Goal: Task Accomplishment & Management: Use online tool/utility

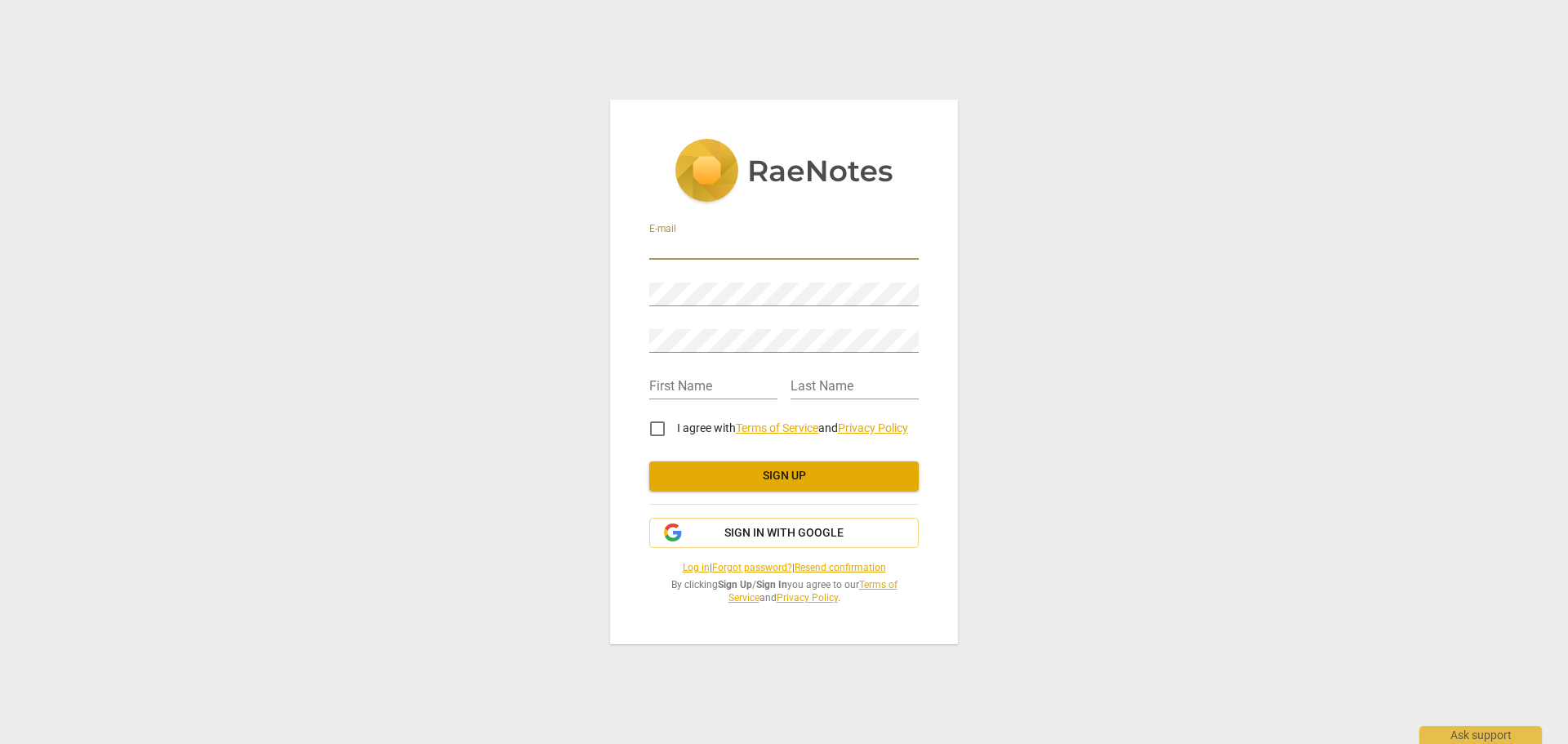
click at [706, 248] on input "email" at bounding box center [784, 248] width 270 height 24
type input "yvettesbizoffice@gmail.com"
drag, startPoint x: 700, startPoint y: 368, endPoint x: 699, endPoint y: 383, distance: 15.0
click at [700, 369] on div "First Name" at bounding box center [713, 381] width 128 height 37
click at [699, 383] on input "text" at bounding box center [713, 388] width 128 height 24
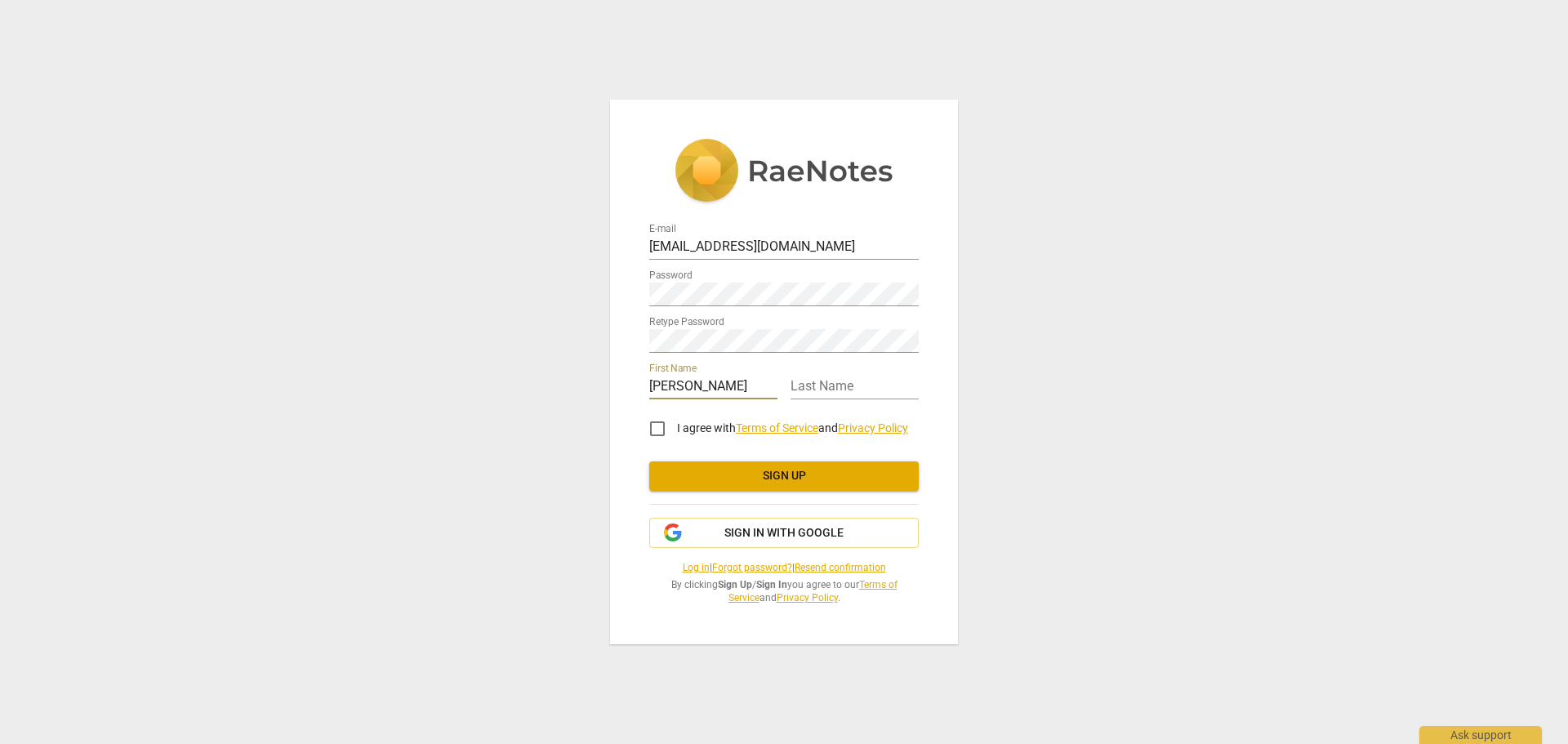
type input "Yvette"
type input "Gorman-Holmes"
click at [605, 287] on div "E-mail yvettesbizoffice@gmail.com Password Retype Password First Name Yvette La…" at bounding box center [784, 372] width 1568 height 744
click at [638, 285] on div "E-mail yvettesbizoffice@gmail.com Password Retype Password First Name Yvette La…" at bounding box center [783, 372] width 348 height 544
click at [657, 426] on input "I agree with Terms of Service and Privacy Policy" at bounding box center [658, 429] width 39 height 39
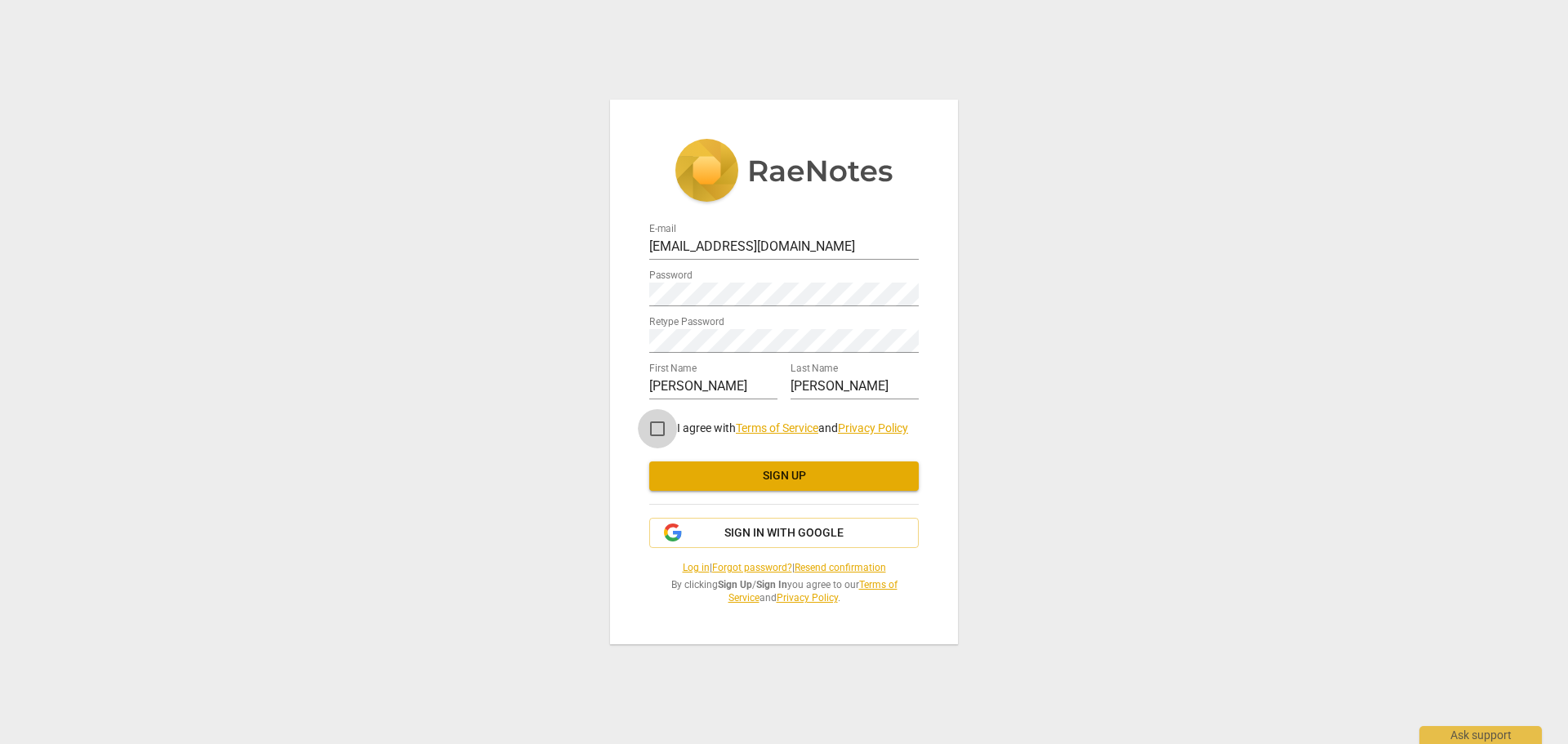
checkbox input "true"
click at [794, 477] on span "Sign up" at bounding box center [783, 476] width 243 height 16
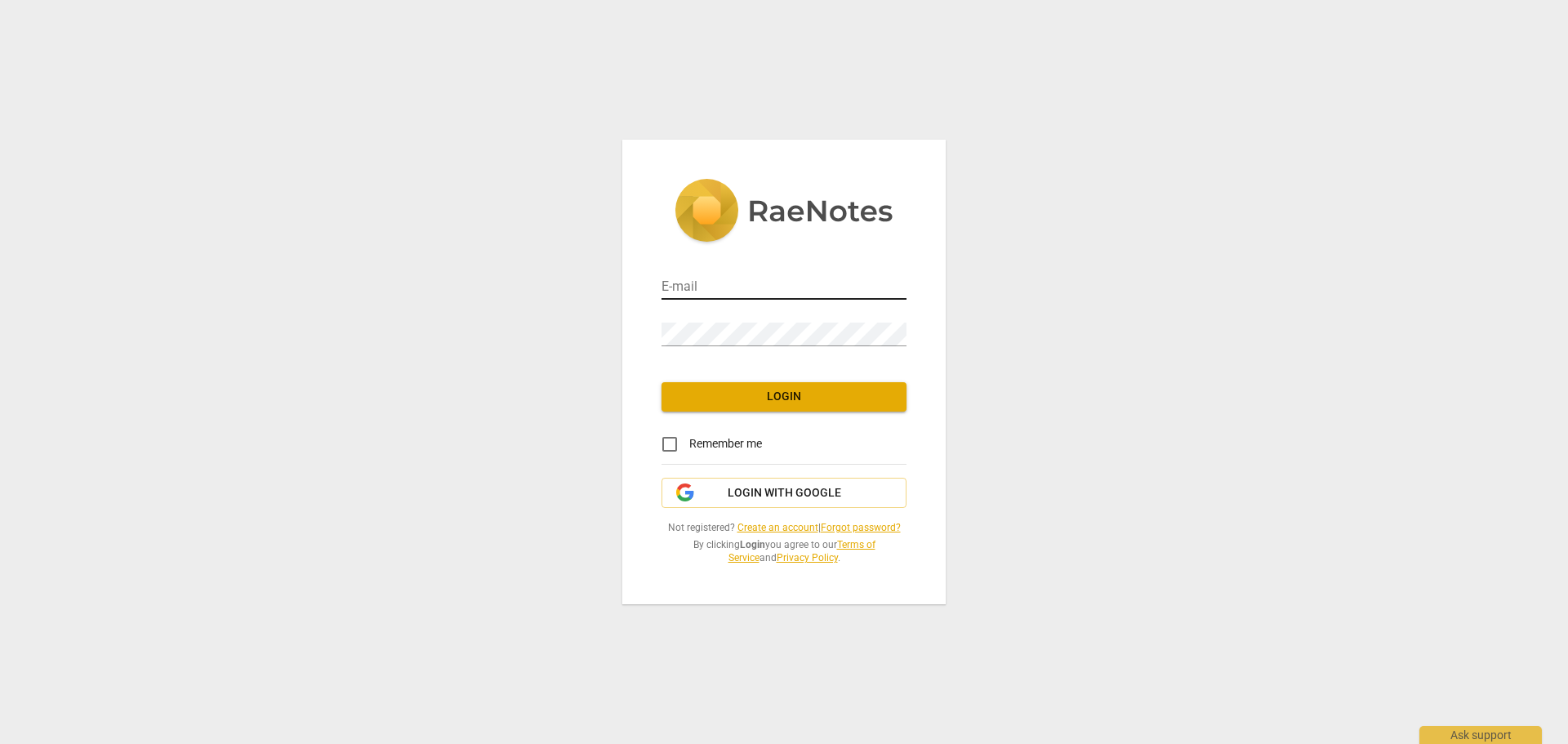
drag, startPoint x: 717, startPoint y: 270, endPoint x: 716, endPoint y: 287, distance: 17.0
click at [717, 279] on div "E-mail" at bounding box center [783, 281] width 245 height 37
click at [716, 287] on input "email" at bounding box center [783, 288] width 245 height 24
type input "yvettesbizoffice@gmail.com"
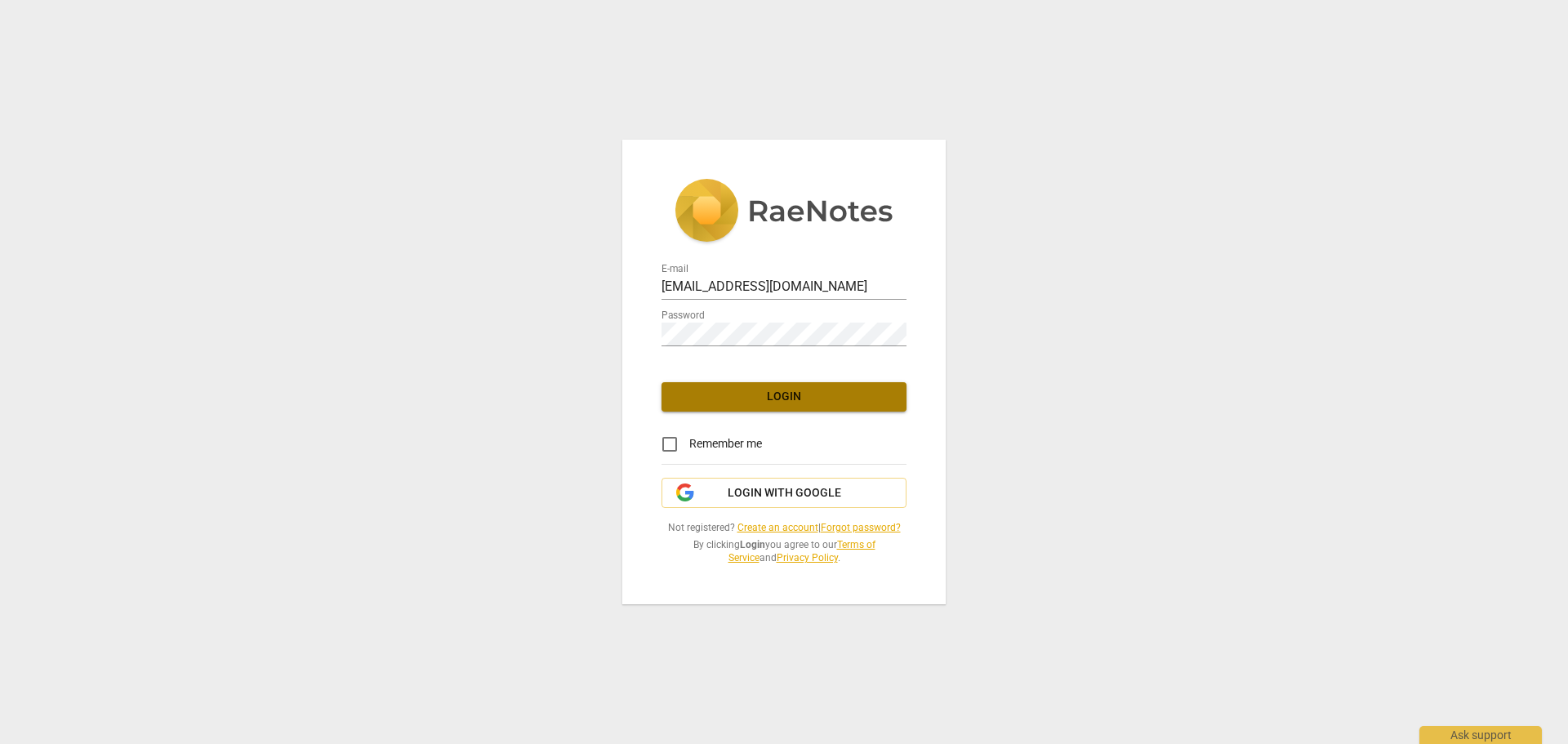
click at [771, 392] on span "Login" at bounding box center [784, 396] width 219 height 16
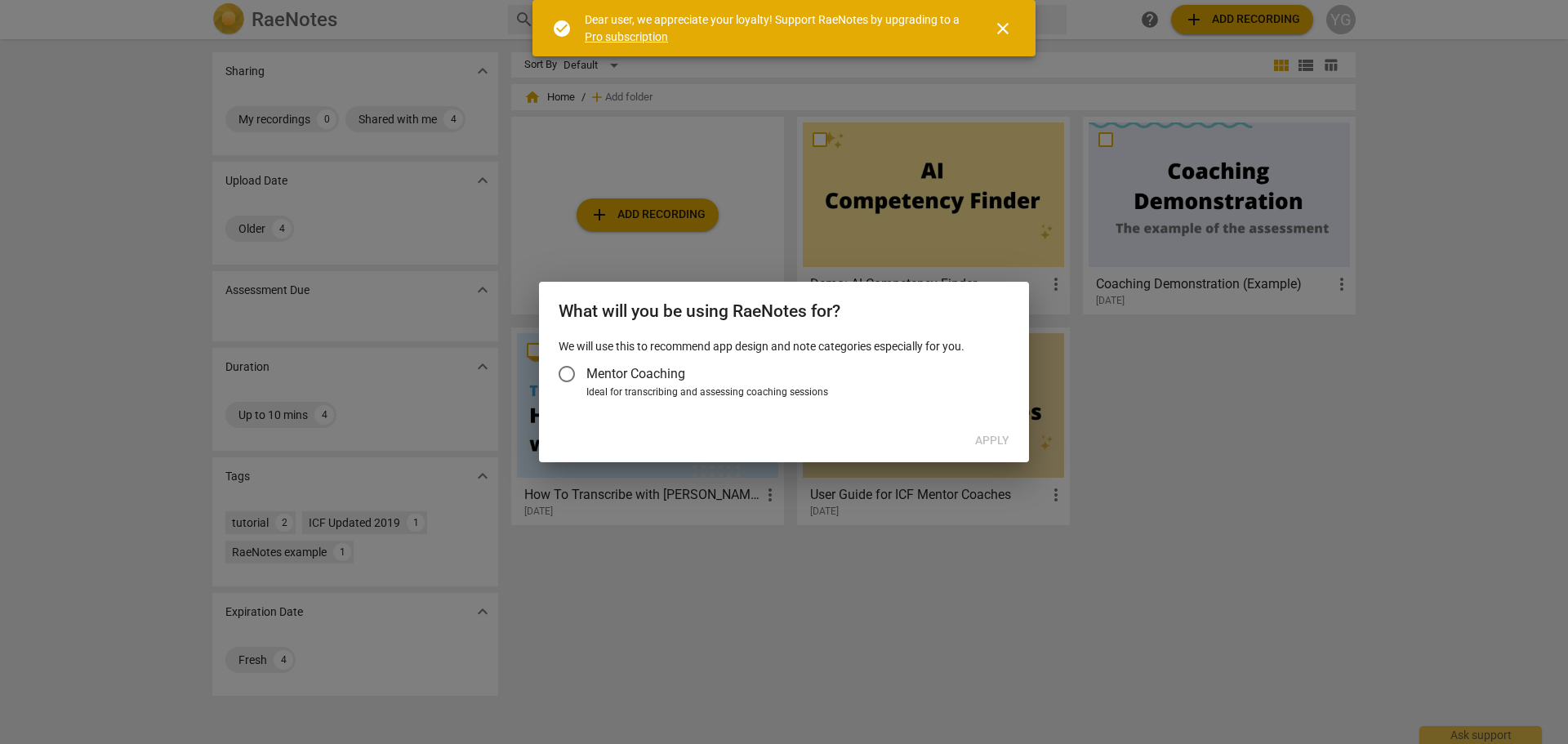
click at [570, 368] on input "Mentor Coaching" at bounding box center [567, 374] width 39 height 39
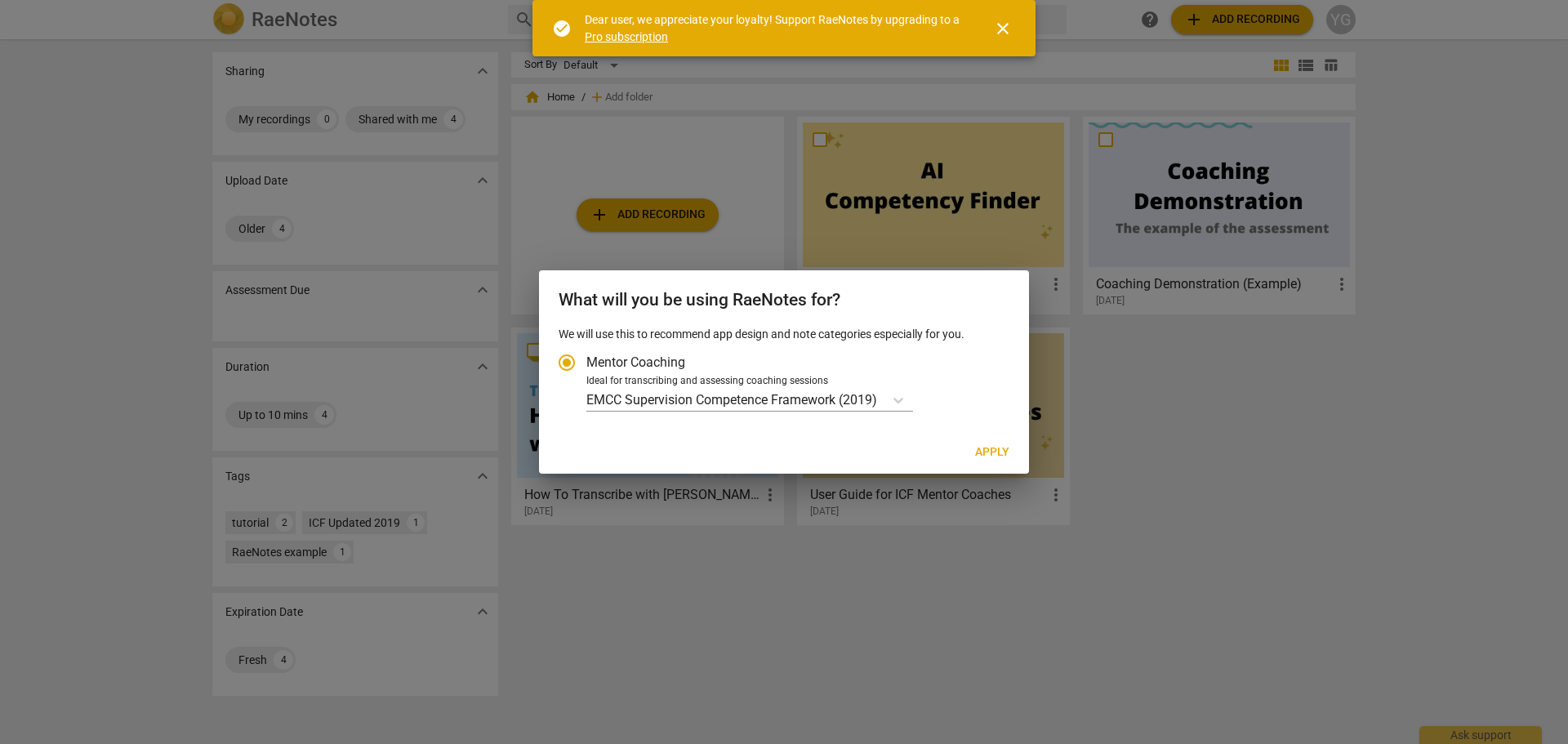
click at [562, 354] on input "Mentor Coaching" at bounding box center [567, 363] width 39 height 39
click at [904, 401] on icon "Account type" at bounding box center [898, 400] width 16 height 16
click at [0, 0] on input "Ideal for transcribing and assessing coaching sessions EMCC Supervision Compete…" at bounding box center [0, 0] width 0 height 0
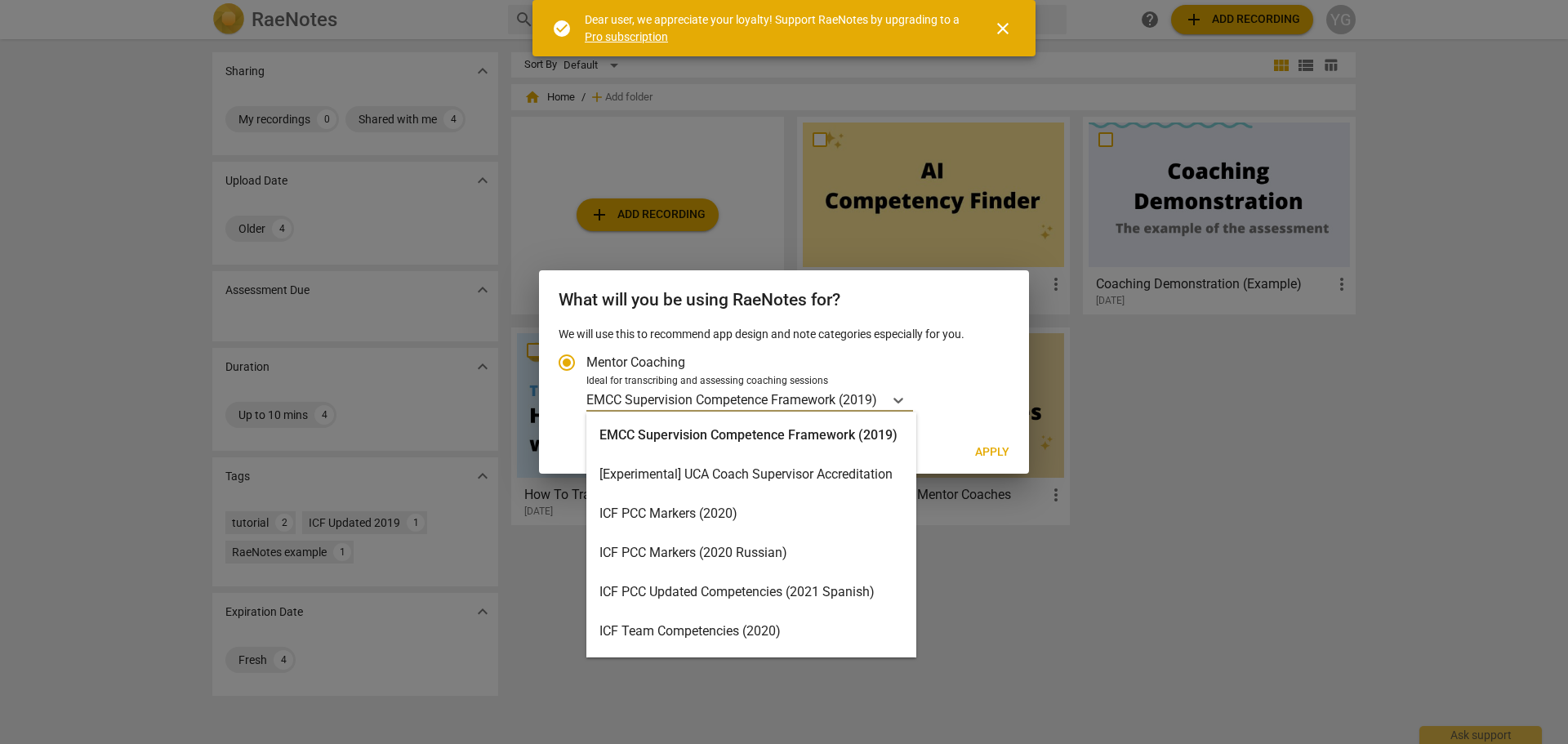
click at [687, 509] on div "ICF PCC Markers (2020)" at bounding box center [751, 513] width 330 height 39
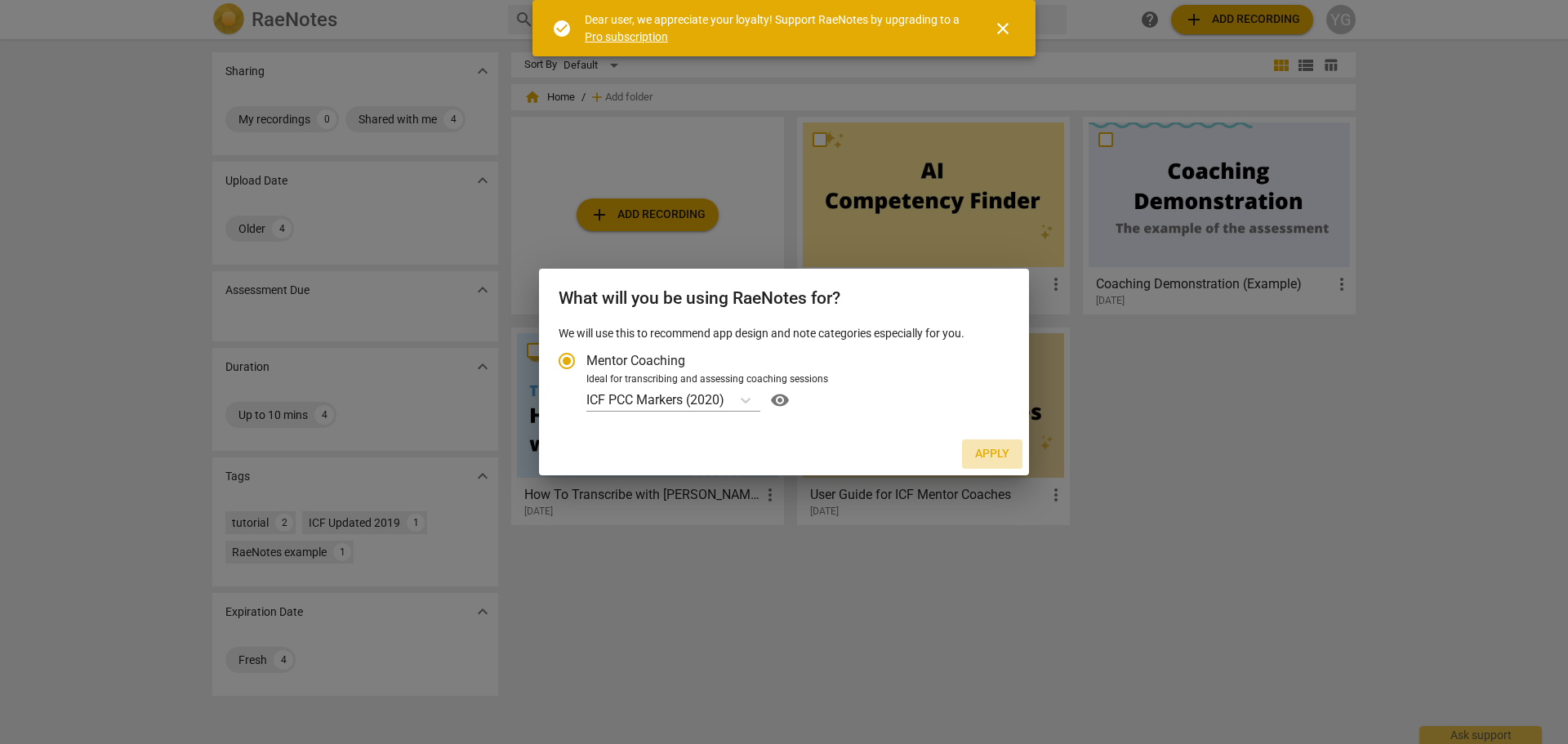
click at [992, 454] on span "Apply" at bounding box center [992, 454] width 34 height 16
radio input "false"
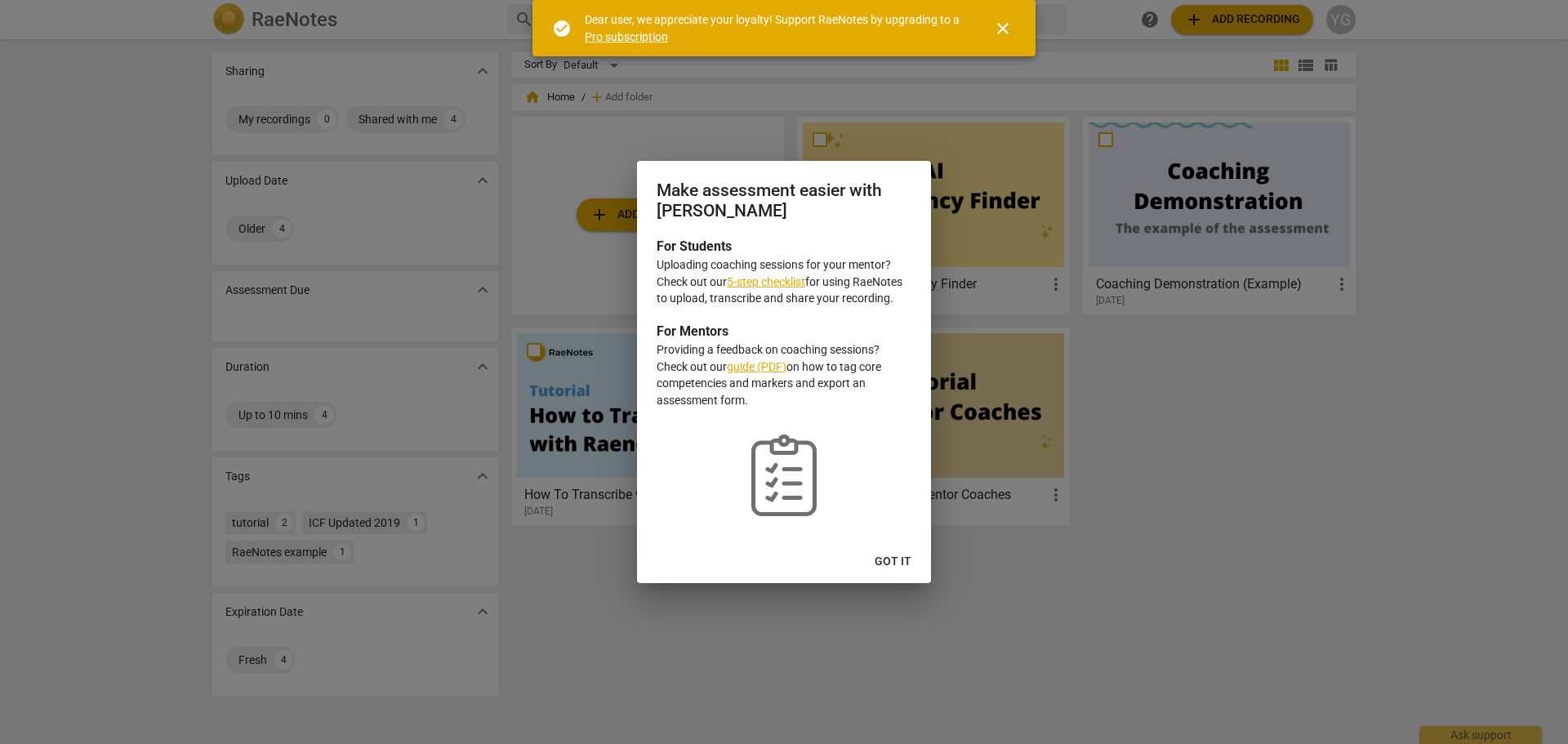
click at [787, 276] on link "5-step checklist" at bounding box center [766, 281] width 79 height 13
click at [904, 558] on span "Got it" at bounding box center [892, 561] width 37 height 16
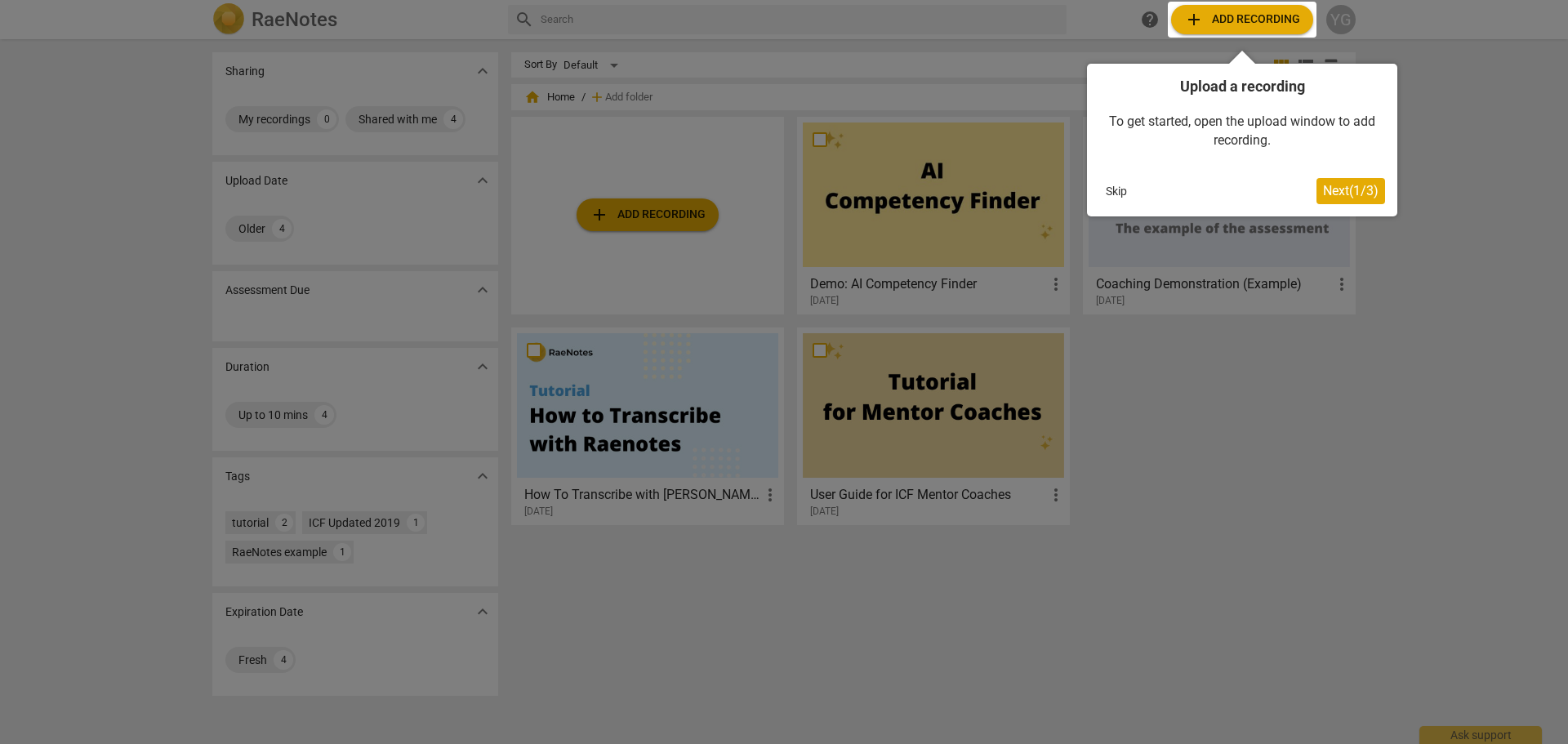
click at [1245, 21] on div at bounding box center [1242, 20] width 149 height 36
click at [1345, 189] on span "Next ( 1 / 3 )" at bounding box center [1350, 190] width 56 height 15
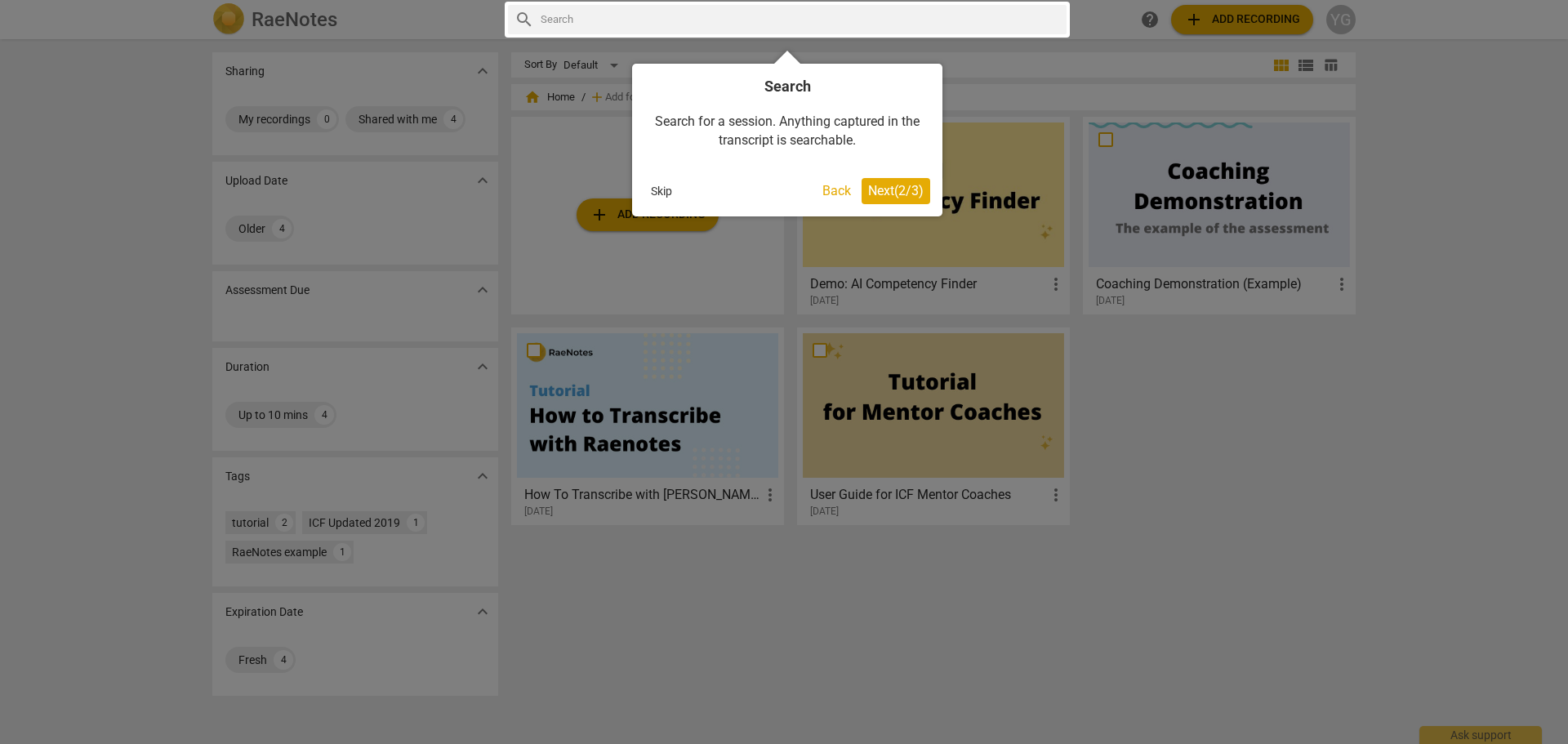
click at [892, 192] on span "Next ( 2 / 3 )" at bounding box center [895, 190] width 56 height 15
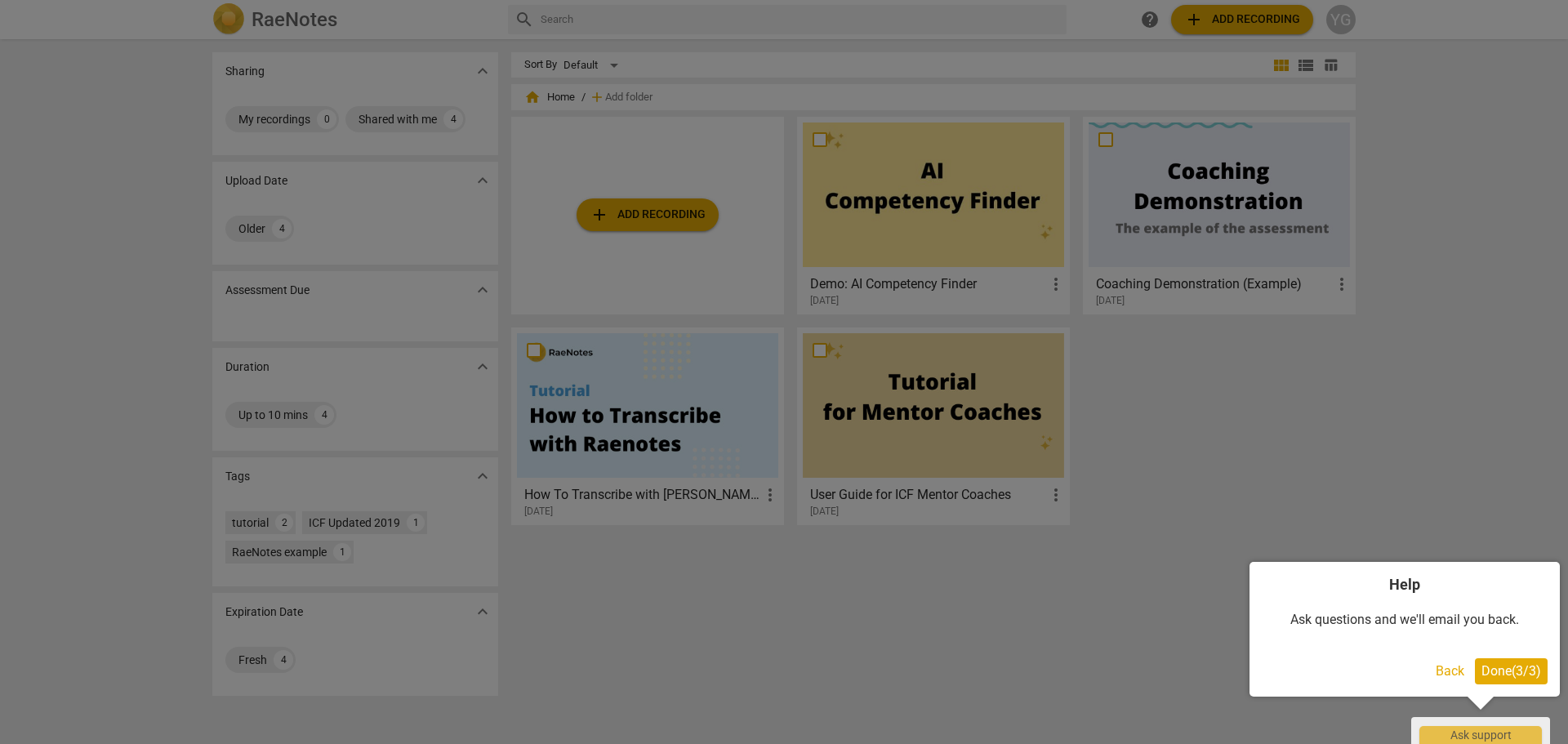
click at [1497, 674] on span "Done ( 3 / 3 )" at bounding box center [1511, 671] width 60 height 15
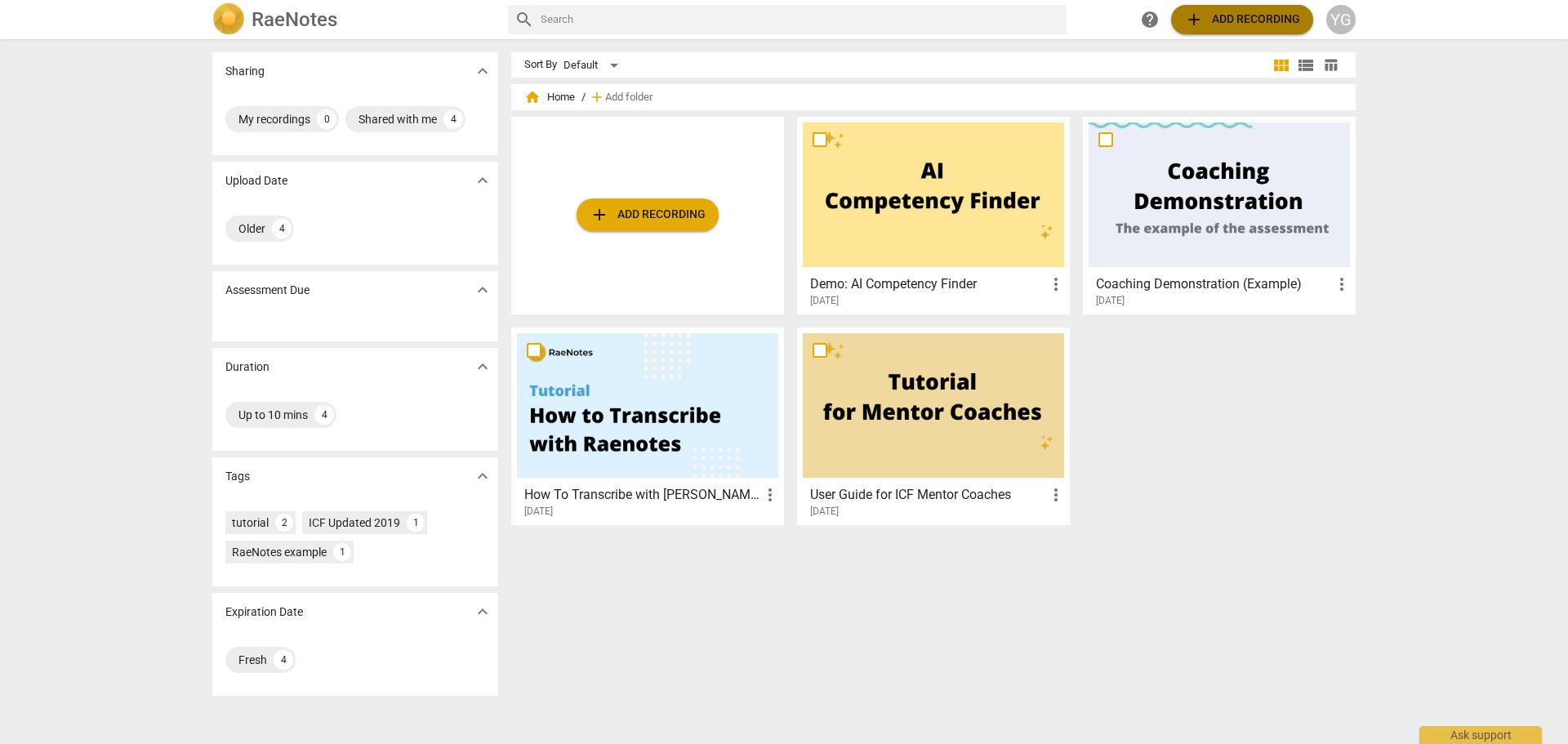
click at [1226, 19] on span "add Add recording" at bounding box center [1242, 19] width 116 height 20
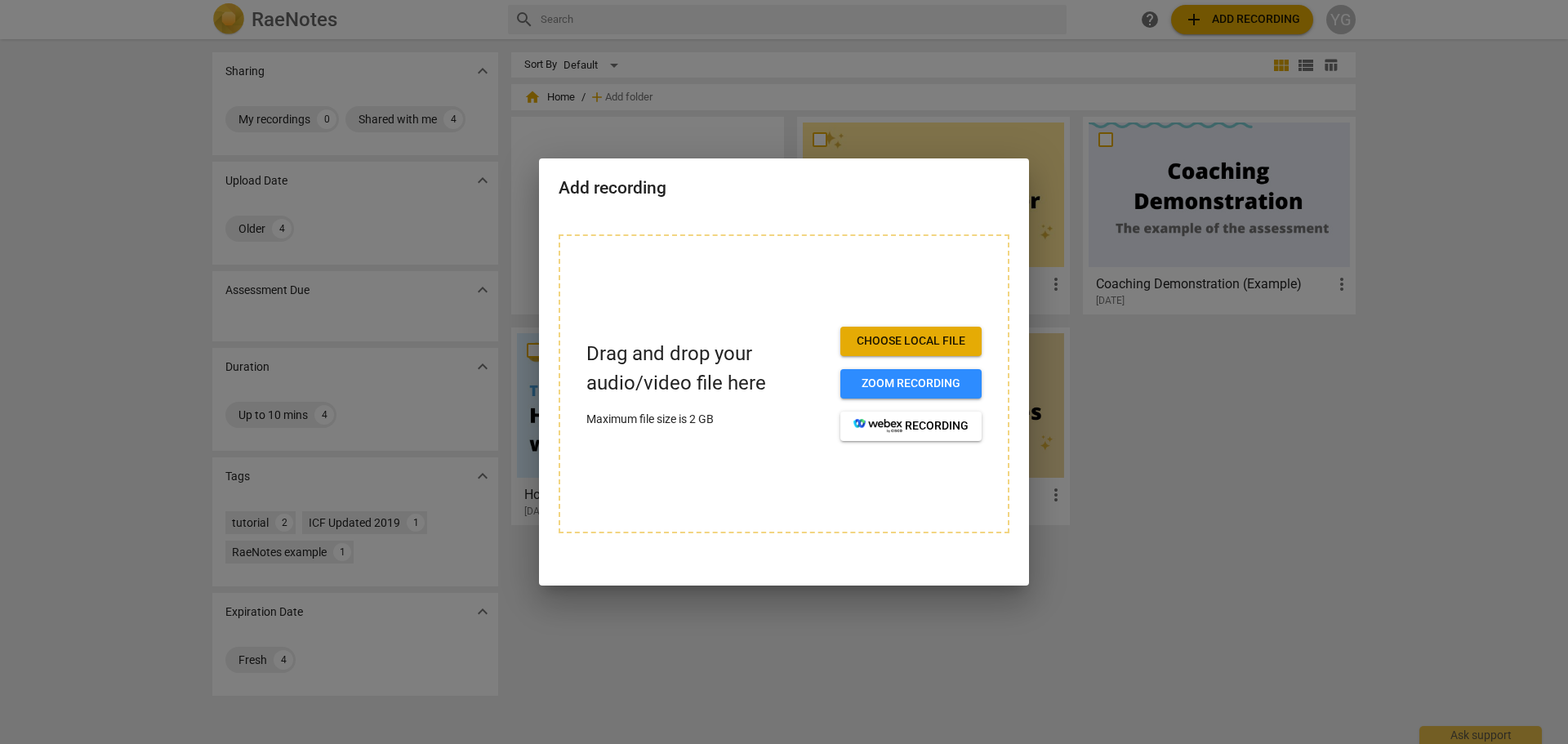
click at [890, 342] on span "Choose local file" at bounding box center [910, 341] width 115 height 16
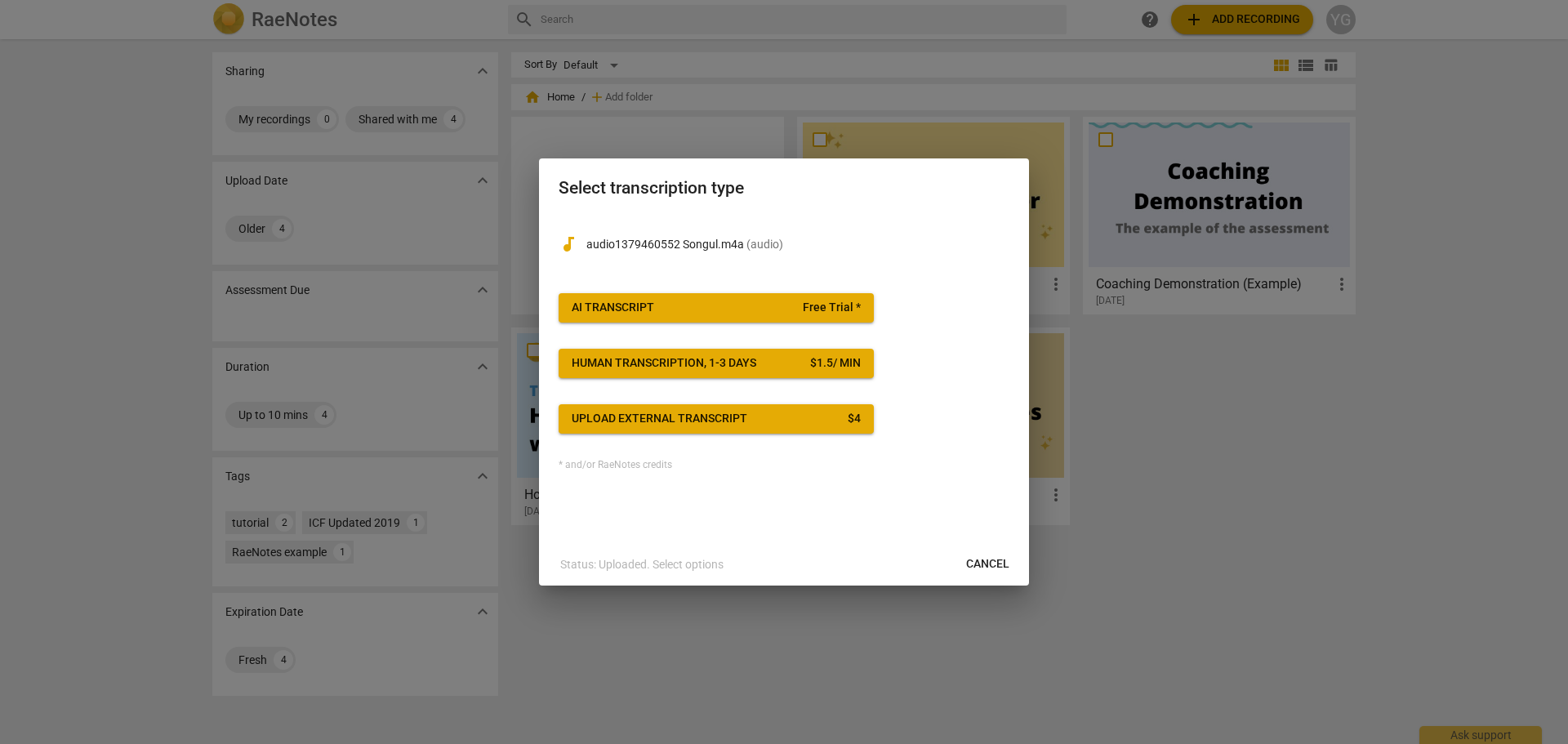
click at [734, 302] on span "AI Transcript Free Trial *" at bounding box center [716, 308] width 289 height 16
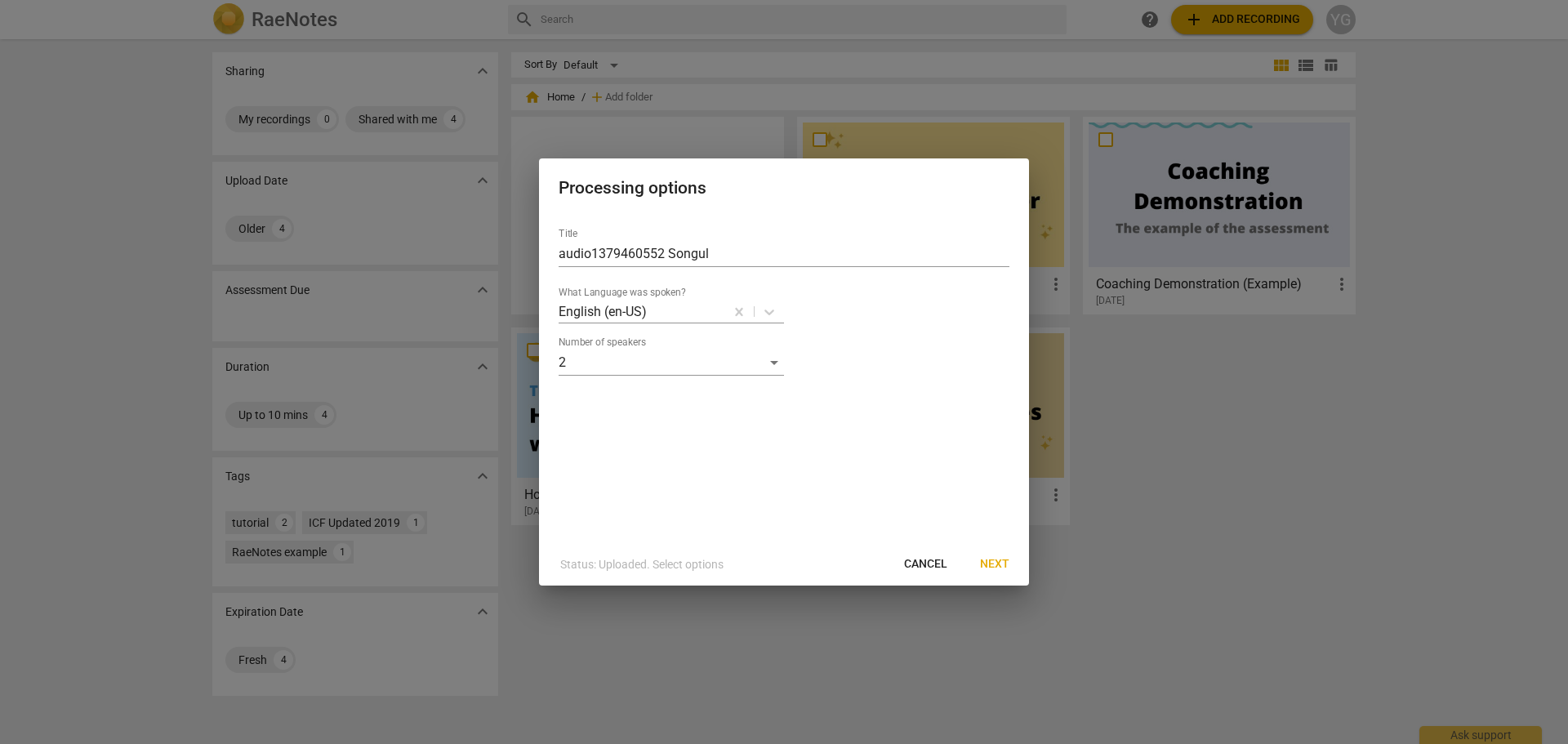
click at [936, 567] on span "Cancel" at bounding box center [925, 564] width 44 height 16
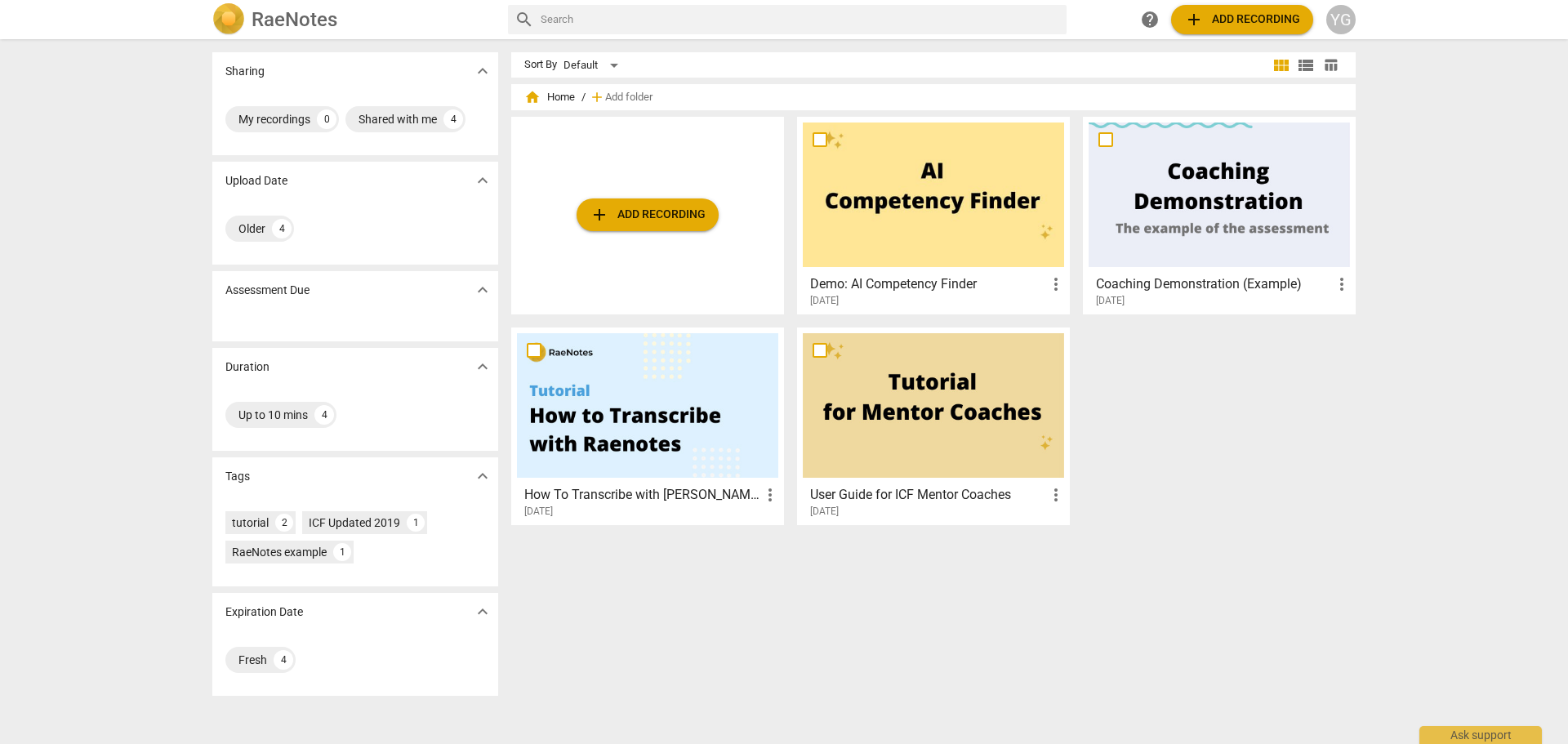
click at [1241, 20] on span "add Add recording" at bounding box center [1242, 19] width 116 height 20
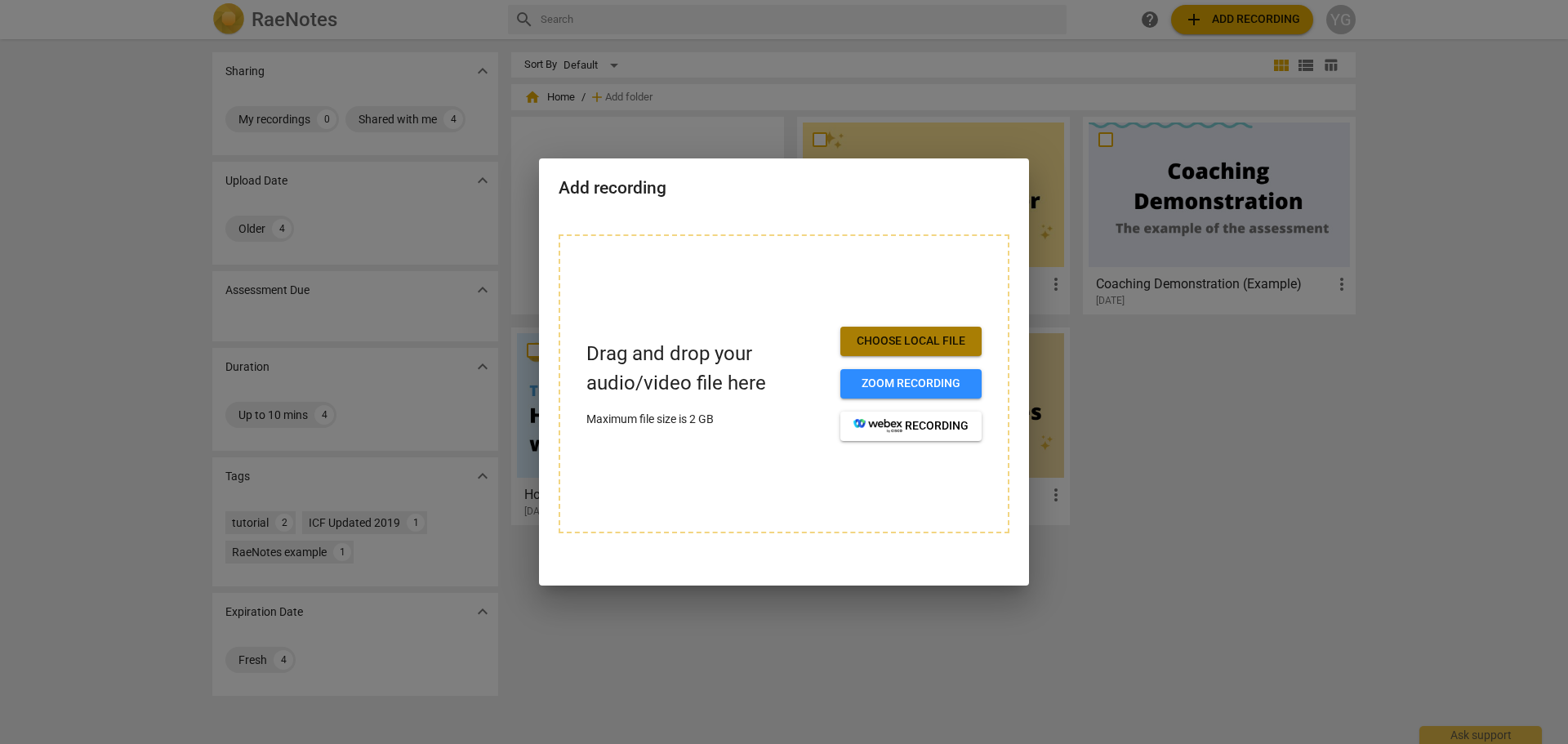
click at [919, 338] on span "Choose local file" at bounding box center [910, 341] width 115 height 16
click at [886, 333] on span "Choose local file" at bounding box center [910, 341] width 115 height 16
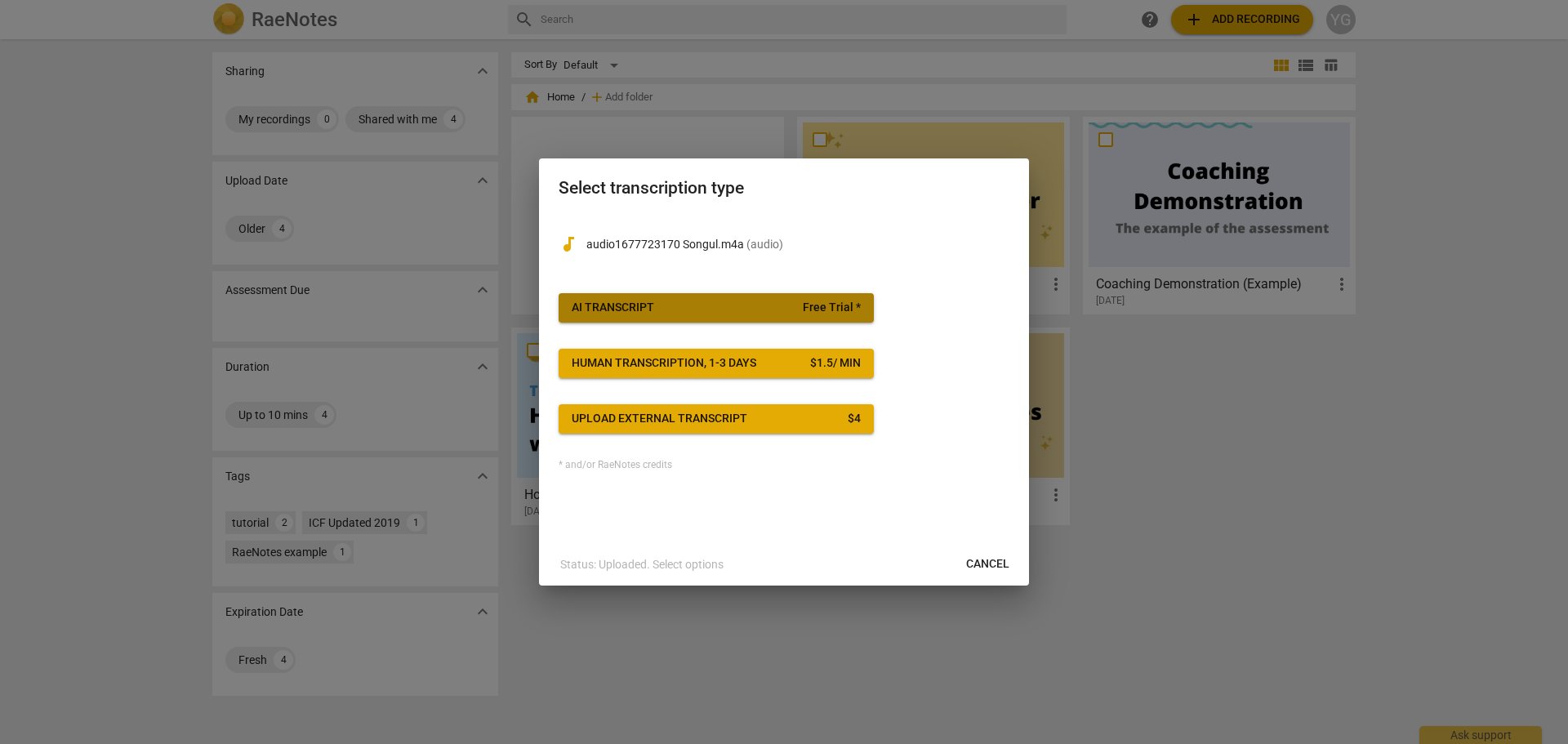
click at [829, 303] on span "Free Trial *" at bounding box center [832, 308] width 58 height 16
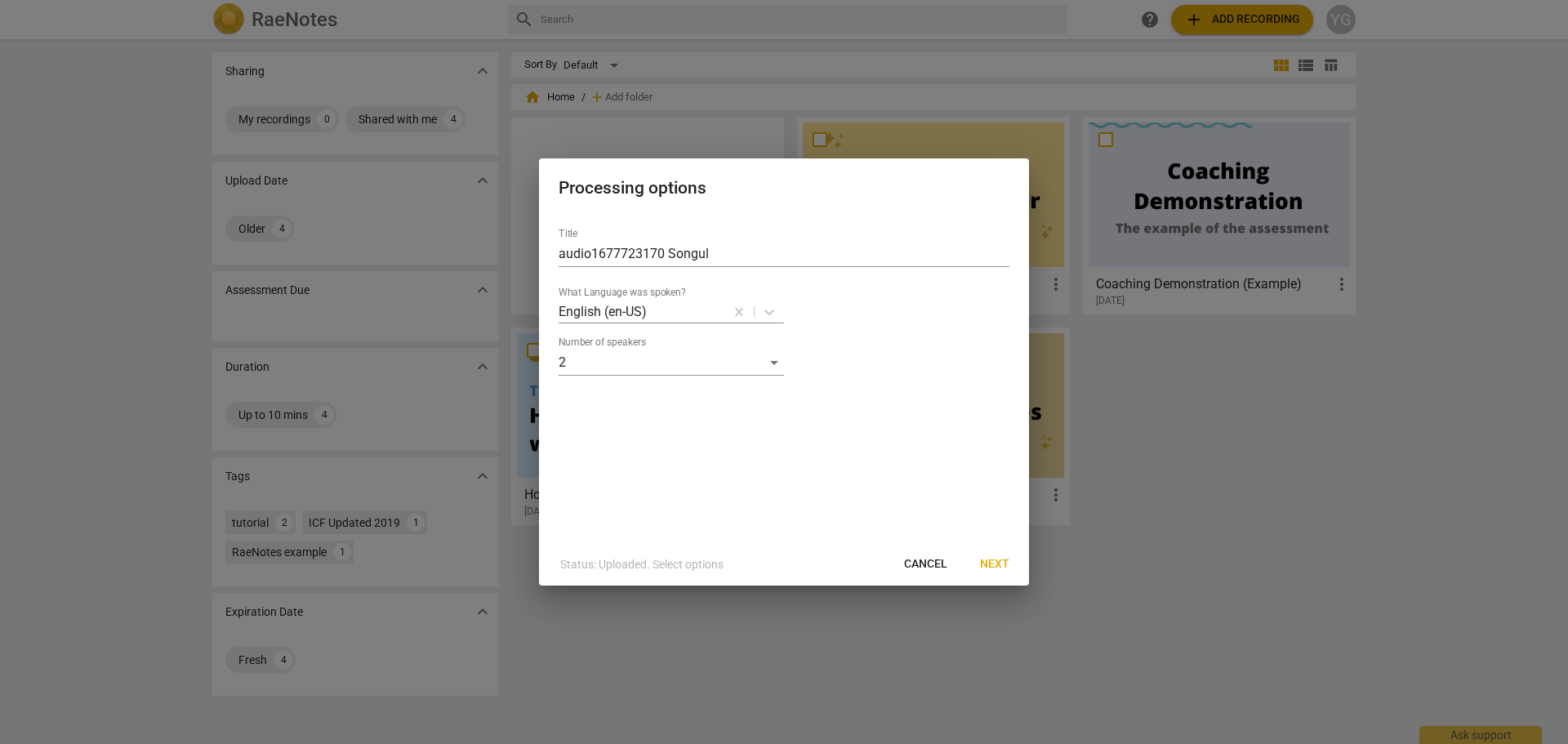
click at [995, 563] on span "Next" at bounding box center [994, 564] width 29 height 16
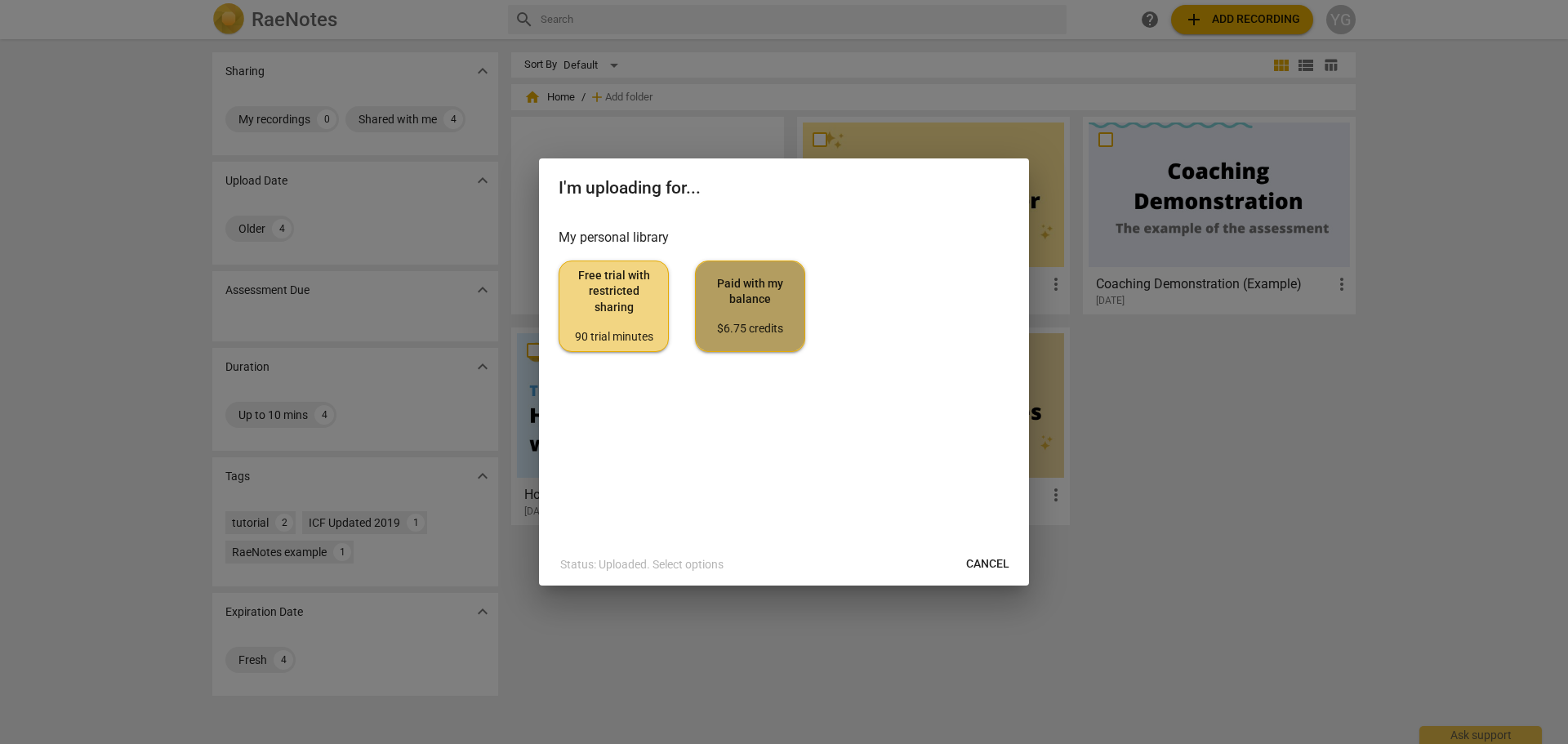
click at [738, 296] on span "Paid with my balance $6.75 credits" at bounding box center [750, 307] width 83 height 62
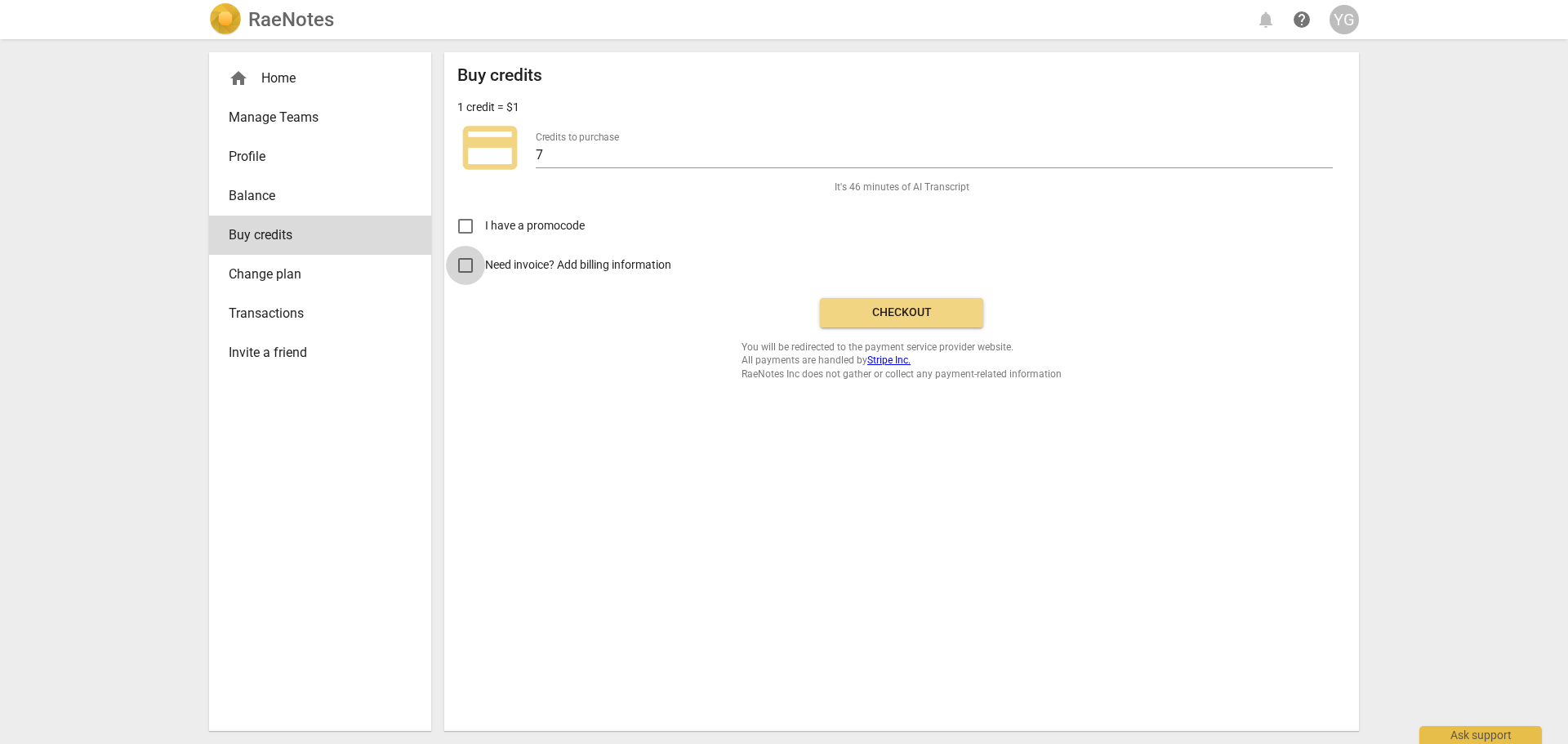
click at [462, 264] on input "Need invoice? Add billing information" at bounding box center [465, 266] width 39 height 39
checkbox input "true"
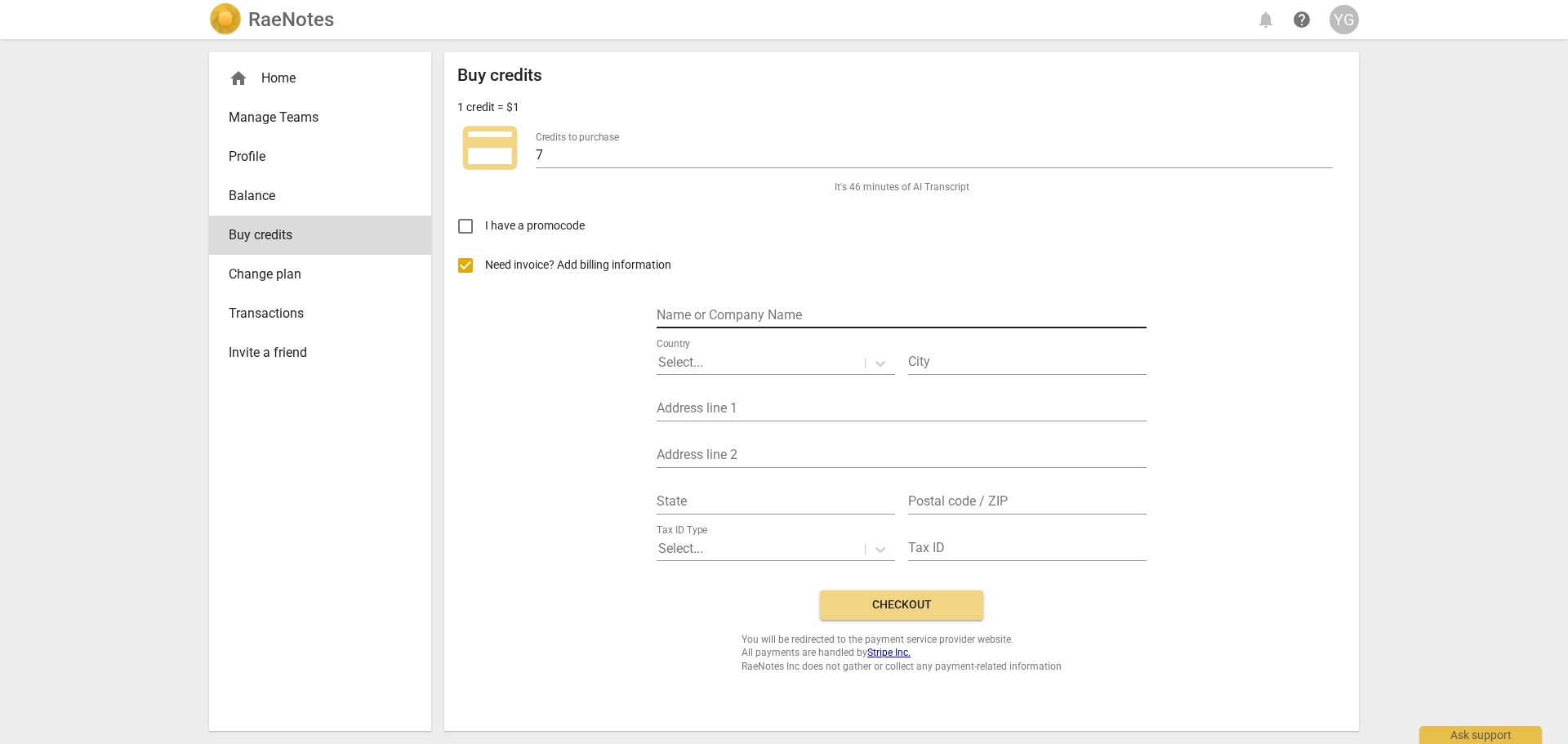
click at [706, 310] on input "text" at bounding box center [902, 317] width 490 height 24
type input "[PERSON_NAME]"
click at [764, 365] on div at bounding box center [761, 363] width 205 height 19
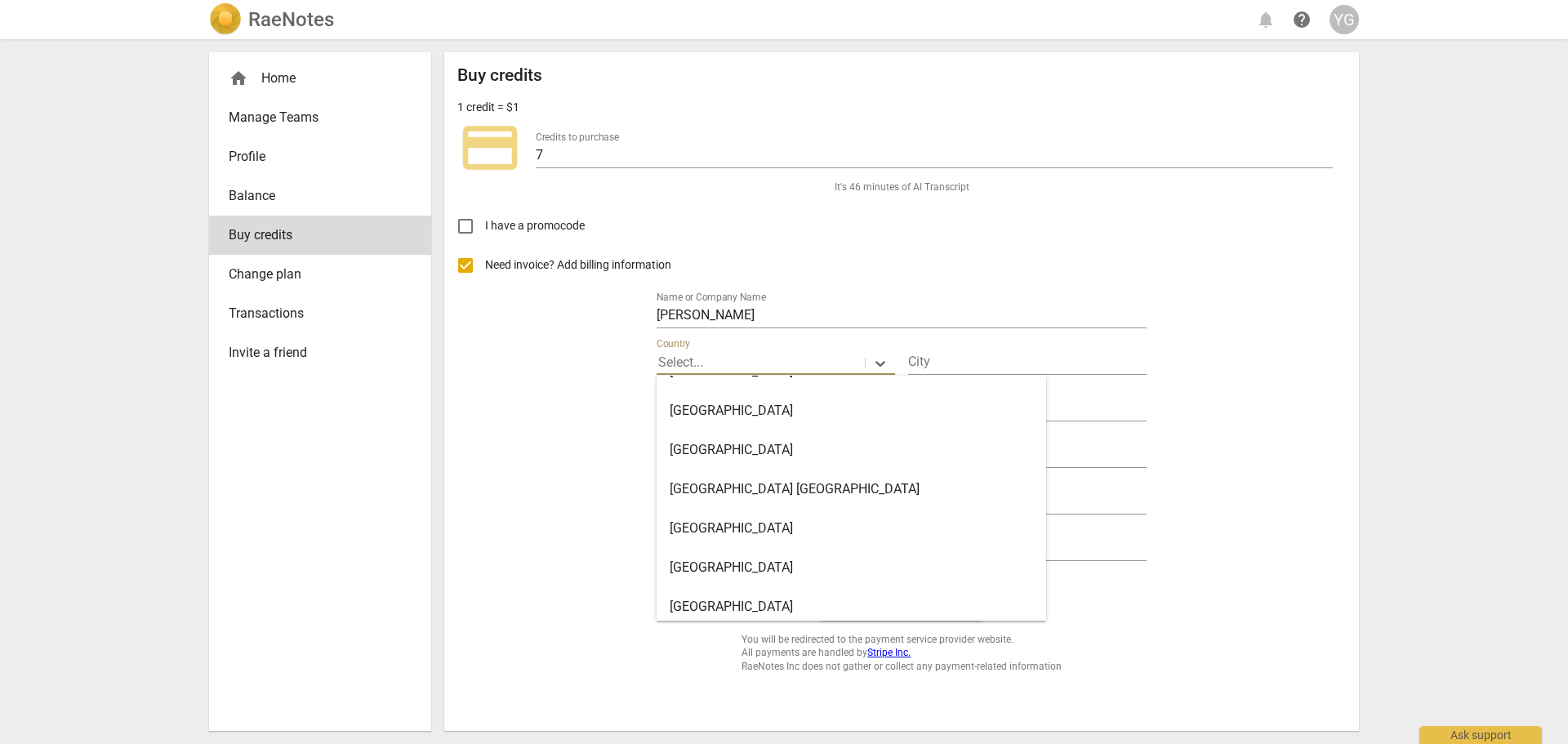
scroll to position [9229, 0]
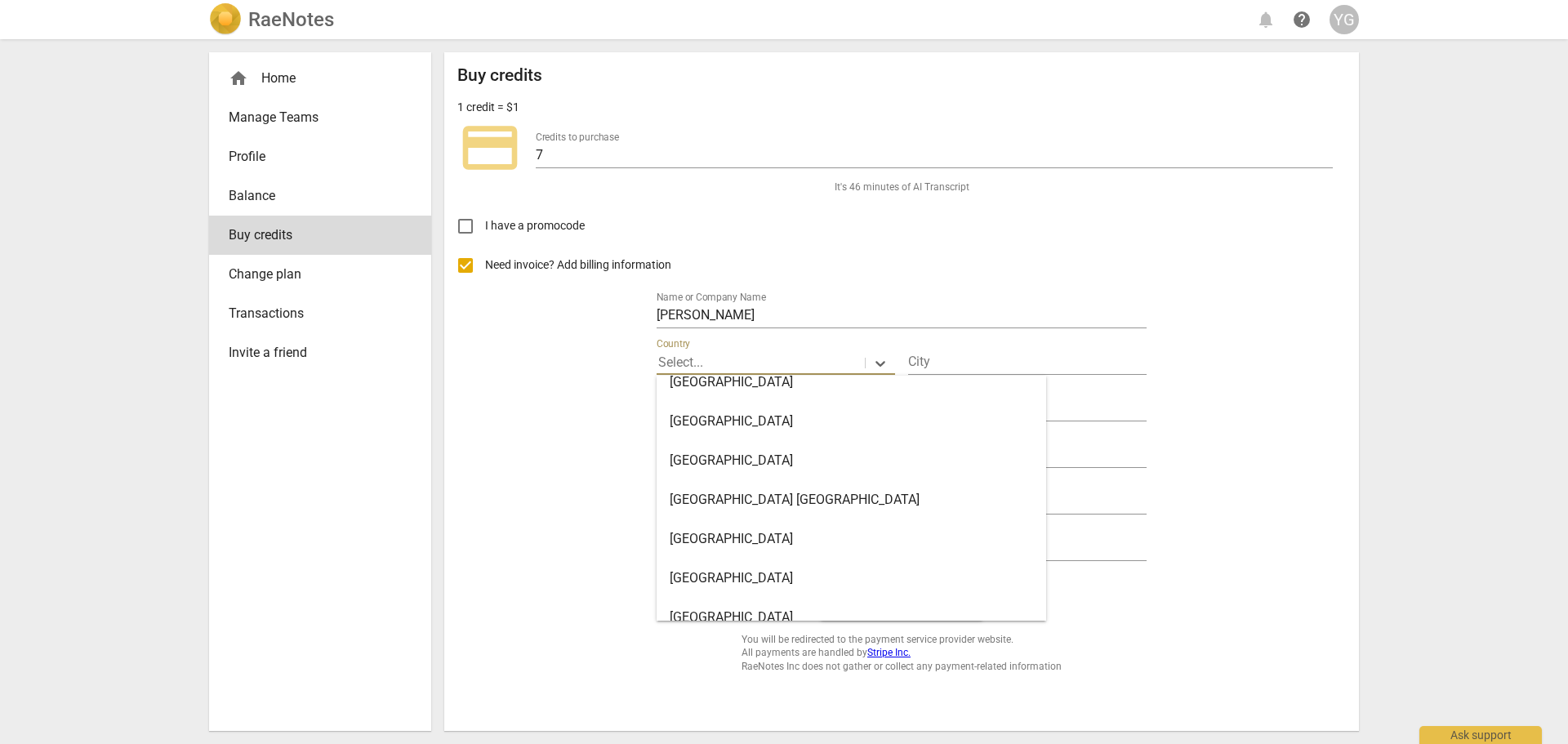
click at [715, 462] on div "United States" at bounding box center [851, 460] width 389 height 39
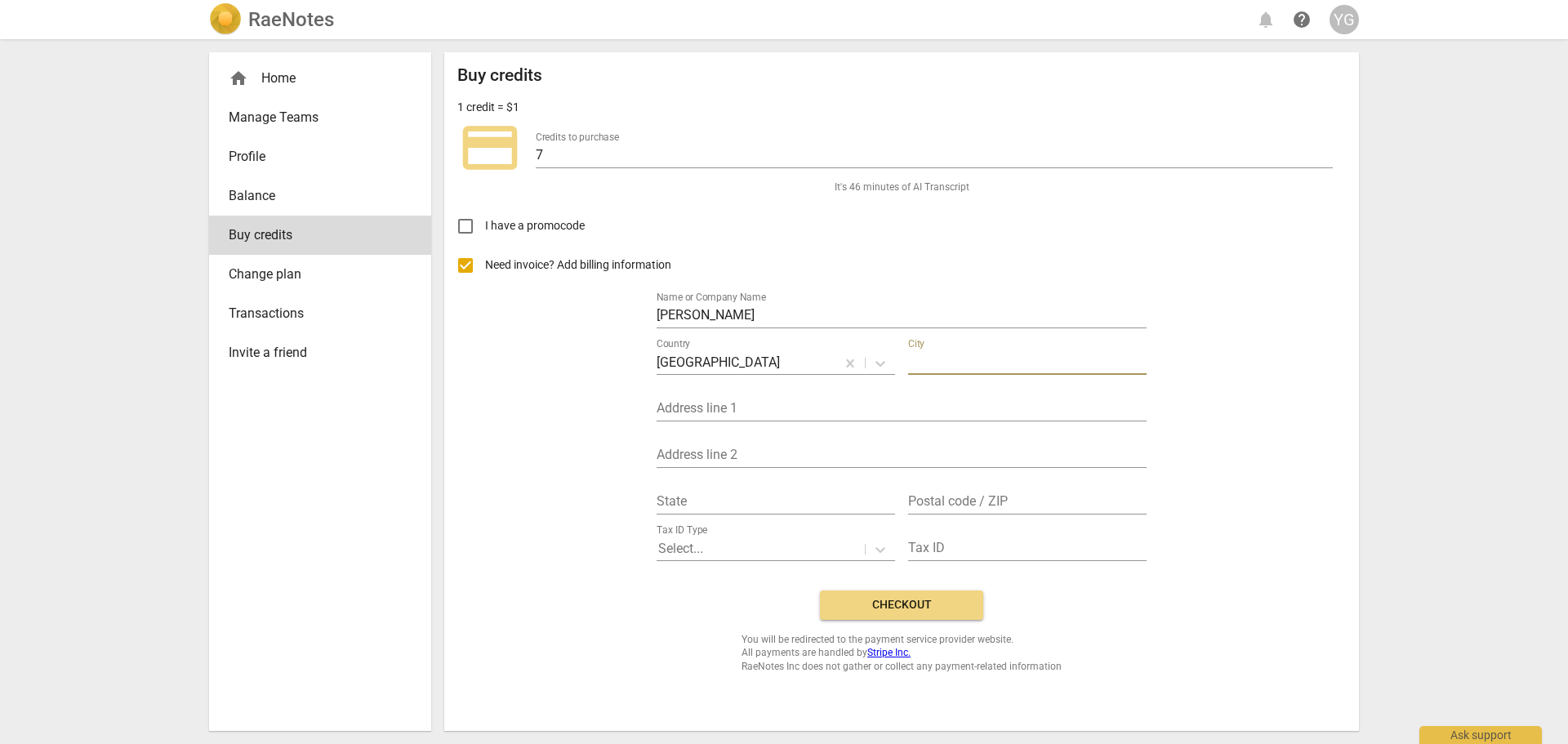
click at [941, 360] on input "text" at bounding box center [1027, 363] width 238 height 24
type input "Baldwin"
type input "1637 Wales Avenue"
type input "B"
type input "New York"
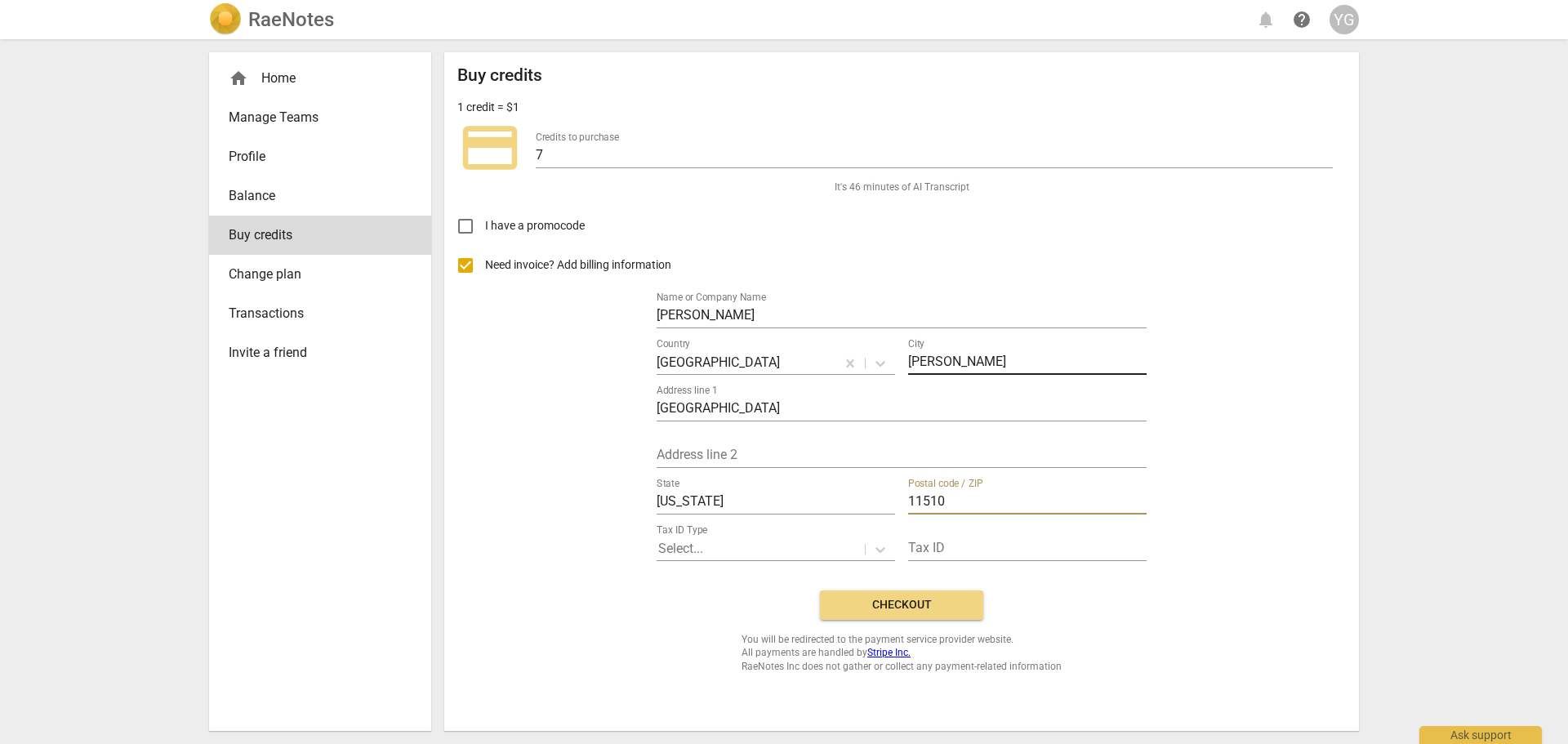
type input "11510"
click at [882, 548] on icon at bounding box center [880, 549] width 16 height 16
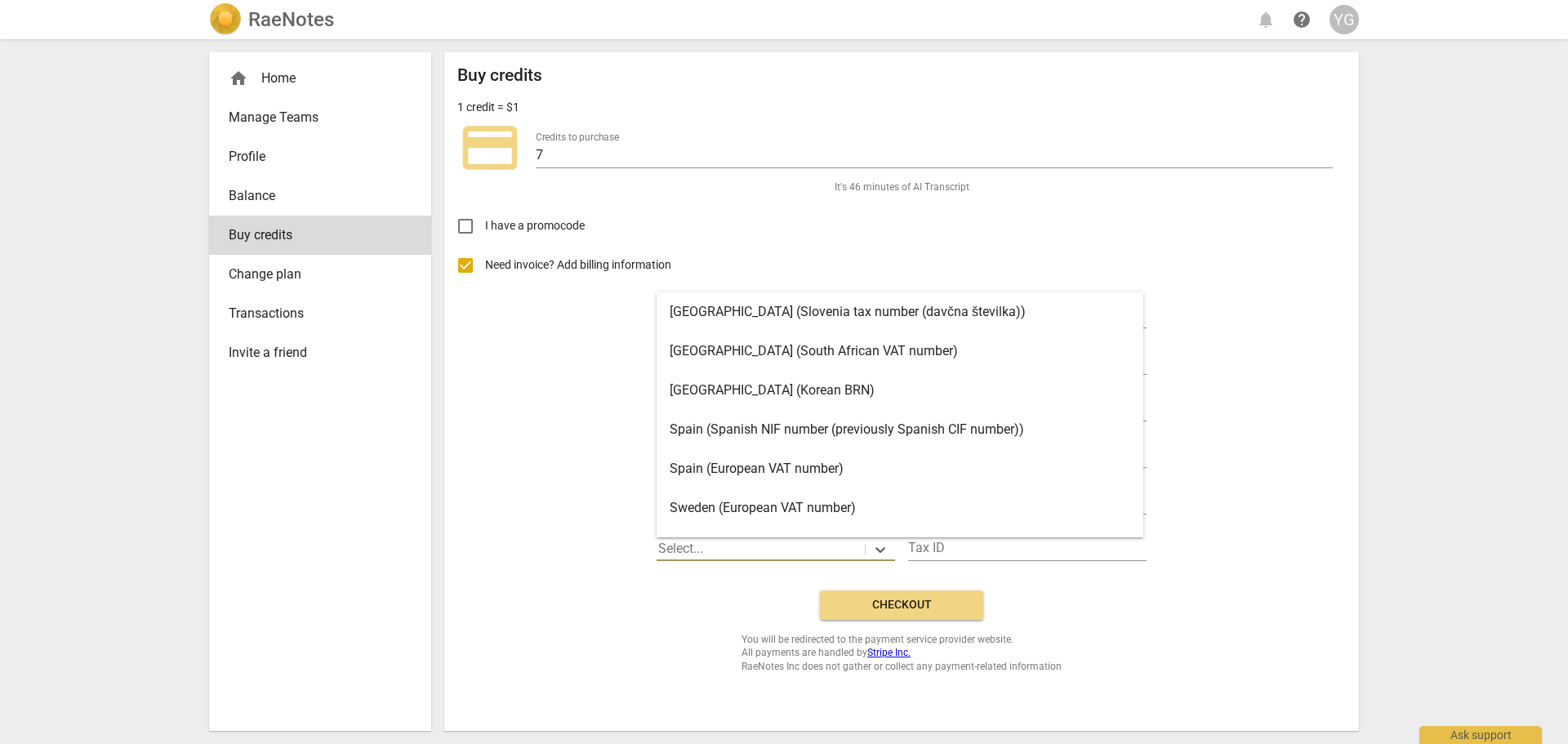
scroll to position [3368, 0]
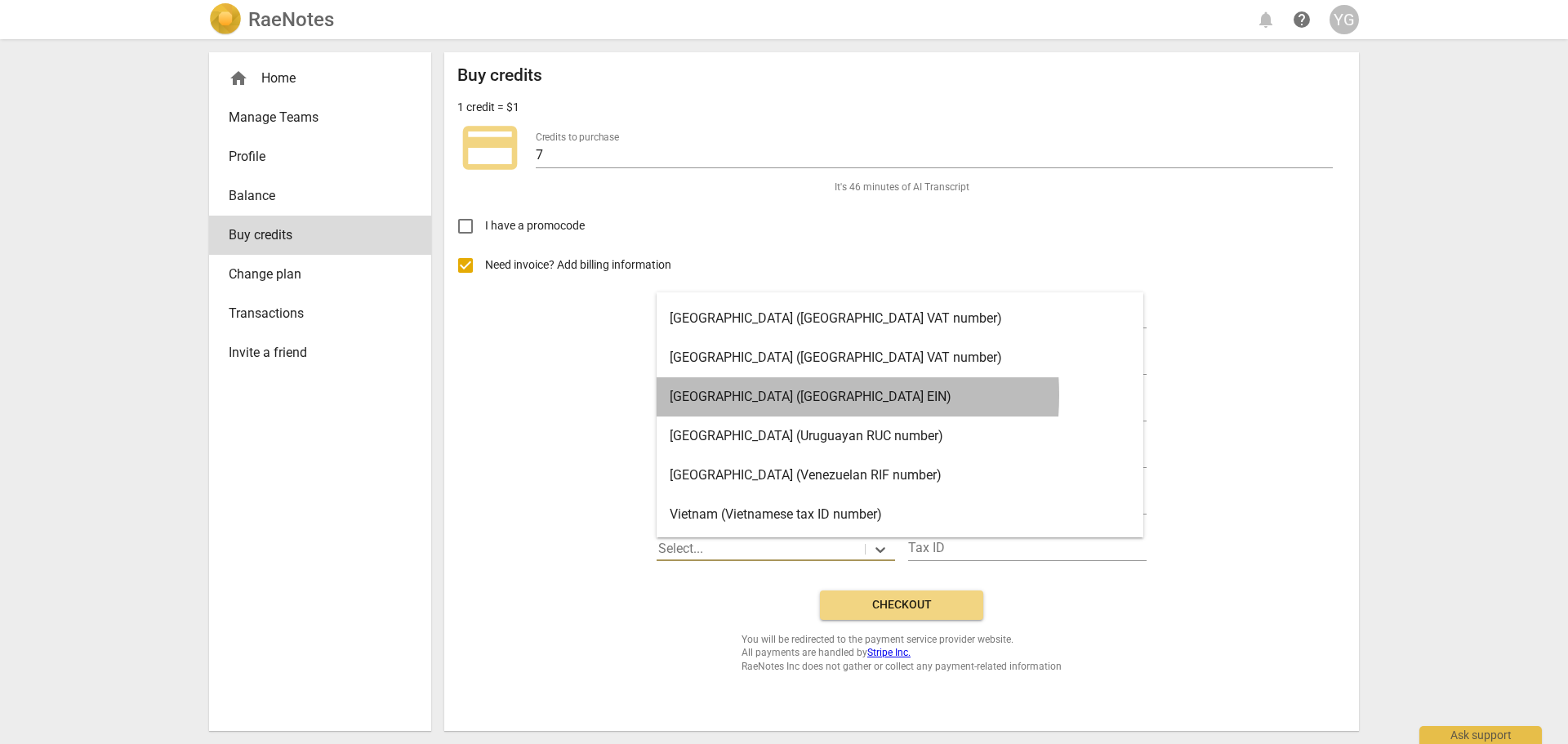
click at [781, 395] on div "United States (United States EIN)" at bounding box center [900, 397] width 487 height 39
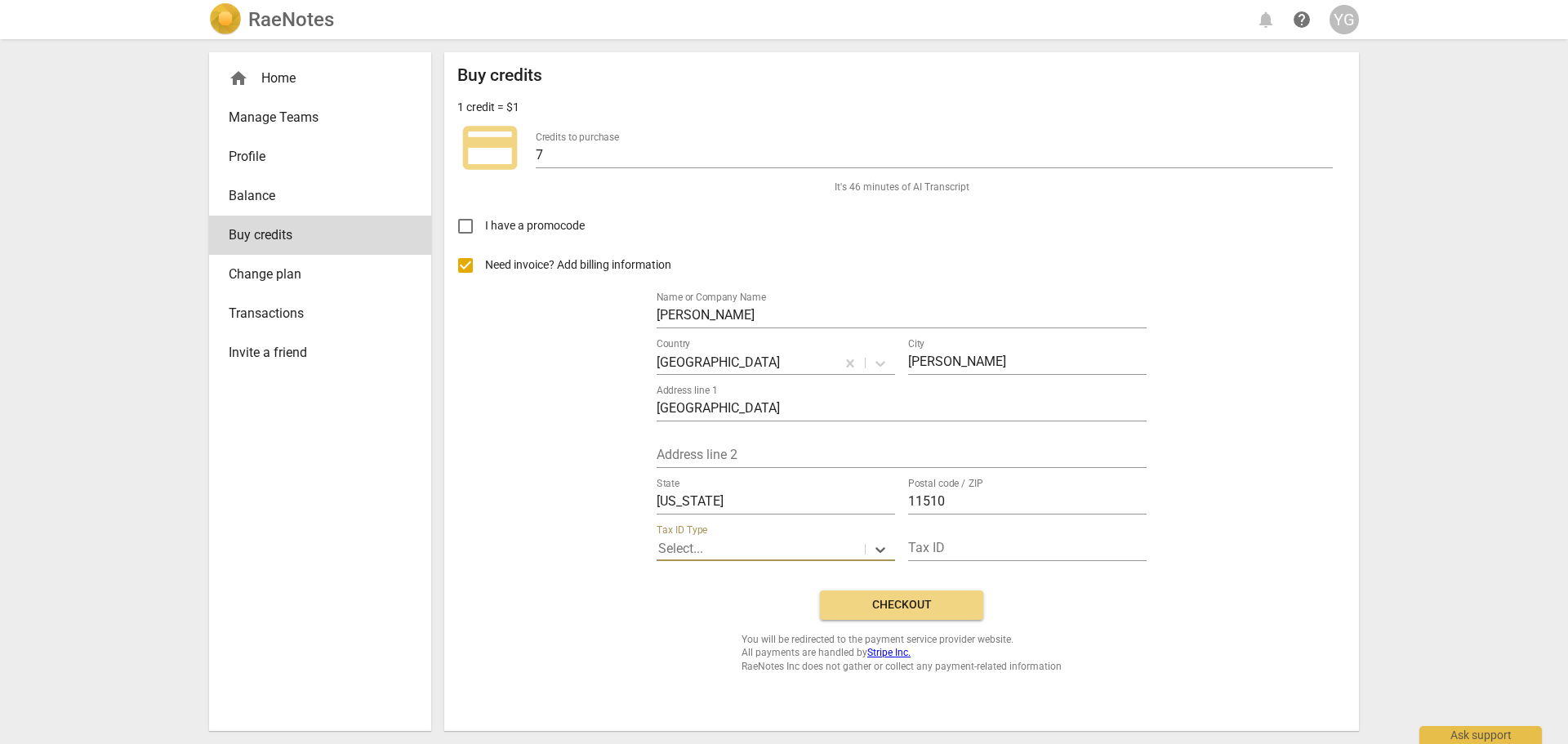
click at [891, 600] on span "Checkout" at bounding box center [901, 605] width 137 height 16
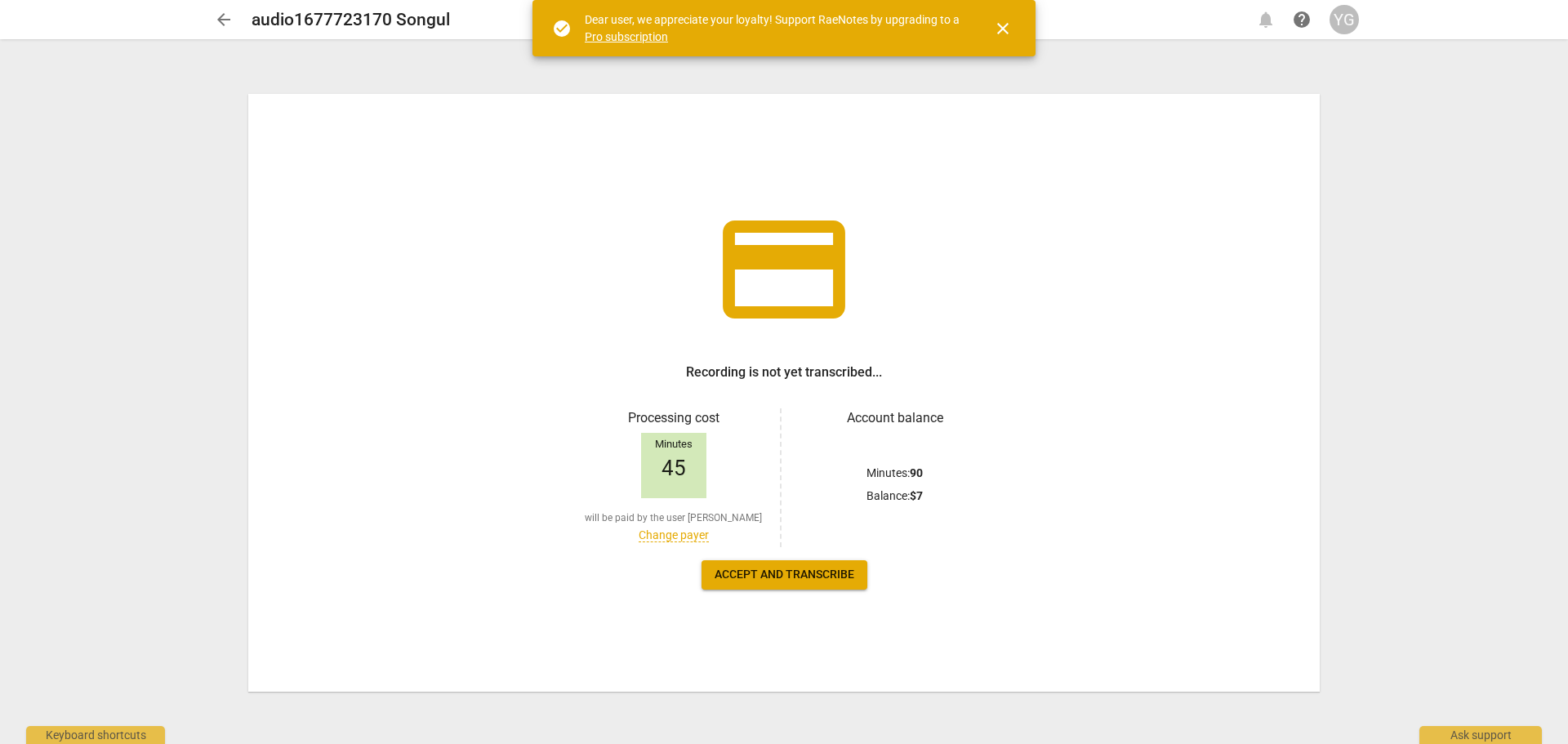
click at [762, 568] on span "Accept and transcribe" at bounding box center [784, 575] width 139 height 16
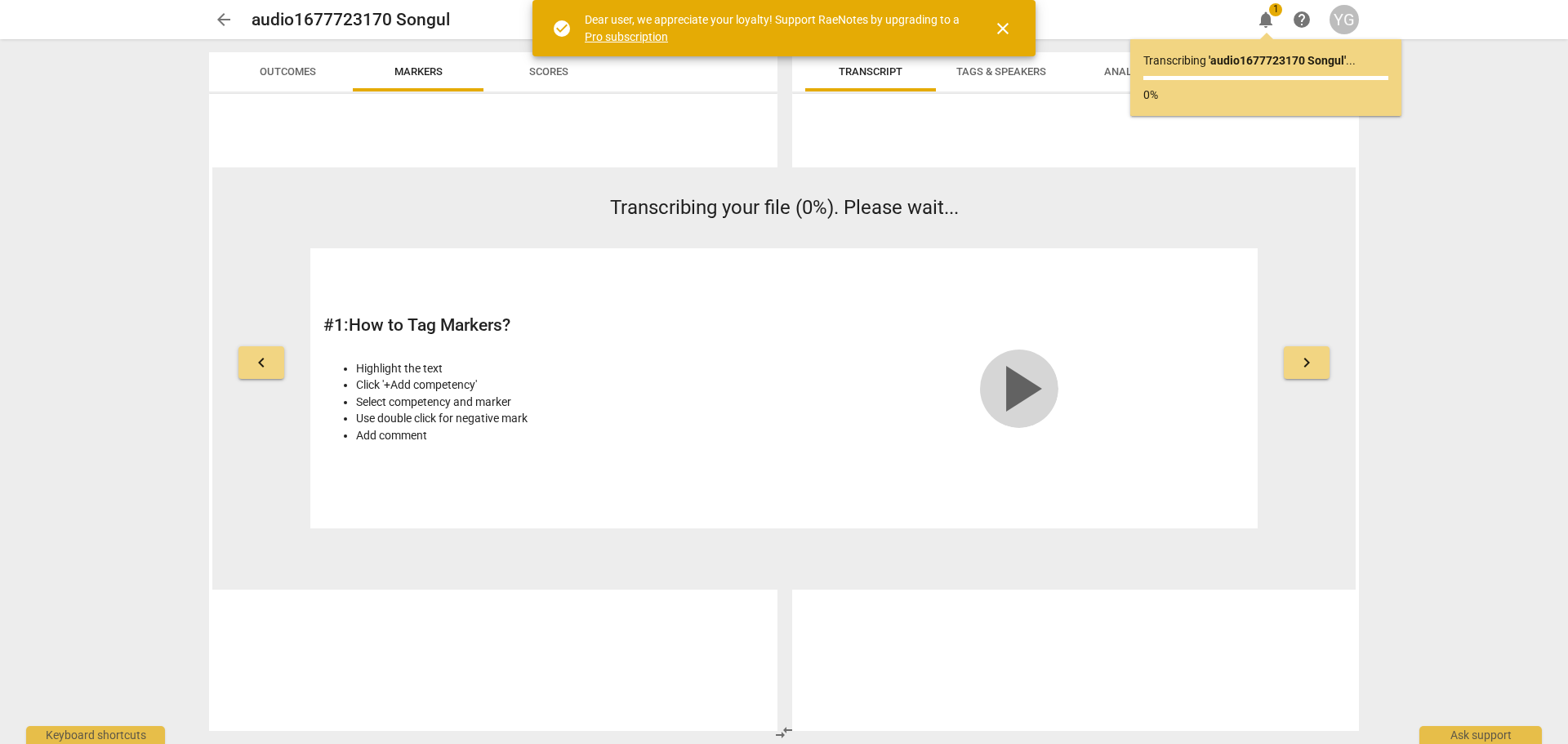
click at [1021, 390] on span "play_arrow" at bounding box center [1019, 389] width 79 height 79
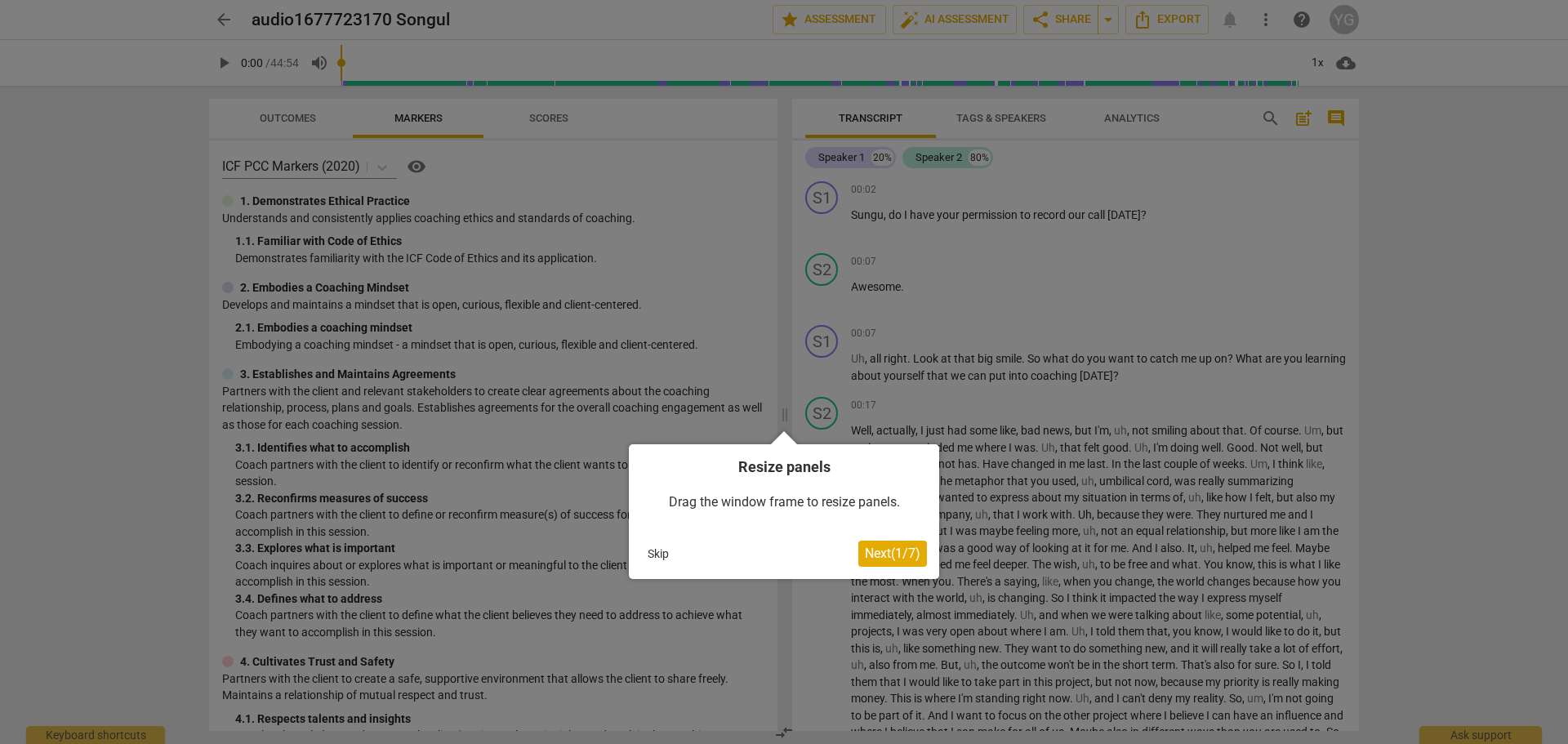
click at [890, 554] on span "Next ( 1 / 7 )" at bounding box center [892, 554] width 56 height 15
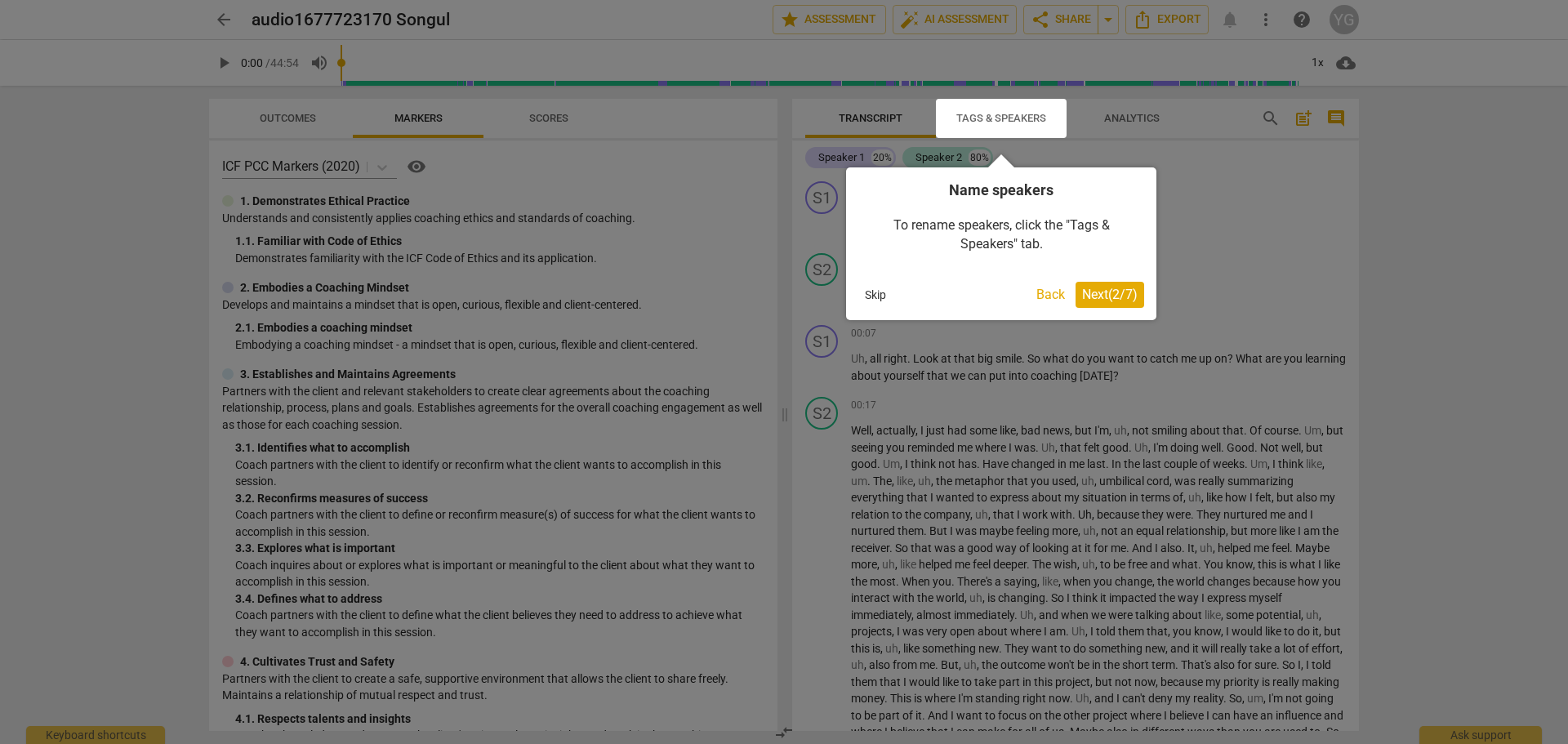
click at [1092, 296] on span "Next ( 2 / 7 )" at bounding box center [1109, 295] width 56 height 15
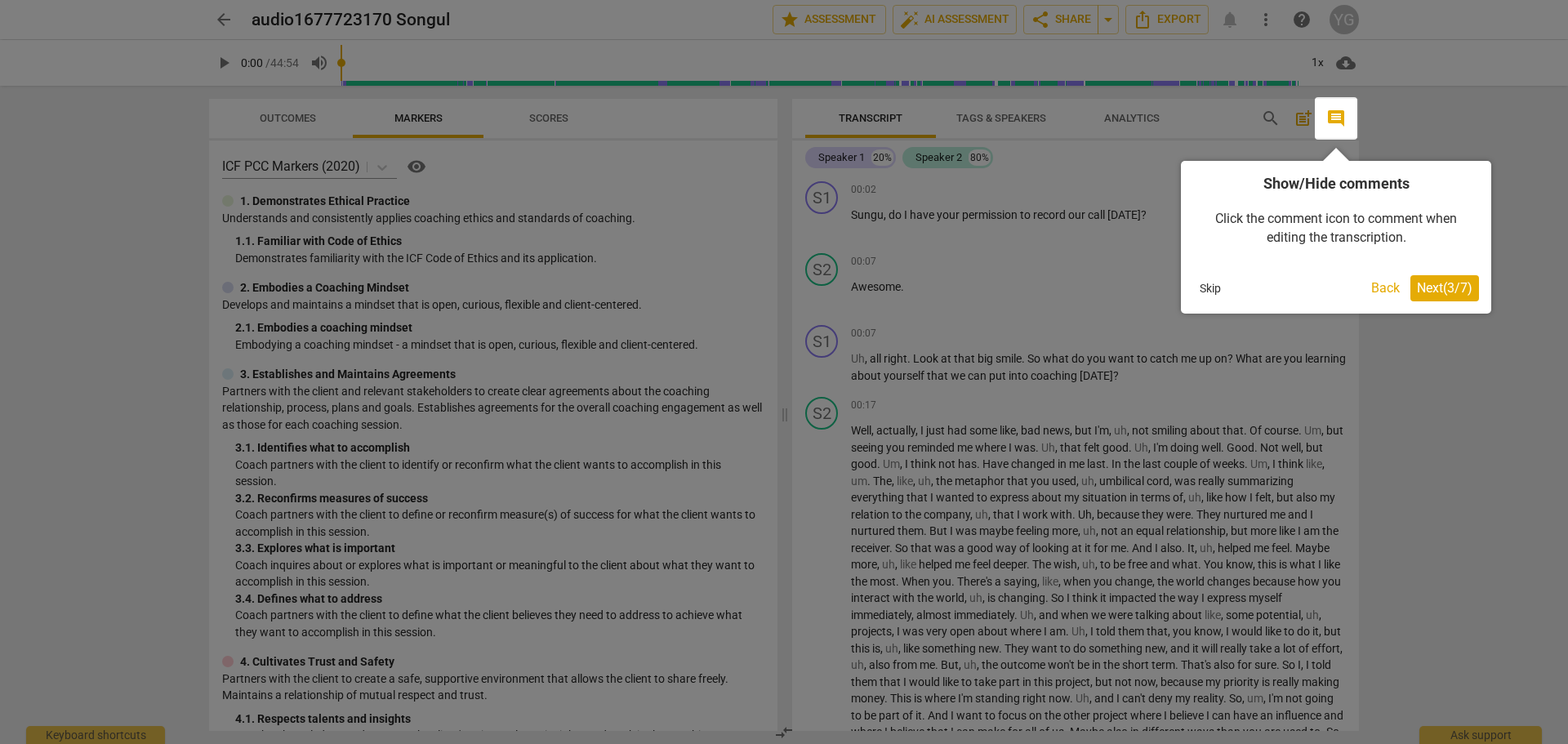
click at [1435, 291] on span "Next ( 3 / 7 )" at bounding box center [1444, 288] width 56 height 15
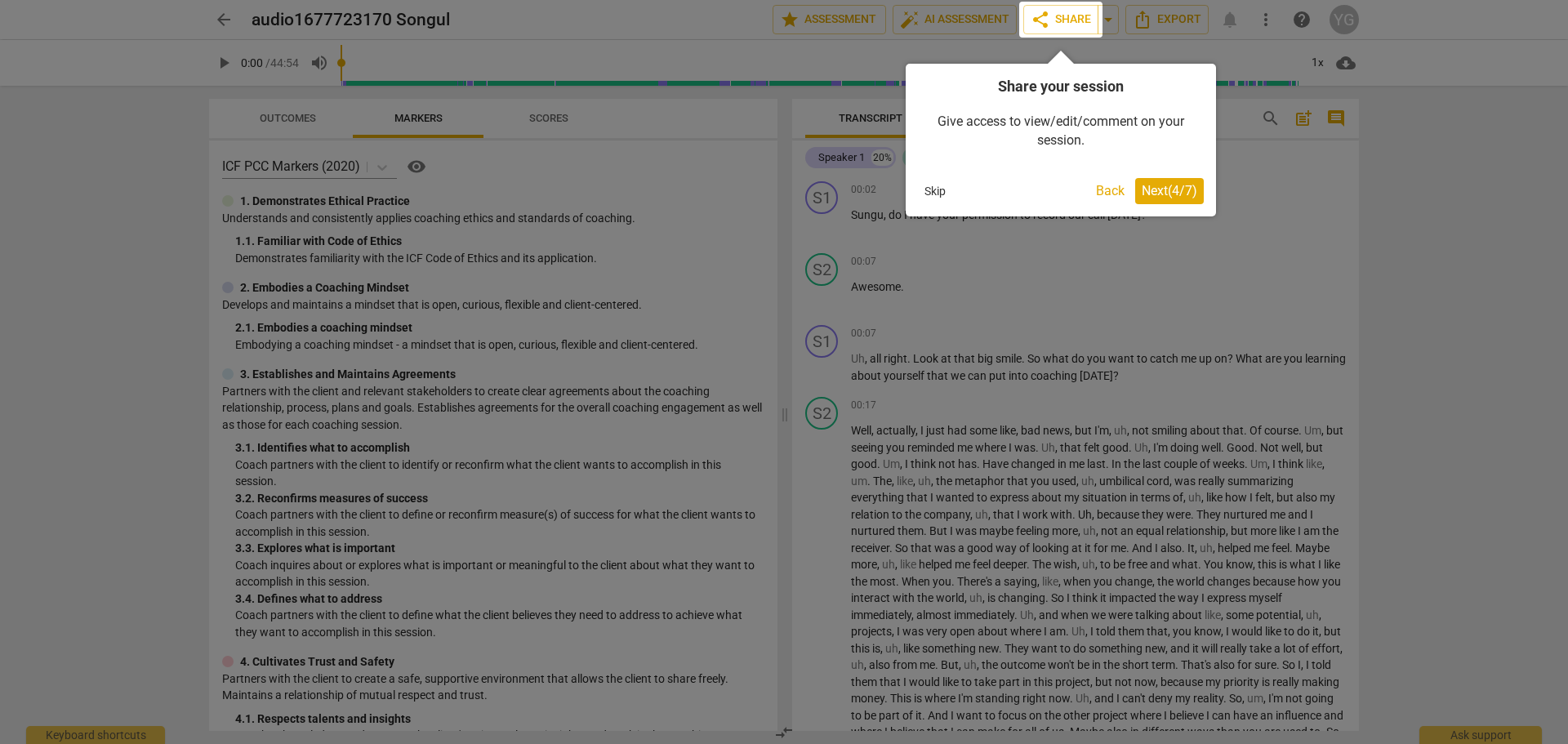
click at [1164, 196] on span "Next ( 4 / 7 )" at bounding box center [1169, 190] width 56 height 15
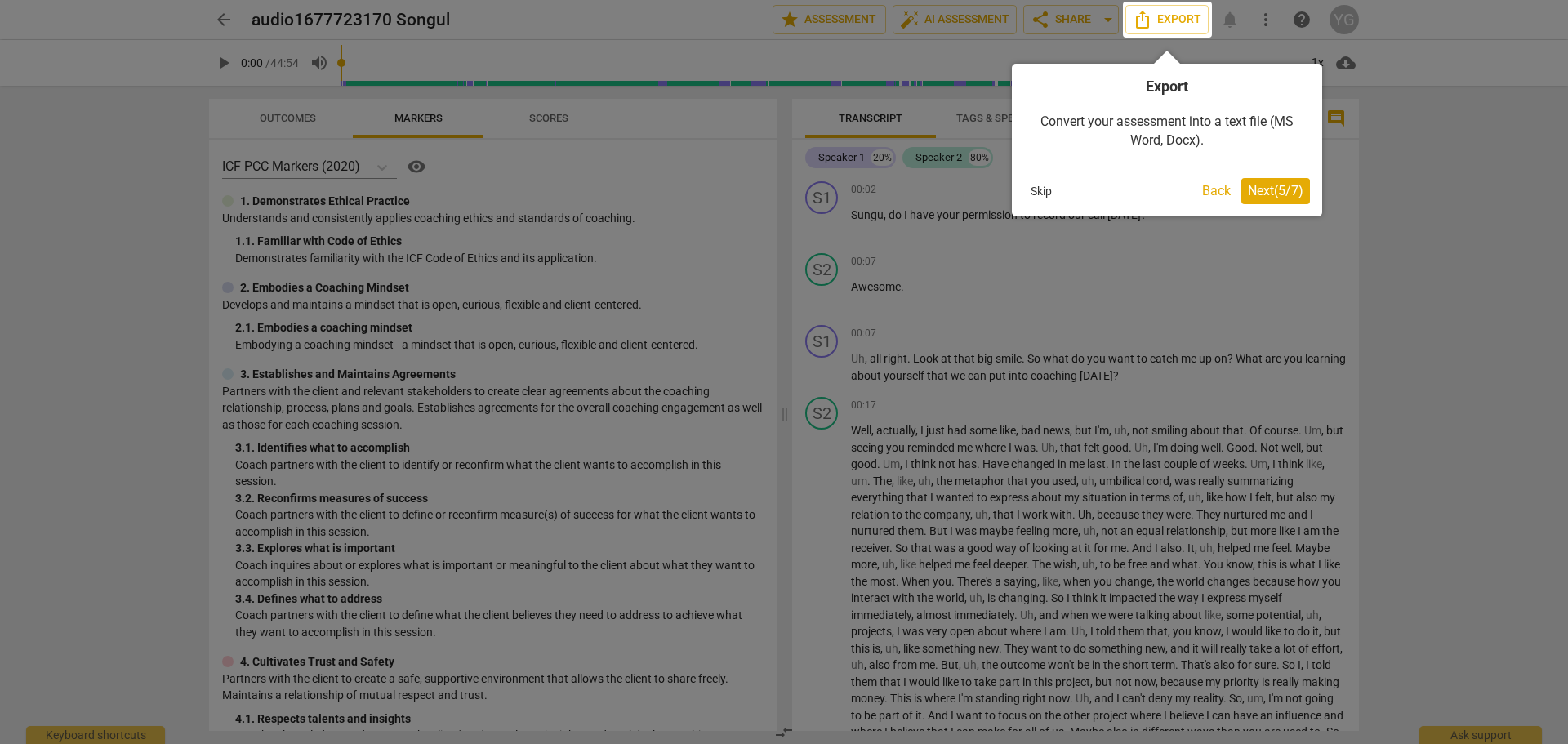
click at [1272, 188] on span "Next ( 5 / 7 )" at bounding box center [1275, 190] width 56 height 15
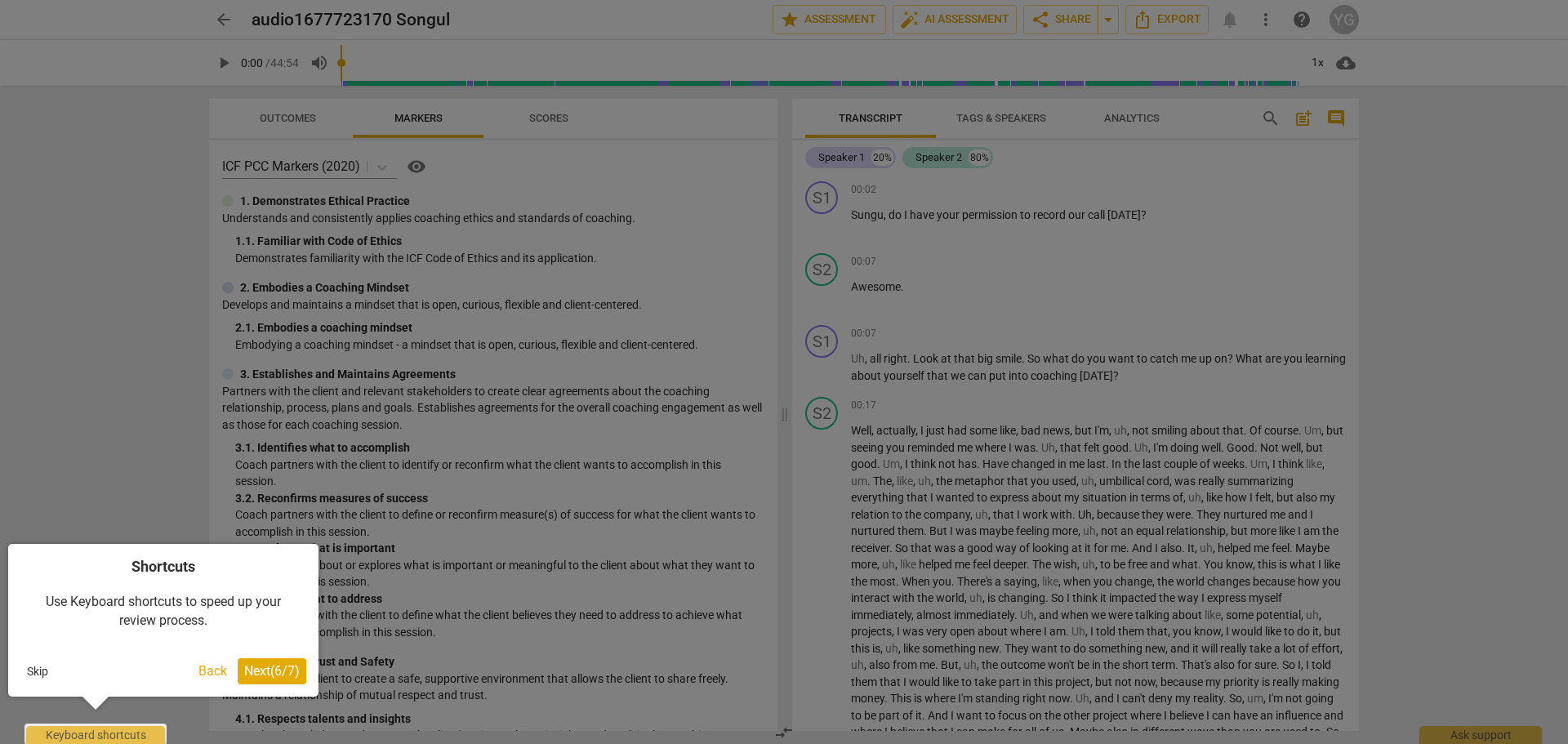
click at [256, 672] on span "Next ( 6 / 7 )" at bounding box center [272, 671] width 56 height 15
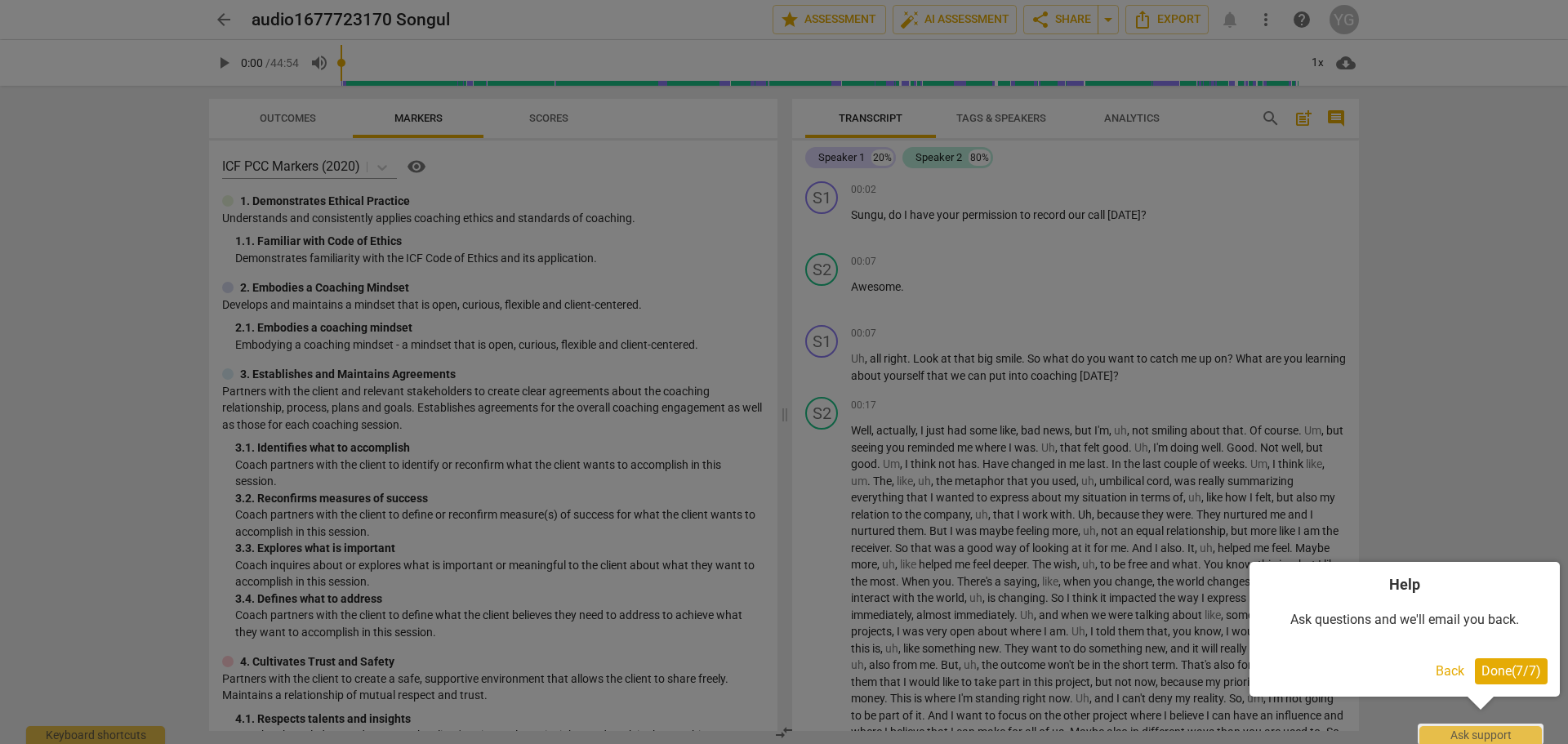
click at [1498, 674] on span "Done ( 7 / 7 )" at bounding box center [1511, 671] width 60 height 15
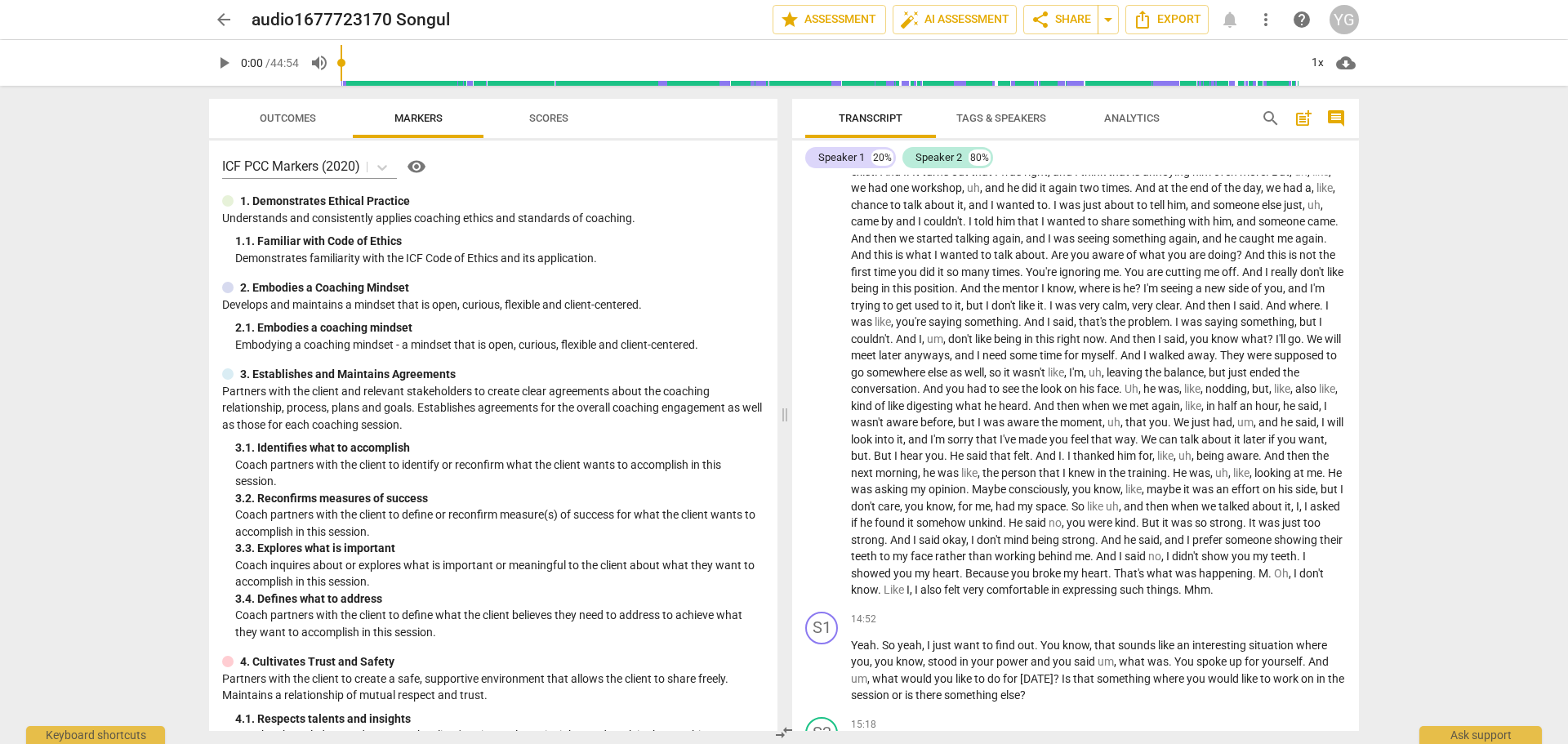
scroll to position [2270, 0]
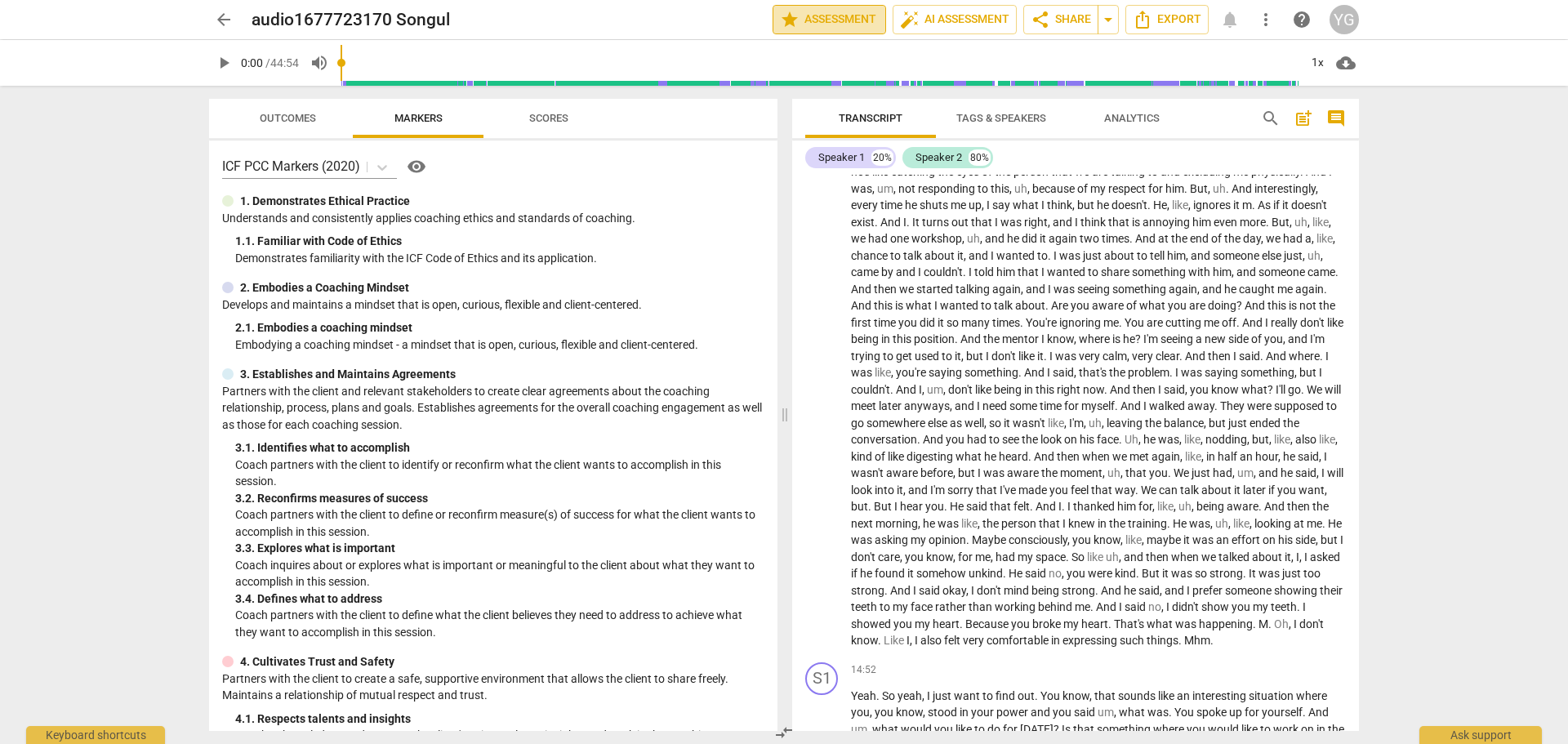
click at [804, 14] on span "star Assessment" at bounding box center [829, 19] width 99 height 20
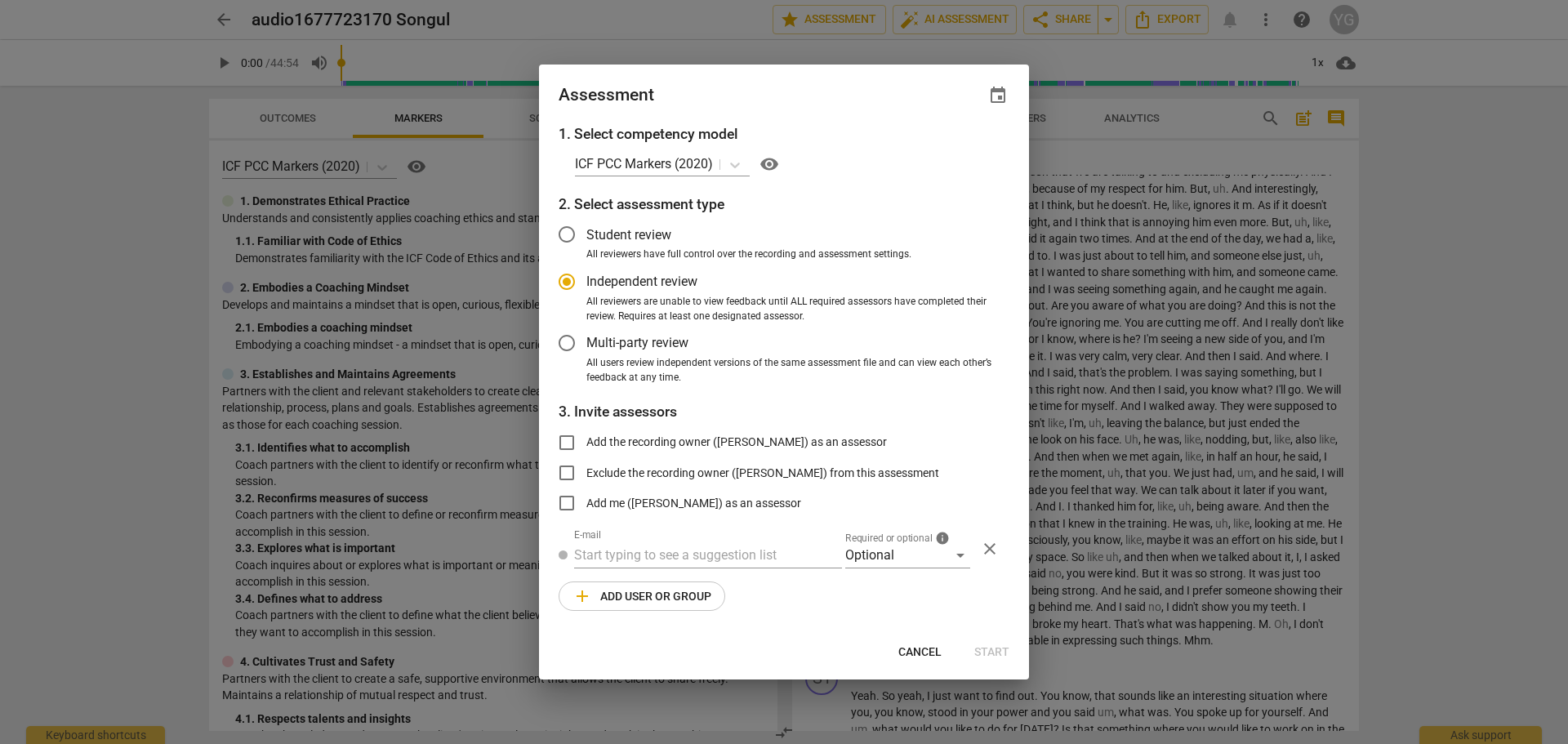
click at [769, 163] on span "visibility" at bounding box center [769, 164] width 20 height 20
click at [927, 653] on span "Cancel" at bounding box center [920, 652] width 44 height 16
radio input "false"
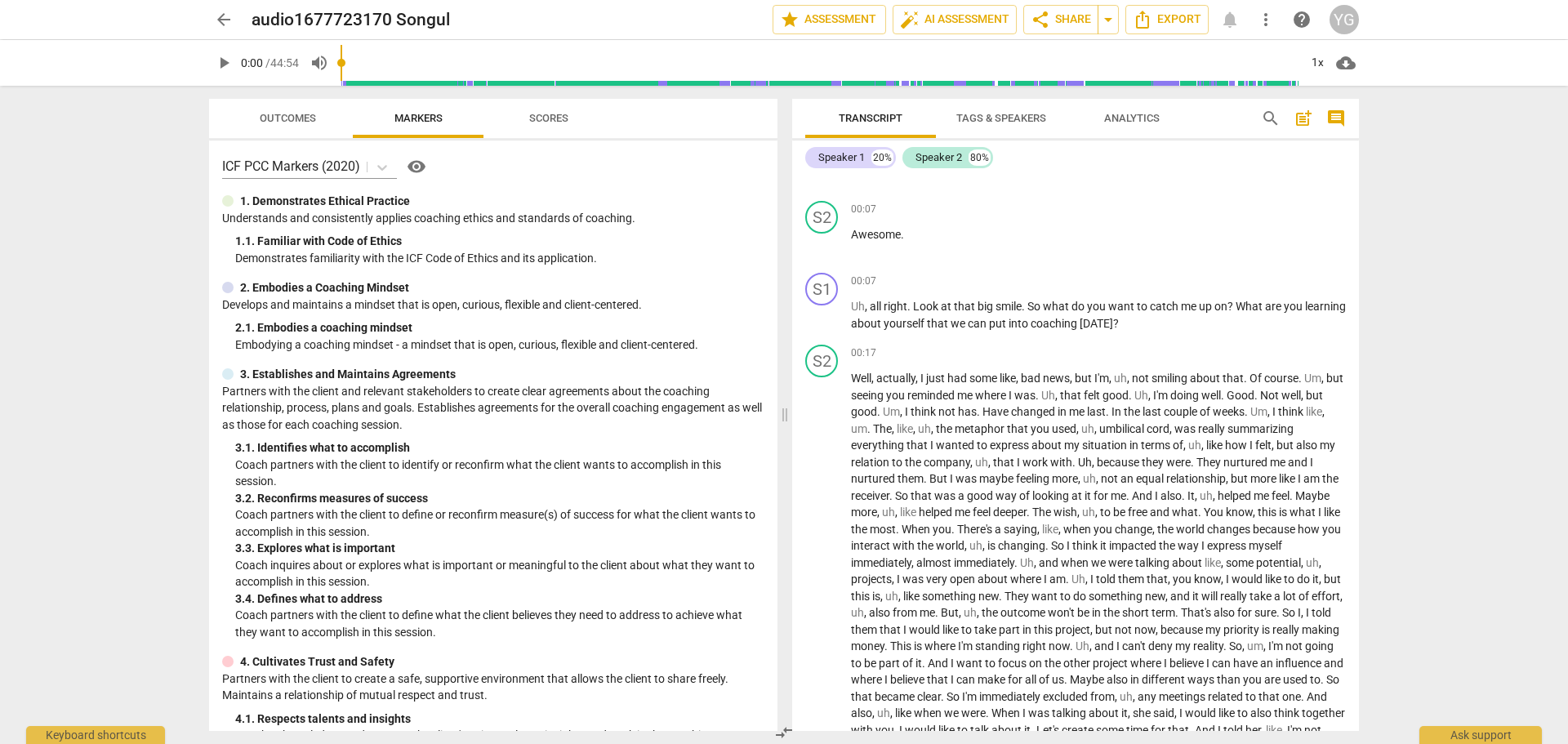
scroll to position [0, 0]
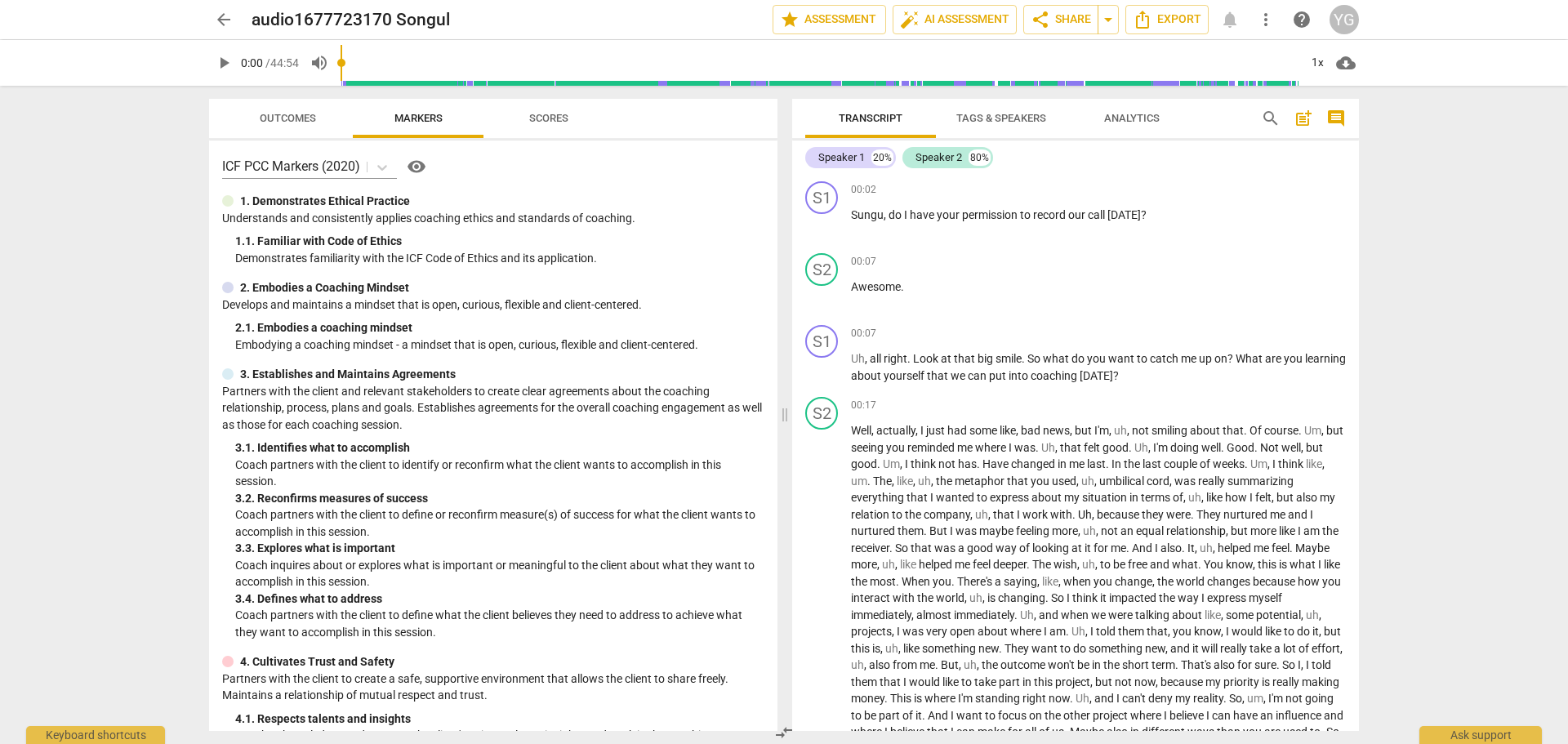
click at [1123, 114] on span "Analytics" at bounding box center [1132, 118] width 56 height 12
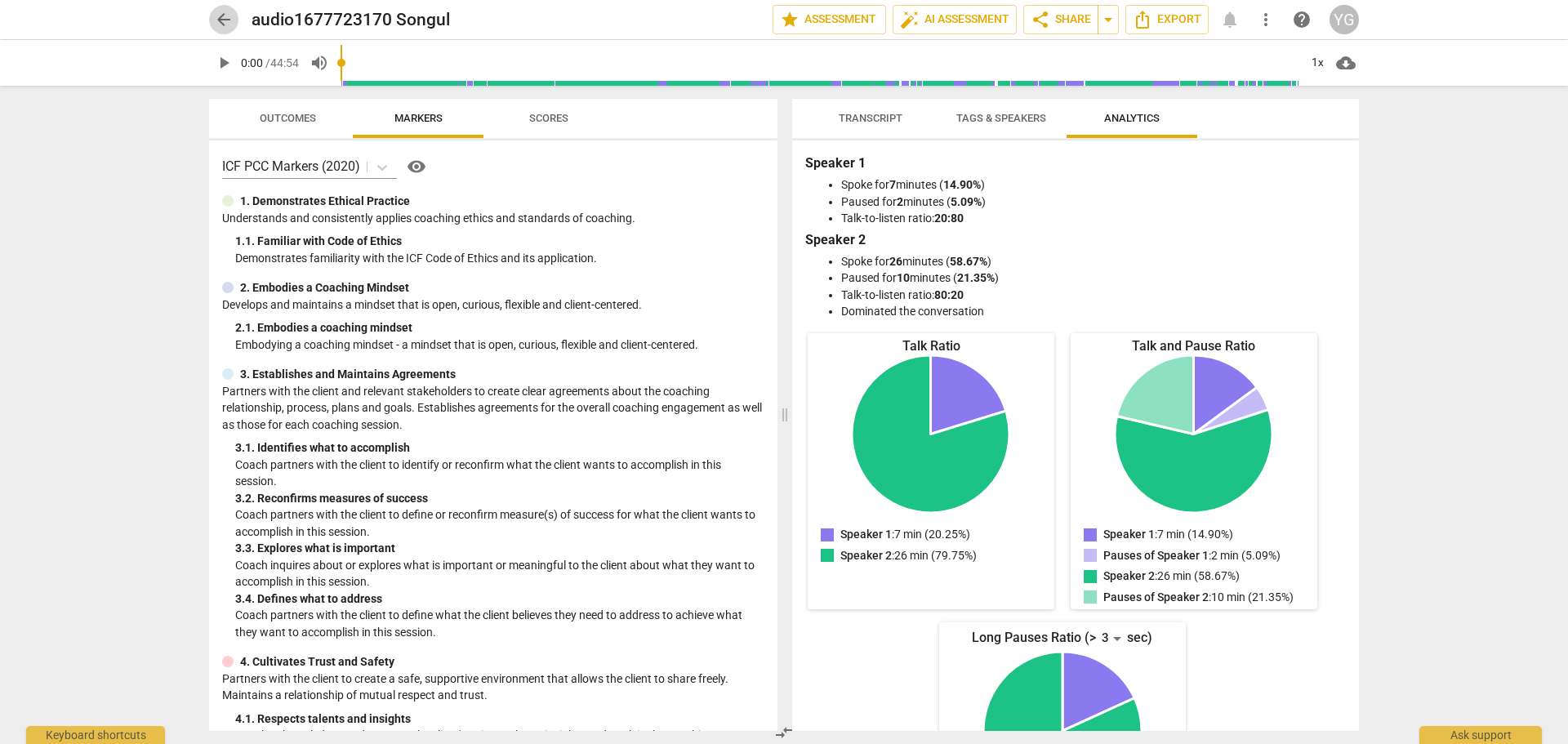
click at [225, 26] on span "arrow_back" at bounding box center [223, 19] width 20 height 20
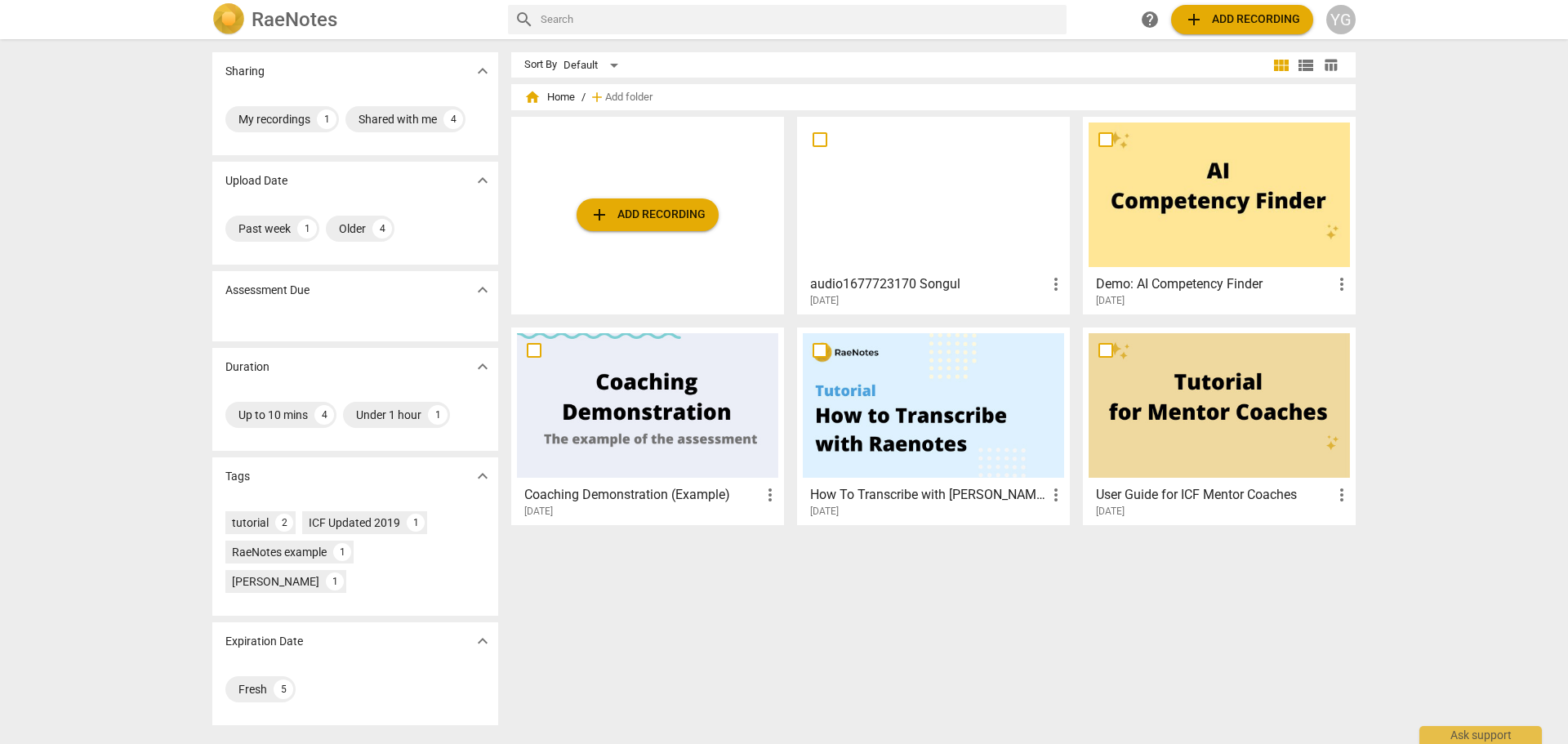
click at [1195, 177] on div at bounding box center [1219, 194] width 261 height 144
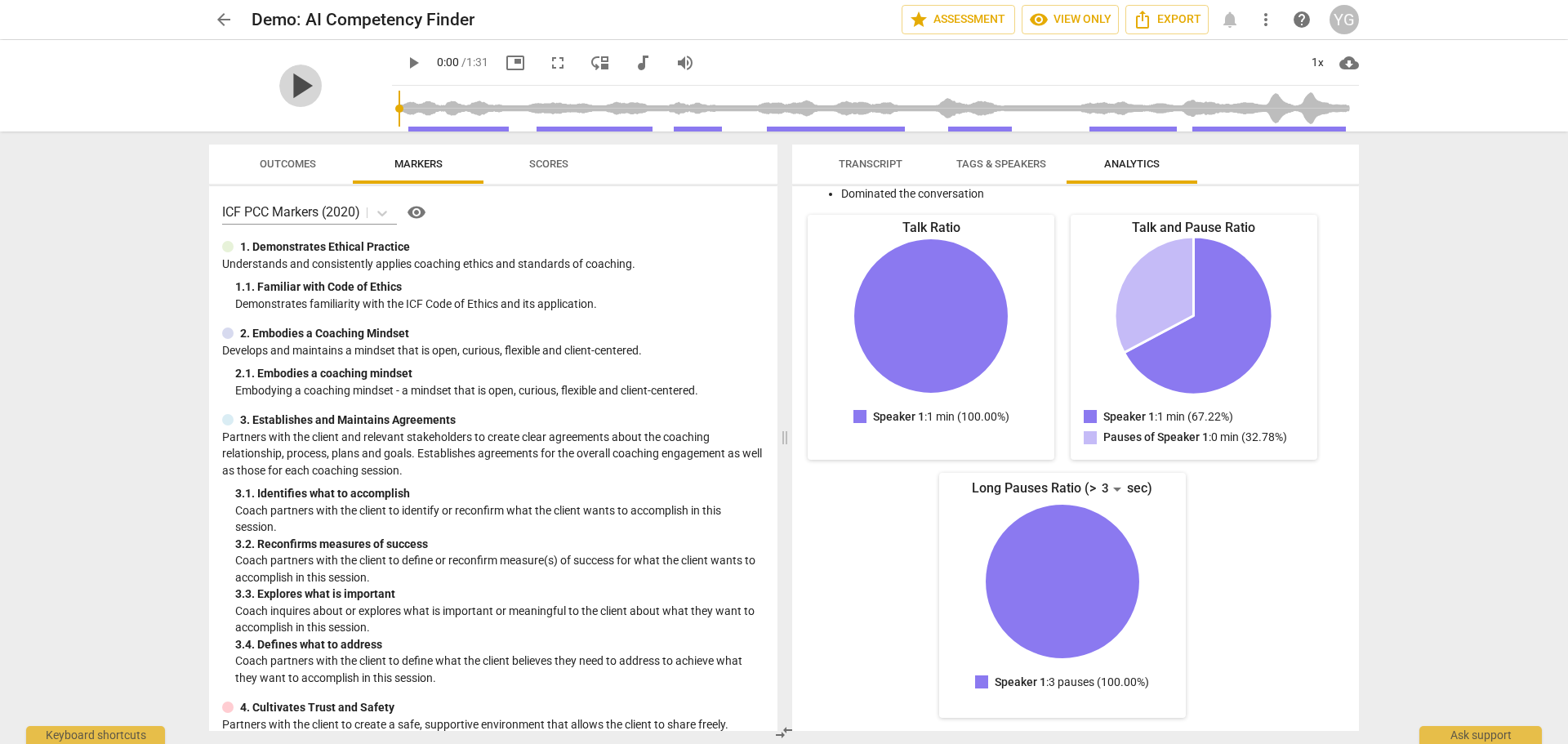
click at [295, 79] on span "play_arrow" at bounding box center [301, 86] width 43 height 43
click at [560, 65] on span "fullscreen" at bounding box center [558, 62] width 20 height 20
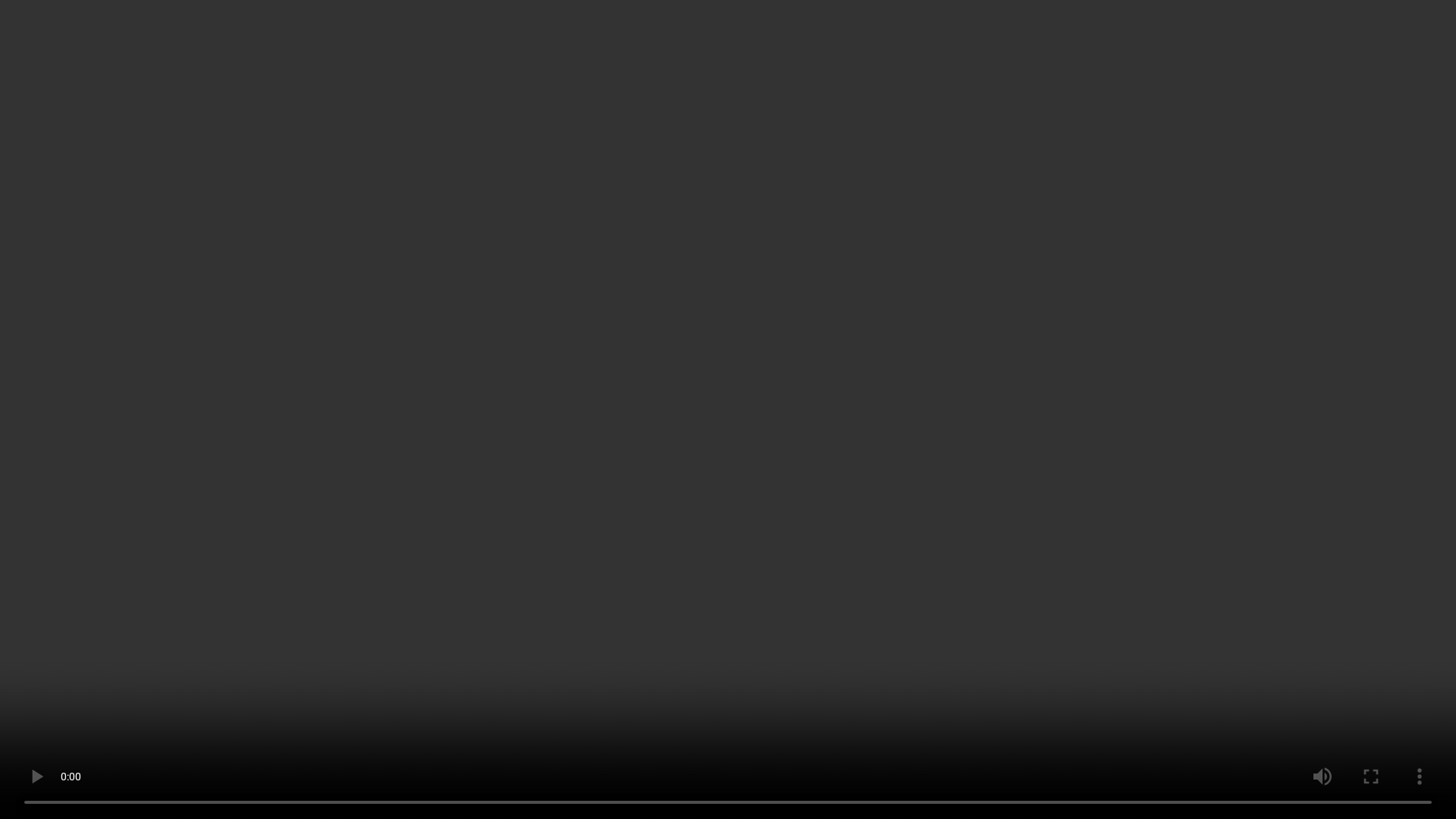
click at [860, 114] on video at bounding box center [728, 409] width 1456 height 819
type input "3"
click at [1431, 52] on video at bounding box center [728, 409] width 1456 height 819
click at [1427, 55] on video at bounding box center [728, 409] width 1456 height 819
click at [1427, 51] on video at bounding box center [728, 409] width 1456 height 819
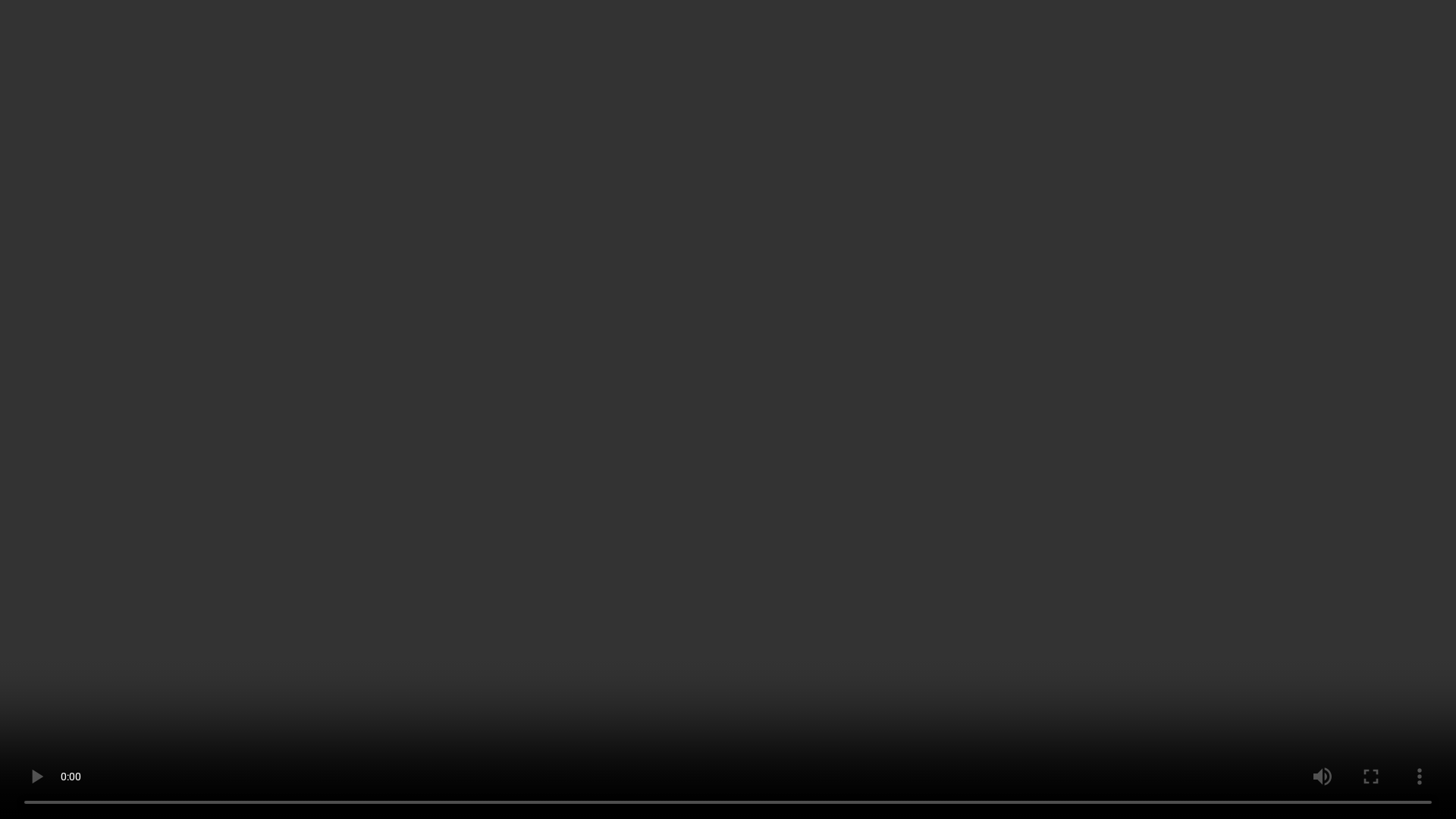
type input "86"
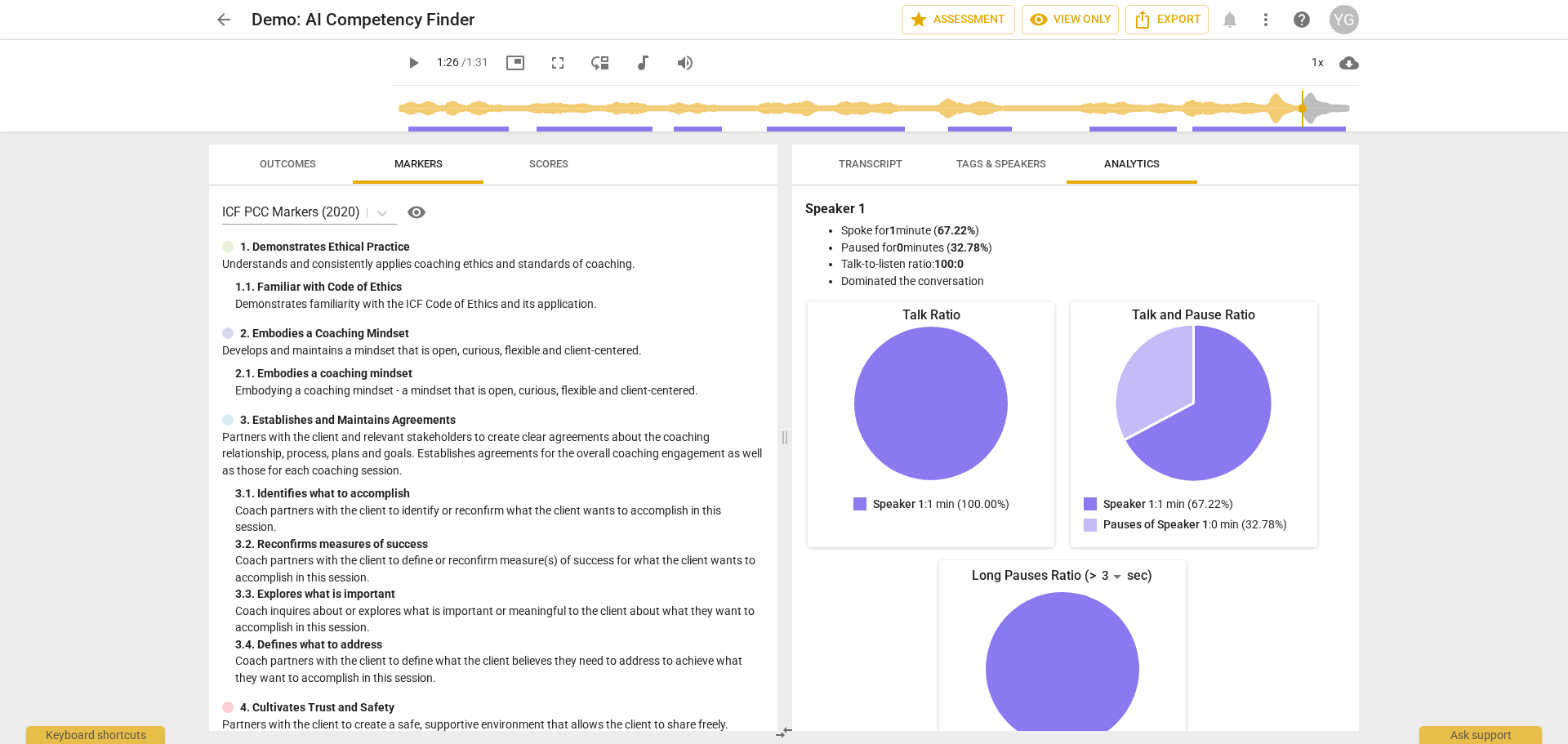
click at [219, 25] on span "arrow_back" at bounding box center [223, 19] width 20 height 20
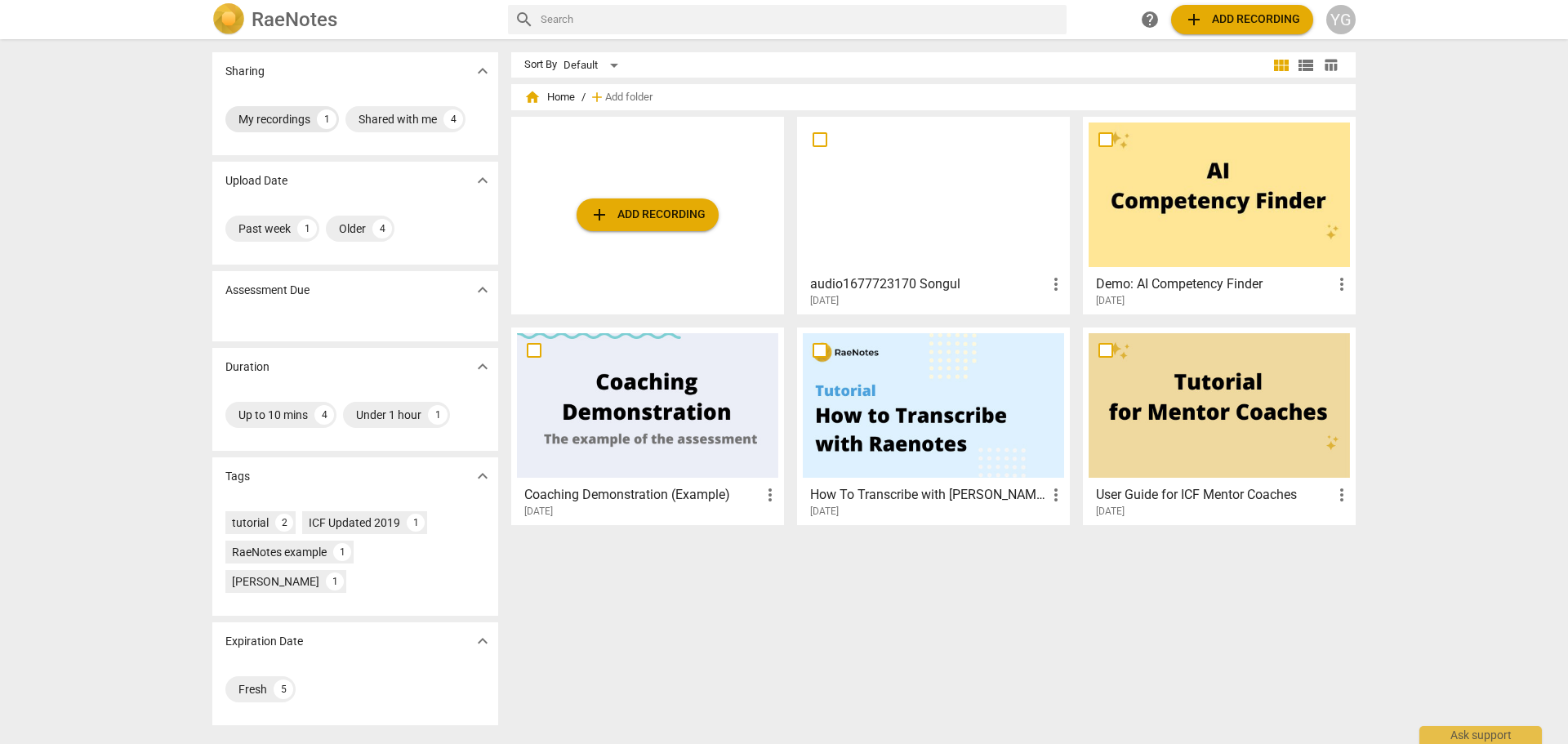
click at [277, 118] on div "My recordings" at bounding box center [274, 119] width 72 height 16
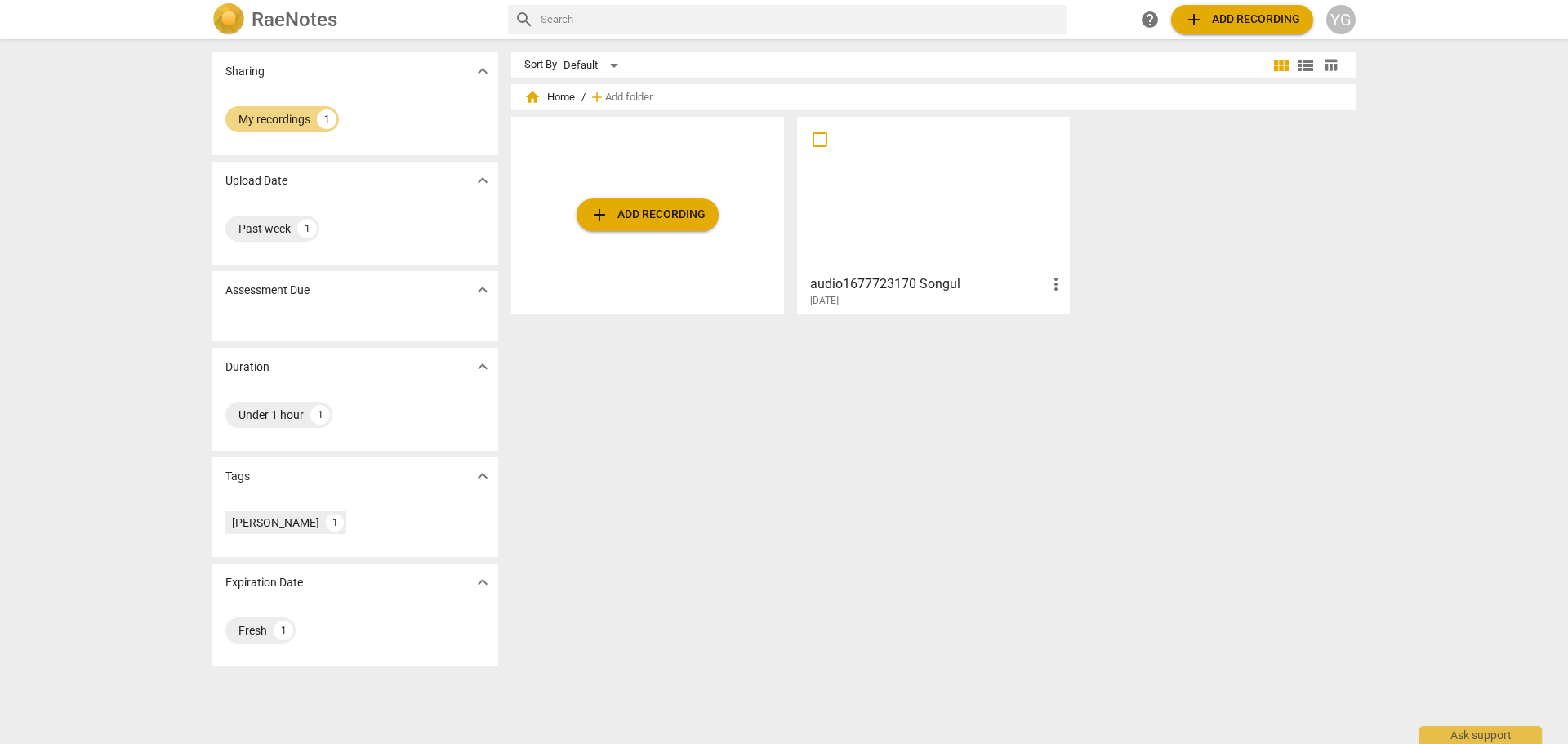
click at [886, 177] on div at bounding box center [933, 194] width 261 height 144
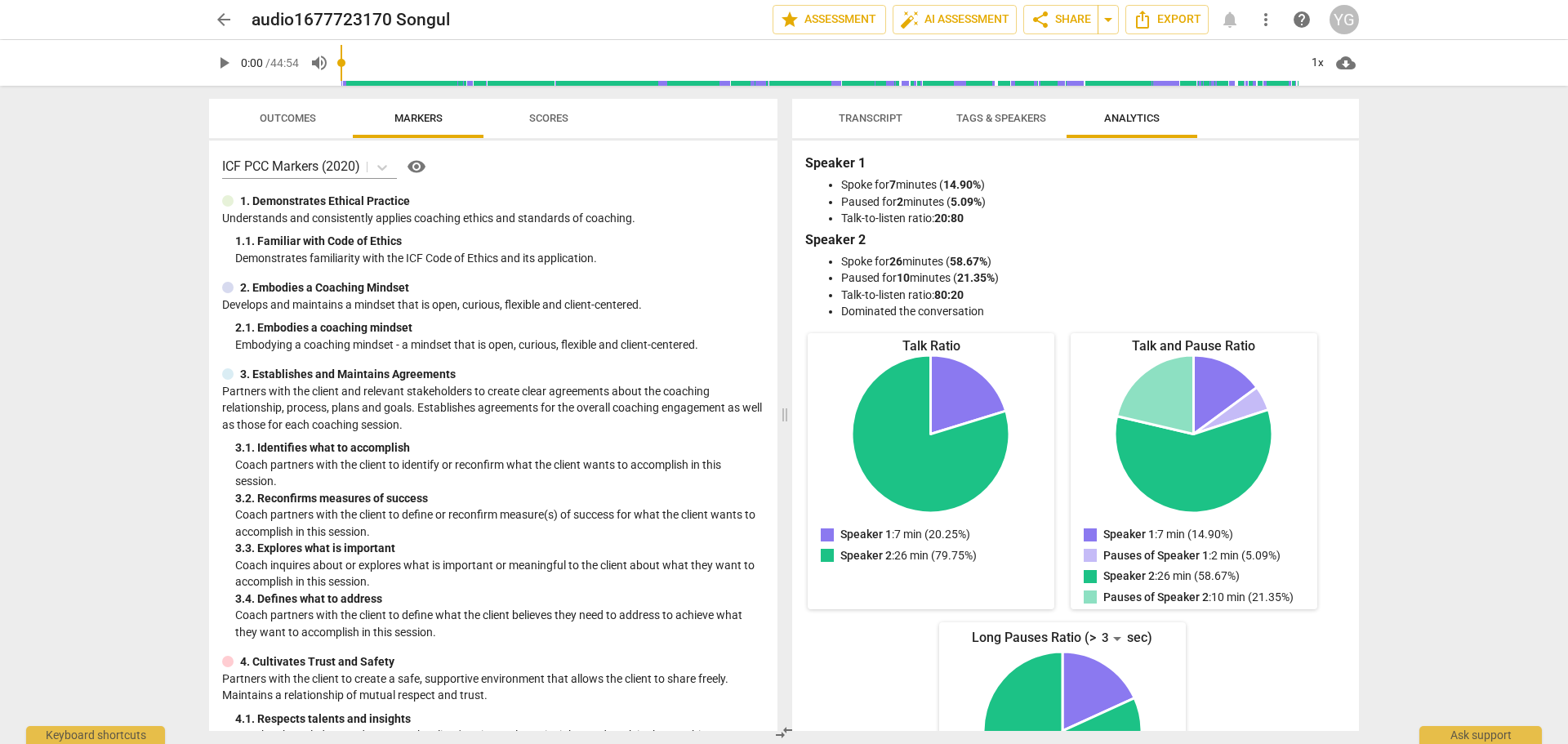
click at [1263, 22] on span "more_vert" at bounding box center [1265, 19] width 20 height 20
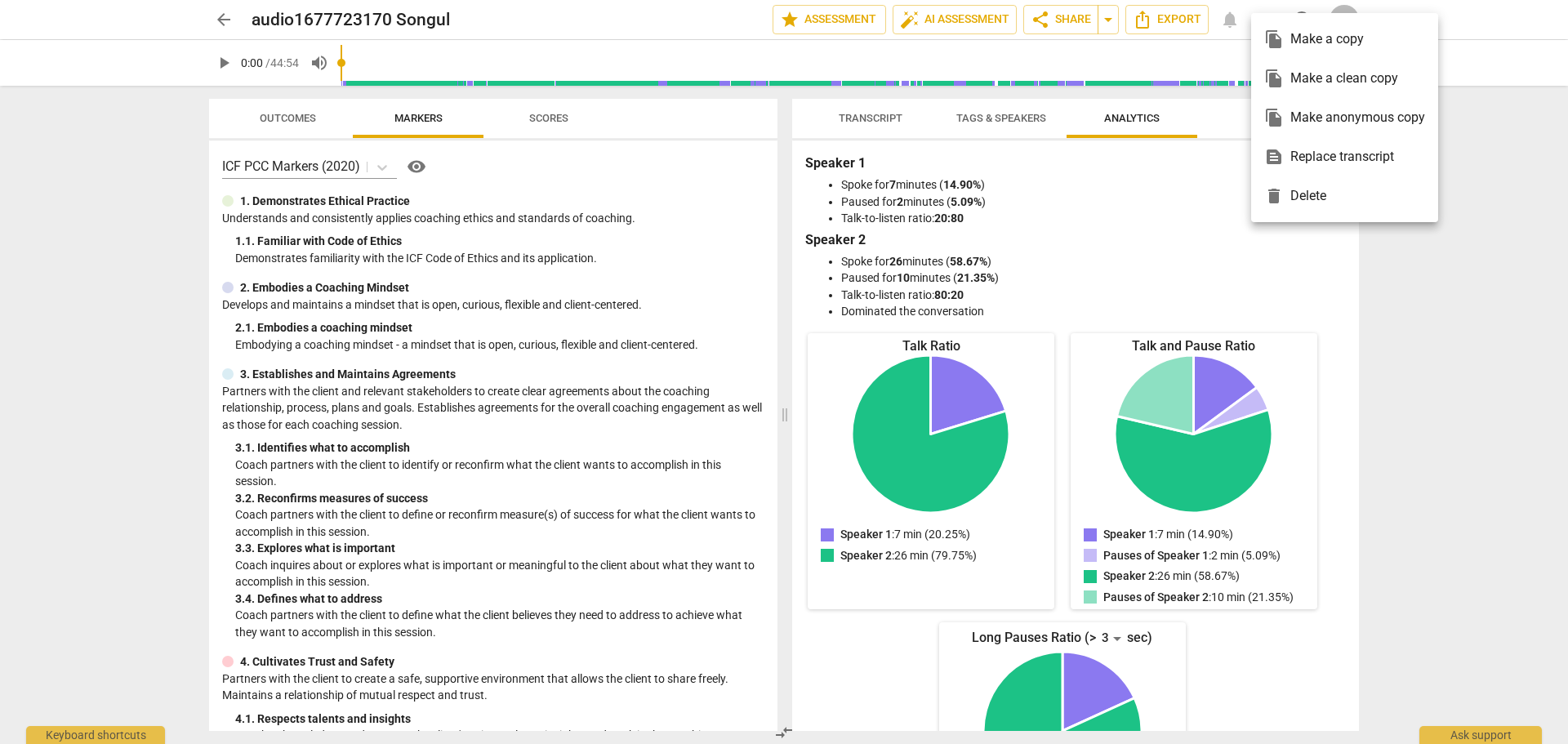
click at [102, 48] on div at bounding box center [784, 372] width 1568 height 744
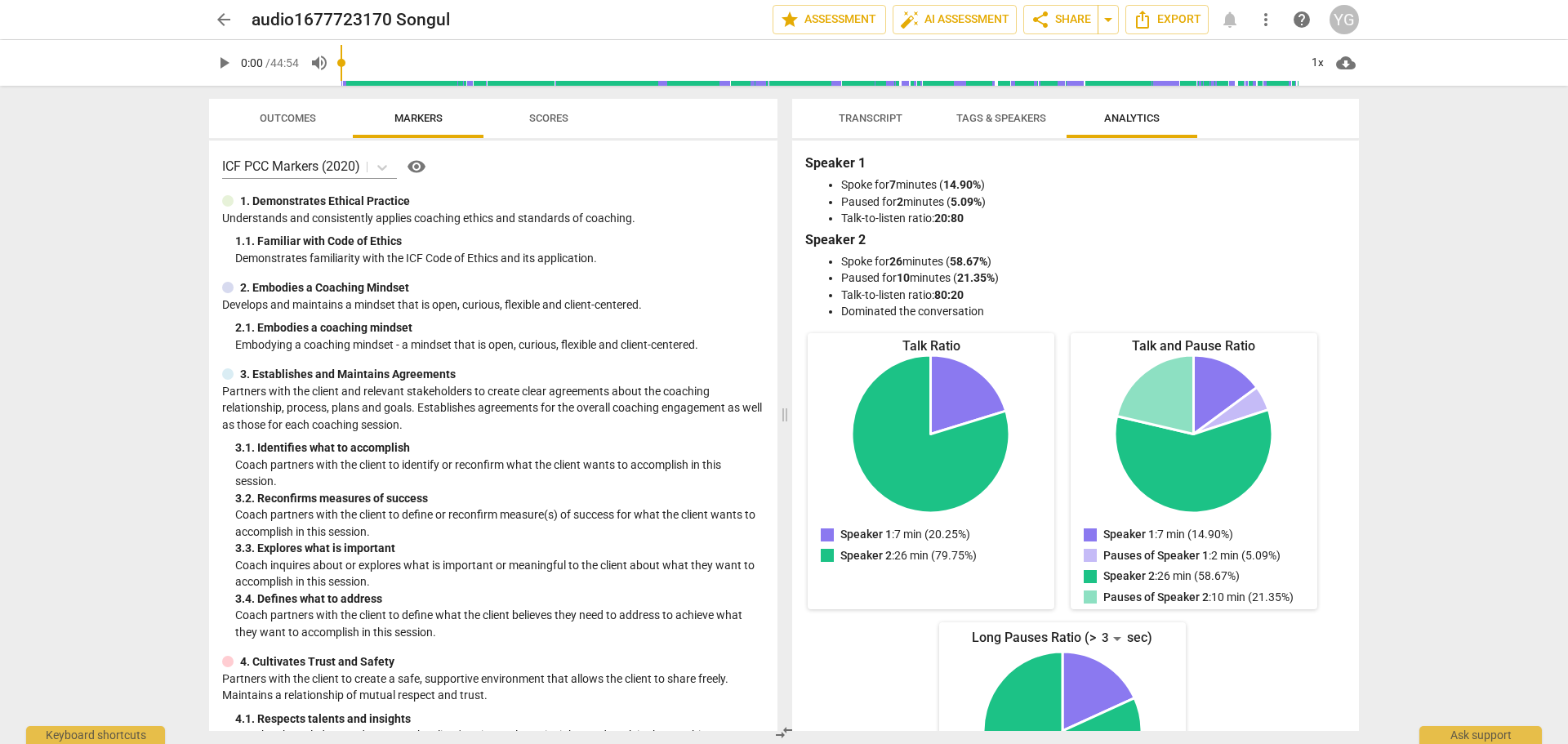
click at [219, 18] on span "arrow_back" at bounding box center [223, 19] width 20 height 20
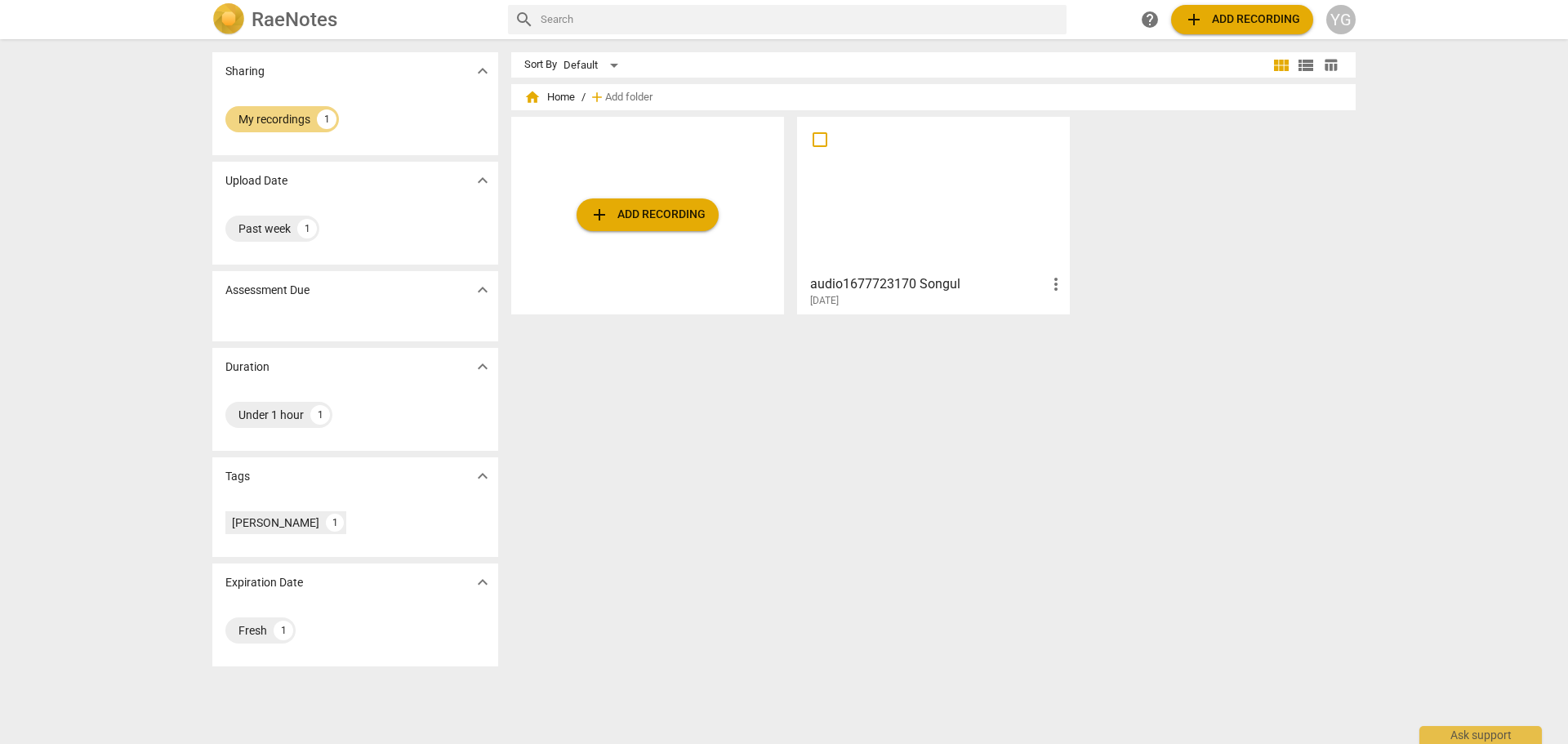
click at [1051, 289] on span "more_vert" at bounding box center [1056, 284] width 20 height 20
click at [814, 139] on div at bounding box center [784, 372] width 1568 height 744
click at [814, 139] on input "checkbox" at bounding box center [820, 139] width 34 height 20
checkbox input "false"
click at [1050, 280] on span "more_vert" at bounding box center [1056, 284] width 20 height 20
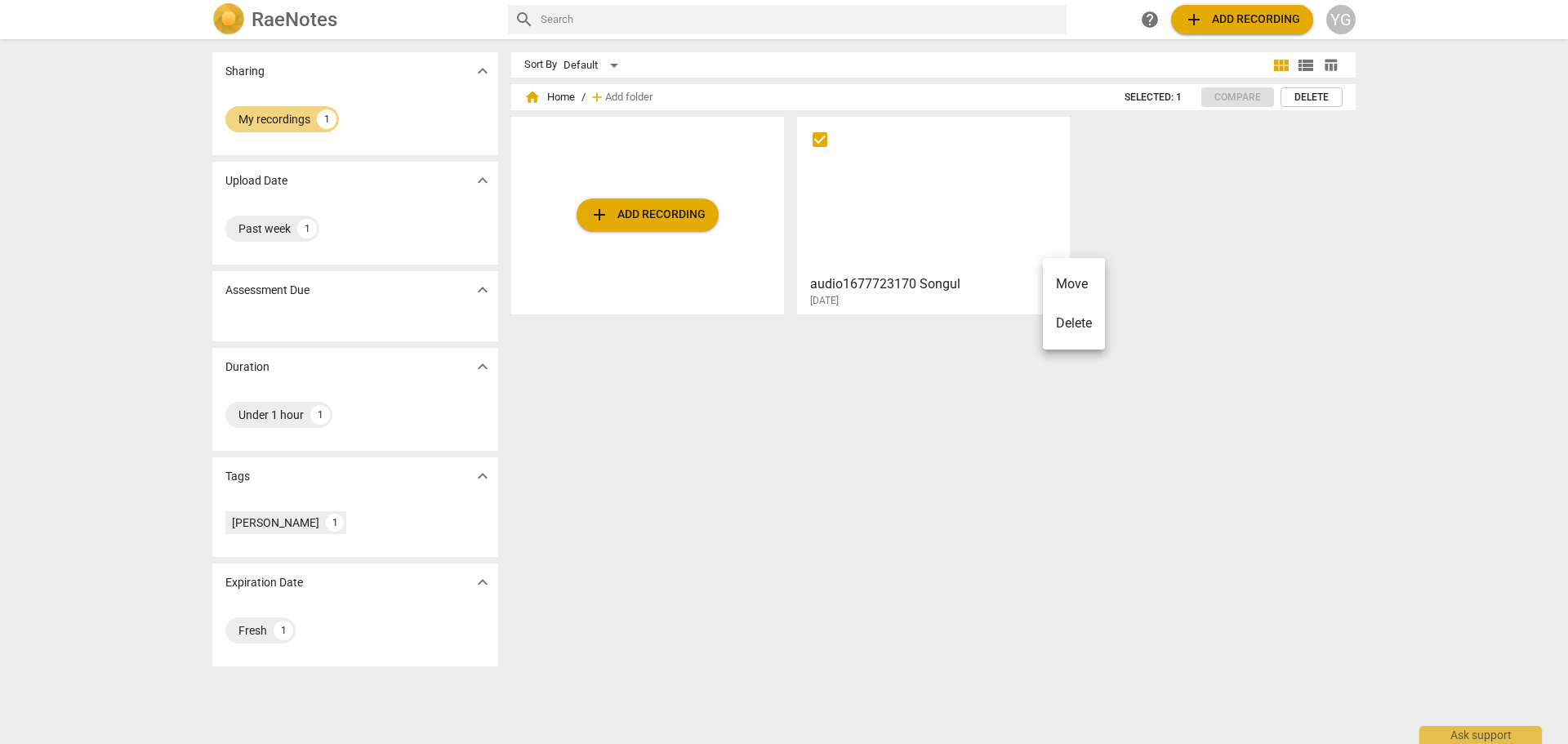
click at [1326, 65] on div at bounding box center [784, 372] width 1568 height 744
click at [1326, 65] on span "table_chart" at bounding box center [1331, 65] width 15 height 15
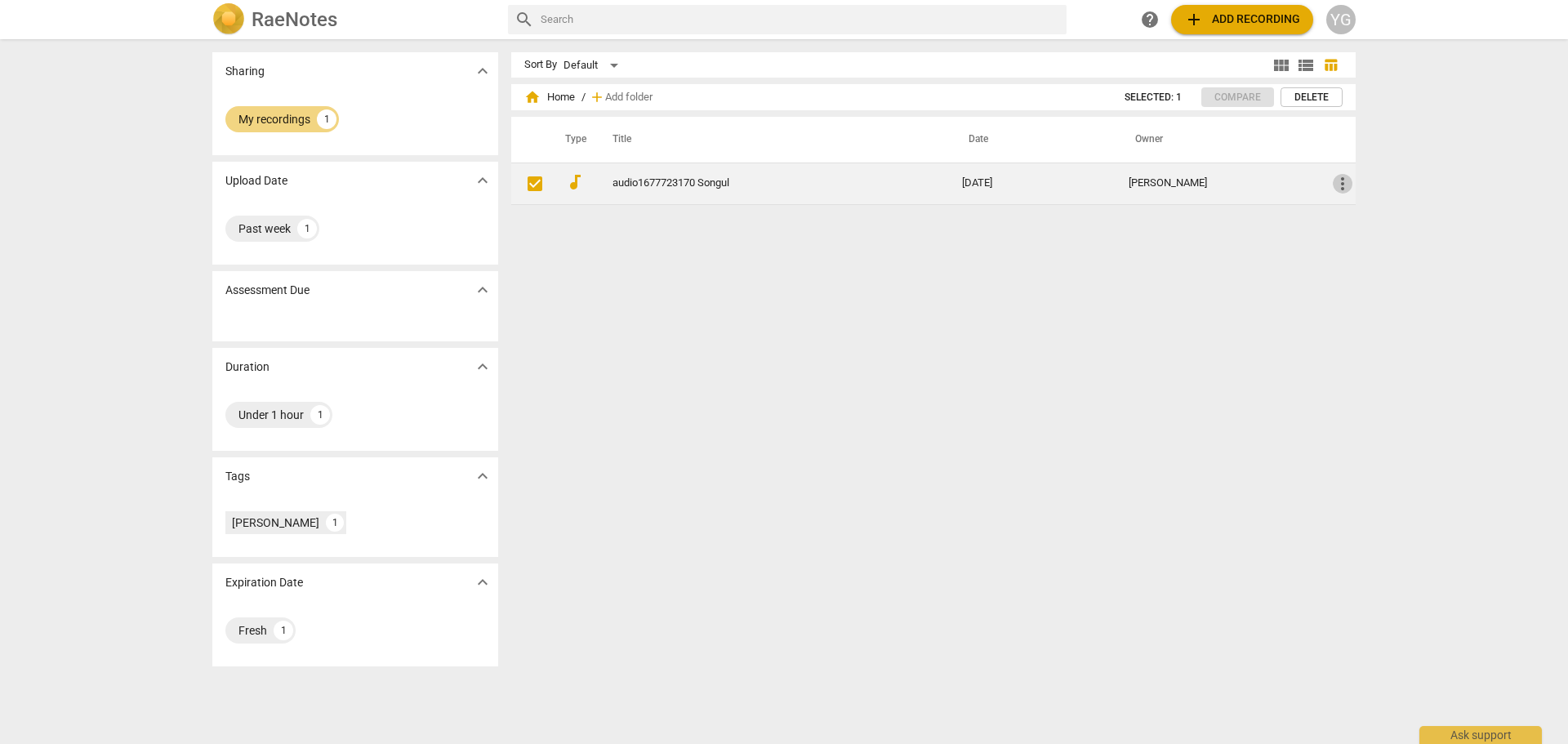
click at [1332, 182] on span "more_vert" at bounding box center [1342, 184] width 20 height 20
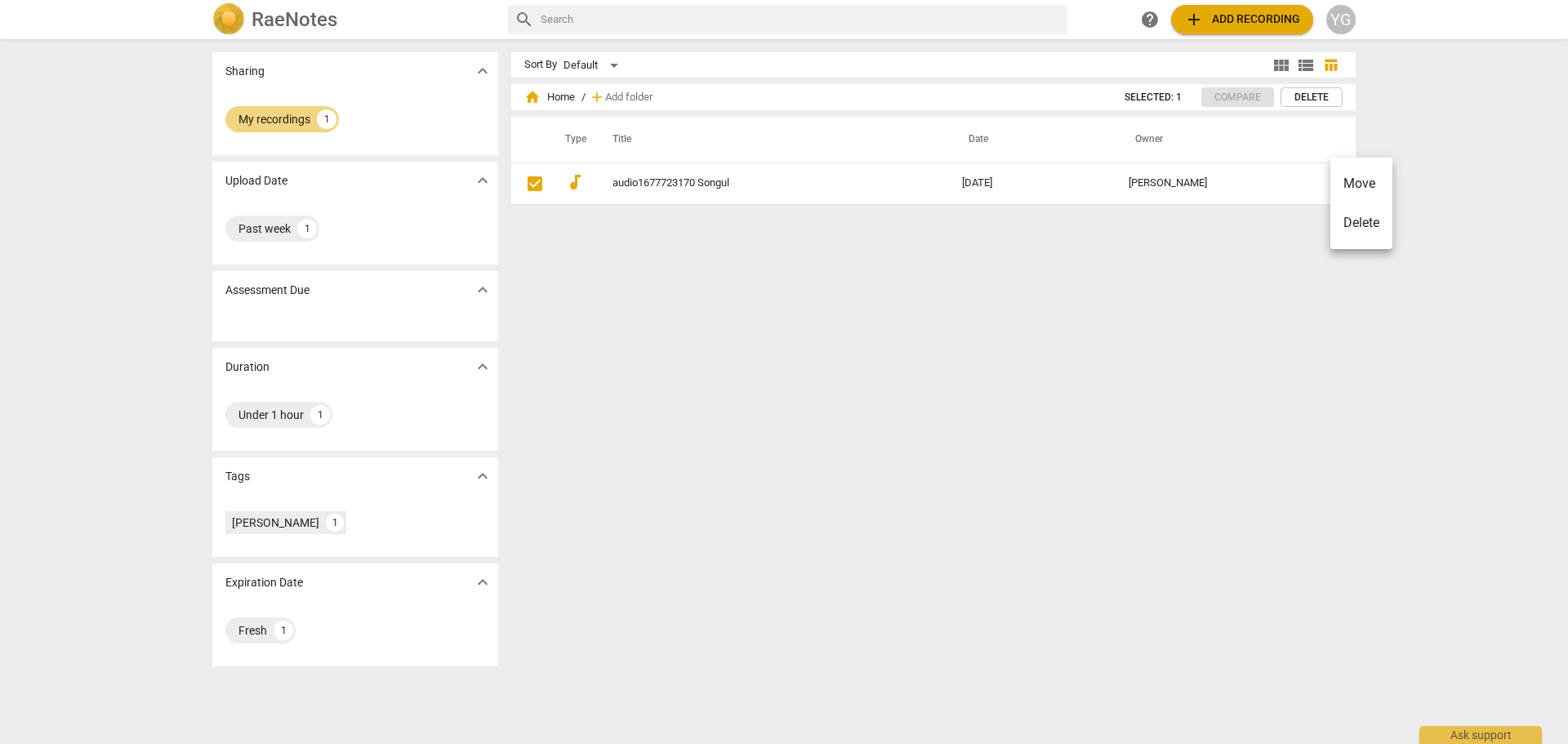
click at [635, 181] on div at bounding box center [784, 372] width 1568 height 744
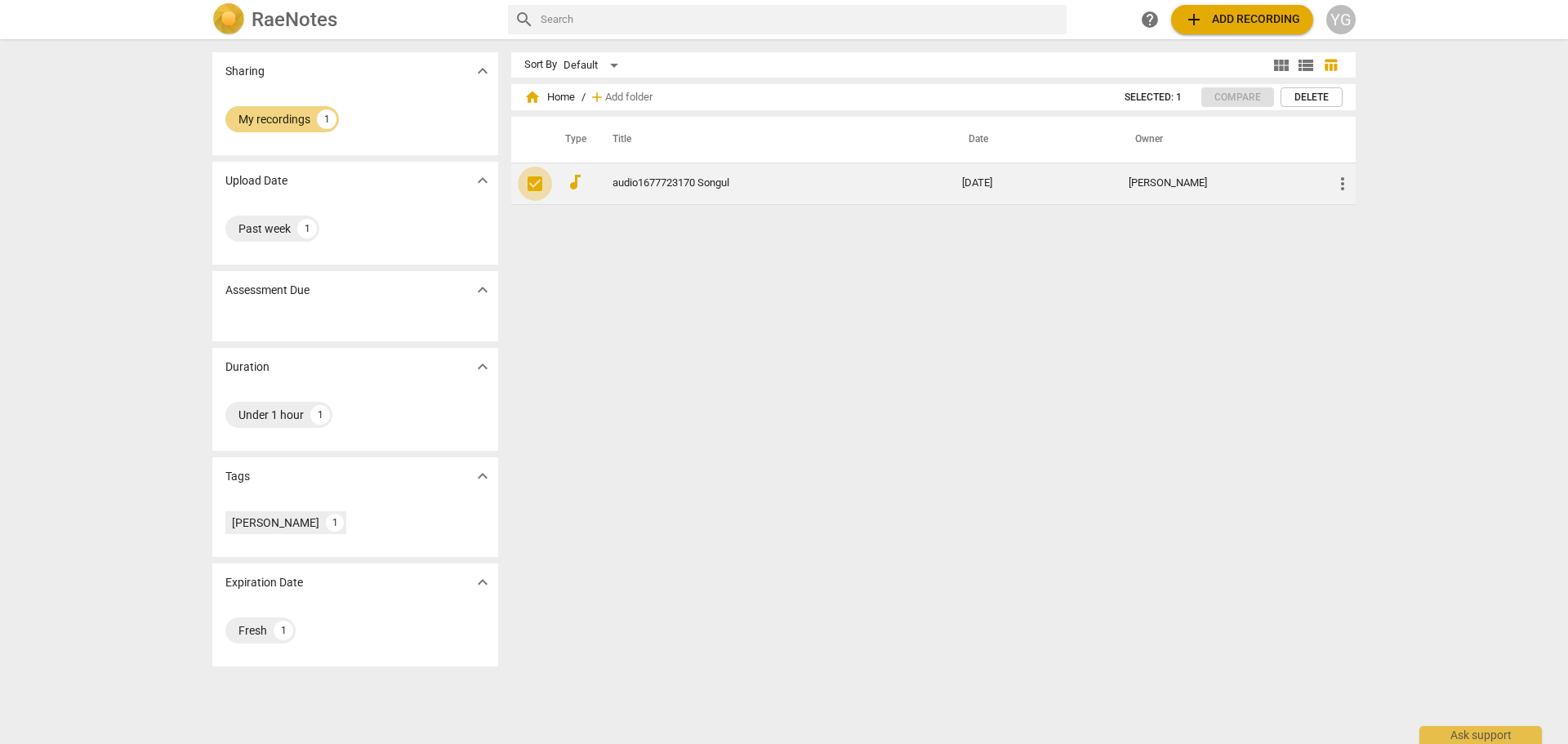
click at [527, 185] on input "checkbox" at bounding box center [535, 184] width 34 height 20
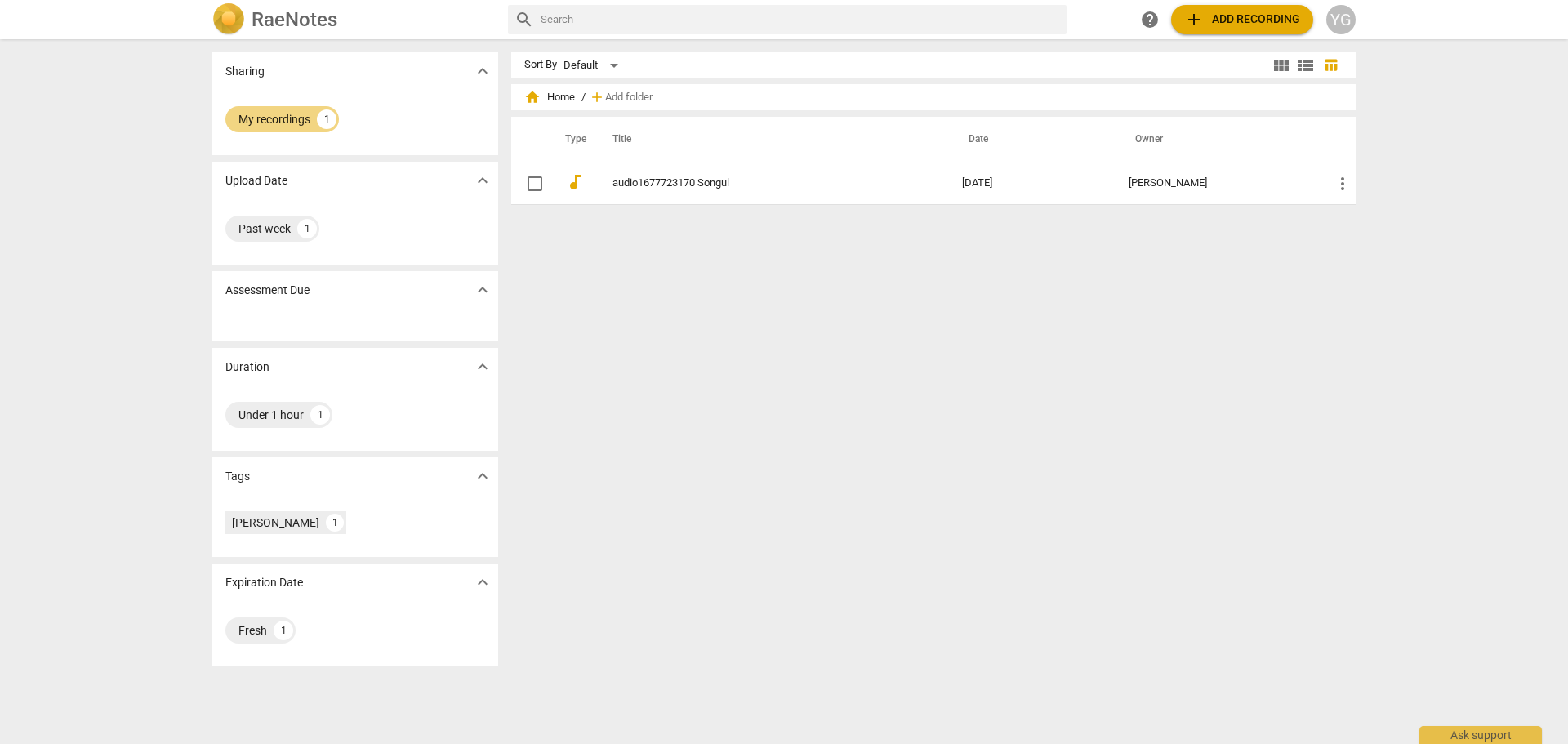
click at [283, 20] on h2 "RaeNotes" at bounding box center [294, 20] width 85 height 23
checkbox input "false"
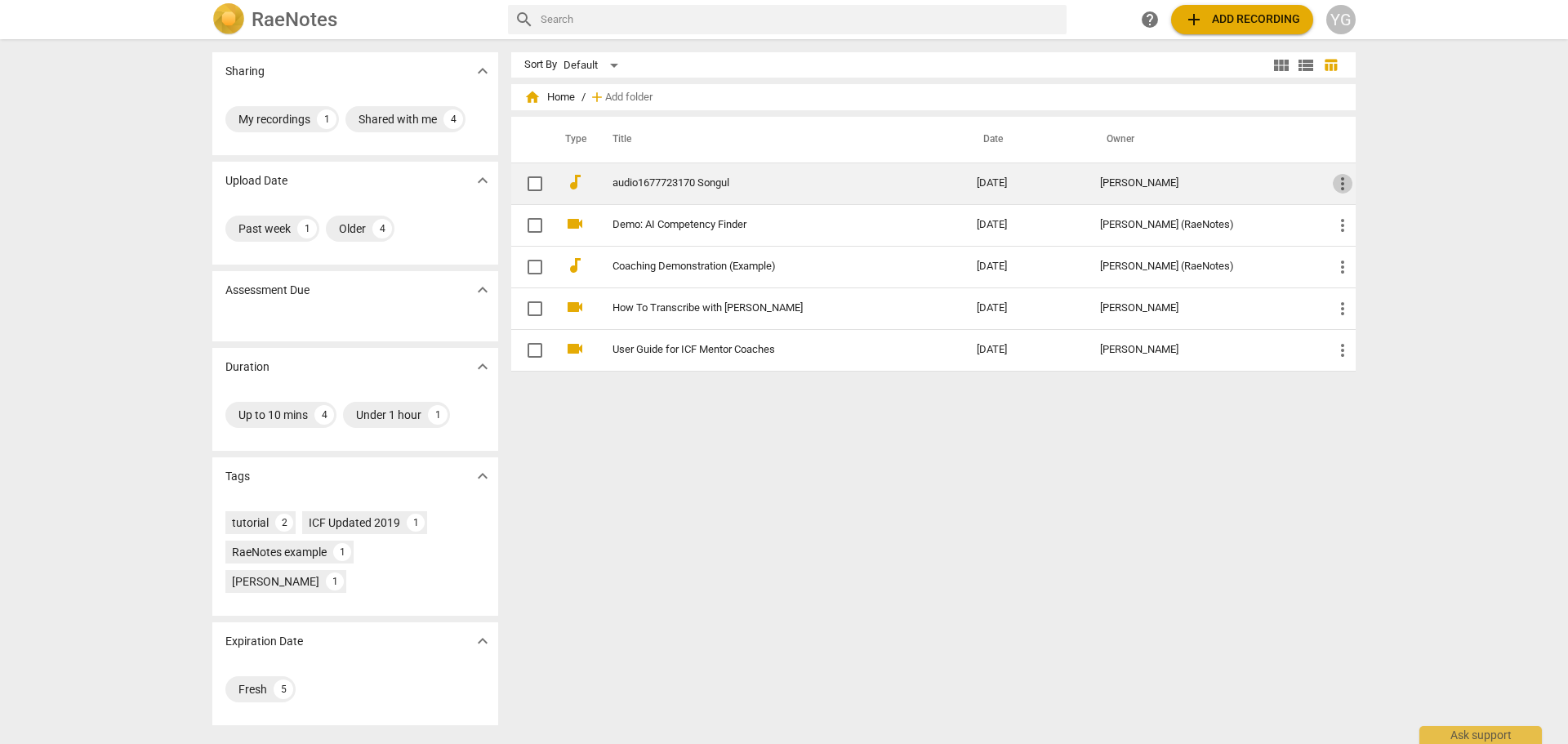
click at [1343, 182] on span "more_vert" at bounding box center [1342, 184] width 20 height 20
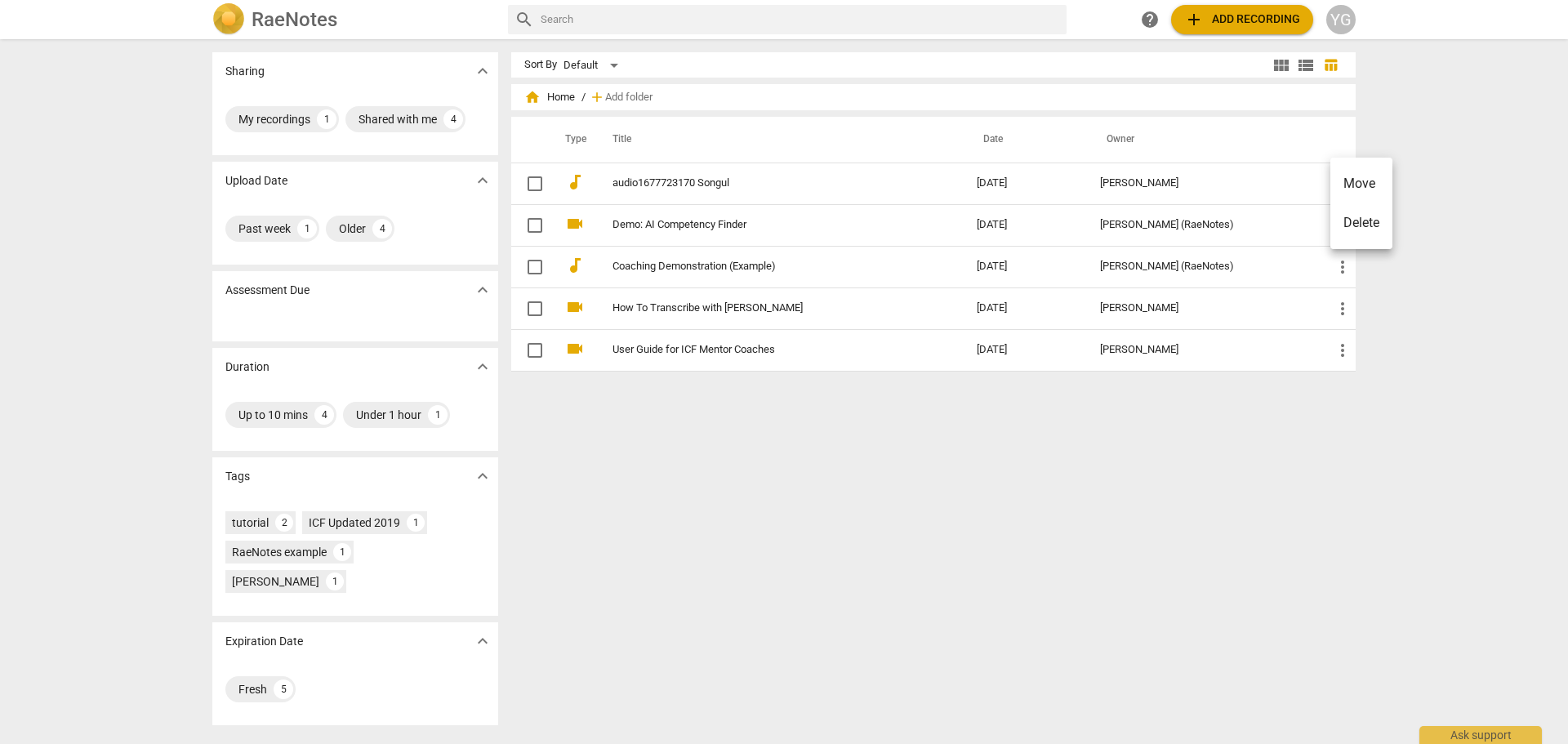
click at [627, 173] on div at bounding box center [784, 372] width 1568 height 744
click at [627, 181] on link "audio1677723170 Songul" at bounding box center [765, 183] width 306 height 12
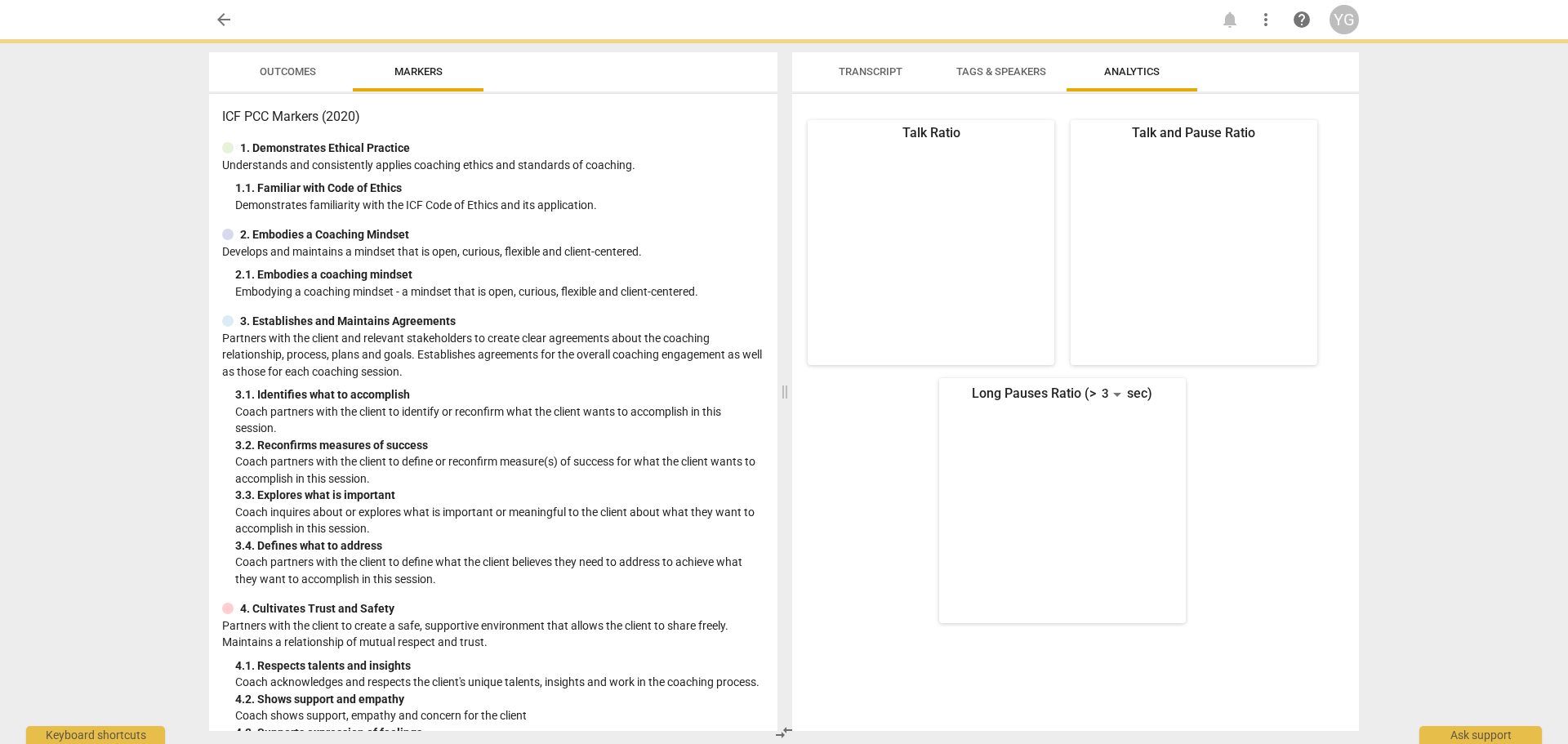
click at [627, 181] on div "1. 1. Familiar with Code of Ethics" at bounding box center [500, 188] width 529 height 17
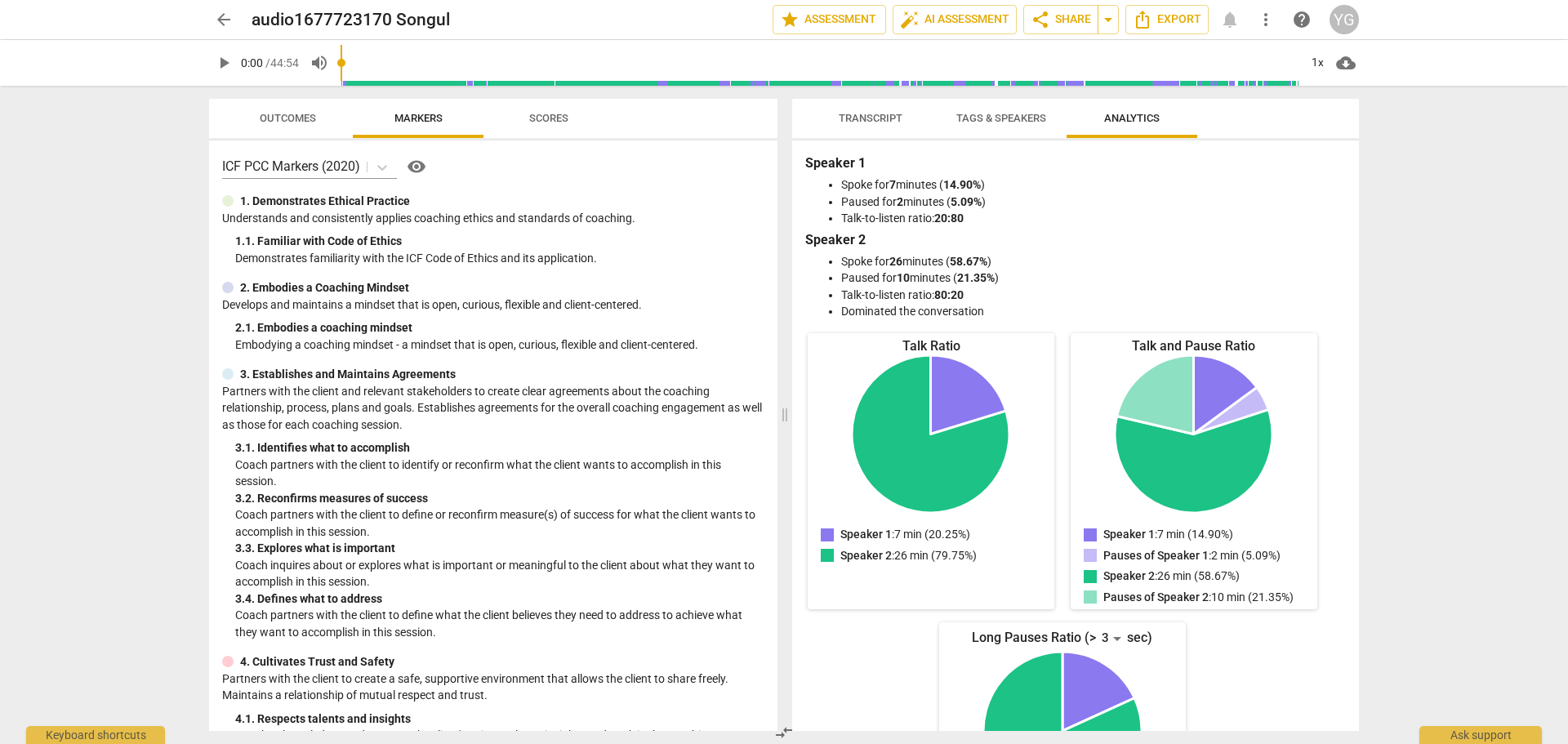
click at [309, 119] on span "Outcomes" at bounding box center [288, 118] width 56 height 12
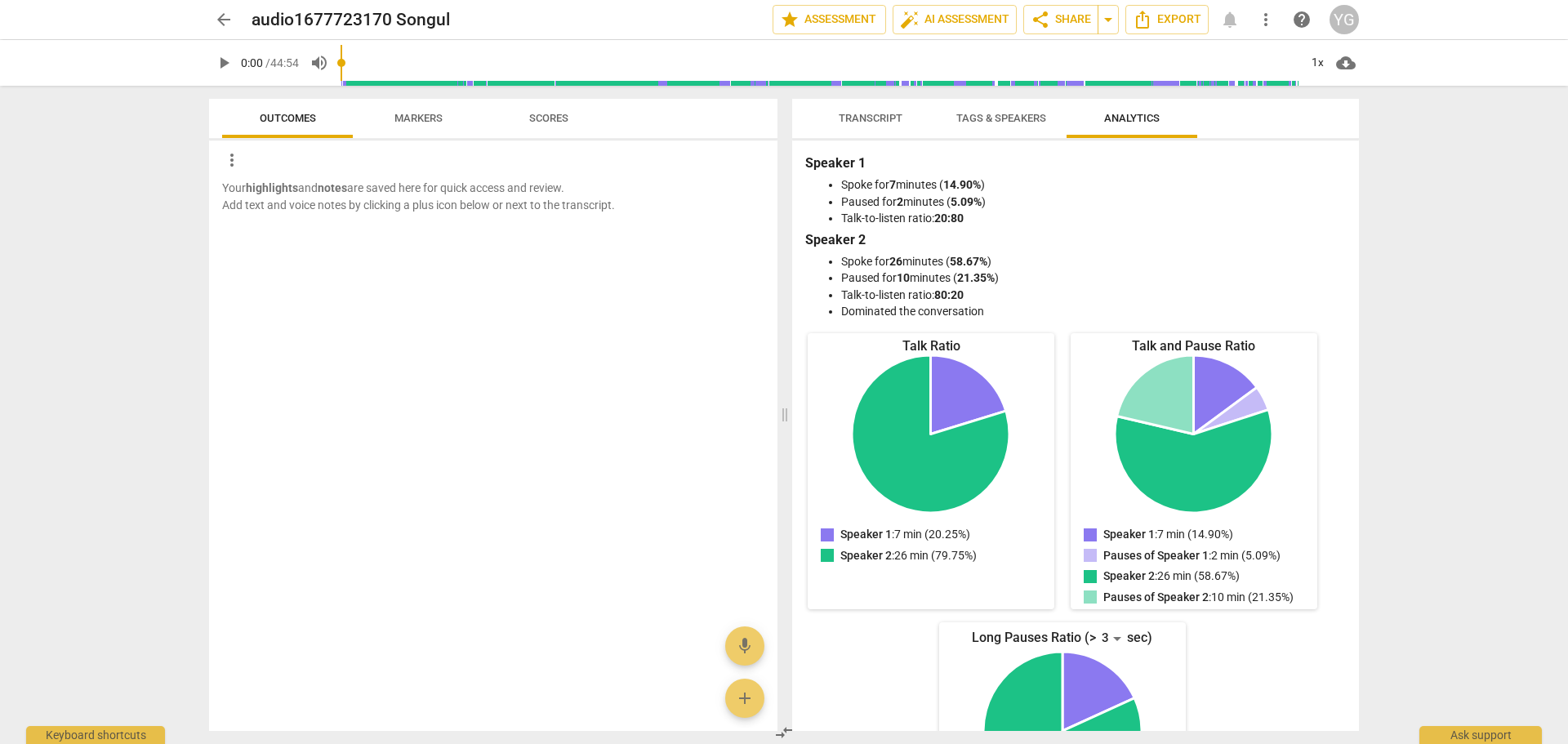
click at [873, 113] on span "Transcript" at bounding box center [870, 118] width 64 height 12
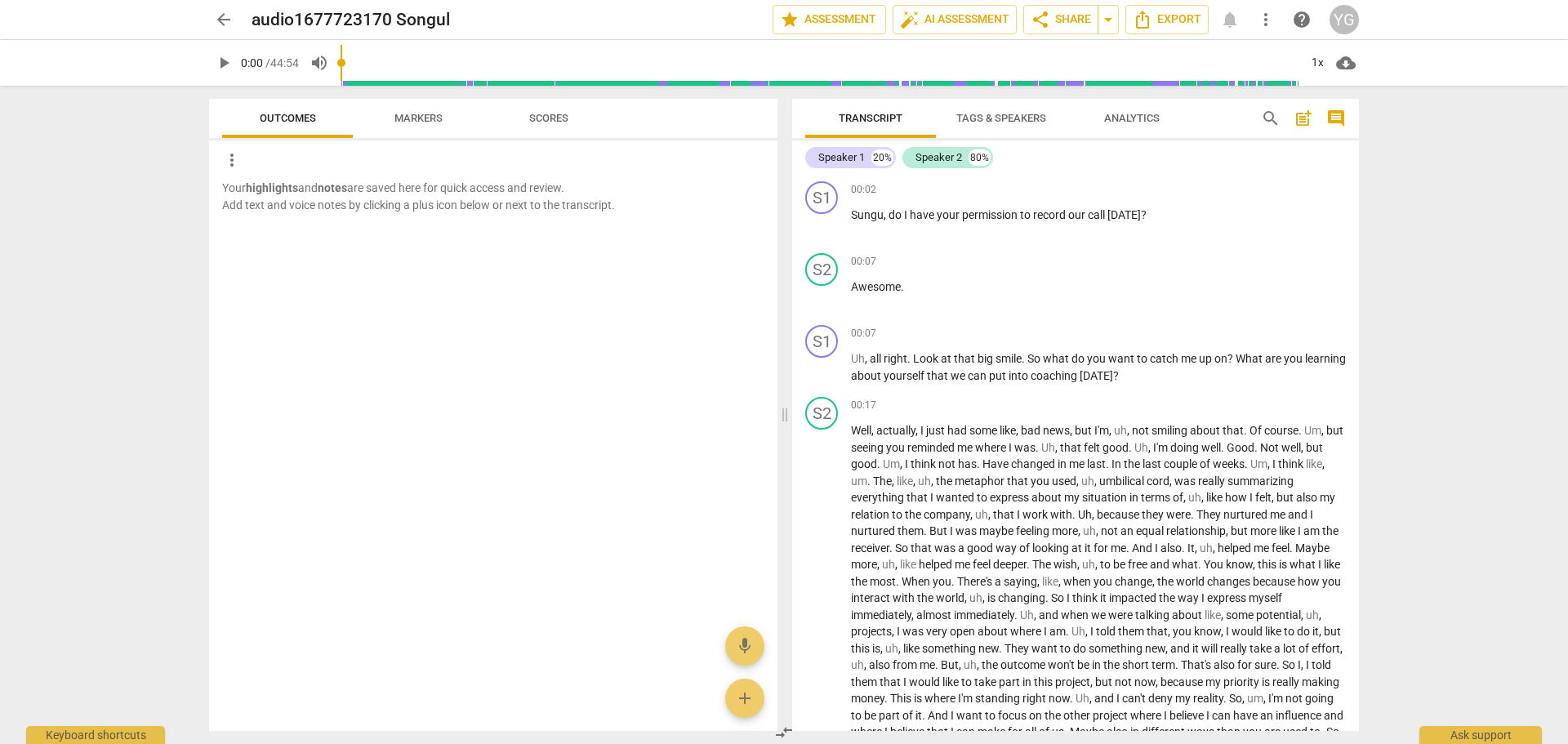
click at [1271, 22] on span "more_vert" at bounding box center [1265, 19] width 20 height 20
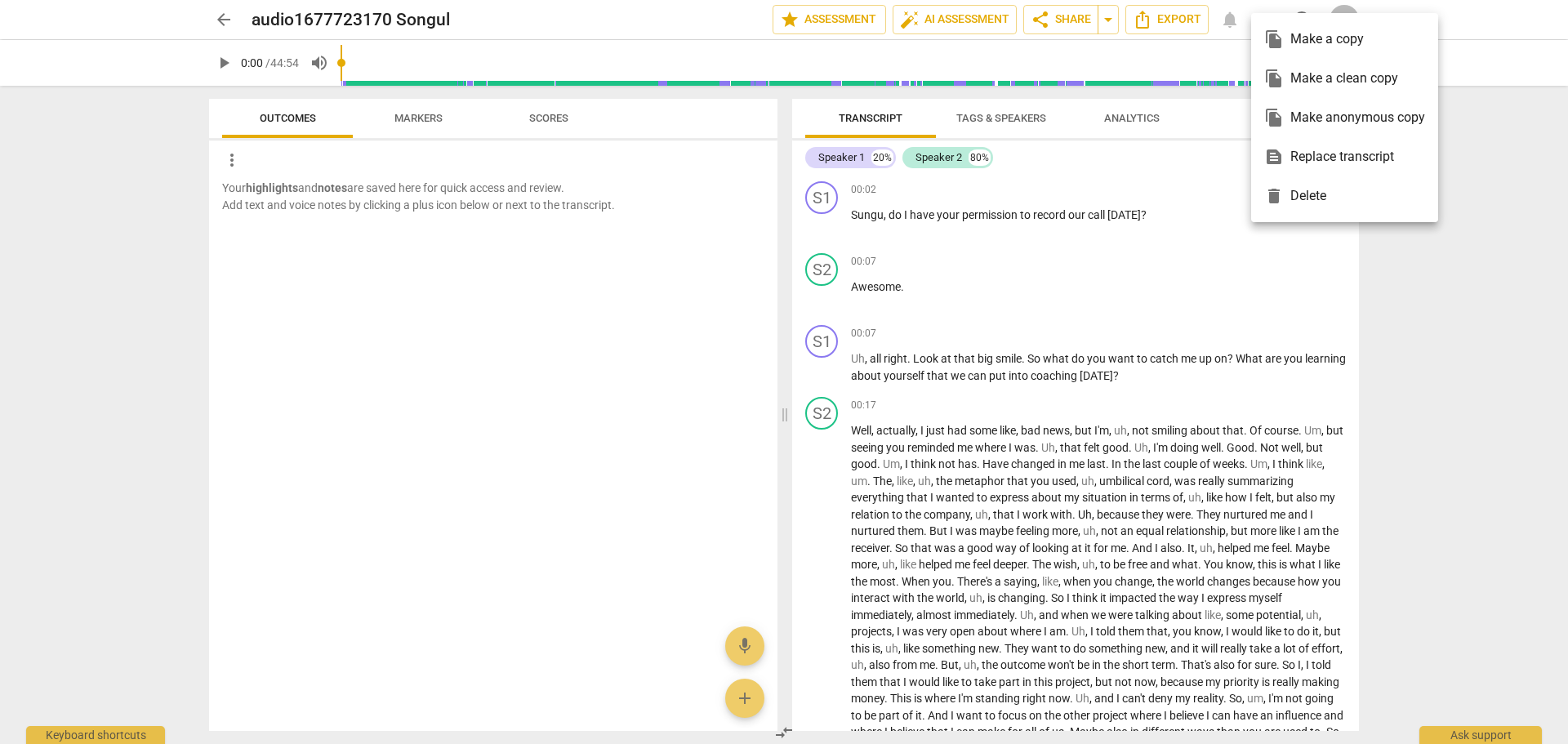
click at [1490, 160] on div at bounding box center [784, 372] width 1568 height 744
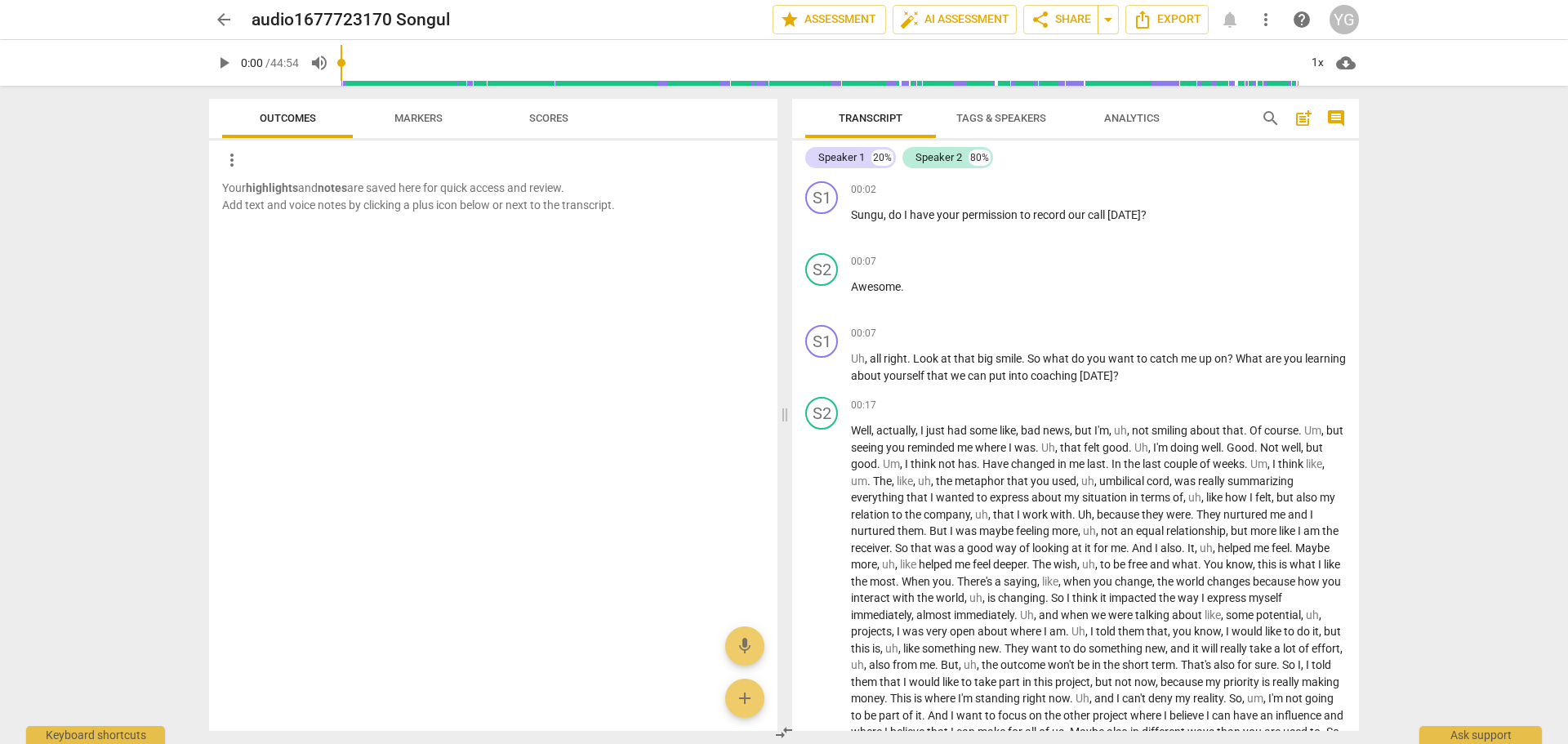
click at [1302, 17] on span "help" at bounding box center [1302, 19] width 20 height 20
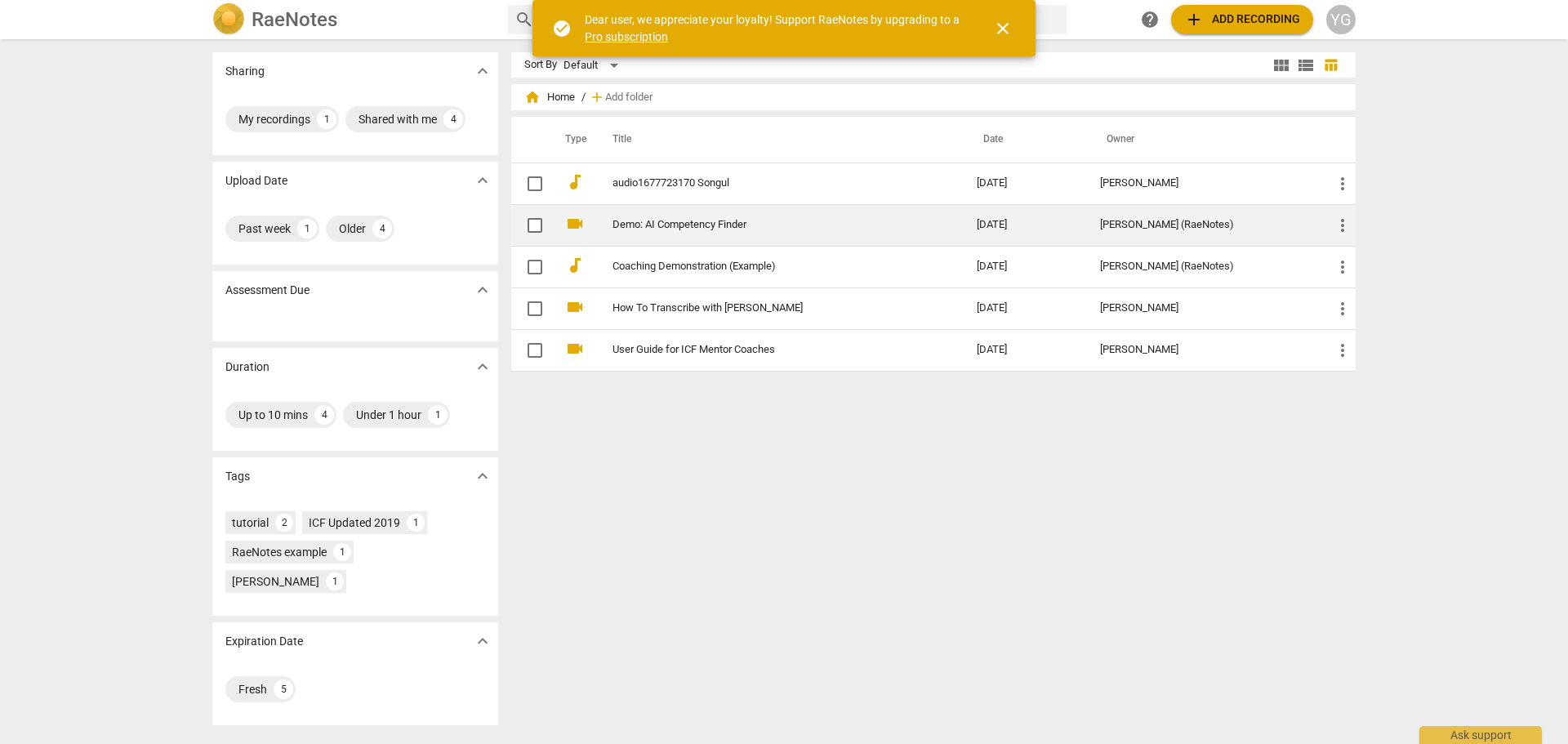
click at [676, 222] on link "Demo: AI Competency Finder" at bounding box center [765, 225] width 306 height 12
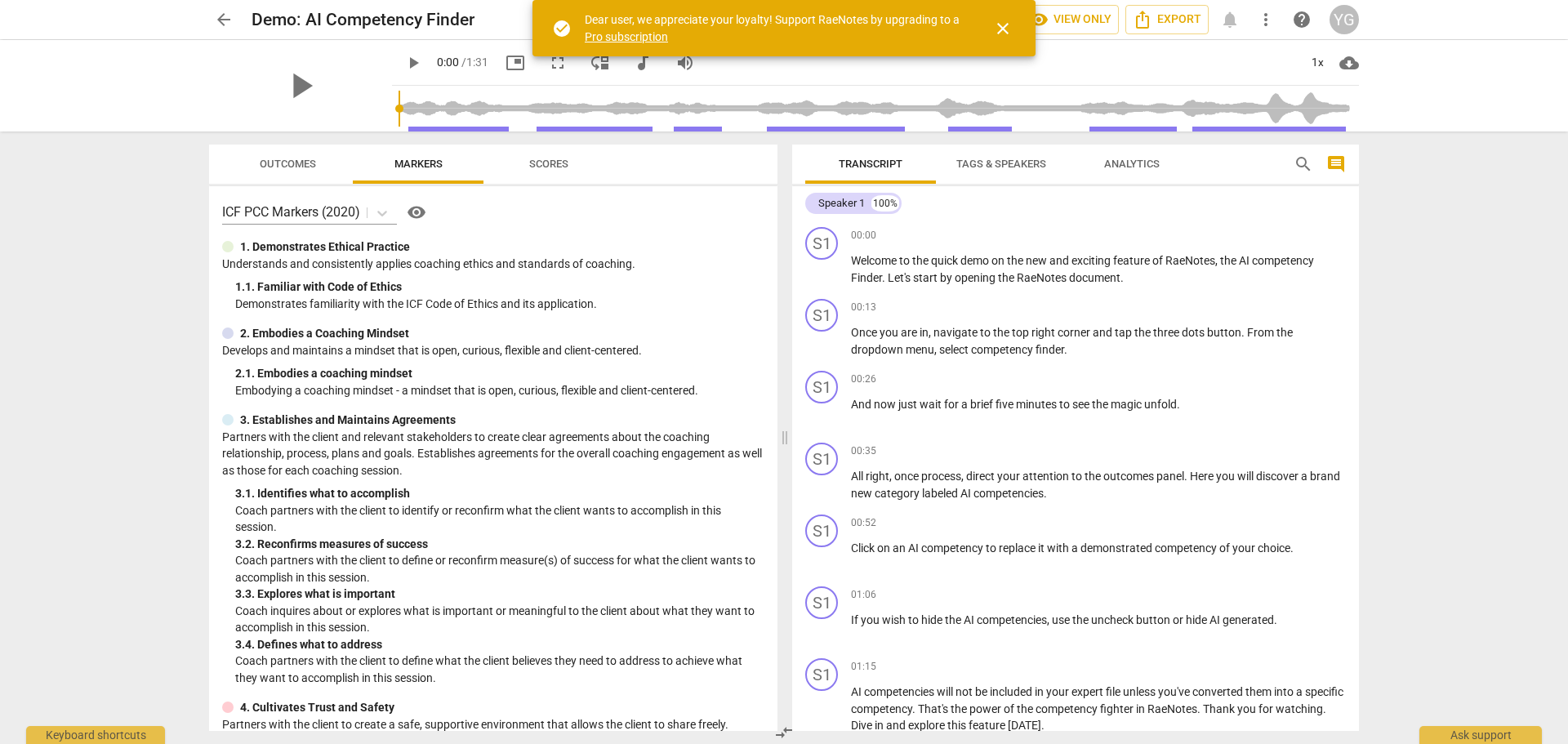
click at [1266, 19] on span "more_vert" at bounding box center [1265, 19] width 20 height 20
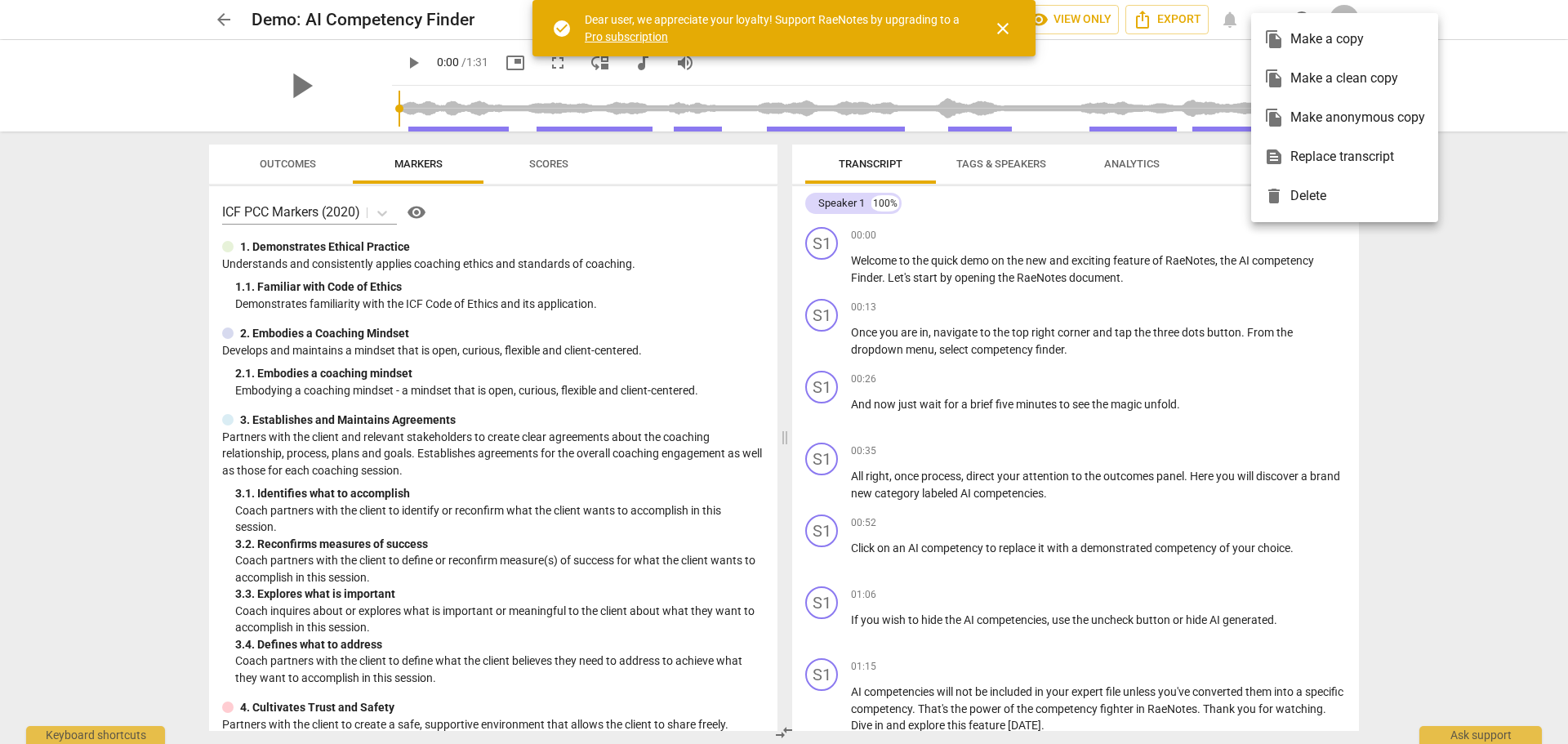
click at [303, 85] on div at bounding box center [784, 372] width 1568 height 744
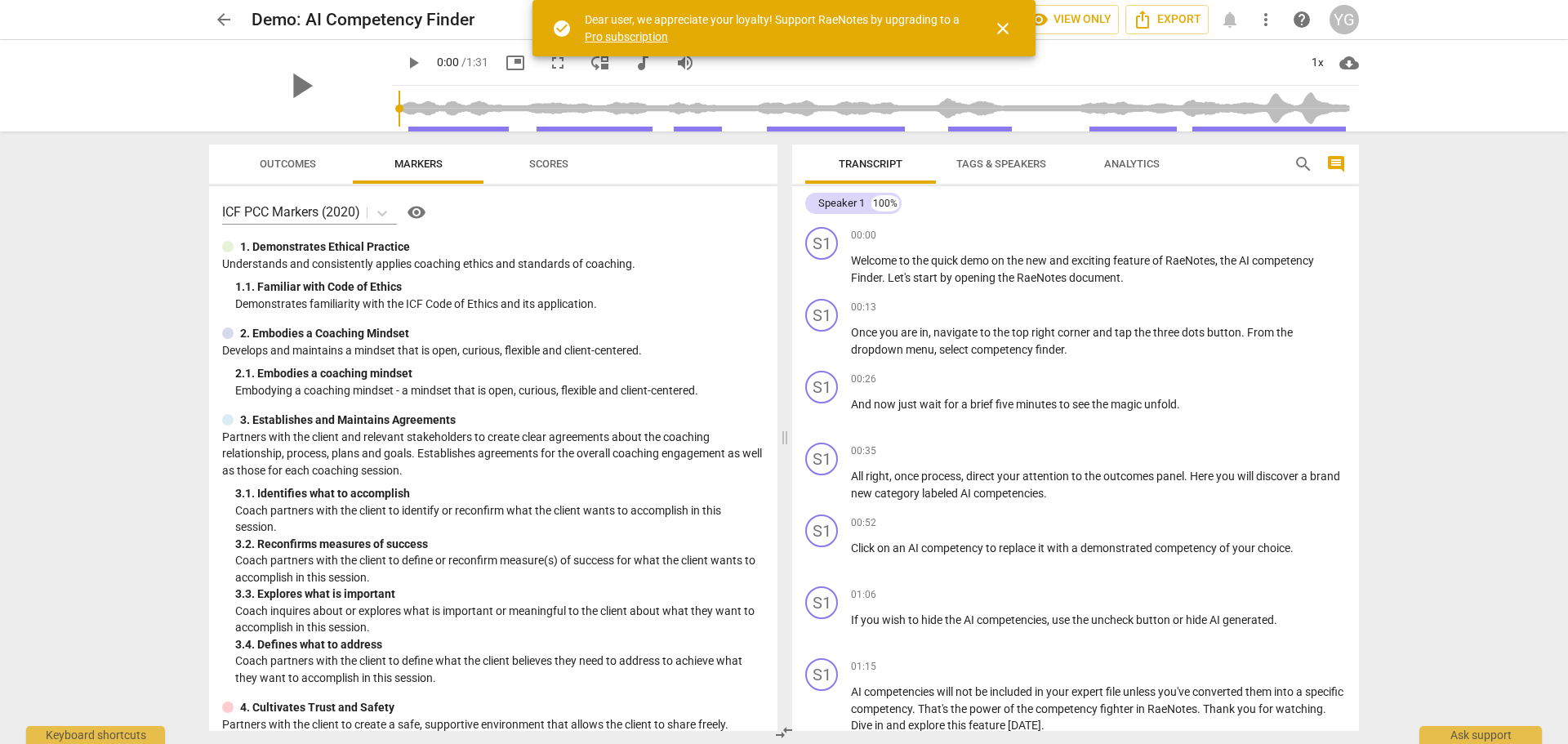
click at [302, 85] on span "play_arrow" at bounding box center [301, 86] width 43 height 43
click at [561, 67] on span "fullscreen" at bounding box center [558, 62] width 20 height 20
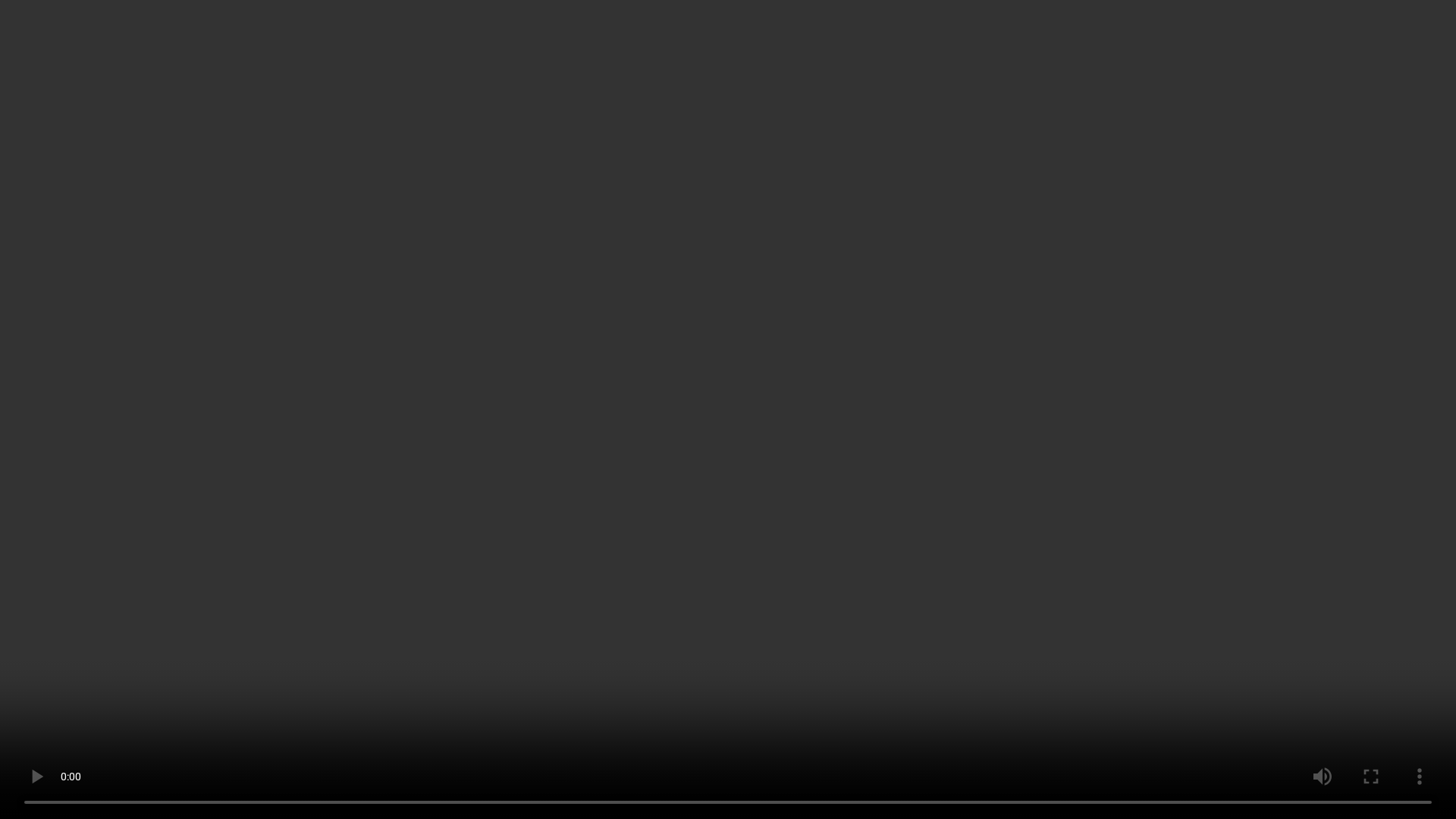
click at [23, 101] on video at bounding box center [728, 409] width 1456 height 819
click at [24, 101] on video at bounding box center [728, 409] width 1456 height 819
click at [1423, 52] on video at bounding box center [728, 409] width 1456 height 819
type input "32"
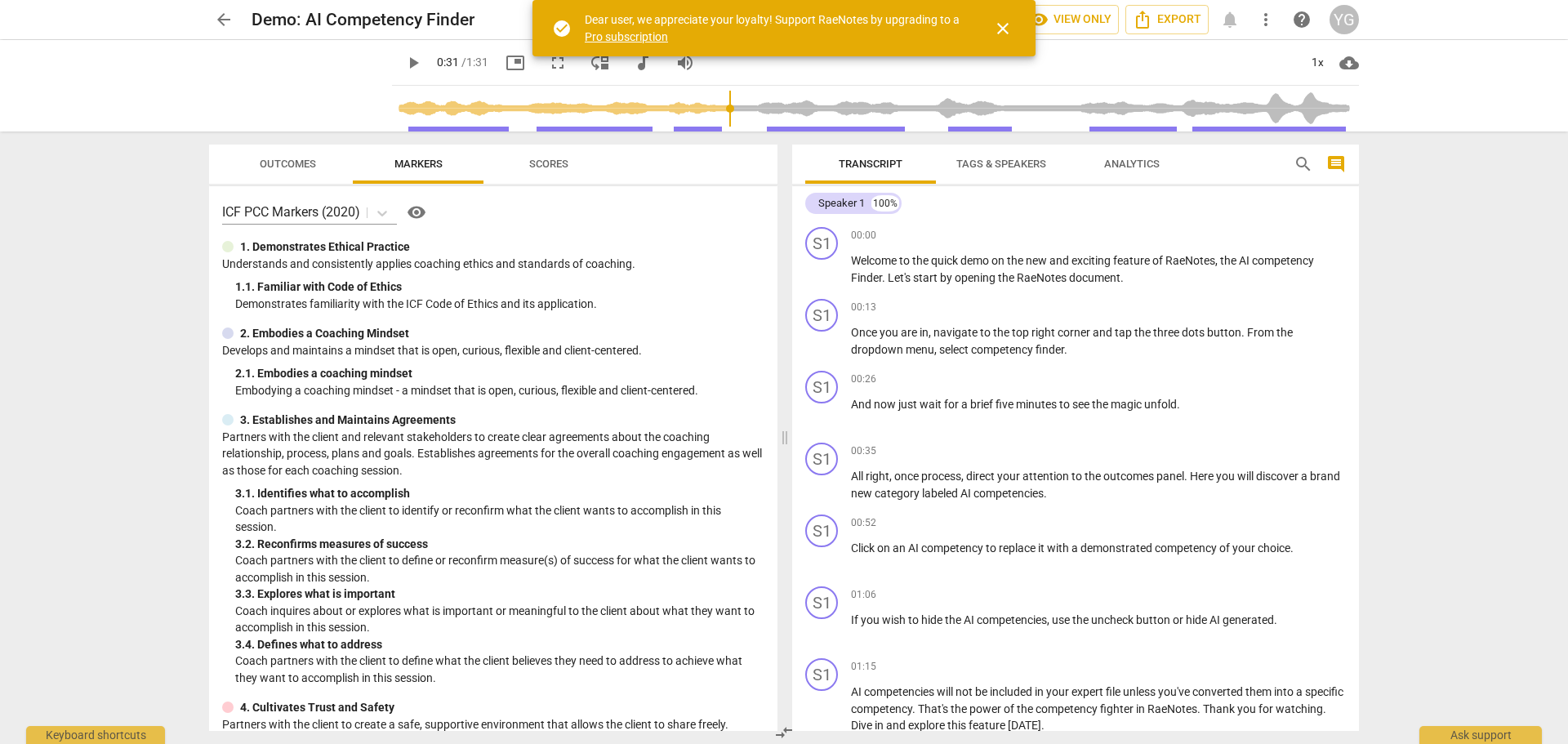
click at [226, 19] on span "arrow_back" at bounding box center [223, 19] width 20 height 20
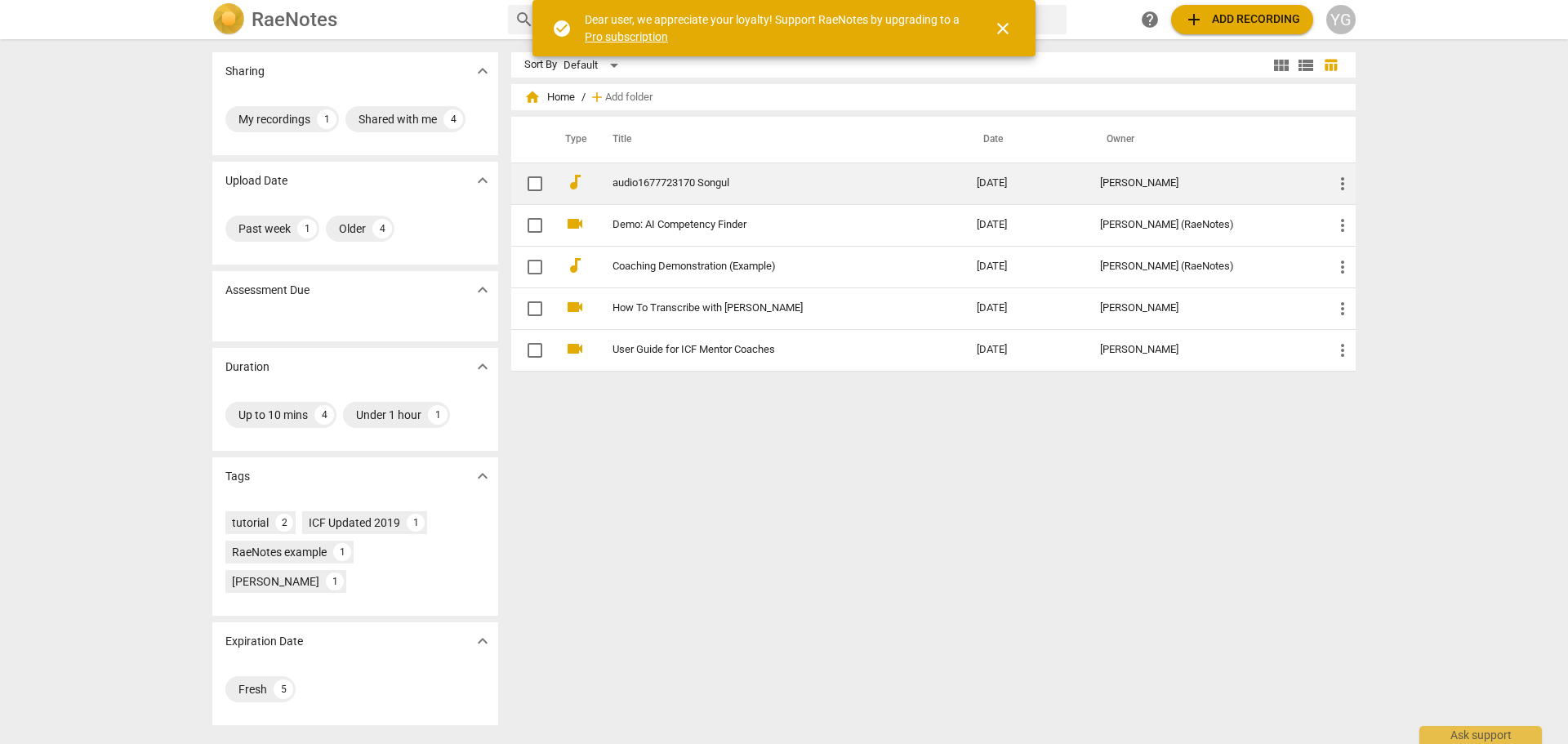
click at [698, 179] on link "audio1677723170 Songul" at bounding box center [765, 183] width 306 height 12
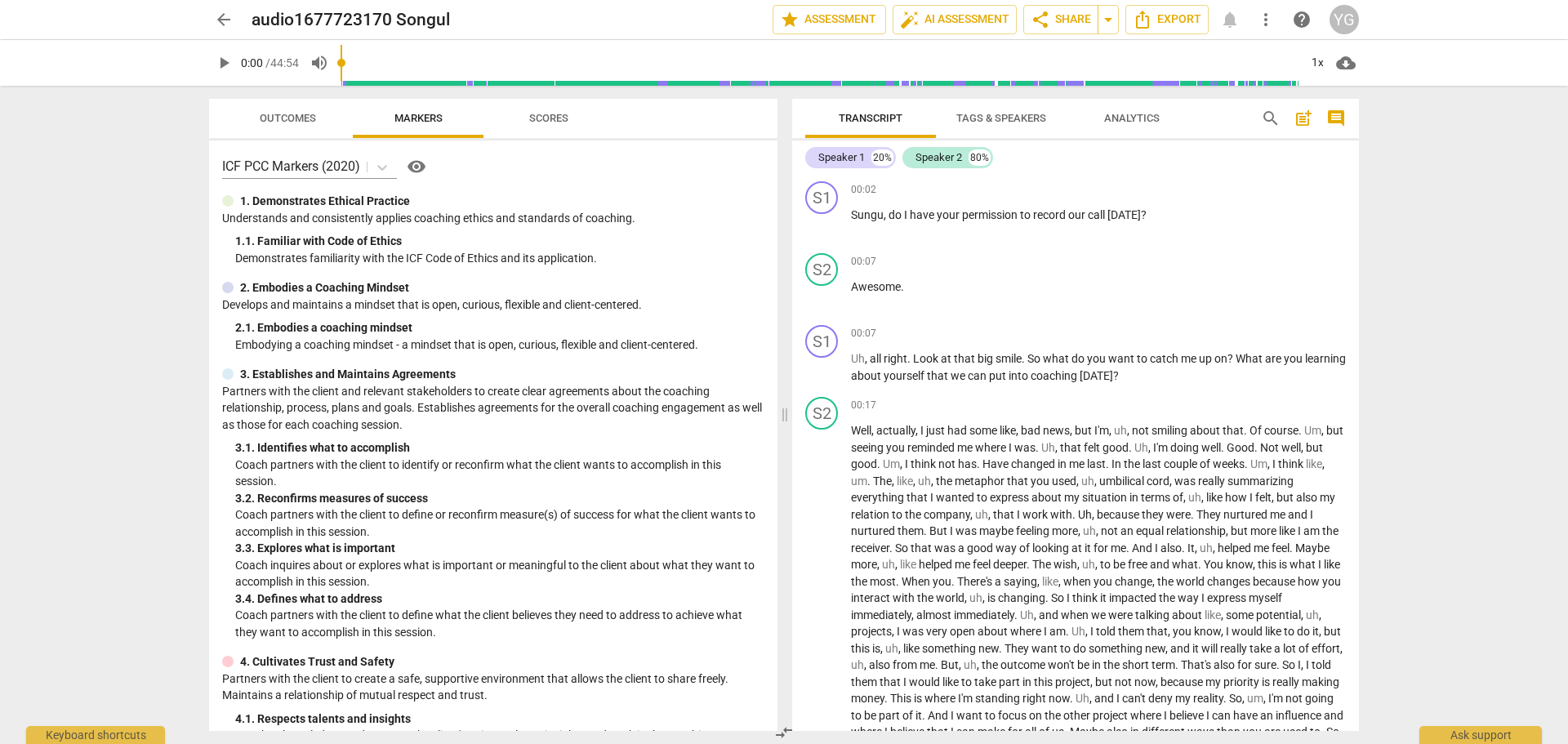
click at [1144, 112] on span "Analytics" at bounding box center [1132, 118] width 56 height 12
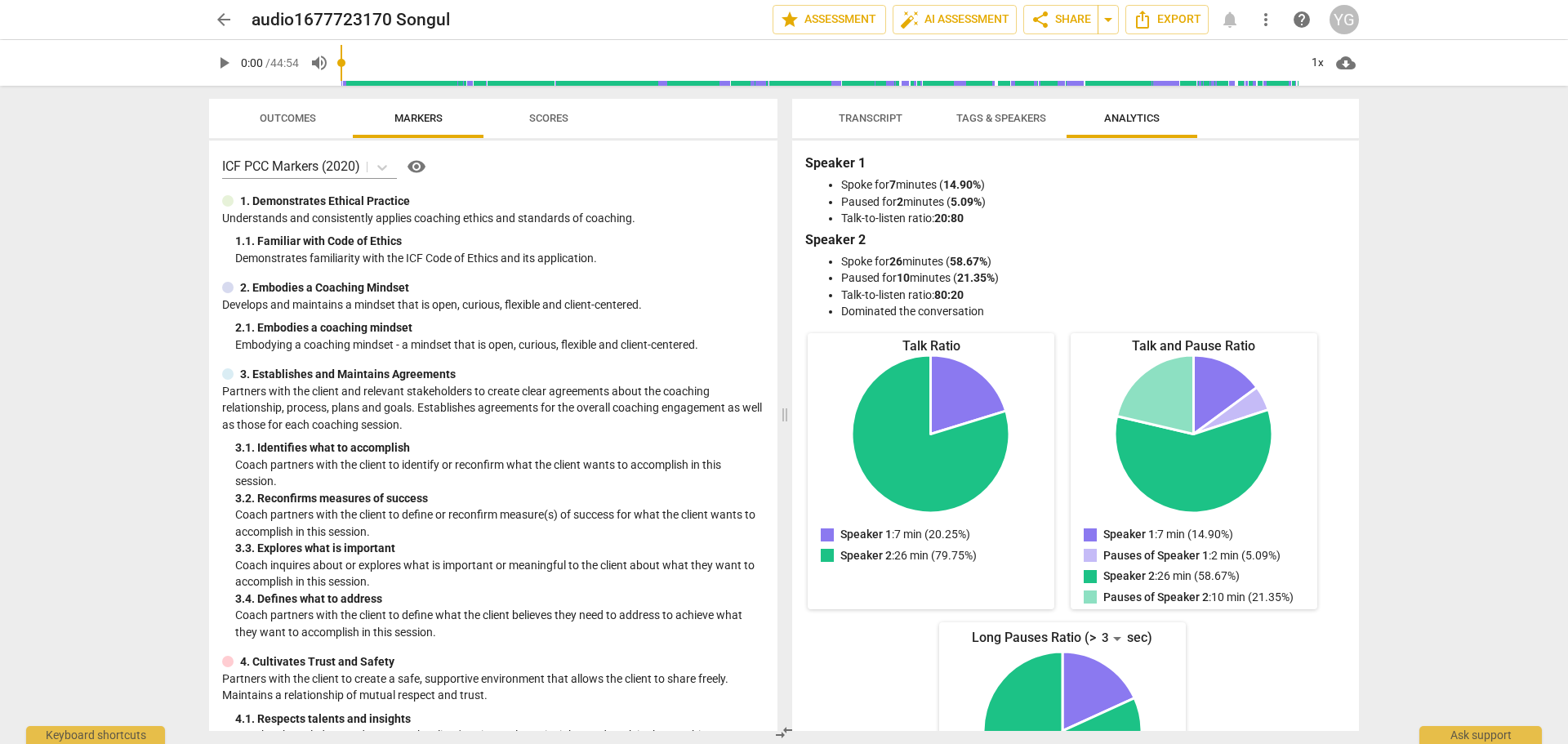
click at [1261, 17] on span "more_vert" at bounding box center [1265, 19] width 20 height 20
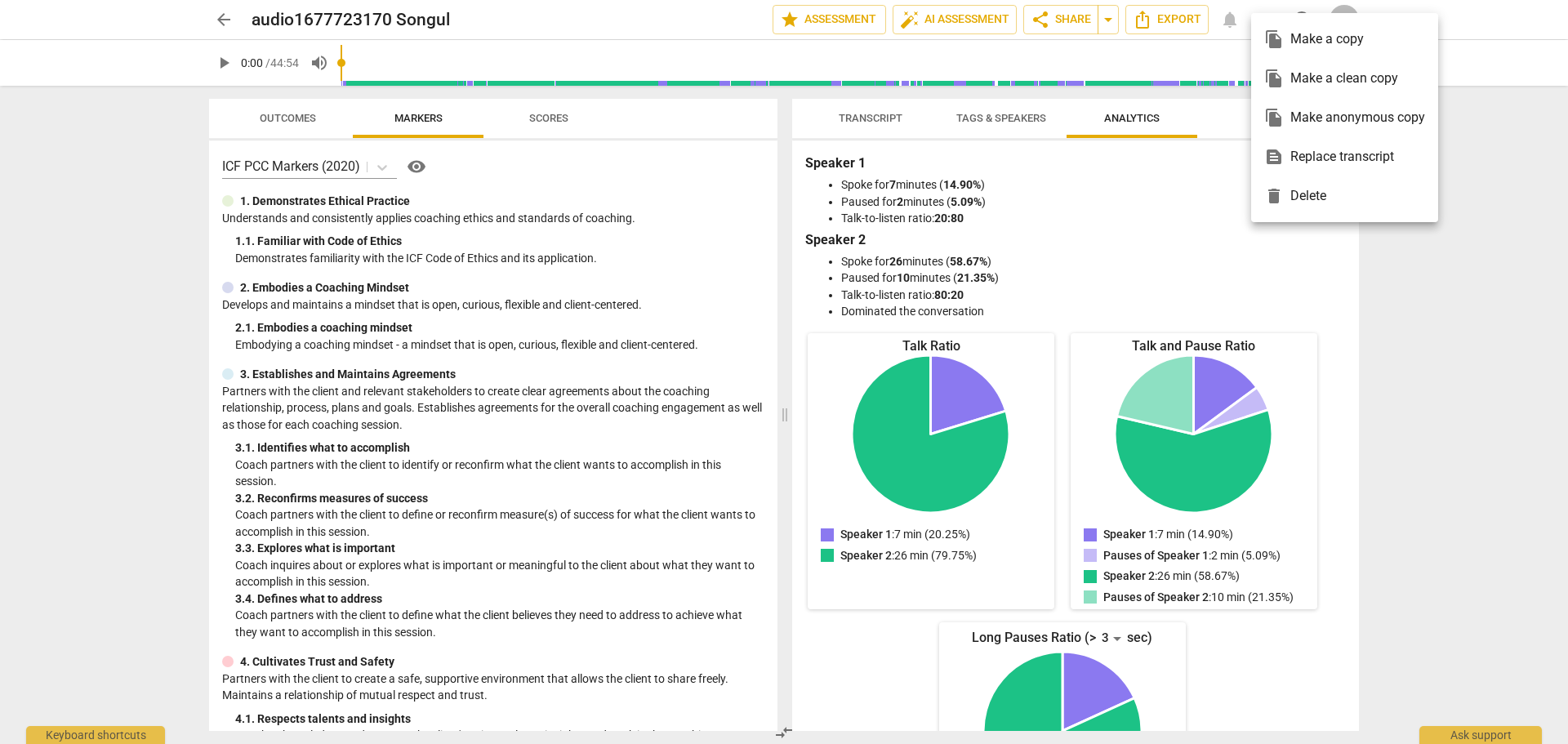
click at [1439, 11] on div at bounding box center [784, 372] width 1568 height 744
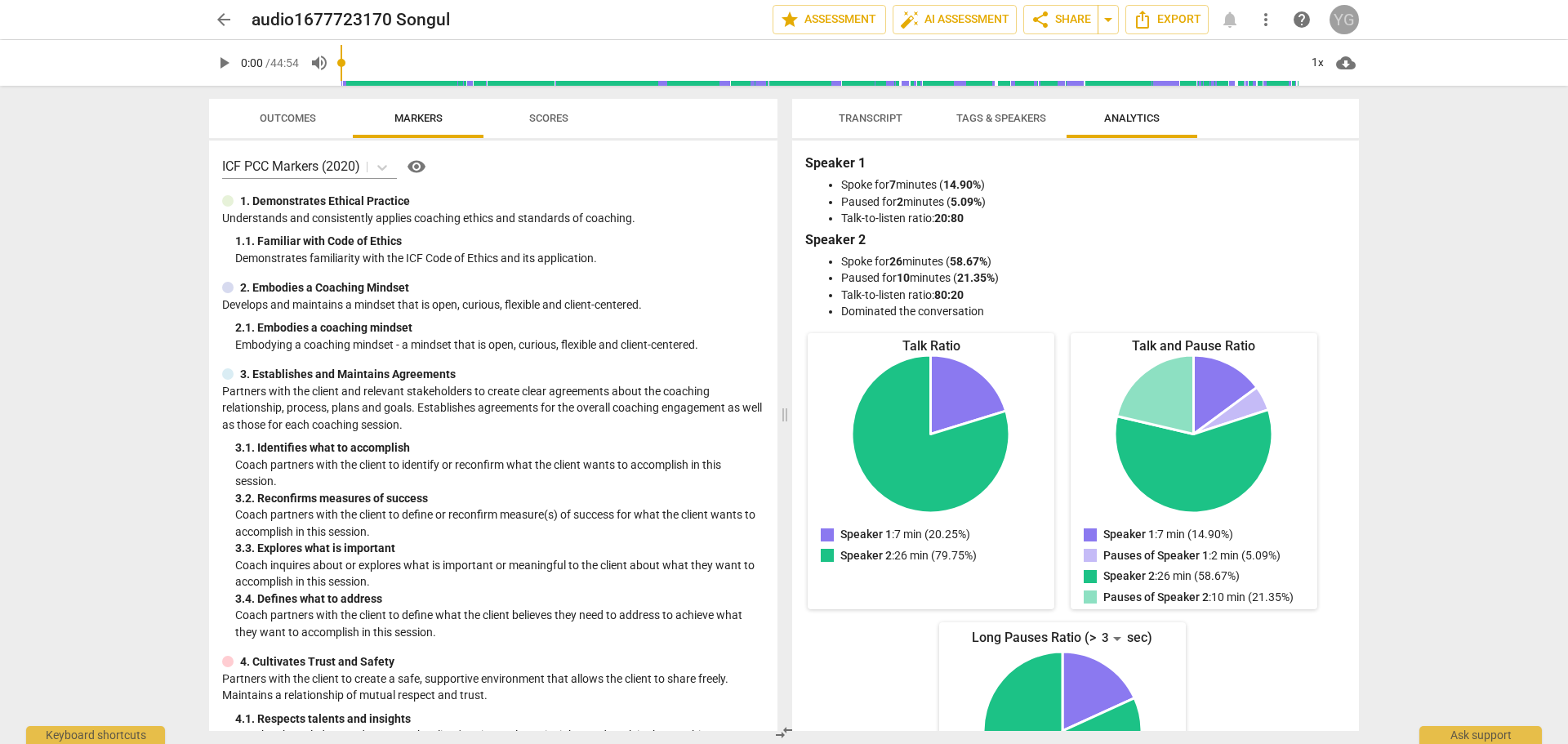
click at [1333, 13] on div "YG" at bounding box center [1344, 20] width 29 height 29
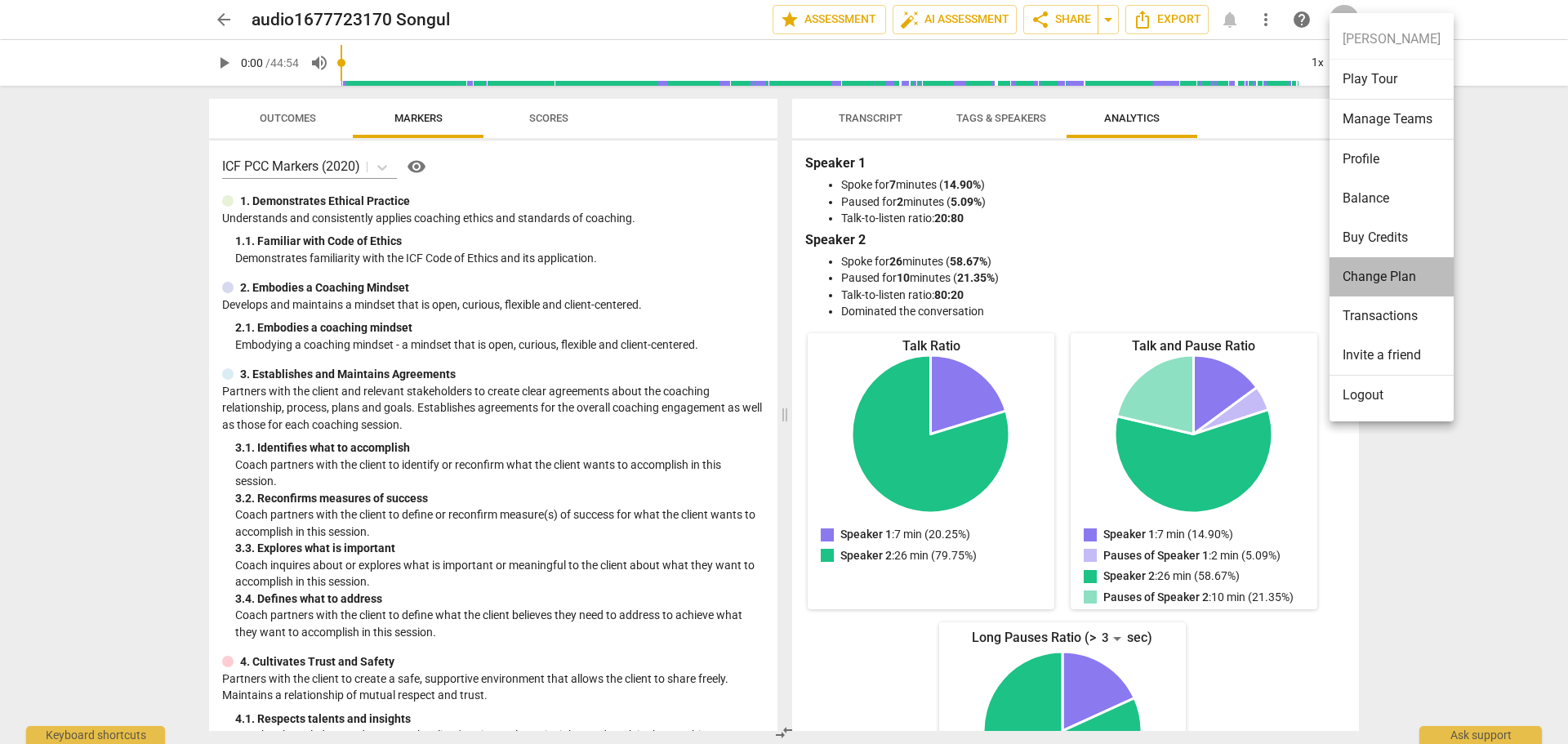
click at [1366, 278] on li "Change Plan" at bounding box center [1391, 277] width 124 height 39
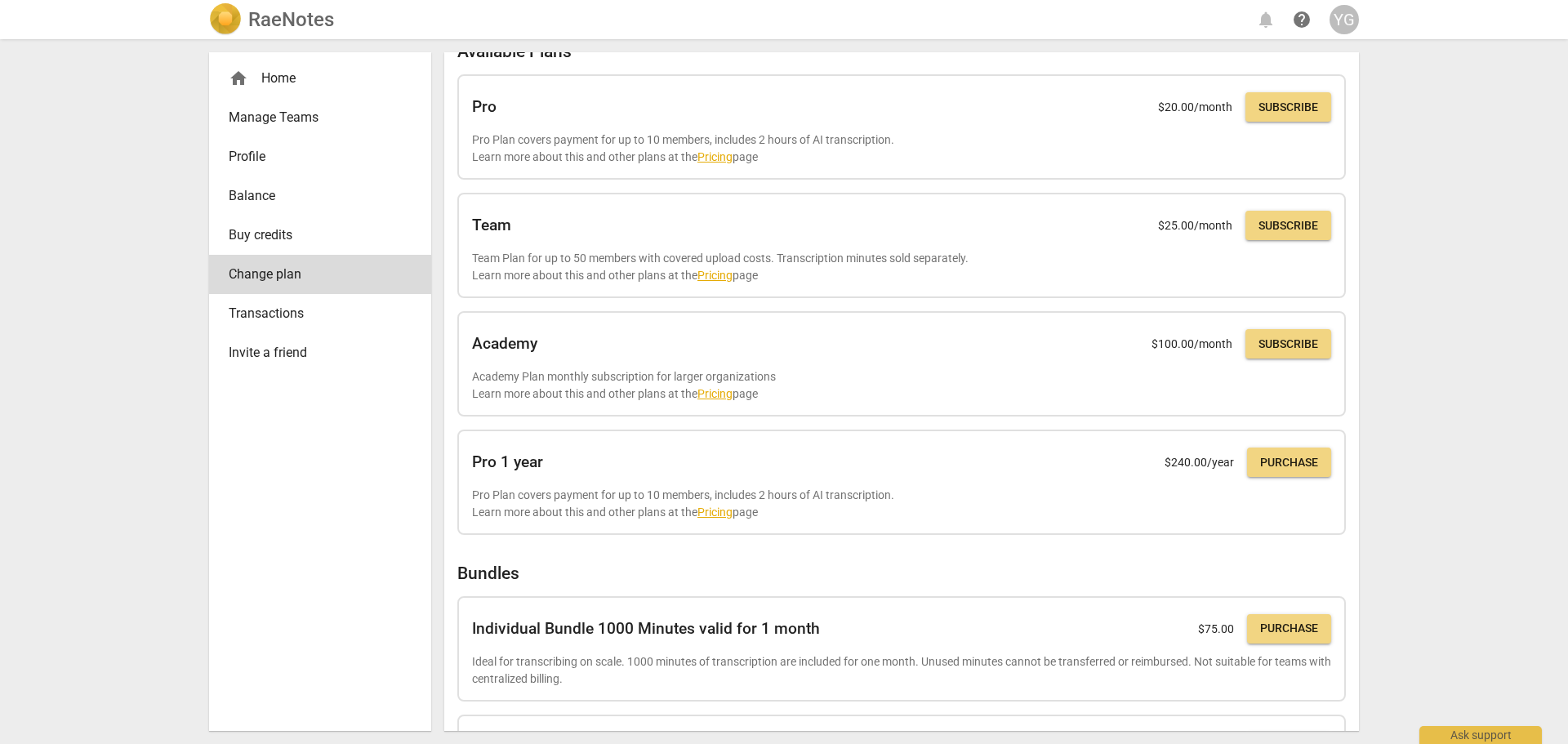
scroll to position [163, 0]
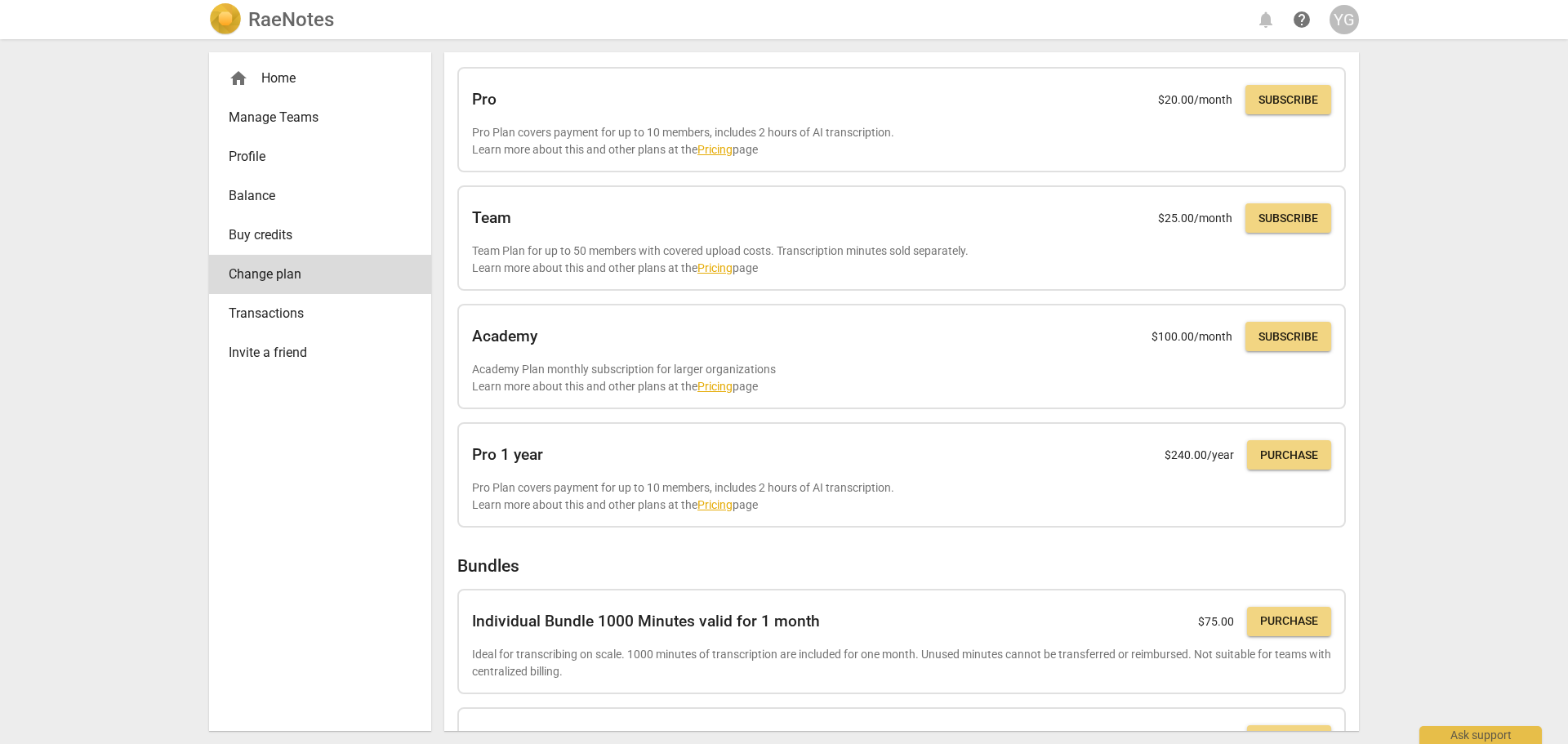
click at [251, 73] on div "home Home" at bounding box center [313, 78] width 170 height 20
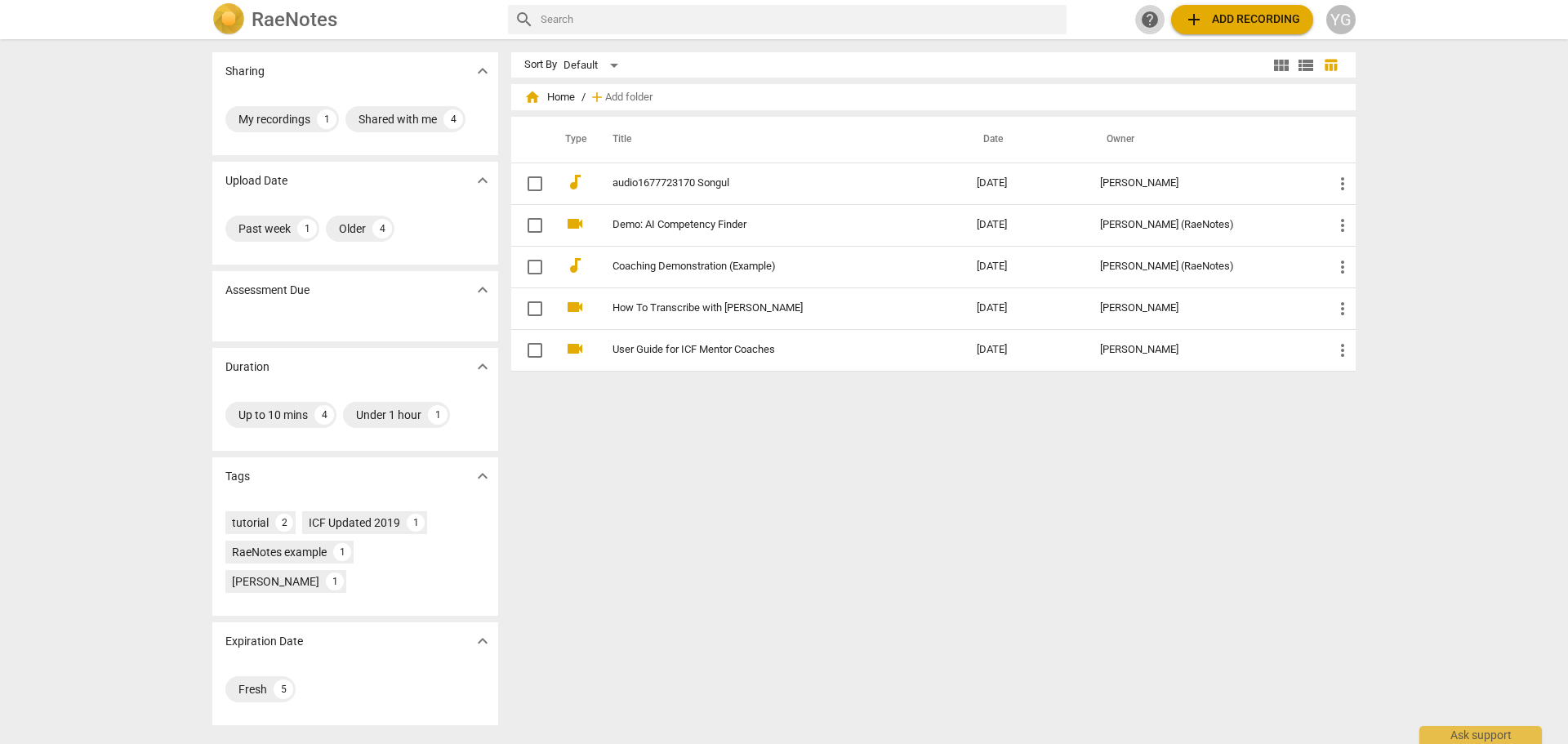
click at [1150, 21] on span "help" at bounding box center [1150, 19] width 20 height 20
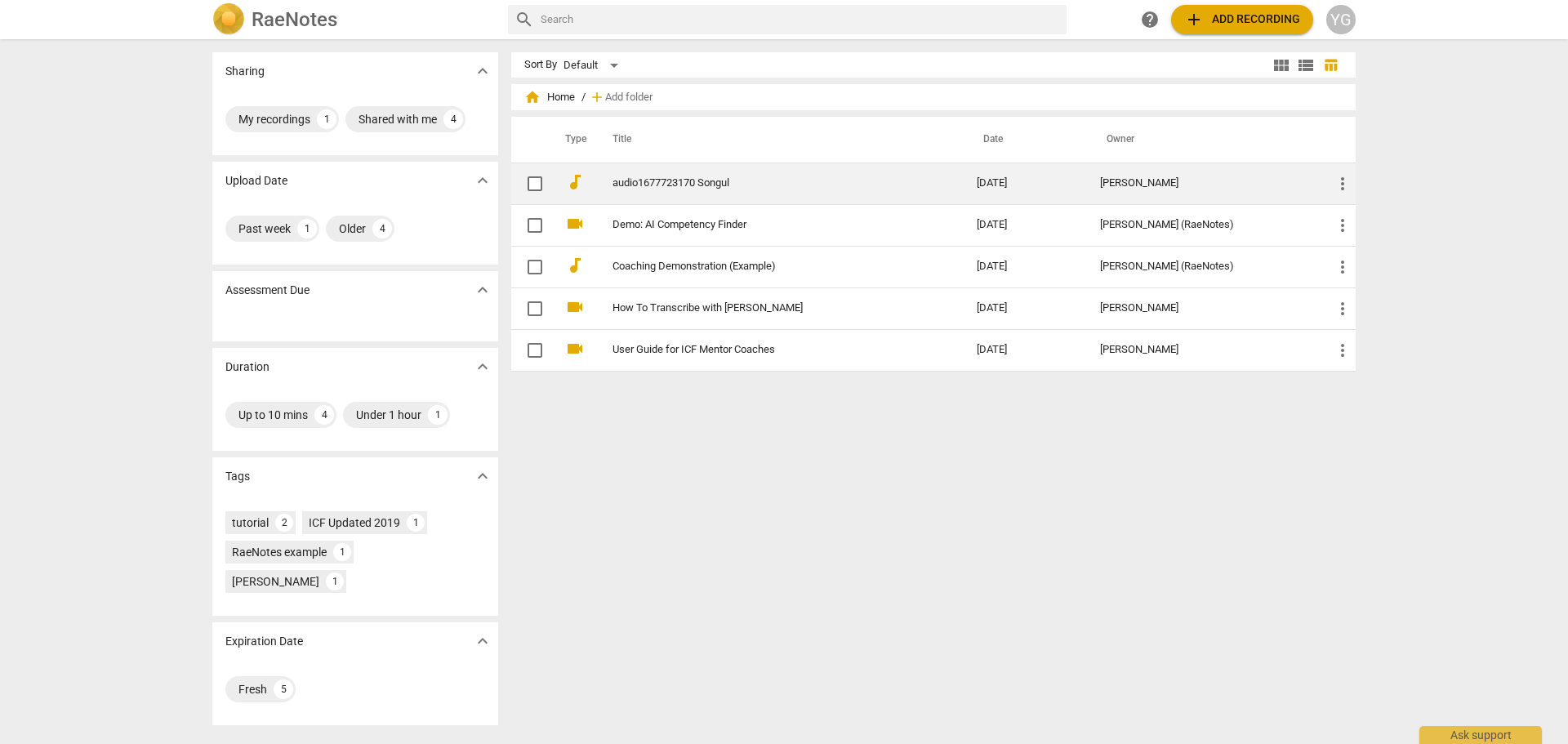
click at [639, 181] on link "audio1677723170 Songul" at bounding box center [765, 183] width 306 height 12
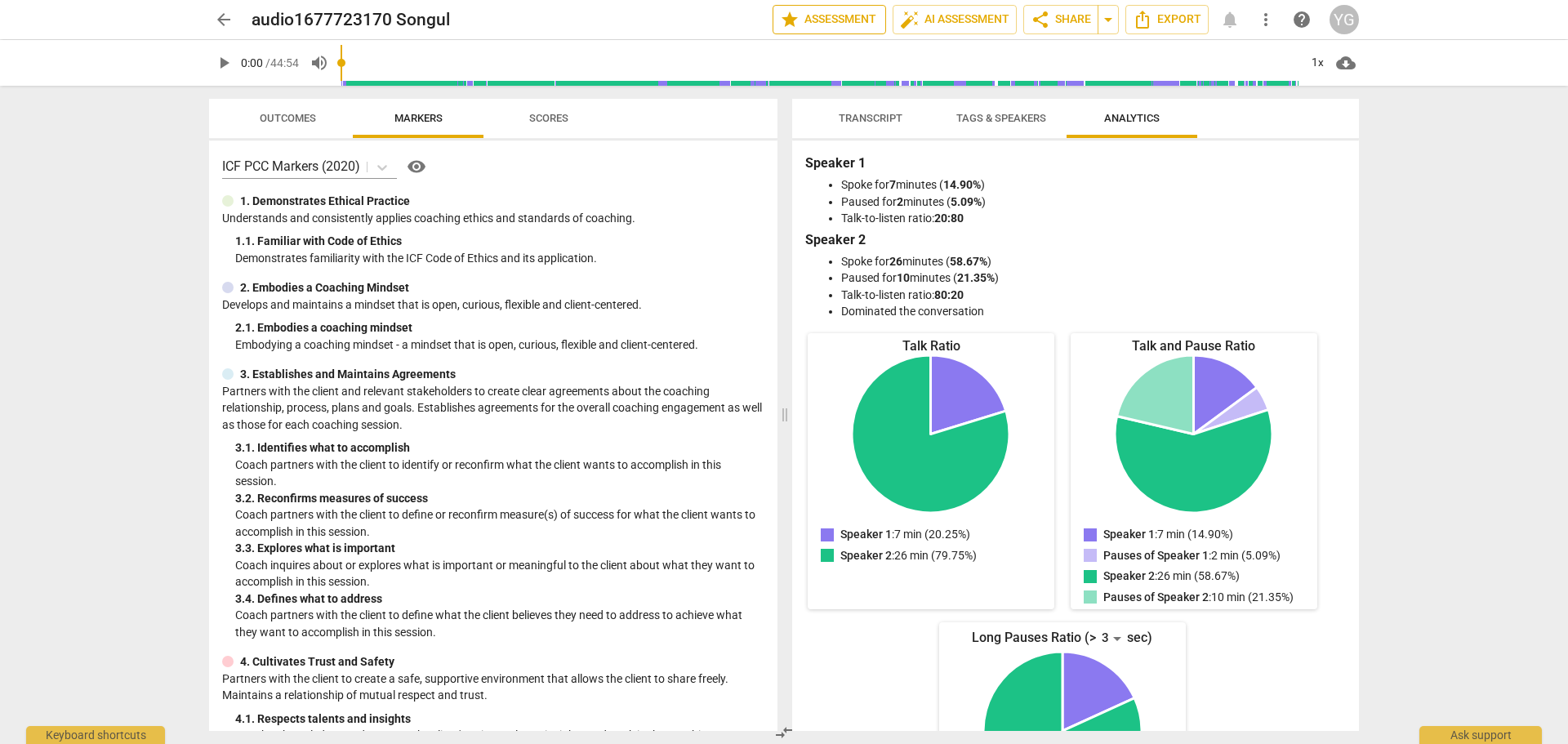
click at [809, 14] on span "star Assessment" at bounding box center [829, 19] width 99 height 20
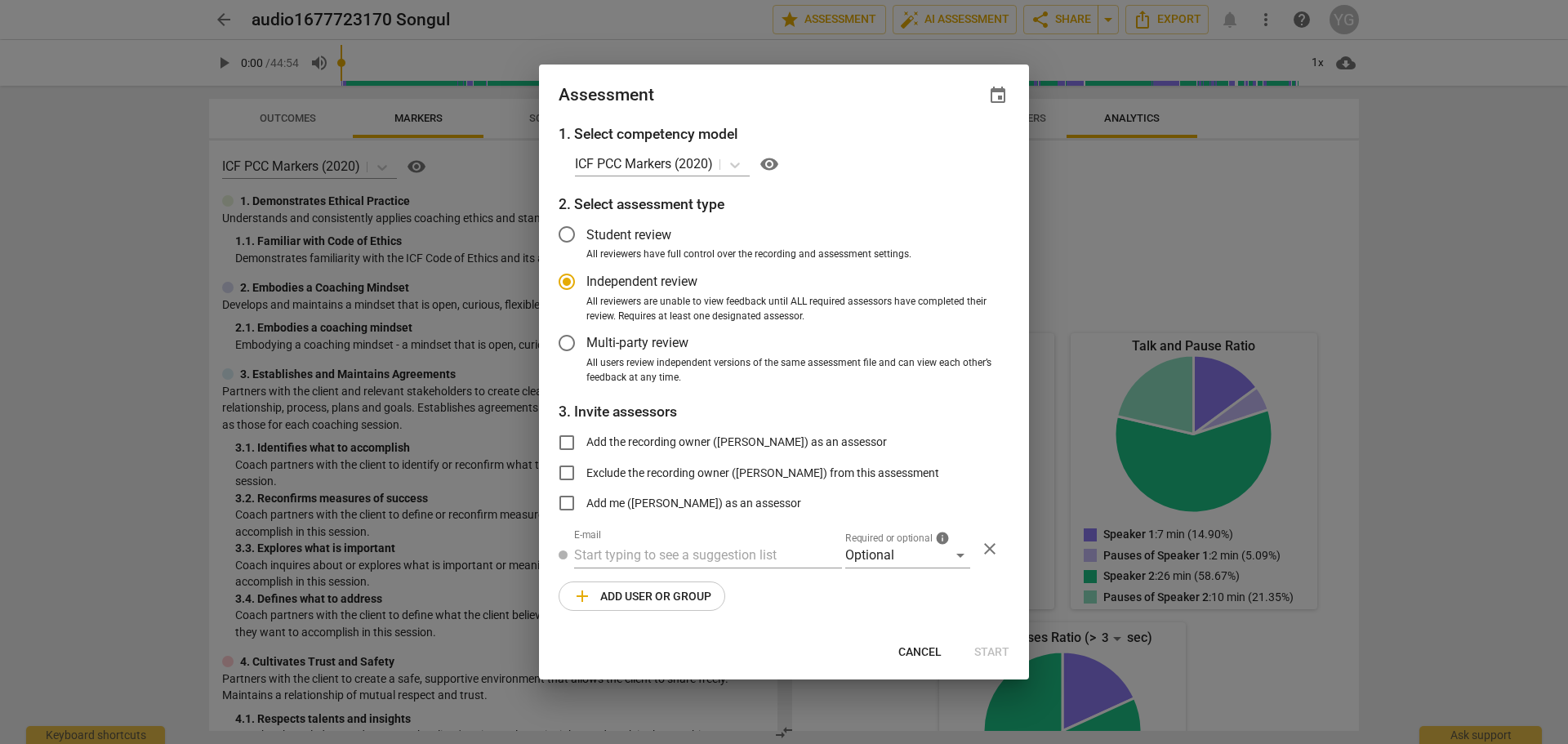
radio input "false"
click at [566, 235] on input "Student review" at bounding box center [567, 234] width 39 height 39
click at [735, 165] on icon at bounding box center [734, 165] width 9 height 6
radio input "false"
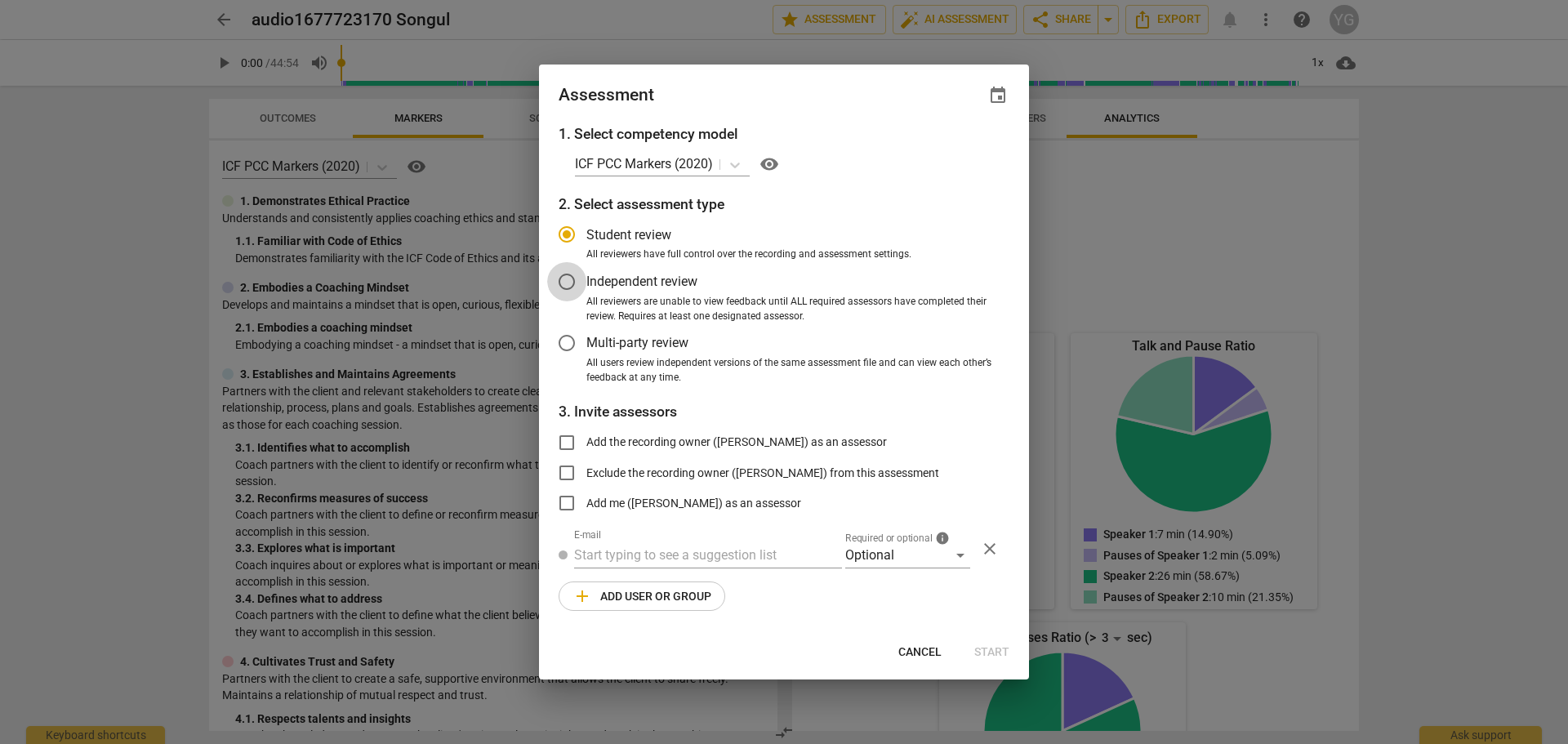
click at [570, 282] on input "Independent review" at bounding box center [567, 282] width 39 height 39
radio input "false"
click at [565, 231] on input "Student review" at bounding box center [567, 234] width 39 height 39
radio input "false"
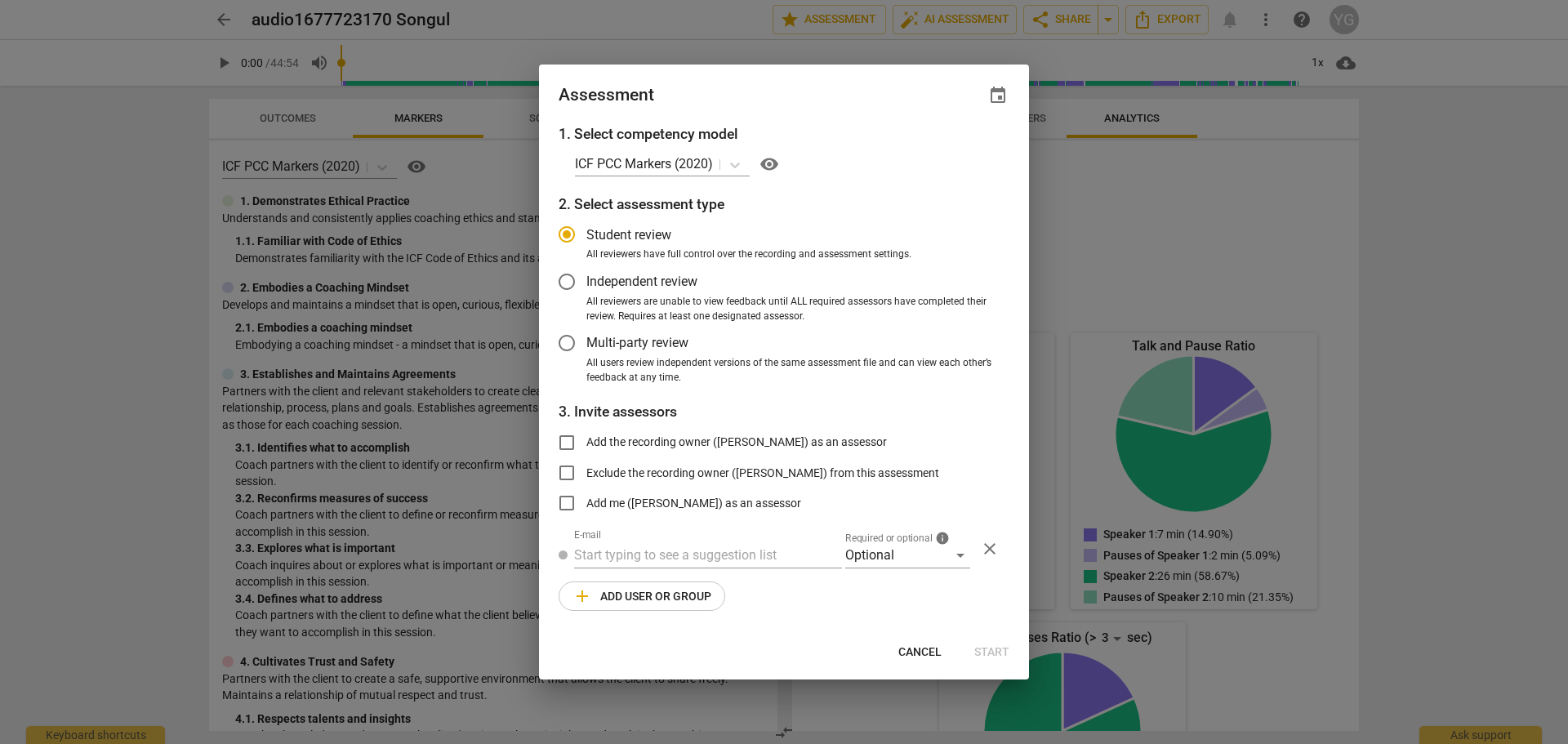
click at [563, 278] on input "Independent review" at bounding box center [567, 282] width 39 height 39
radio input "false"
click at [567, 233] on input "Student review" at bounding box center [567, 234] width 39 height 39
radio input "false"
click at [603, 549] on input "text" at bounding box center [708, 555] width 268 height 26
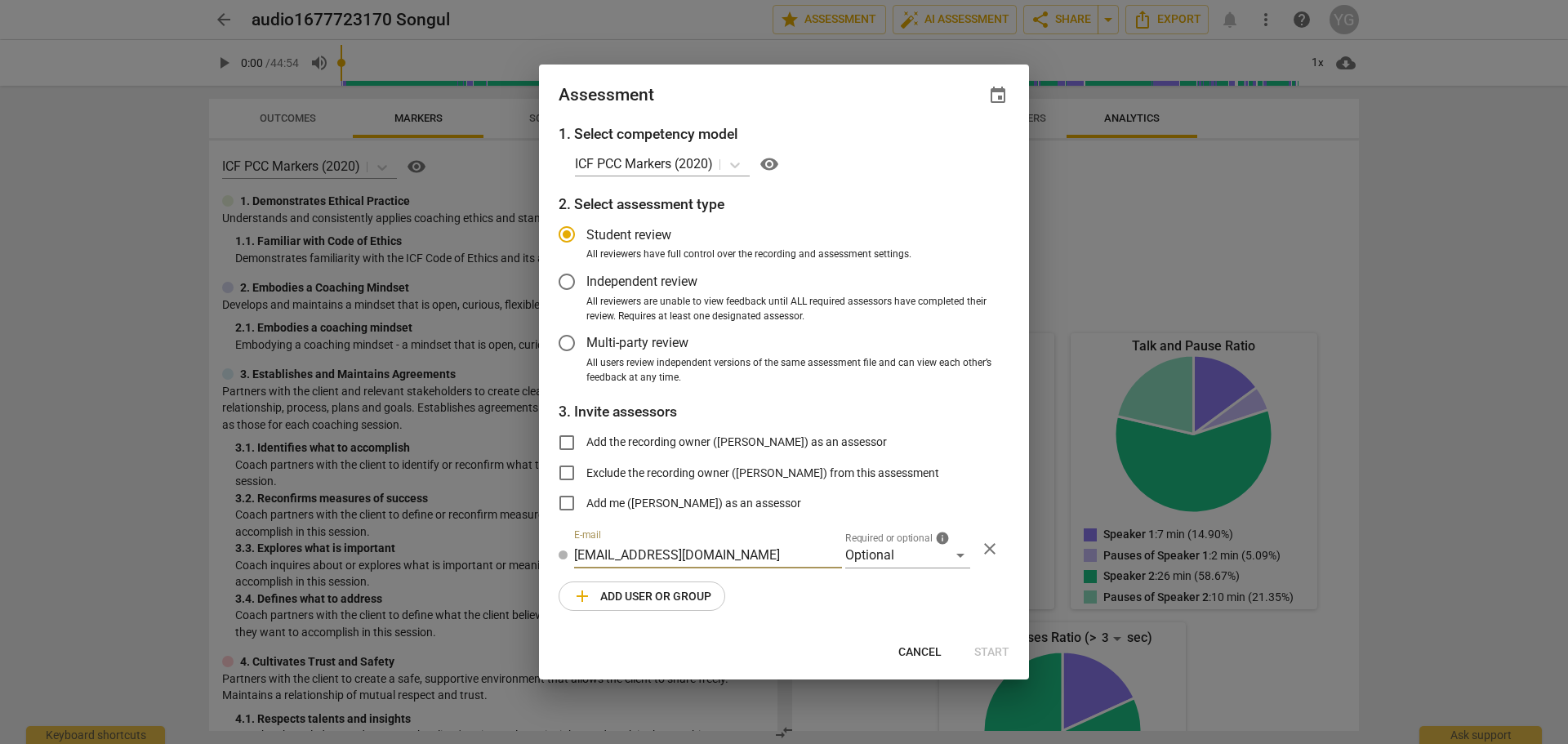
type input "youmatter@yvettegormanholmes.com"
click at [995, 546] on span "close" at bounding box center [989, 548] width 20 height 20
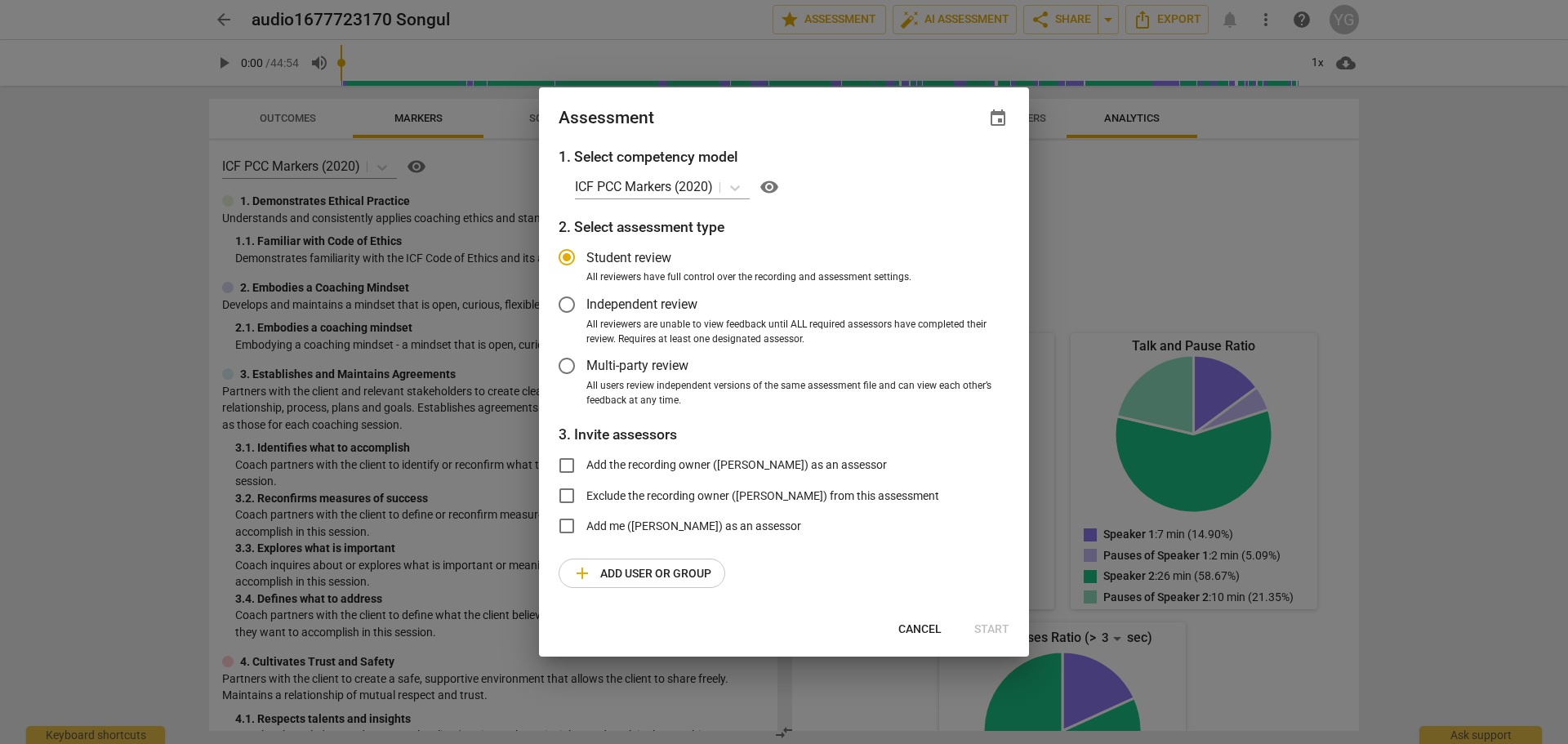
radio input "false"
click at [559, 460] on input "Add the recording owner (Yvette Gorman-Holmes) as an assessor" at bounding box center [567, 466] width 39 height 39
checkbox input "true"
radio input "false"
click at [993, 629] on span "Start" at bounding box center [992, 630] width 35 height 16
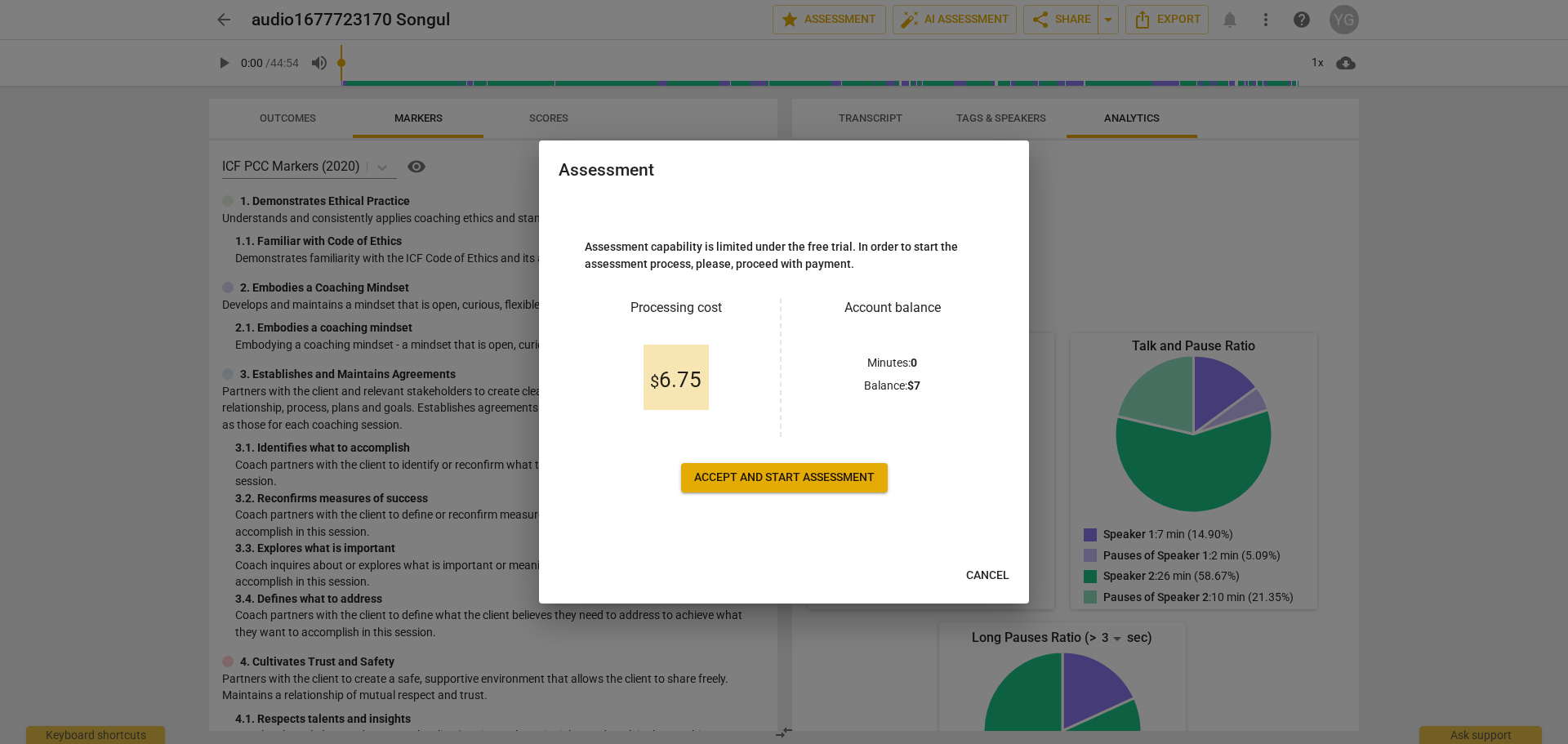
click at [773, 469] on button "Accept and start assessment" at bounding box center [784, 477] width 207 height 29
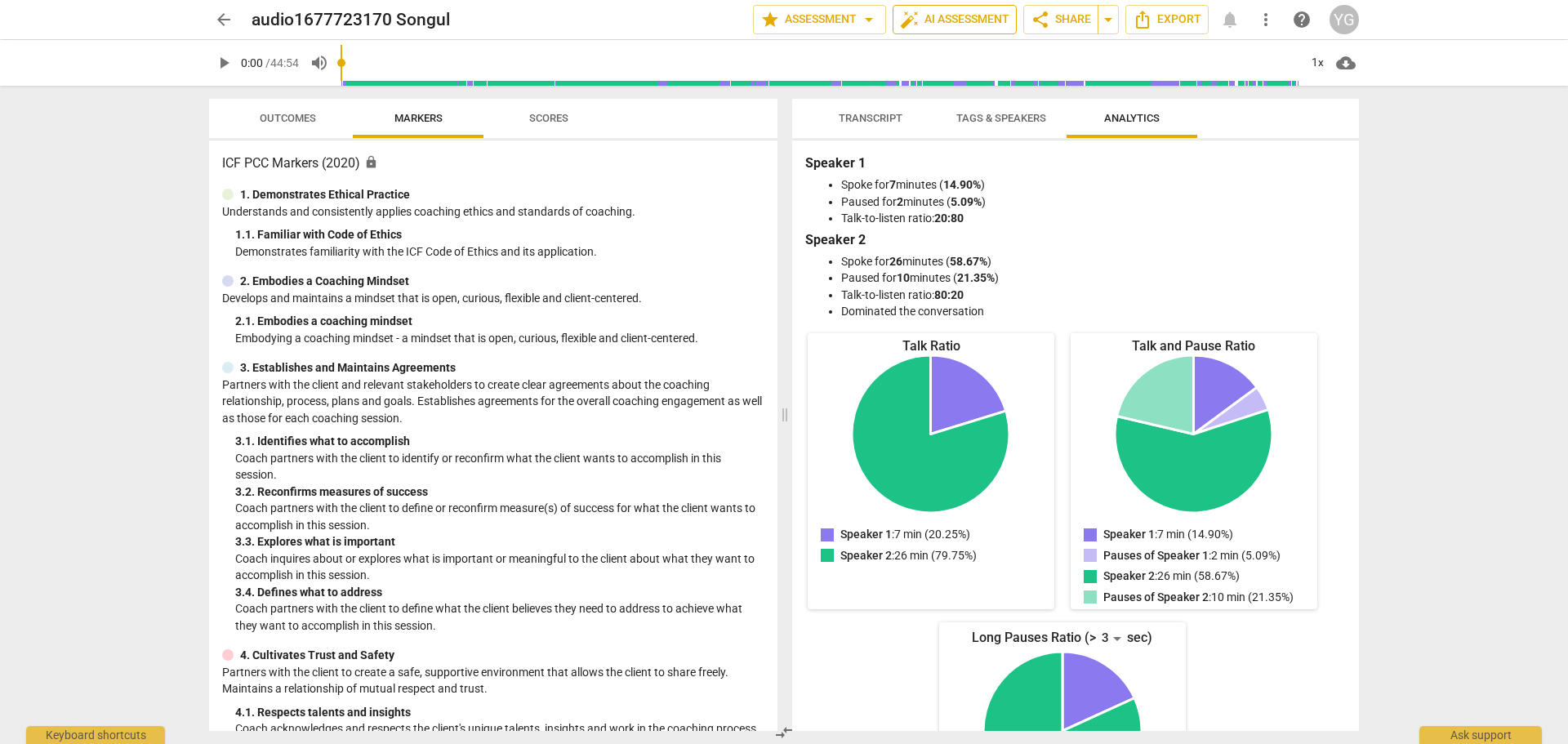
click at [947, 21] on span "auto_fix_high AI Assessment" at bounding box center [955, 19] width 109 height 20
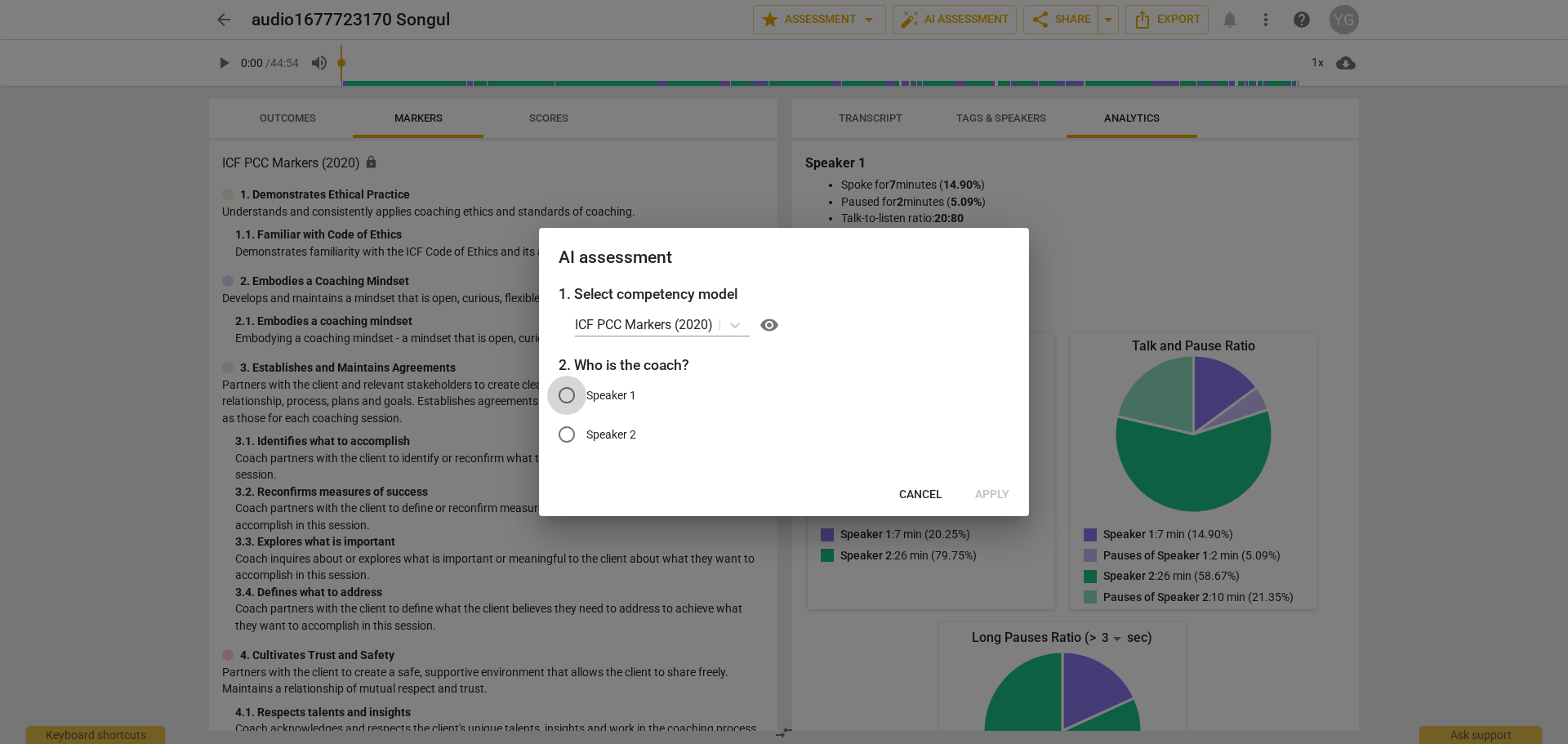
click at [566, 395] on input "Speaker 1" at bounding box center [567, 395] width 39 height 39
radio input "true"
click at [980, 494] on span "Apply" at bounding box center [992, 495] width 34 height 16
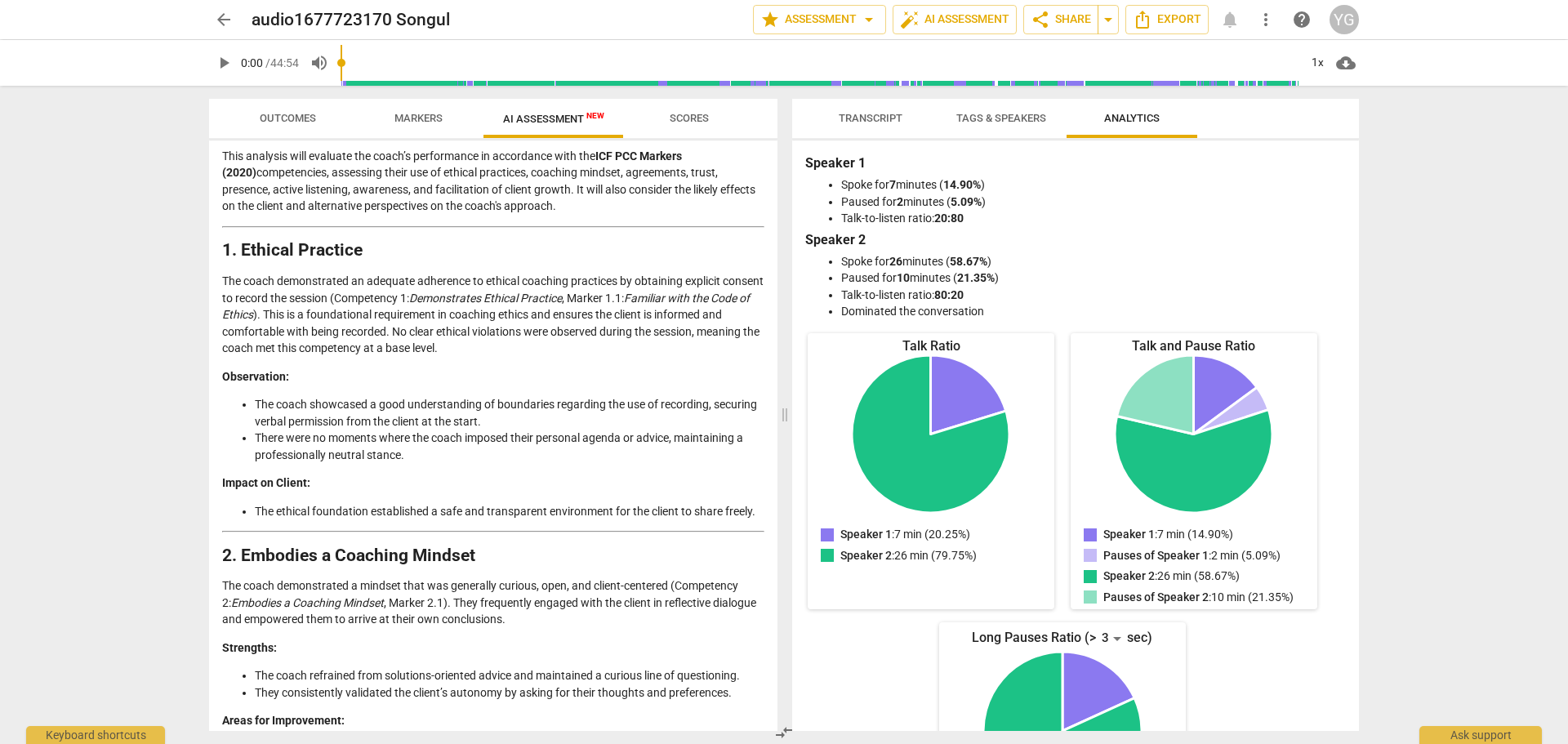
scroll to position [82, 0]
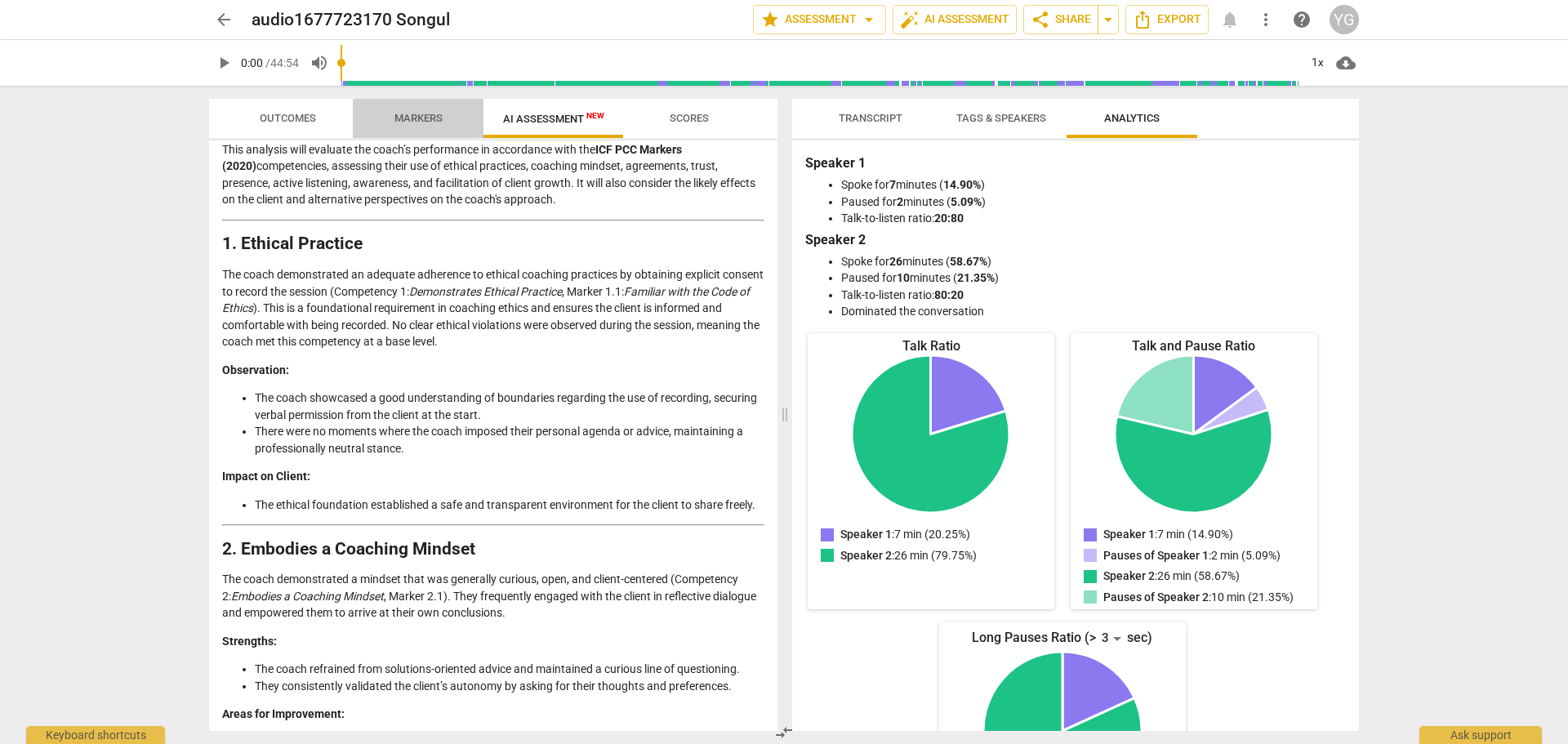
click at [413, 115] on span "Markers" at bounding box center [418, 118] width 48 height 12
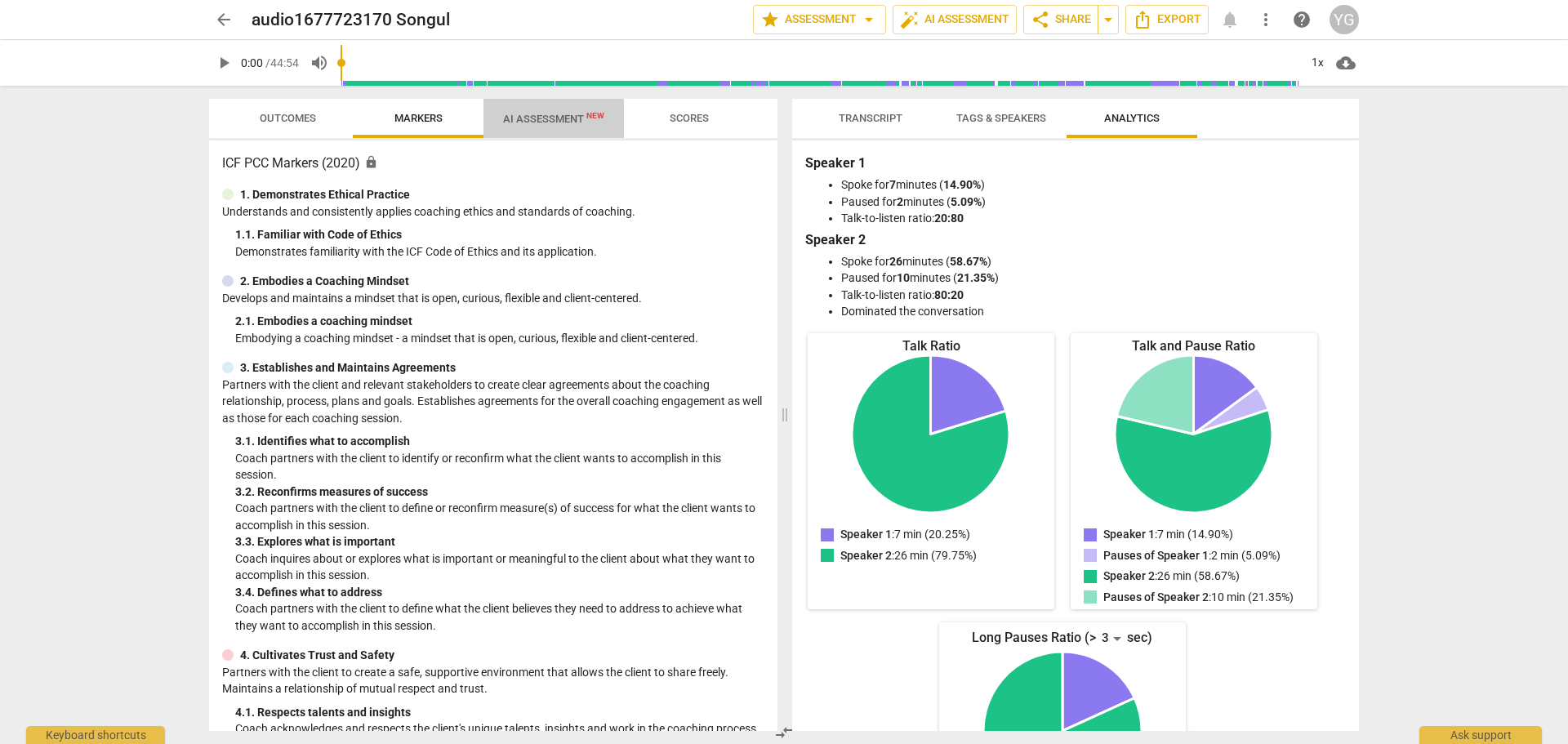
click at [540, 120] on span "AI Assessment New" at bounding box center [553, 119] width 102 height 12
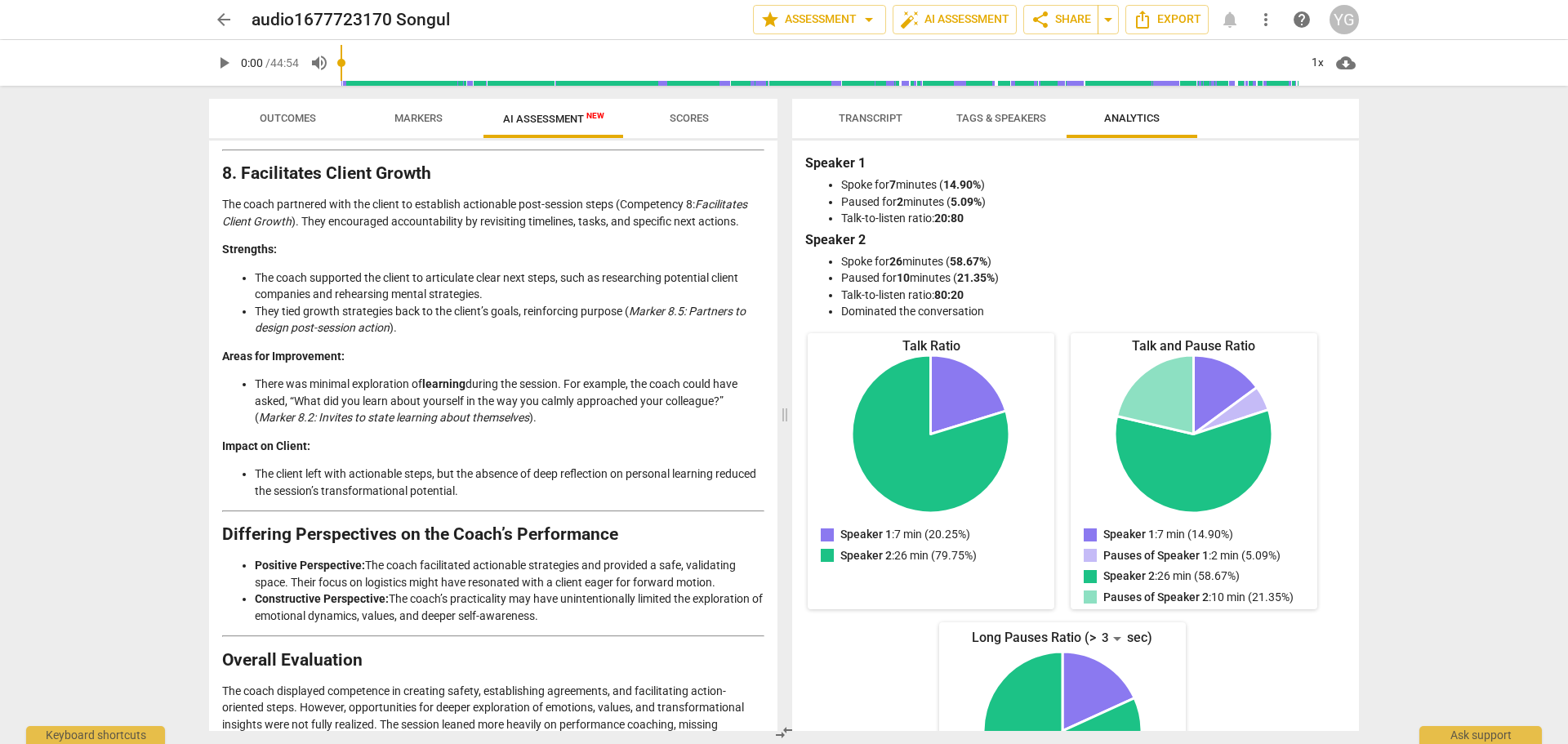
scroll to position [2737, 0]
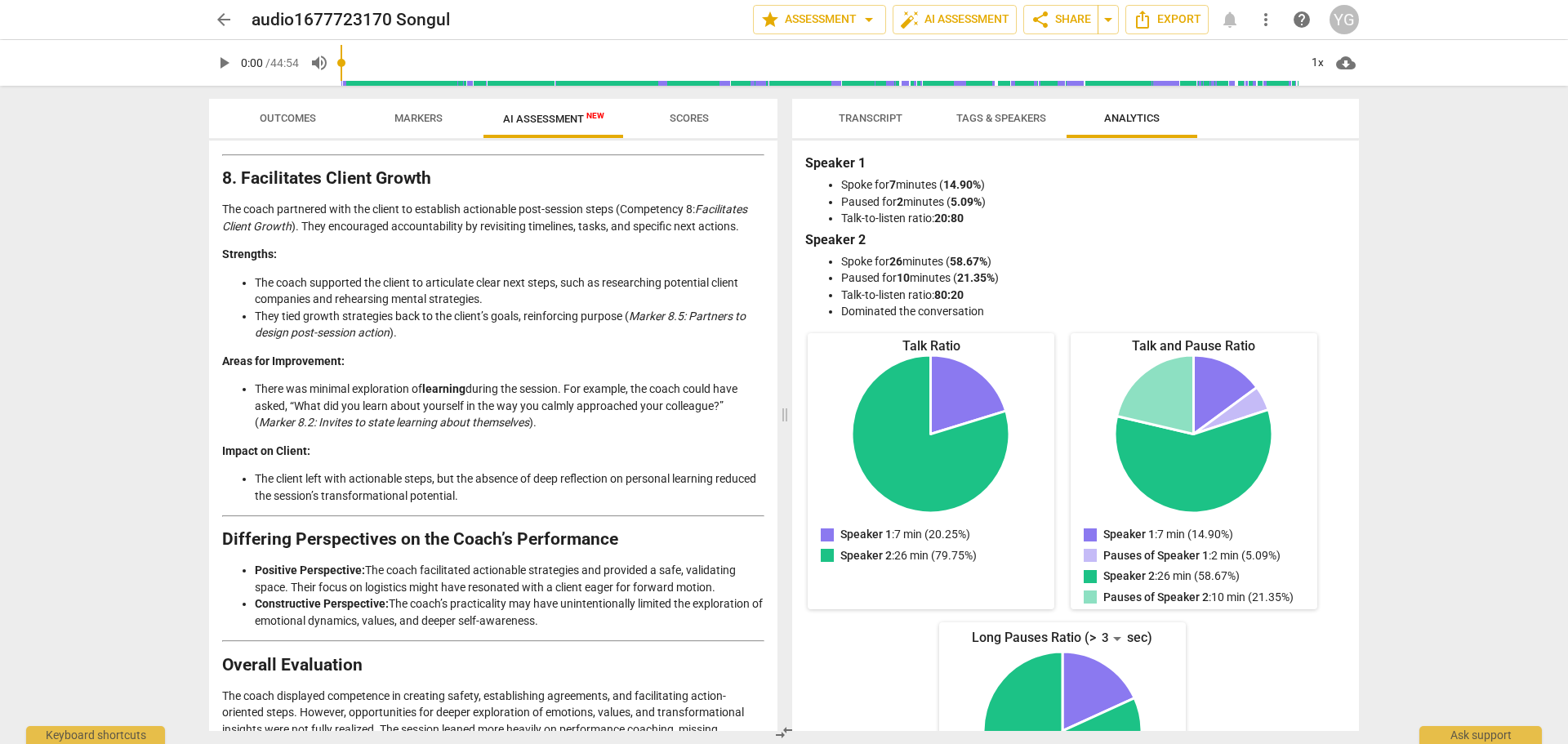
click at [220, 19] on span "arrow_back" at bounding box center [223, 19] width 20 height 20
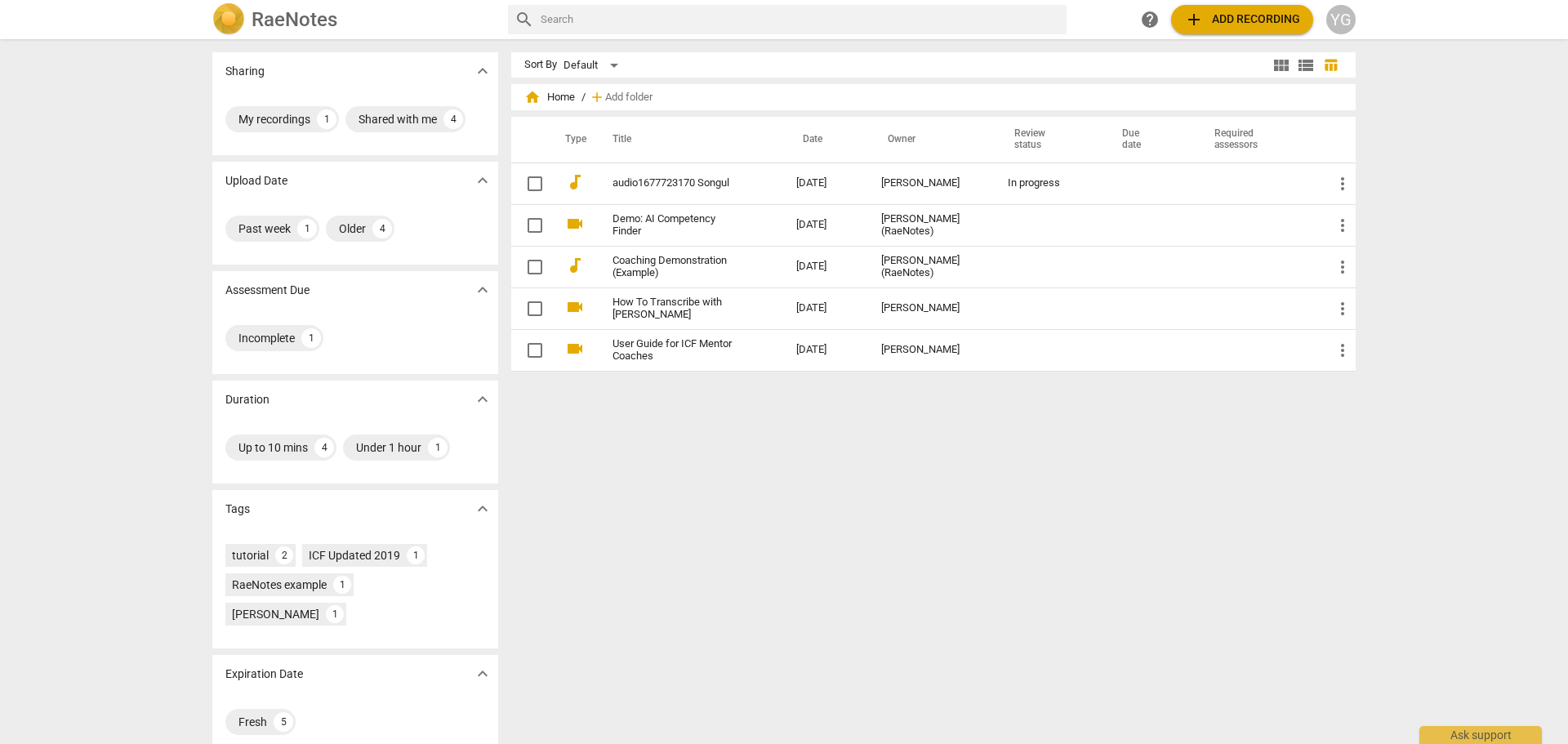
click at [1226, 15] on span "add Add recording" at bounding box center [1242, 19] width 116 height 20
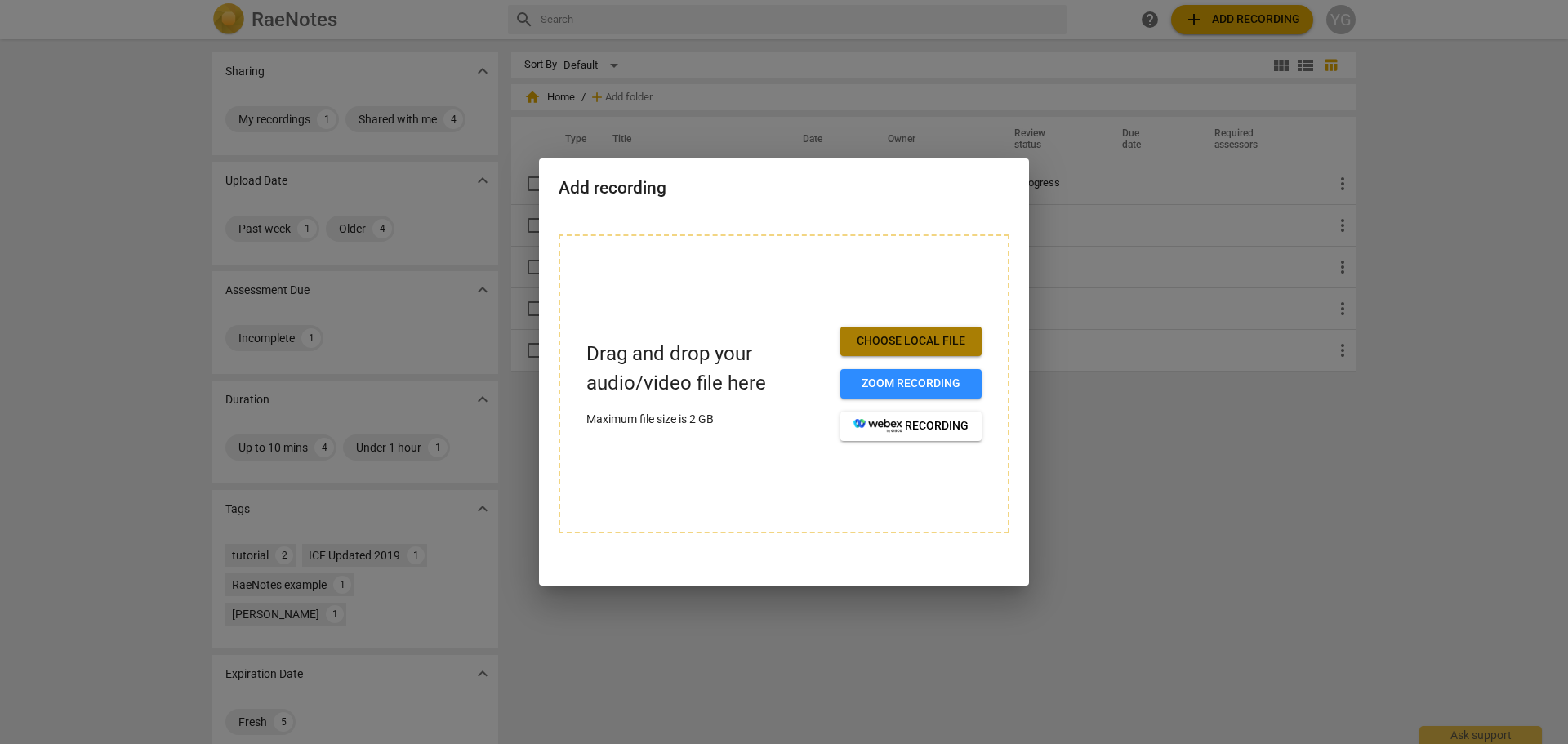
click at [907, 342] on span "Choose local file" at bounding box center [910, 341] width 115 height 16
click at [897, 337] on span "Choose local file" at bounding box center [910, 341] width 115 height 16
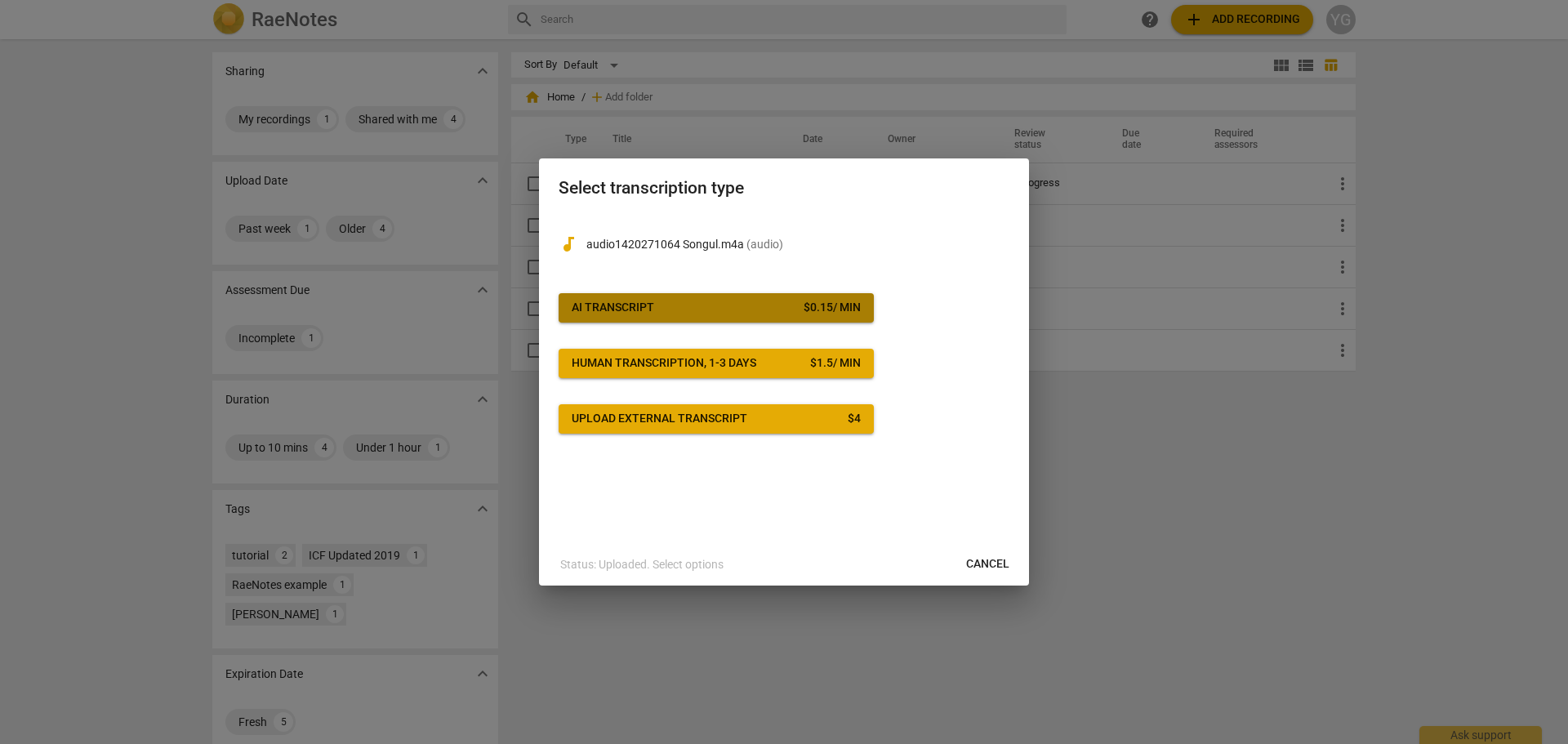
click at [669, 309] on span "AI Transcript $ 0.15 / min" at bounding box center [716, 308] width 289 height 16
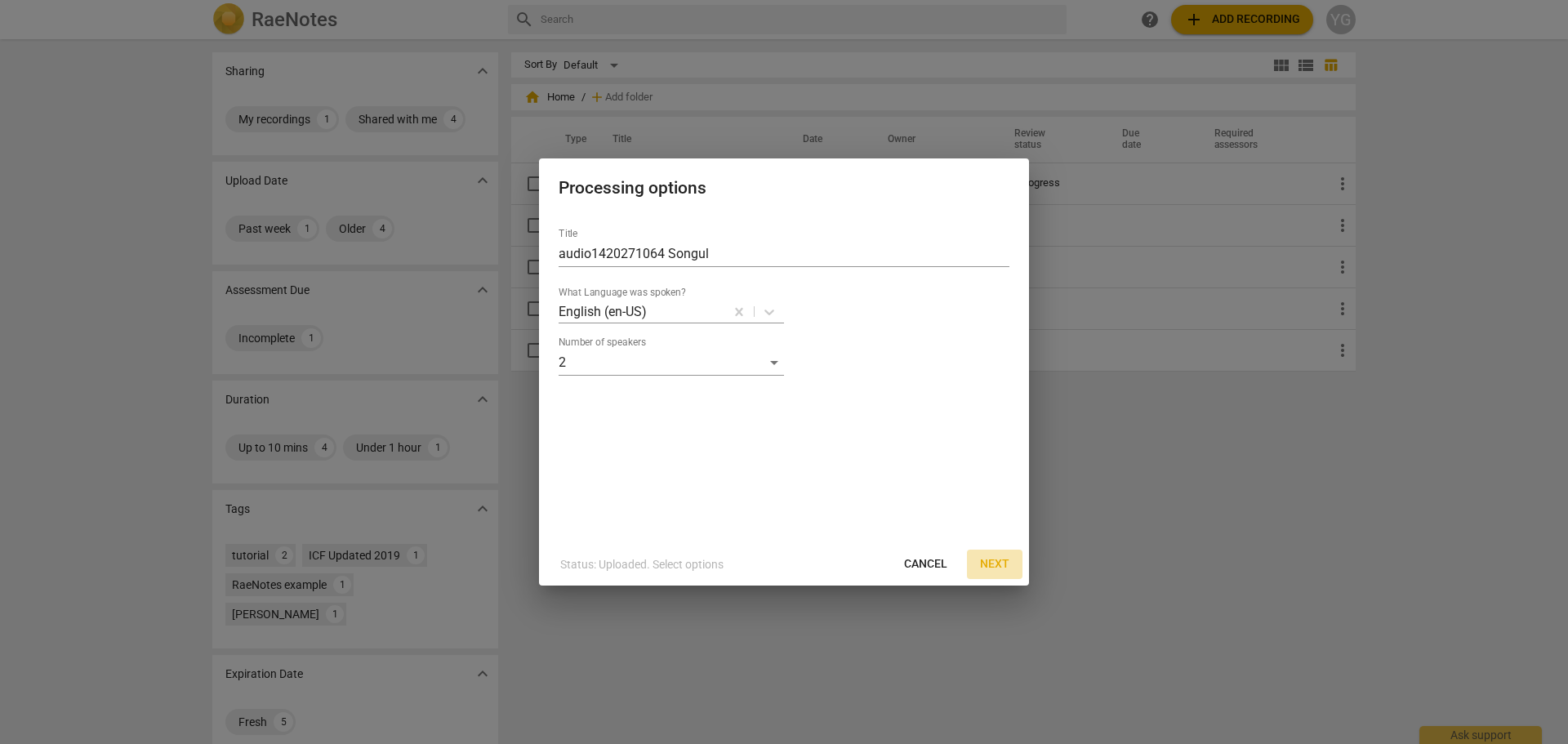
click at [992, 561] on span "Next" at bounding box center [994, 564] width 29 height 16
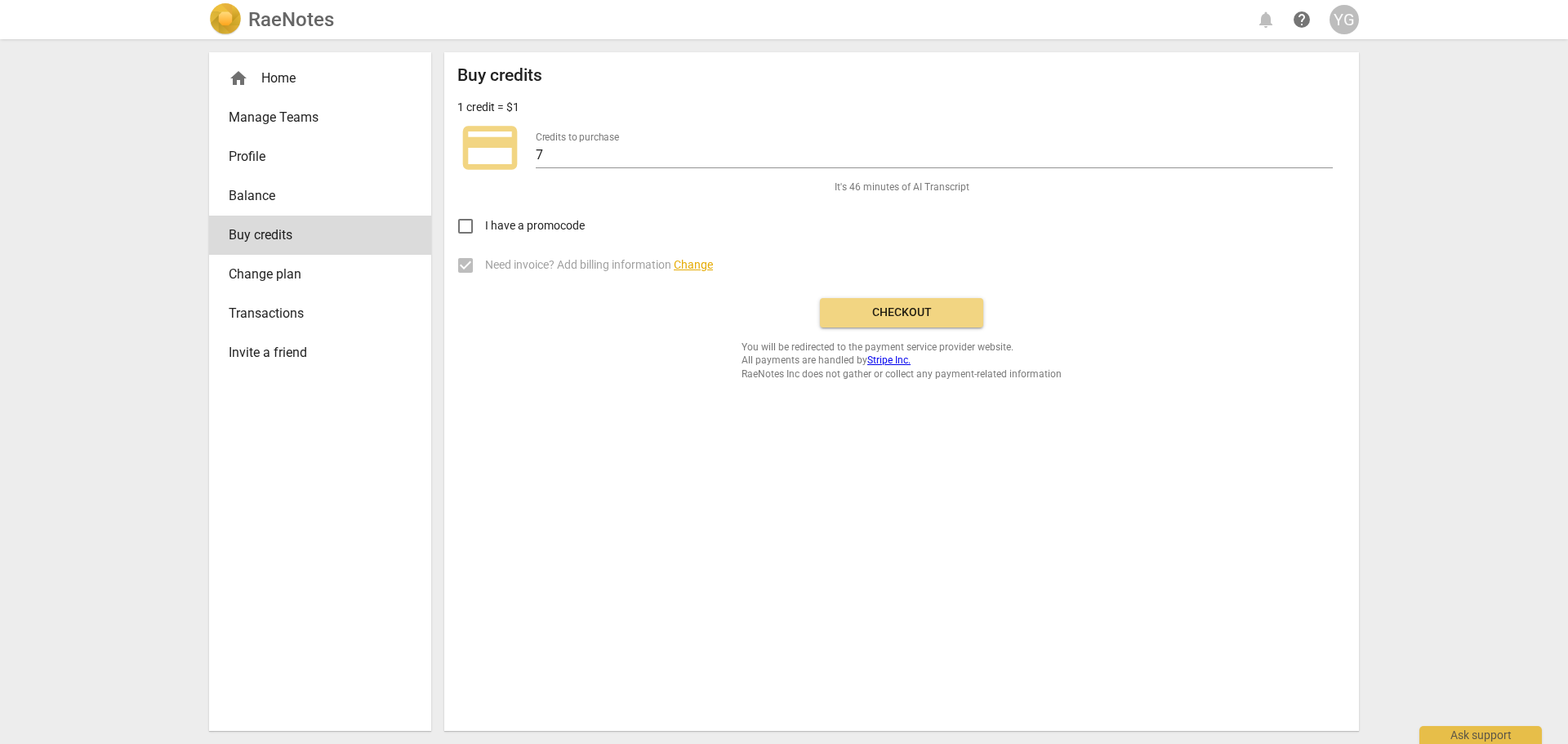
click at [903, 307] on span "Checkout" at bounding box center [901, 313] width 137 height 16
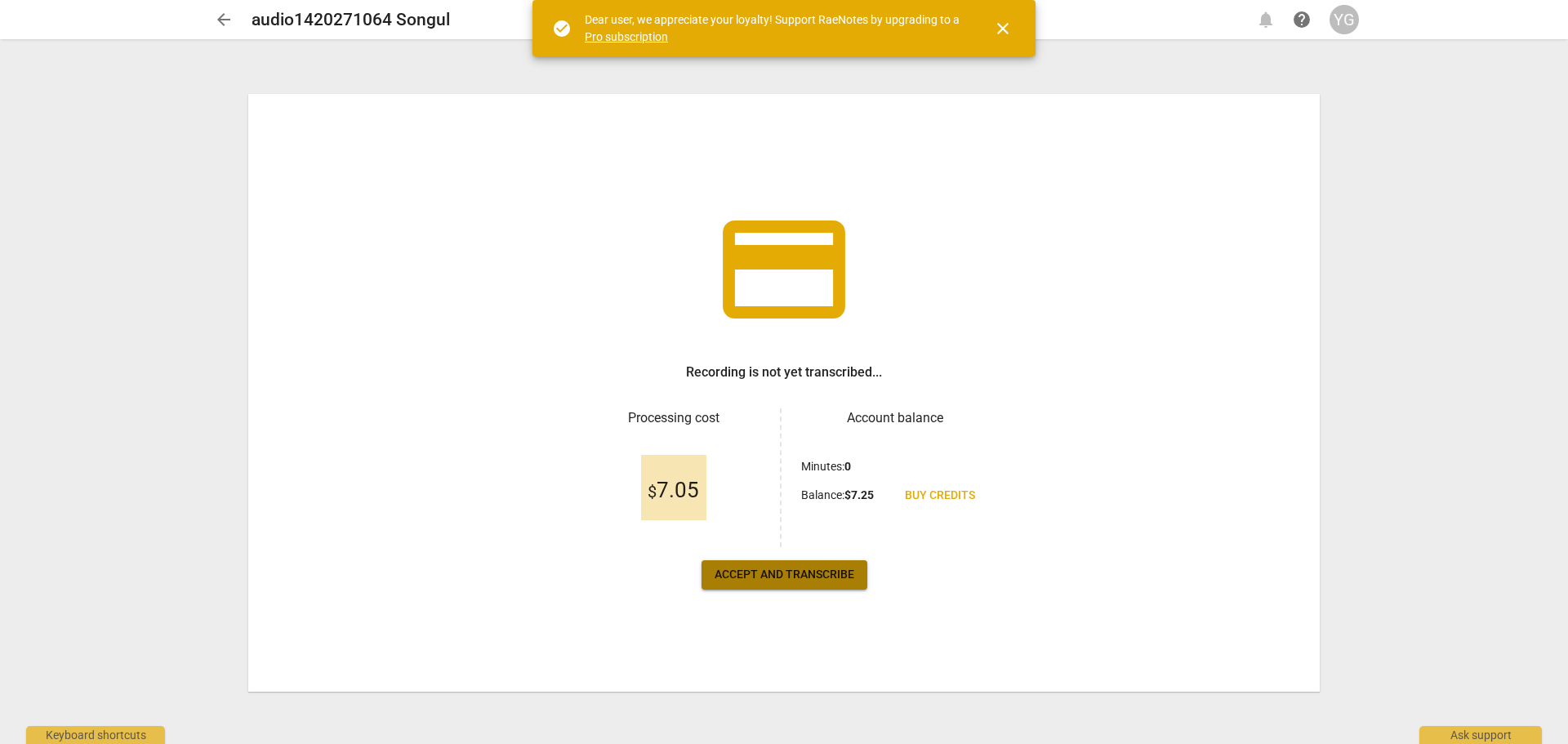
click at [778, 570] on span "Accept and transcribe" at bounding box center [784, 575] width 139 height 16
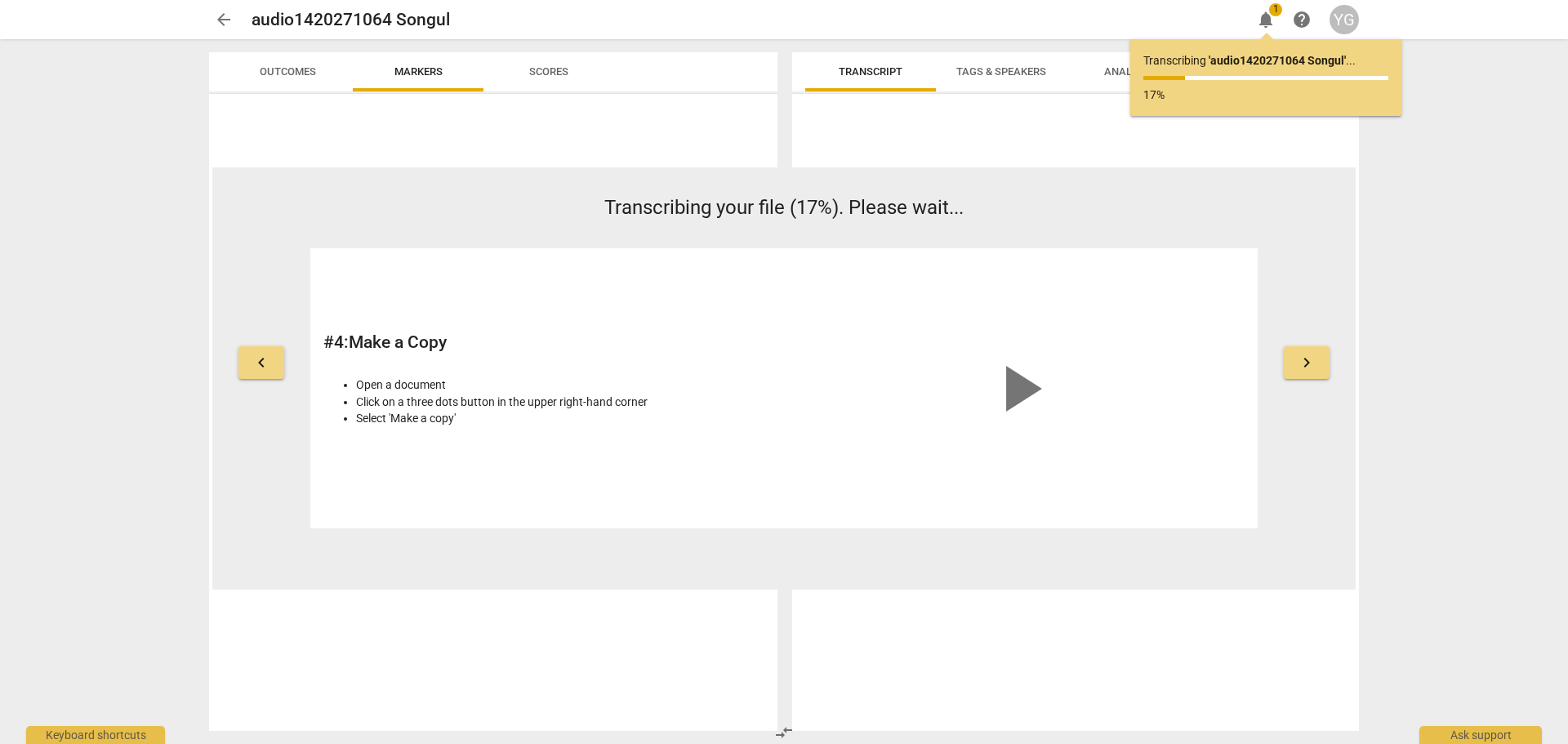
click at [678, 494] on div "# 4 : Make a Copy Open a document Click on a three dots button in the upper rig…" at bounding box center [549, 388] width 452 height 254
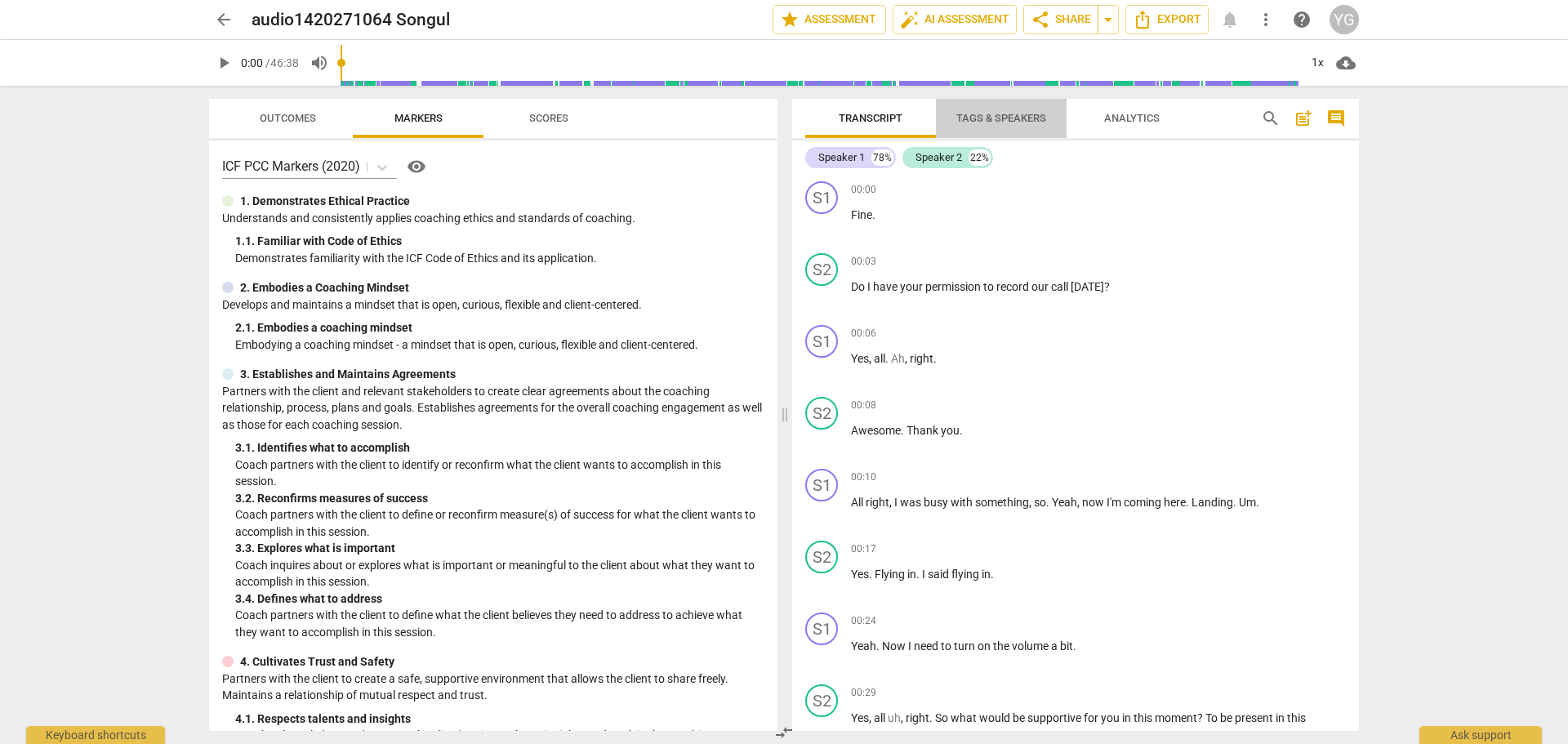
click at [1009, 118] on span "Tags & Speakers" at bounding box center [1001, 118] width 90 height 12
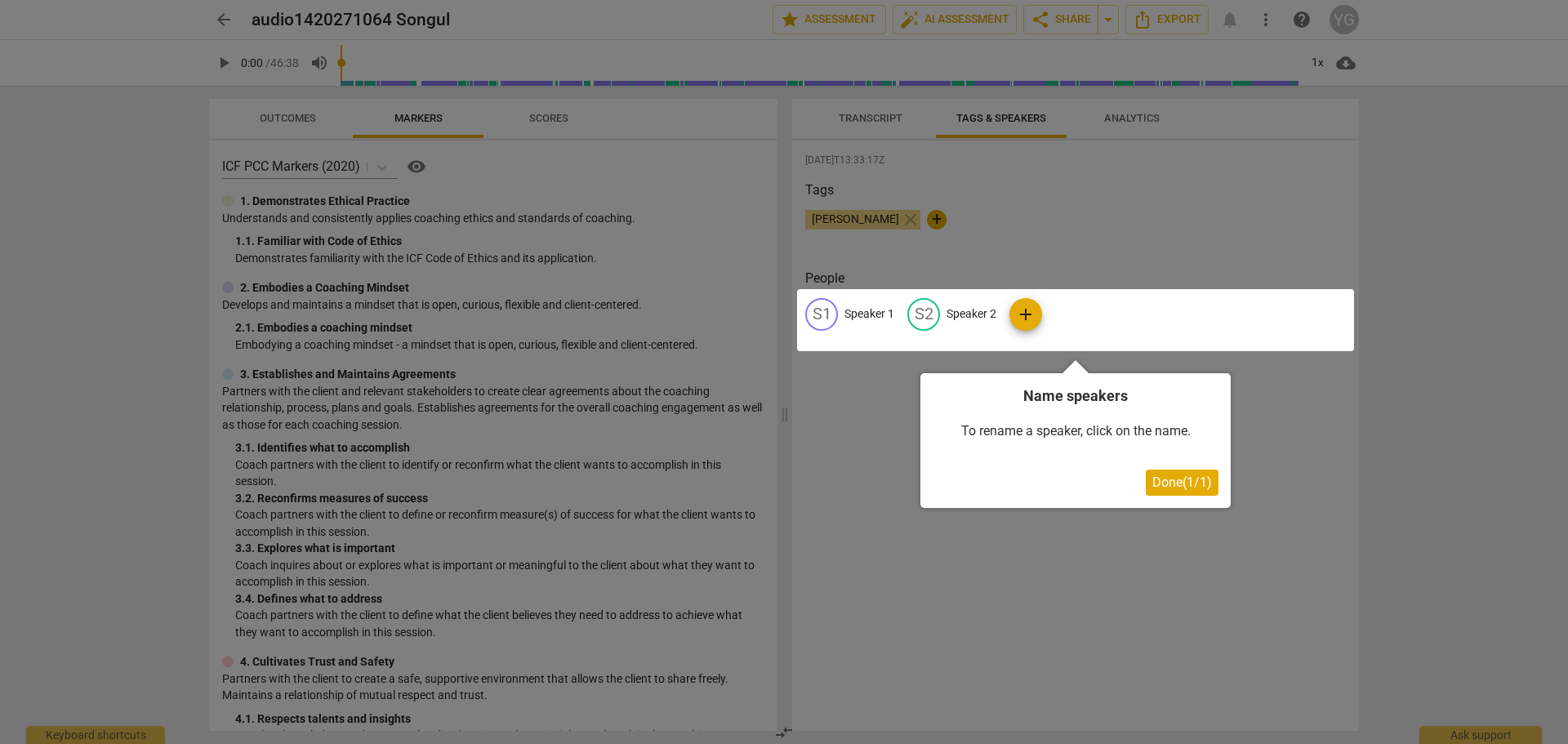
click at [1116, 159] on div at bounding box center [784, 372] width 1568 height 744
click at [1184, 486] on span "Done ( 1 / 1 )" at bounding box center [1182, 482] width 60 height 15
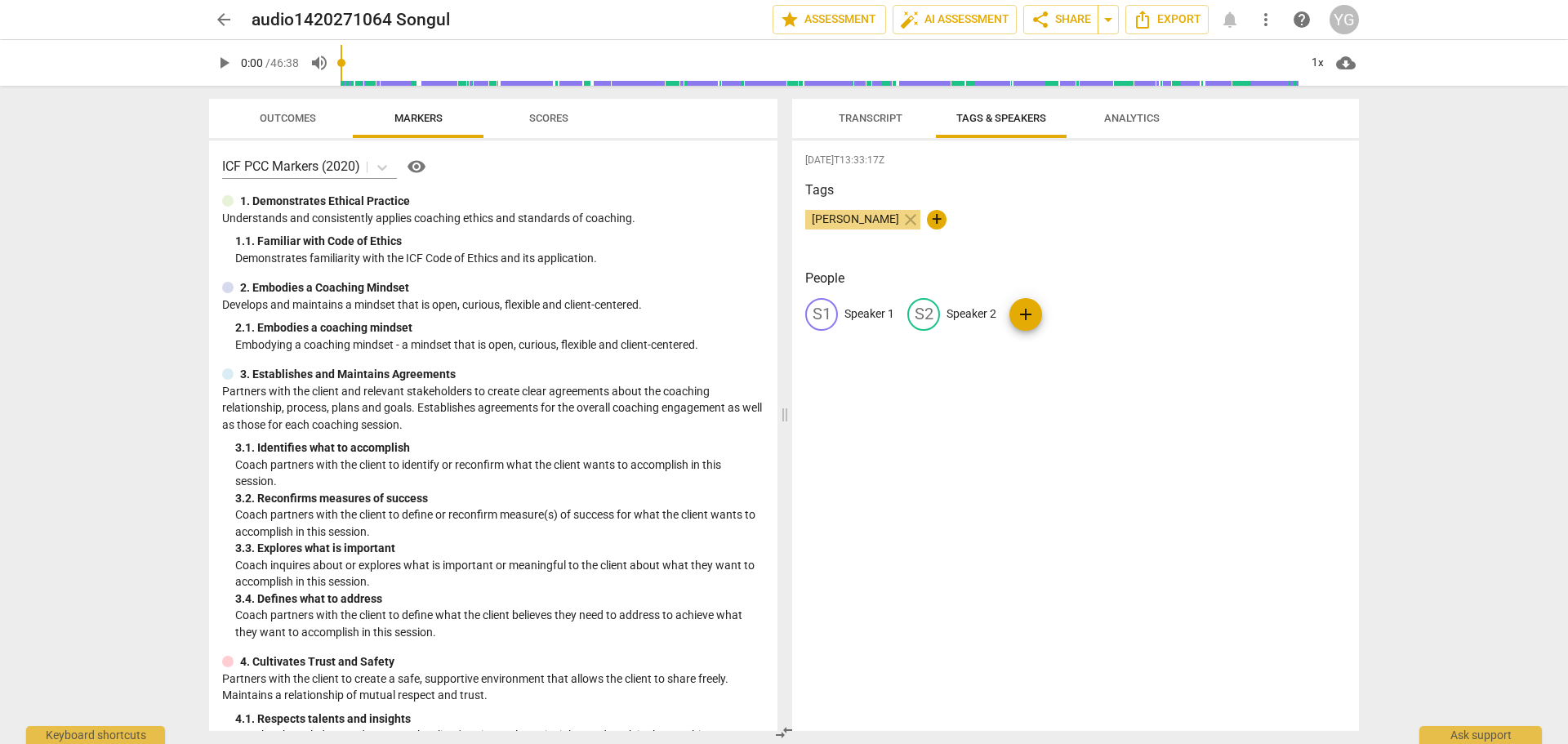
click at [1003, 117] on span "Tags & Speakers" at bounding box center [1001, 118] width 90 height 12
click at [946, 220] on span "+" at bounding box center [936, 220] width 20 height 20
type input "coach"
click at [1036, 224] on span "check" at bounding box center [1026, 220] width 20 height 20
click at [1026, 315] on span "add" at bounding box center [1025, 314] width 20 height 20
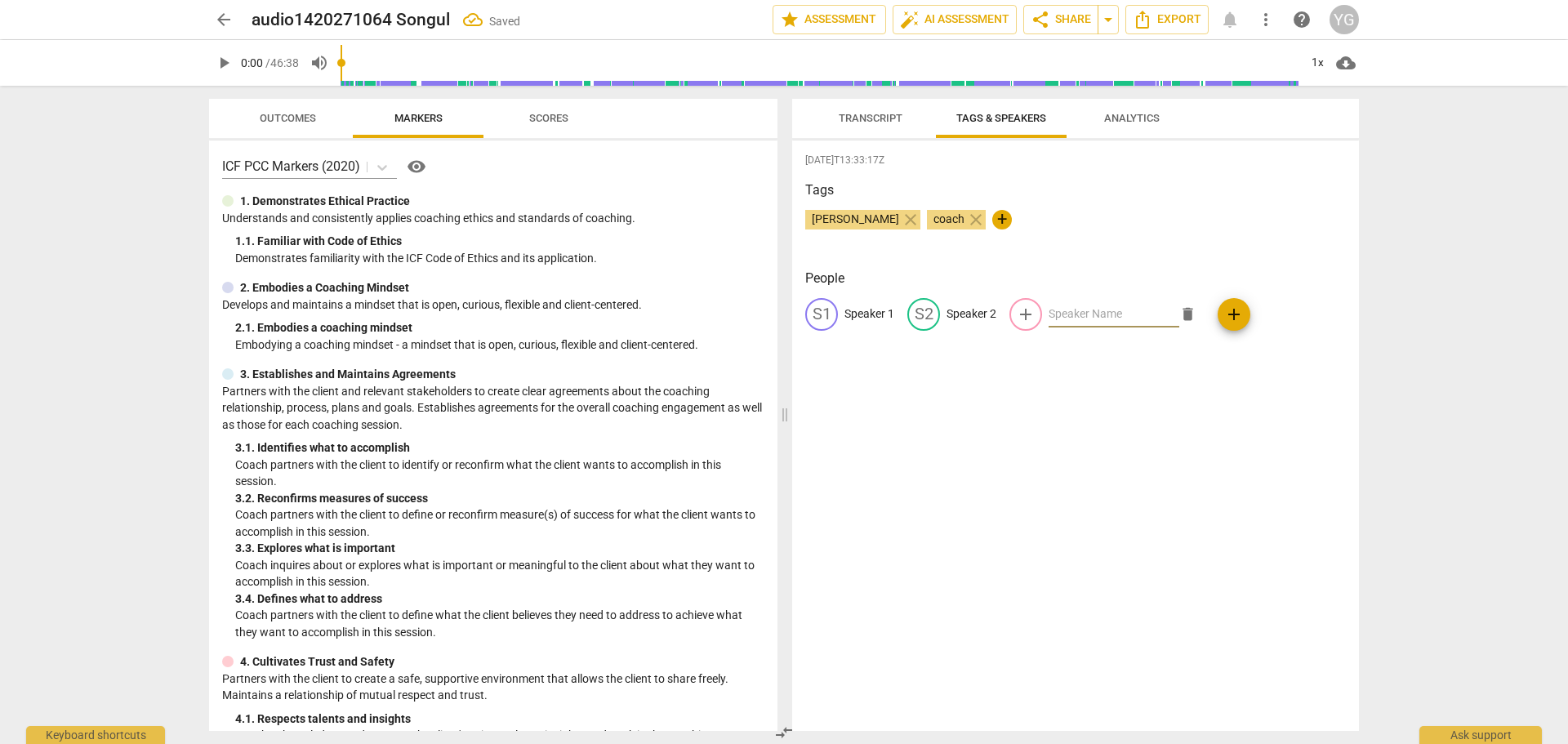
click at [1072, 315] on input "text" at bounding box center [1114, 314] width 131 height 26
type input "Client"
click at [1028, 311] on span "edit" at bounding box center [1025, 314] width 20 height 20
click at [1184, 313] on span "delete" at bounding box center [1188, 314] width 17 height 17
click at [926, 311] on span "edit" at bounding box center [923, 314] width 20 height 20
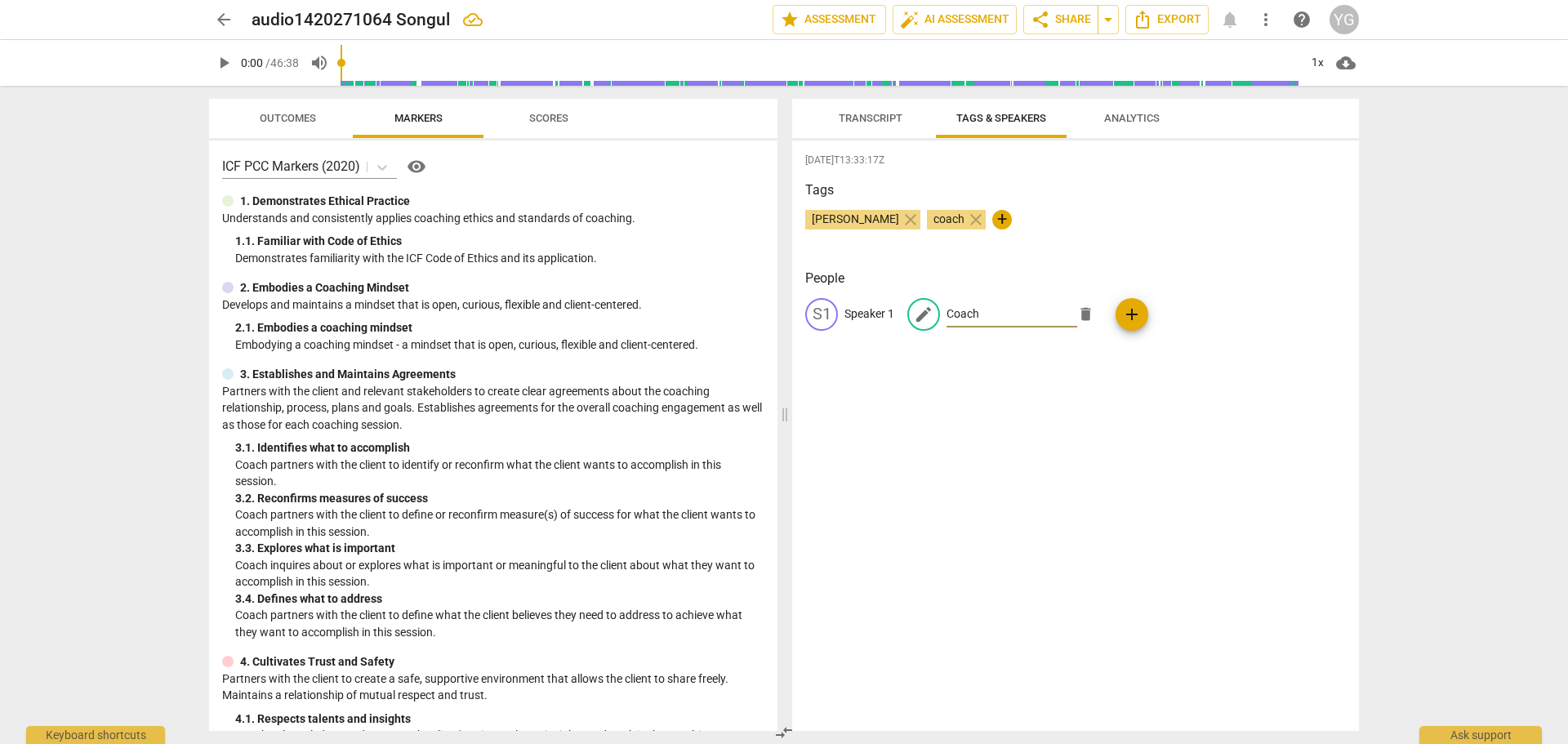
type input "Coach"
click at [853, 311] on p "Speaker 1" at bounding box center [869, 314] width 50 height 17
type input "Client"
click at [865, 120] on span "Transcript" at bounding box center [870, 118] width 64 height 12
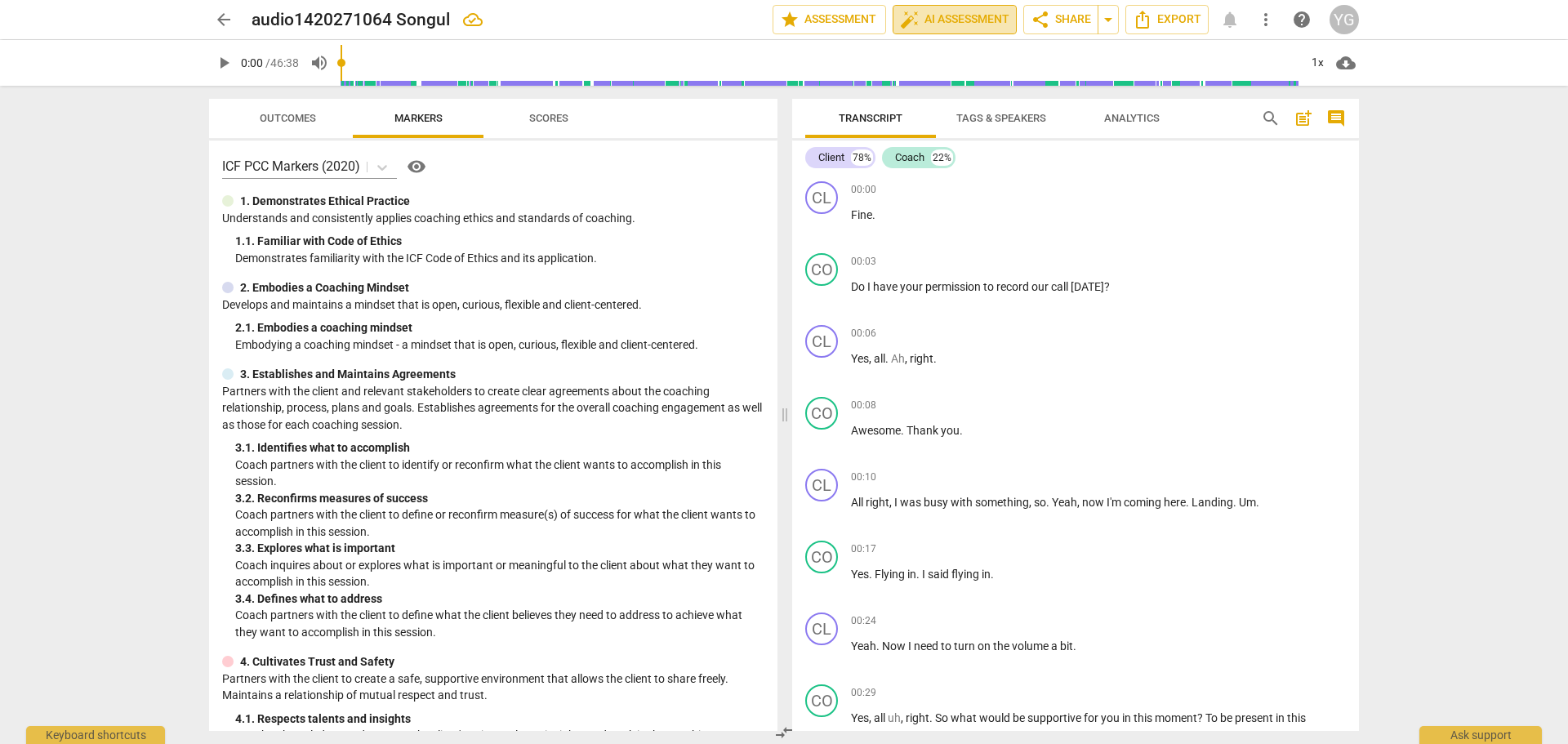
click at [939, 14] on span "auto_fix_high AI Assessment" at bounding box center [955, 19] width 109 height 20
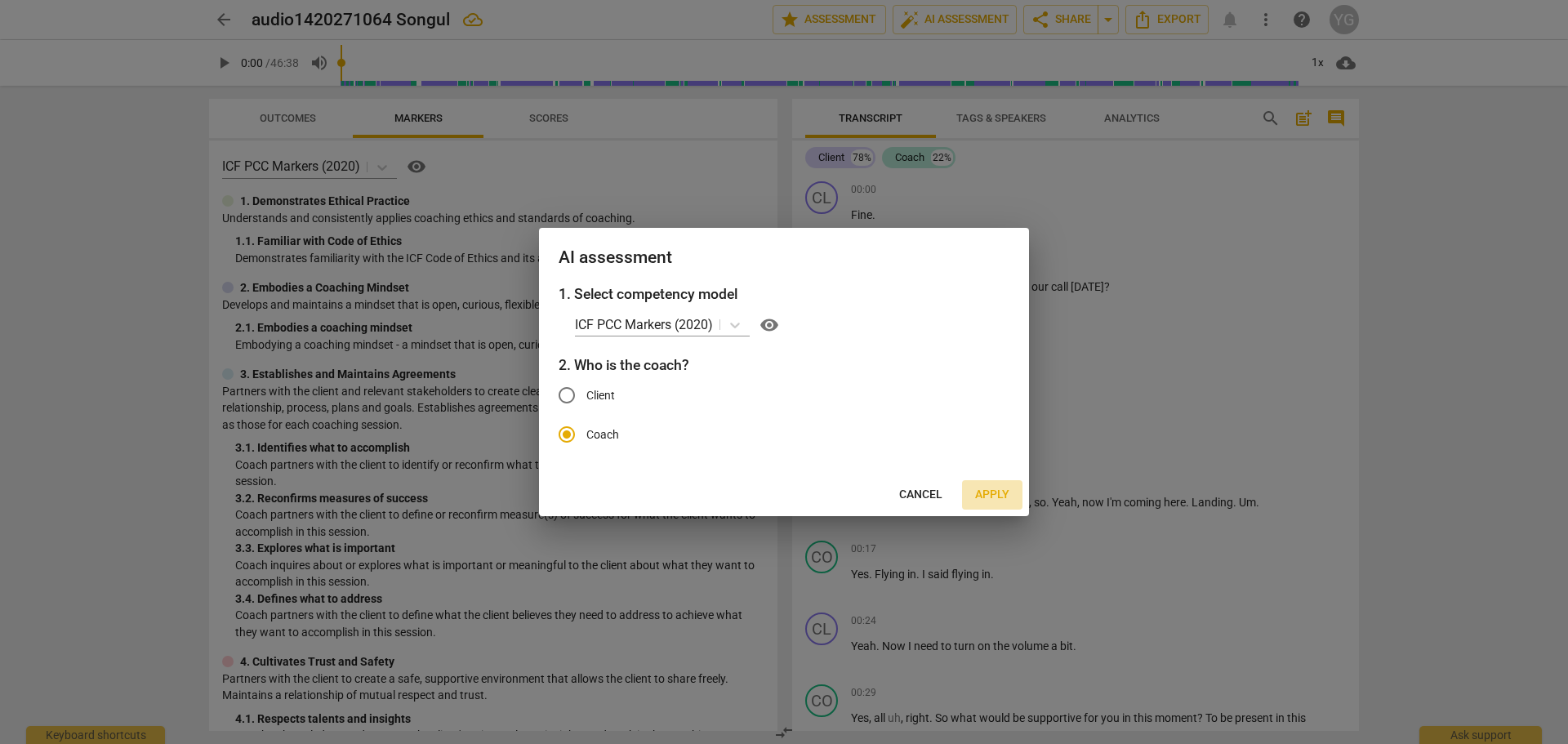
click at [1000, 495] on span "Apply" at bounding box center [992, 495] width 34 height 16
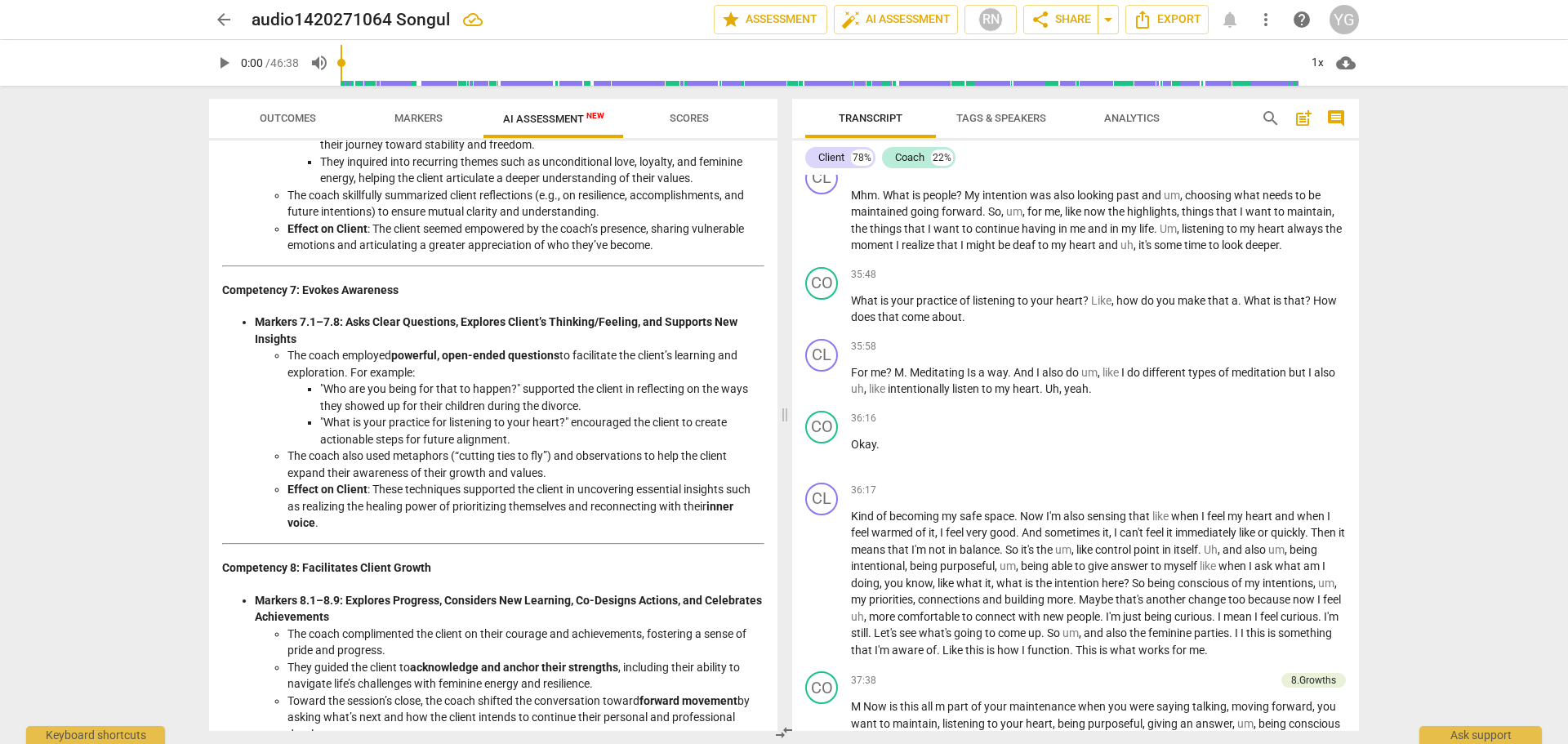
scroll to position [1198, 0]
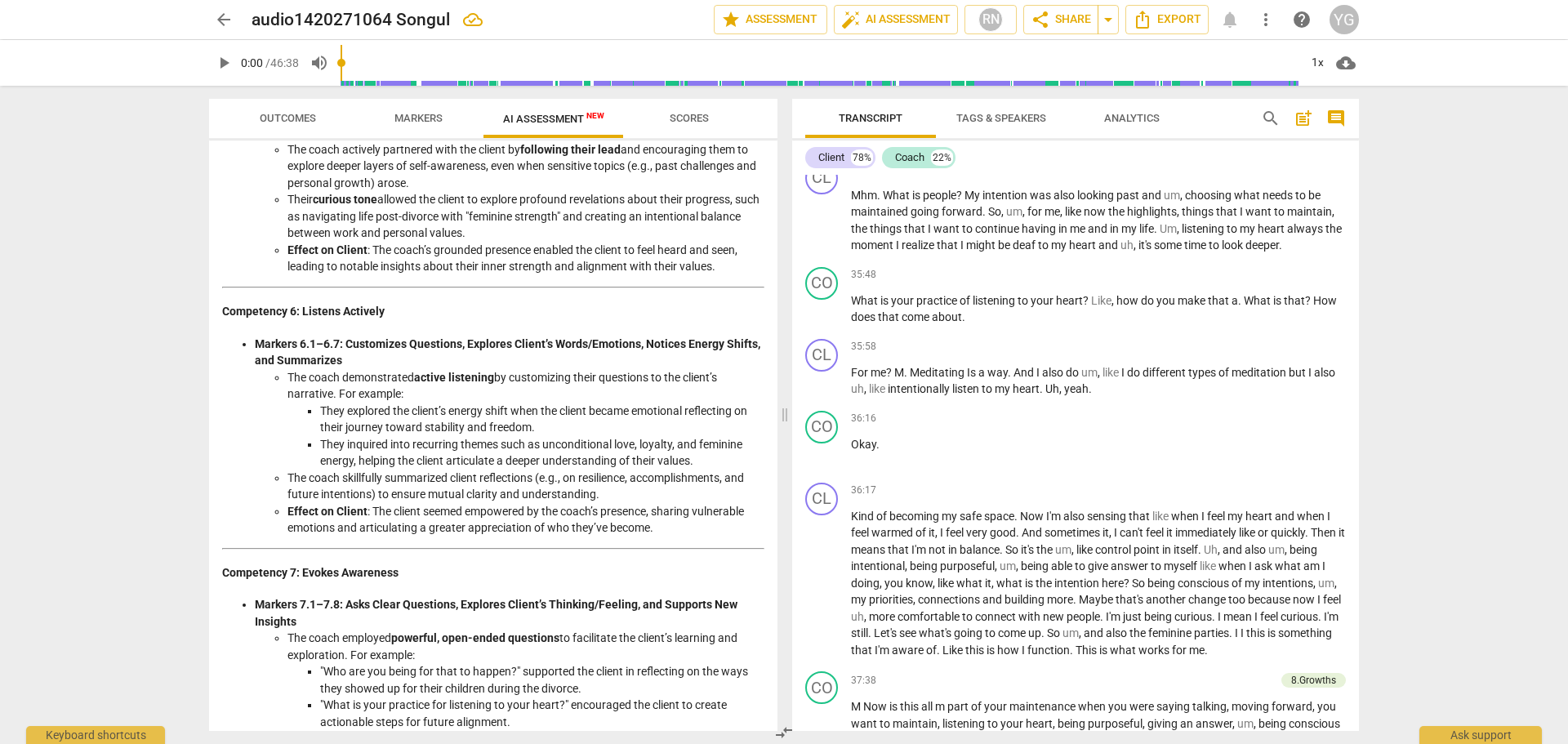
click at [221, 22] on span "arrow_back" at bounding box center [223, 19] width 20 height 20
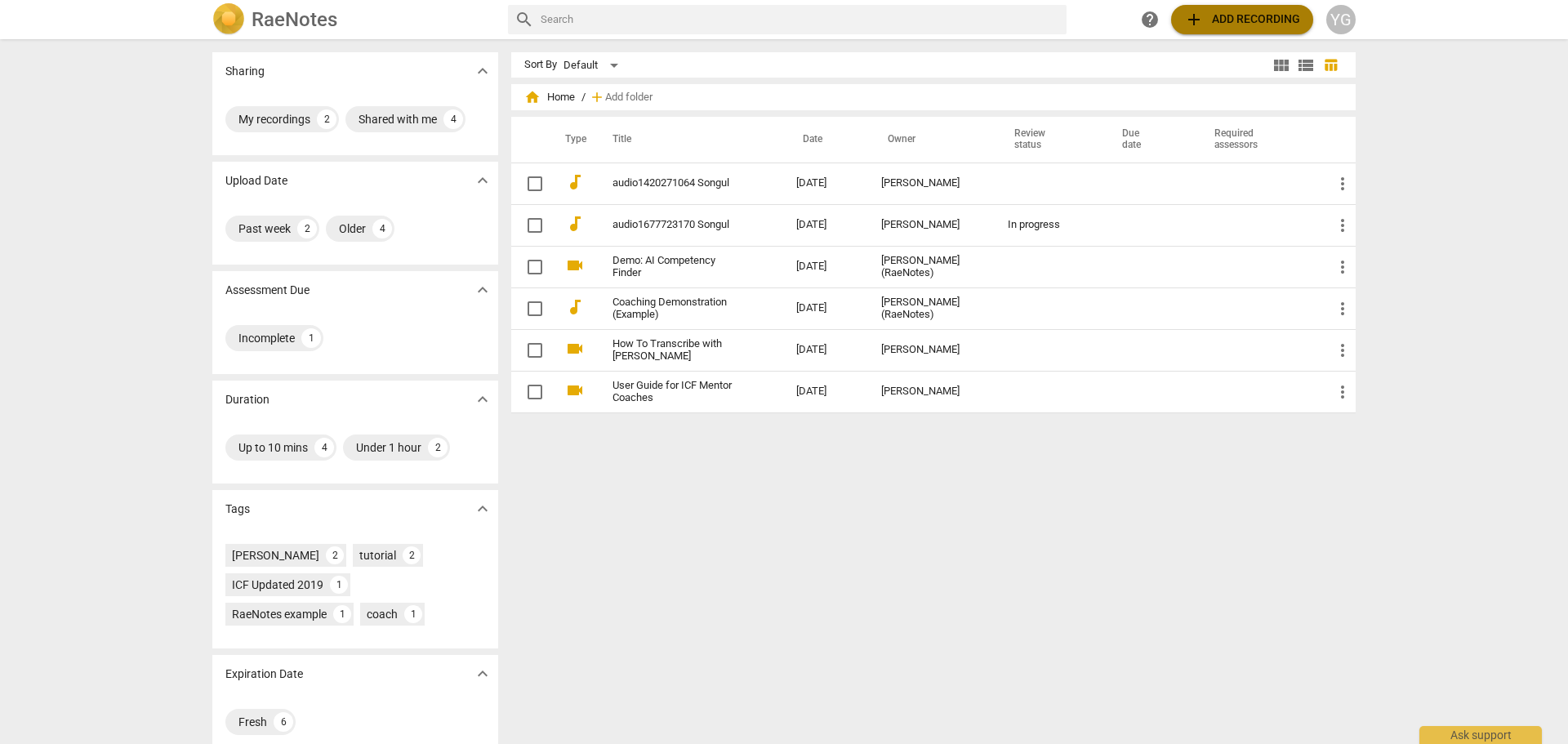
click at [1250, 12] on span "add Add recording" at bounding box center [1242, 19] width 116 height 20
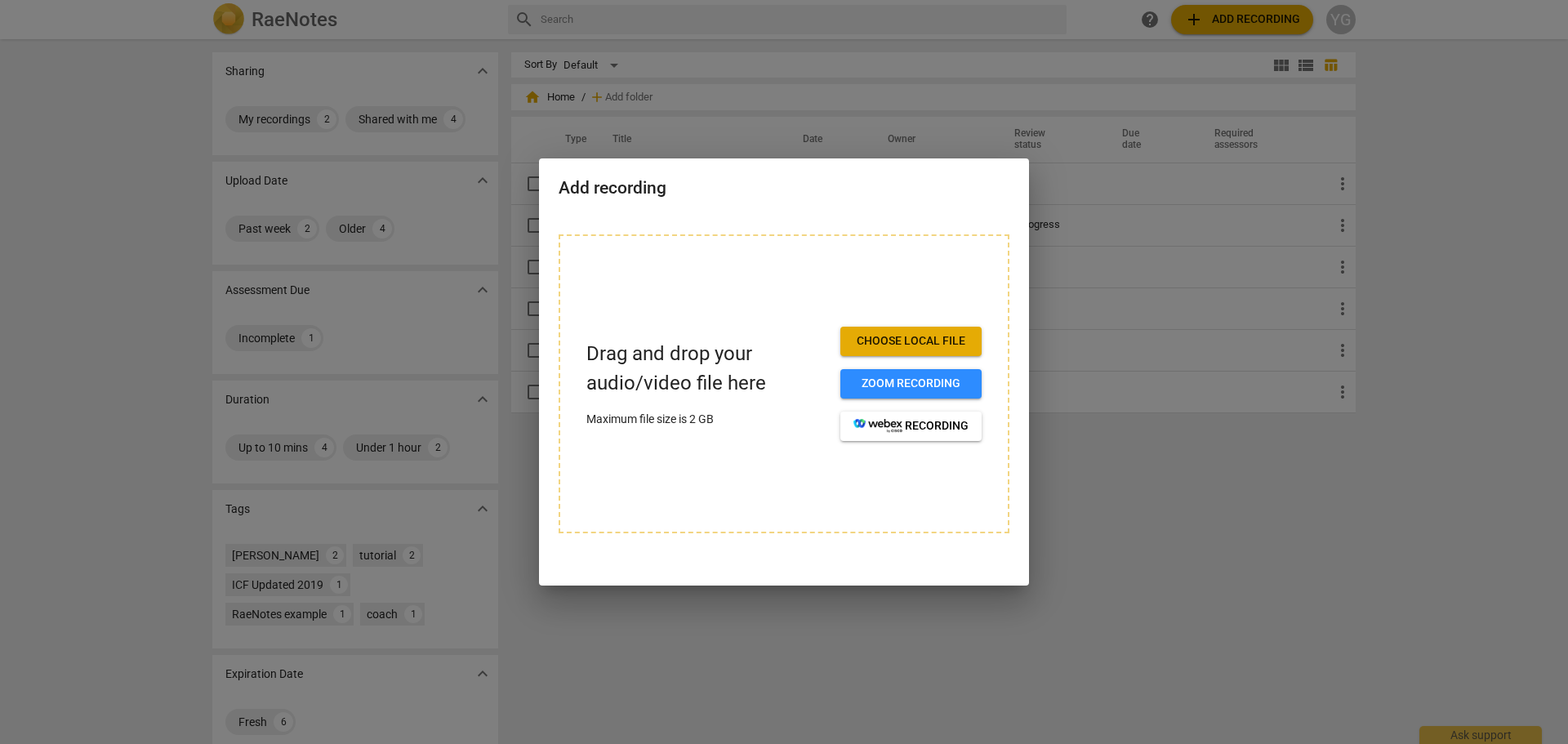
click at [901, 344] on span "Choose local file" at bounding box center [910, 341] width 115 height 16
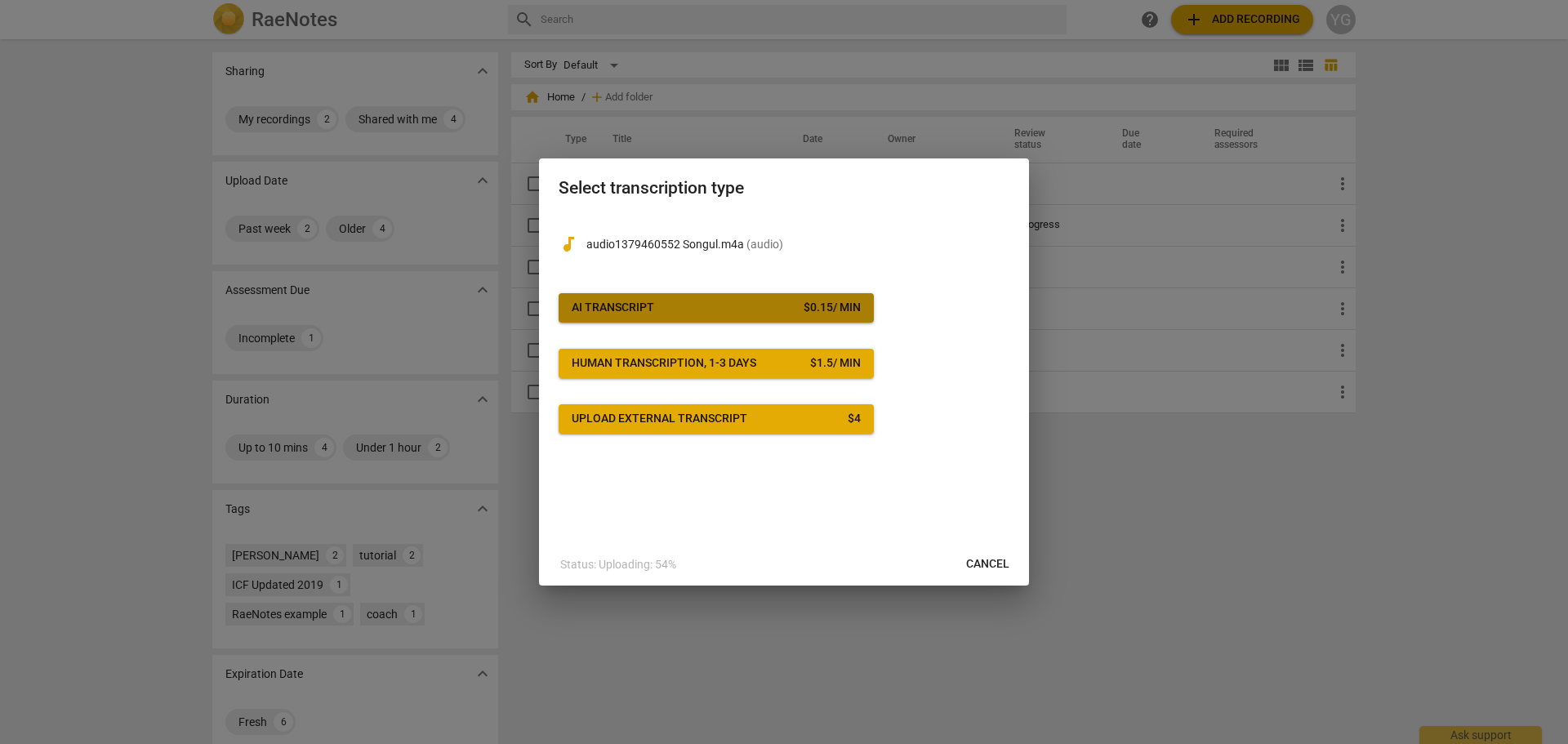
click at [731, 313] on span "AI Transcript $ 0.15 / min" at bounding box center [716, 308] width 289 height 16
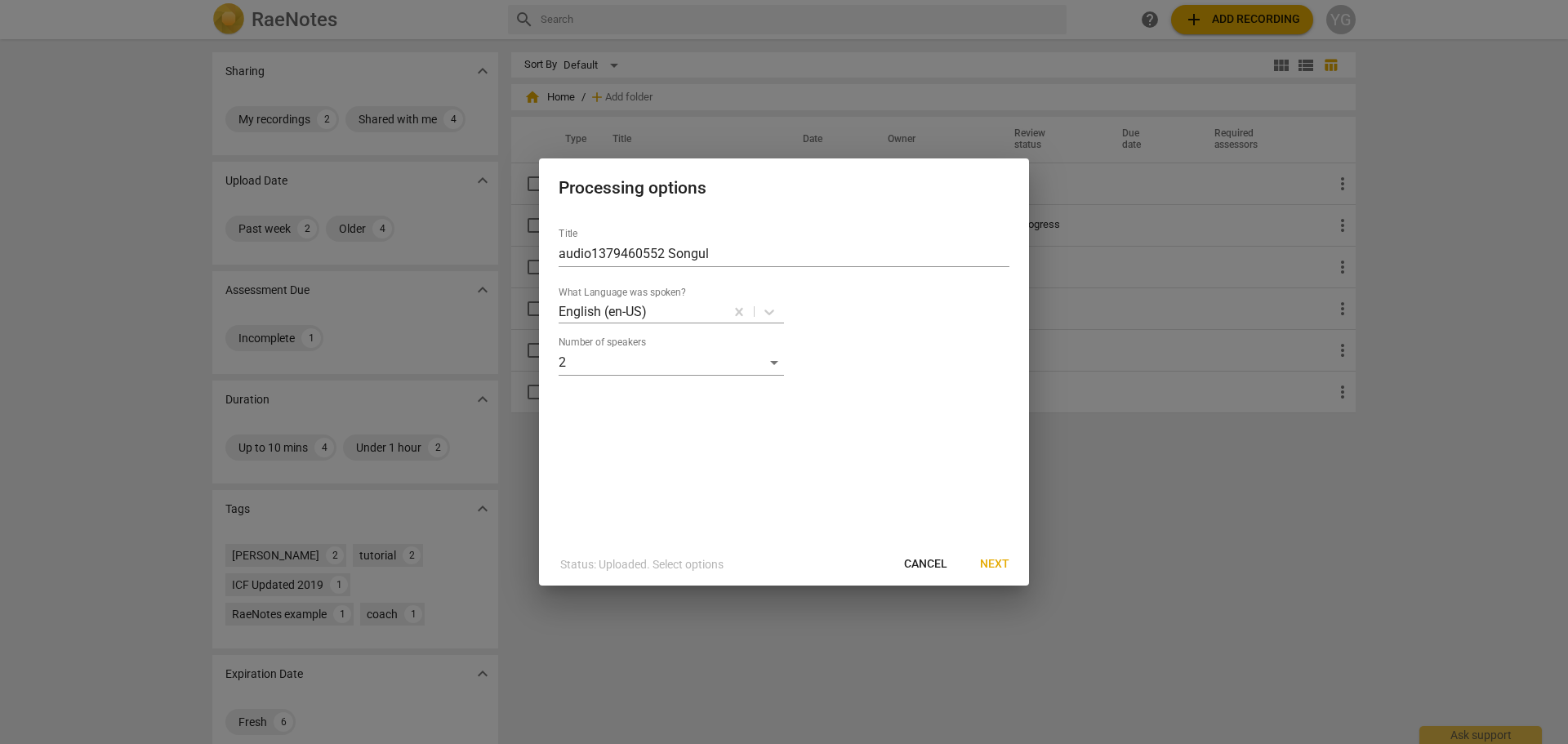
click at [990, 559] on span "Next" at bounding box center [994, 564] width 29 height 16
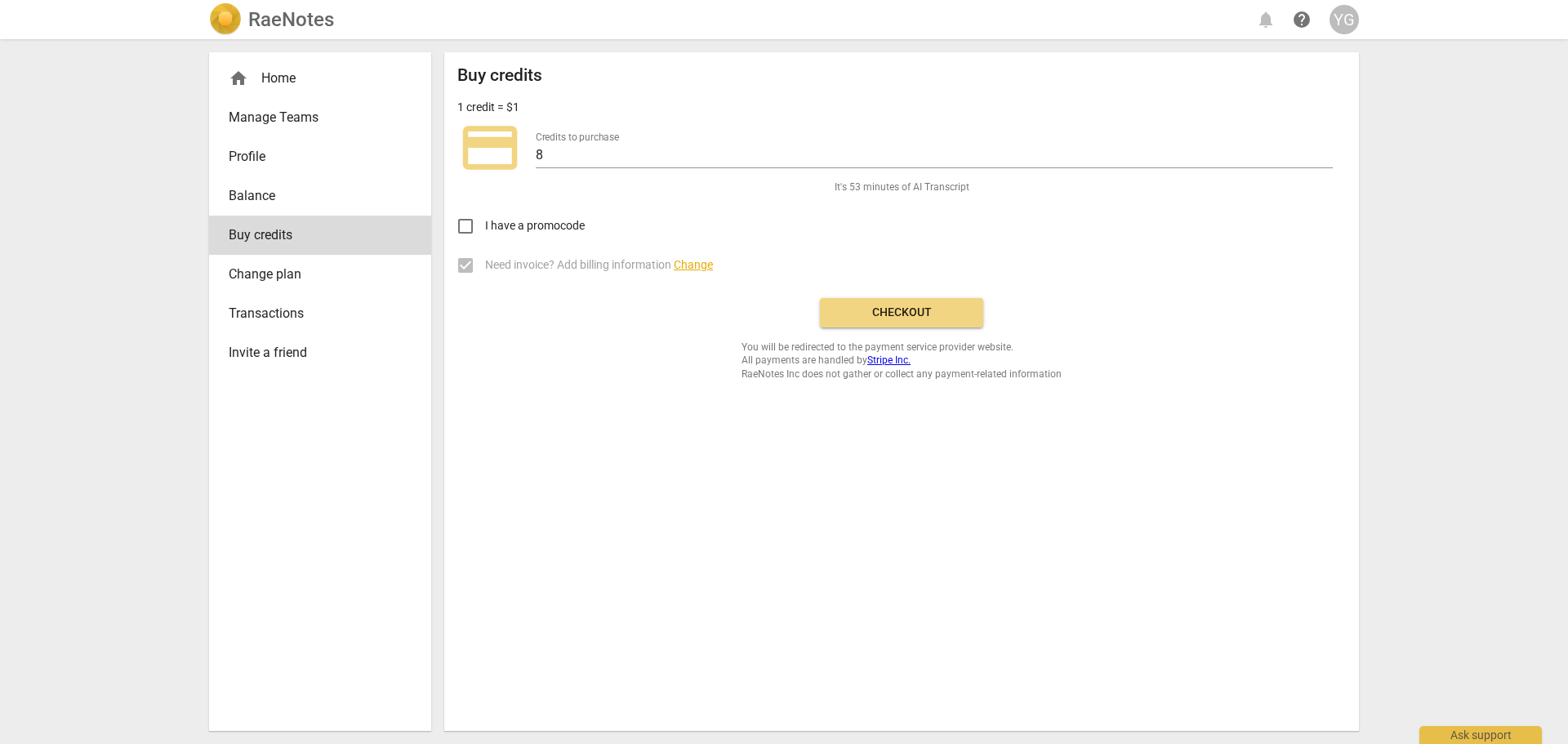
drag, startPoint x: 922, startPoint y: 311, endPoint x: 854, endPoint y: 67, distance: 253.3
click at [922, 311] on span "Checkout" at bounding box center [901, 313] width 137 height 16
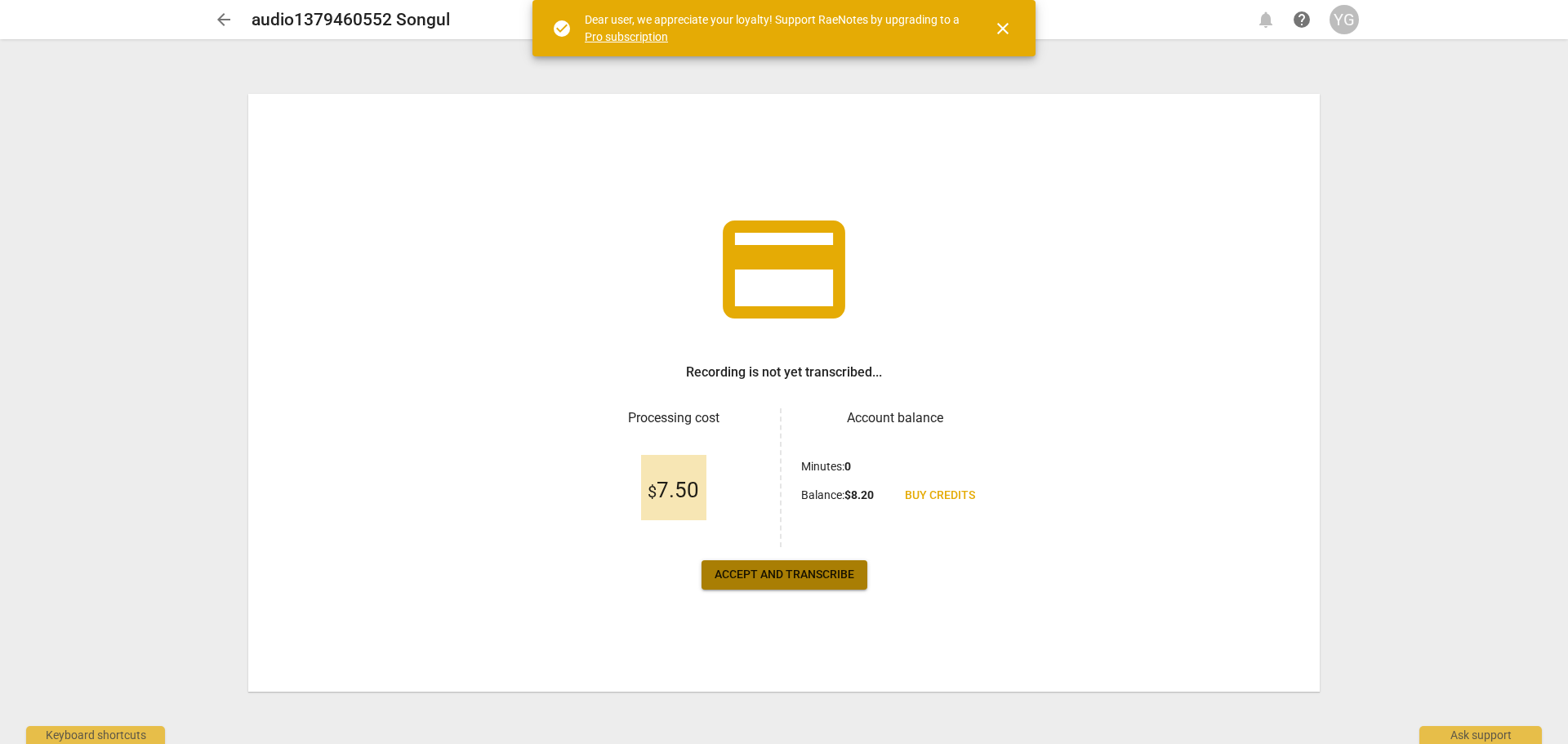
click at [775, 574] on span "Accept and transcribe" at bounding box center [784, 575] width 139 height 16
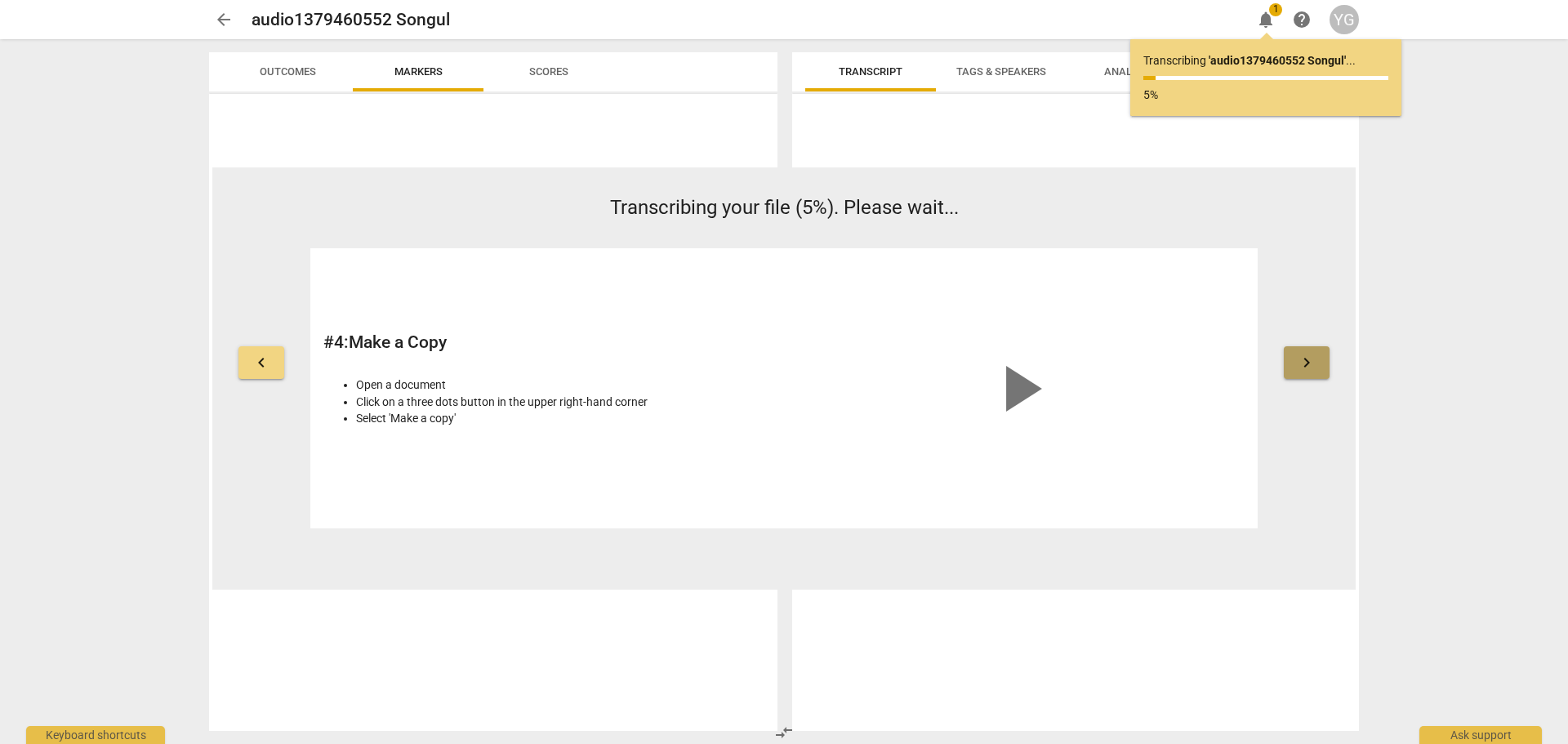
click at [1303, 353] on span "keyboard_arrow_right" at bounding box center [1306, 362] width 20 height 20
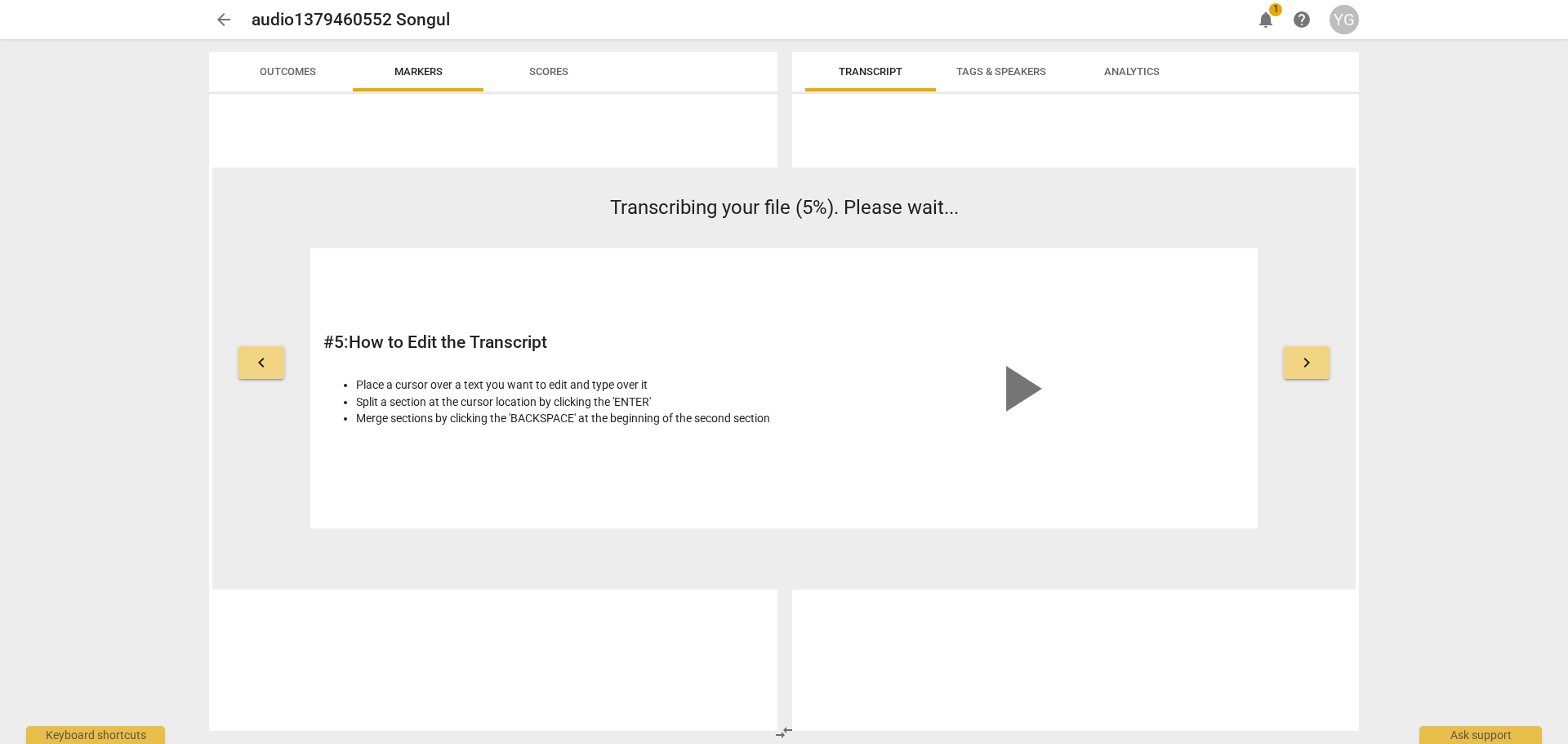
click at [1303, 353] on span "keyboard_arrow_right" at bounding box center [1306, 362] width 20 height 20
click at [268, 366] on span "keyboard_arrow_left" at bounding box center [260, 362] width 20 height 20
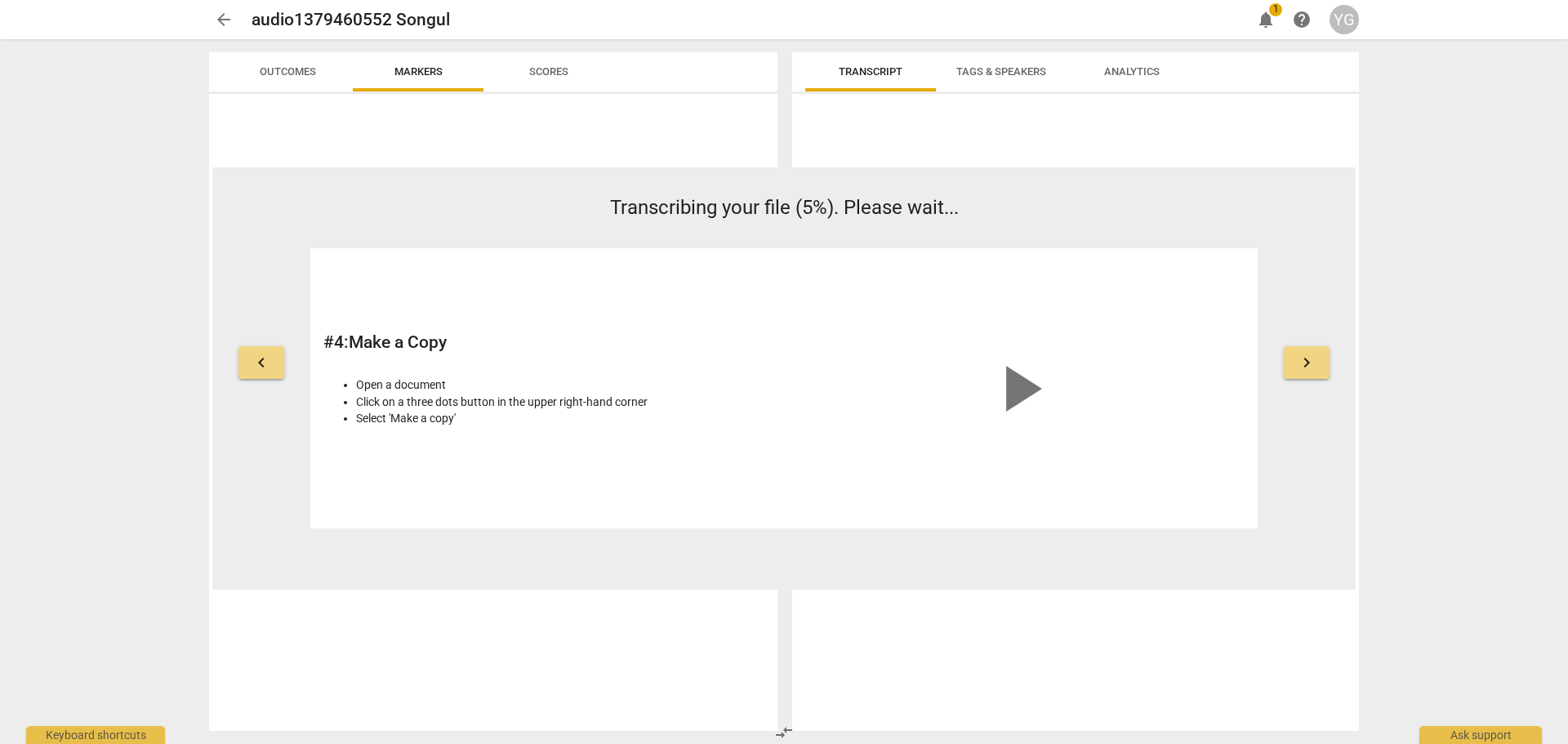
click at [268, 366] on span "keyboard_arrow_left" at bounding box center [260, 362] width 20 height 20
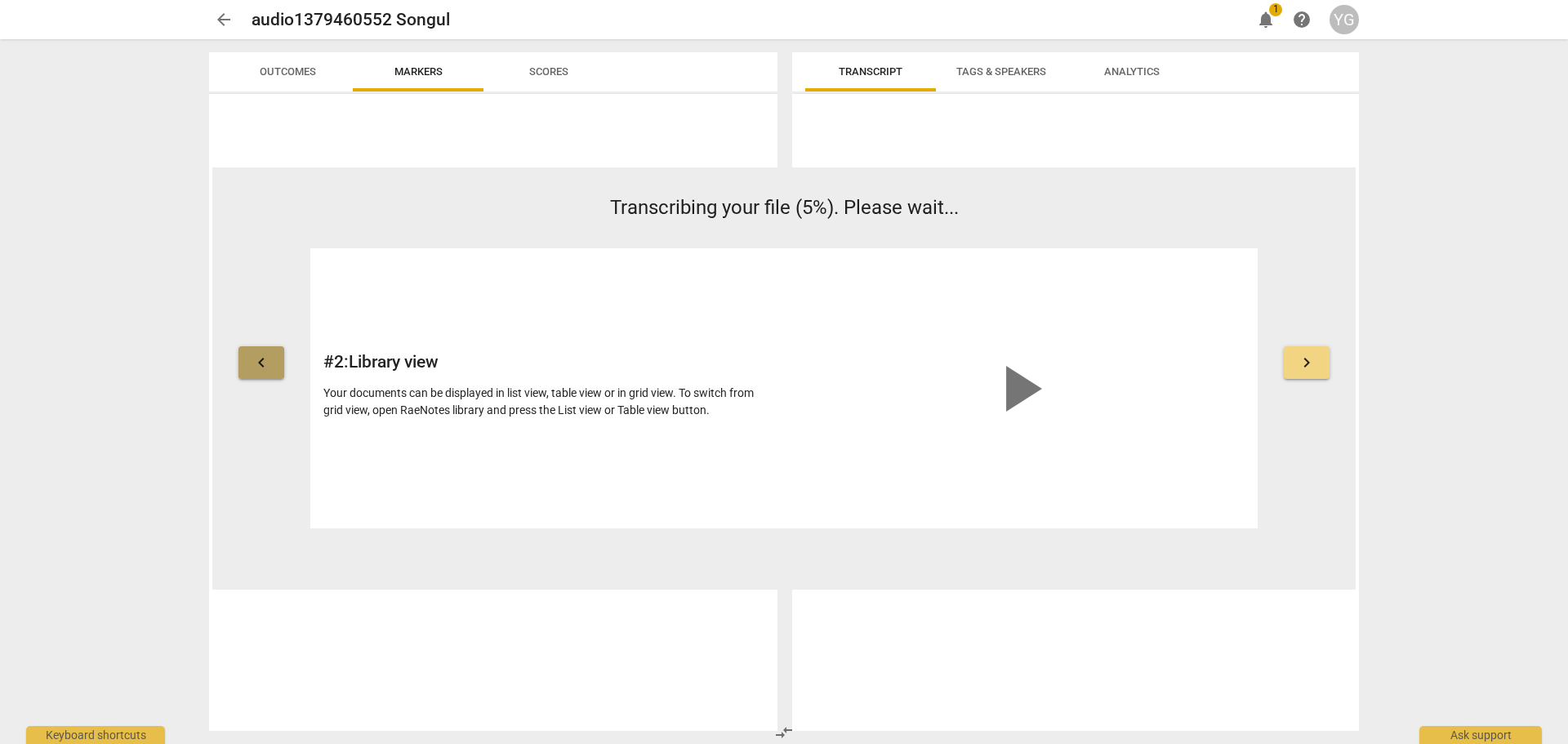
click at [268, 366] on span "keyboard_arrow_left" at bounding box center [260, 362] width 20 height 20
